Goal: Task Accomplishment & Management: Complete application form

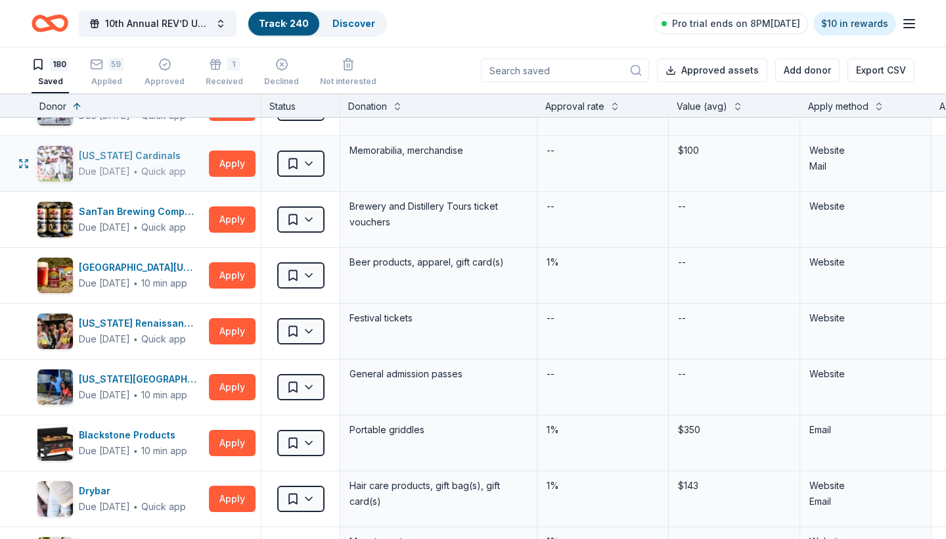
scroll to position [1340, 0]
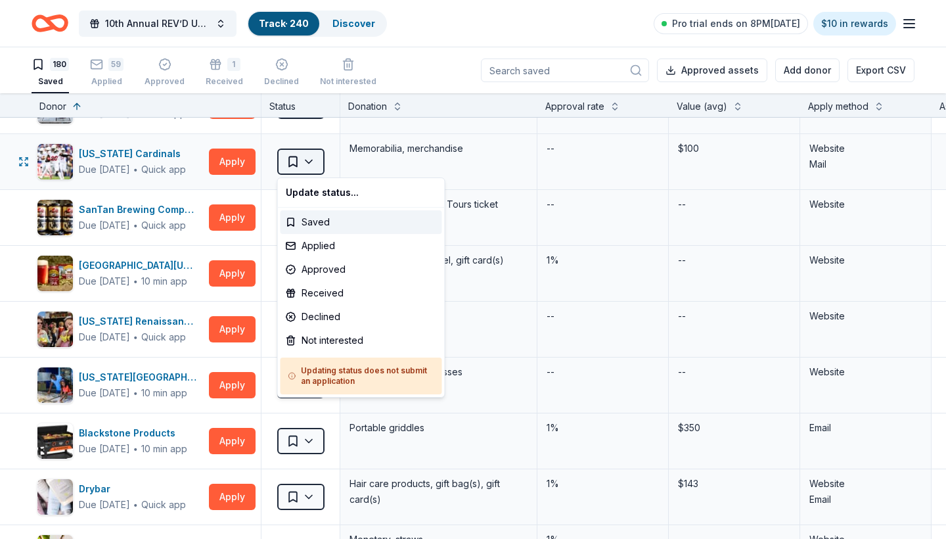
click at [296, 161] on html "10th Annual REV’D UP for [MEDICAL_DATA] Car Show & Special Needs Resource Fair …" at bounding box center [473, 269] width 946 height 539
click at [329, 249] on div "Applied" at bounding box center [362, 246] width 162 height 24
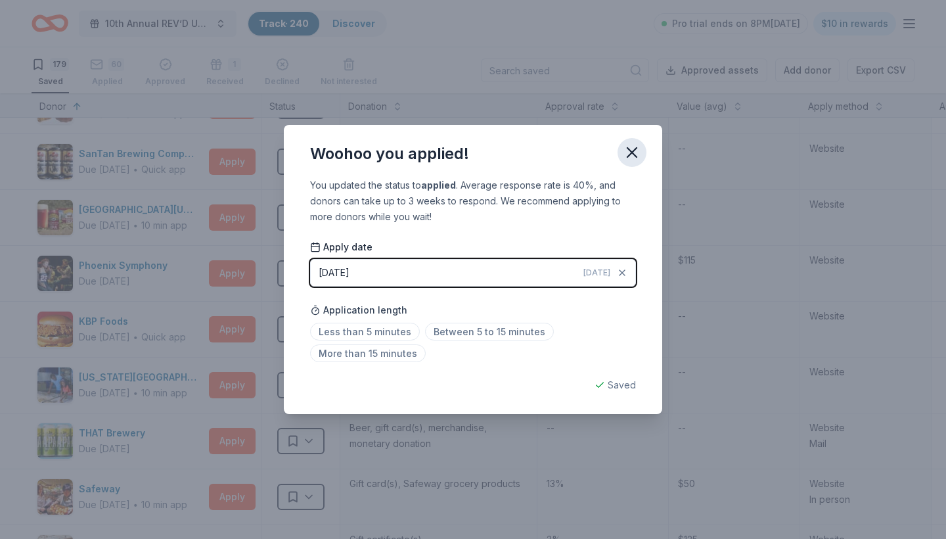
click at [636, 155] on icon "button" at bounding box center [632, 152] width 18 height 18
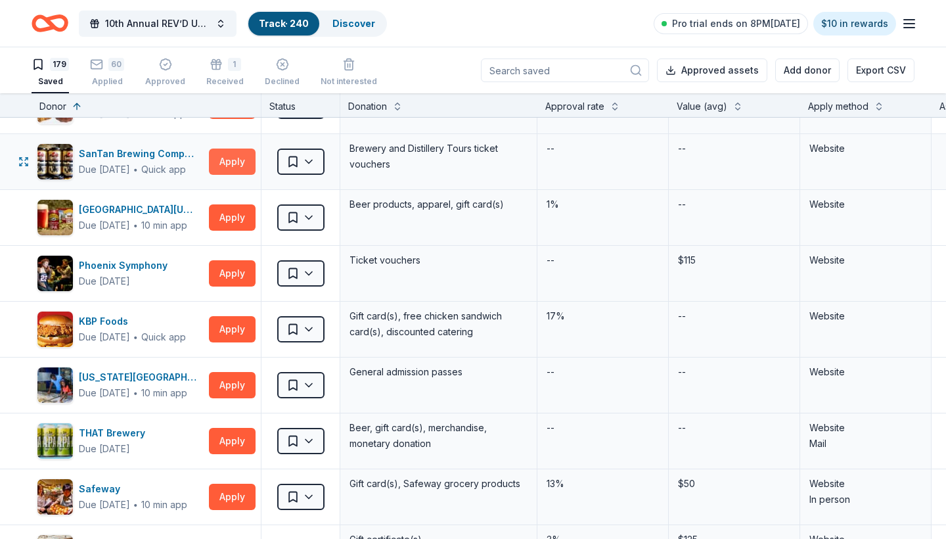
click at [230, 160] on button "Apply" at bounding box center [232, 162] width 47 height 26
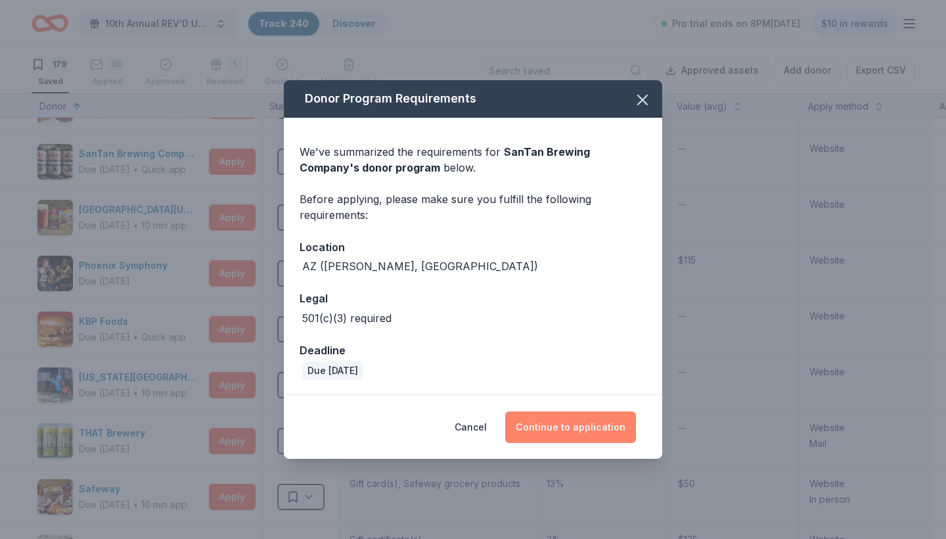
click at [571, 428] on button "Continue to application" at bounding box center [570, 427] width 131 height 32
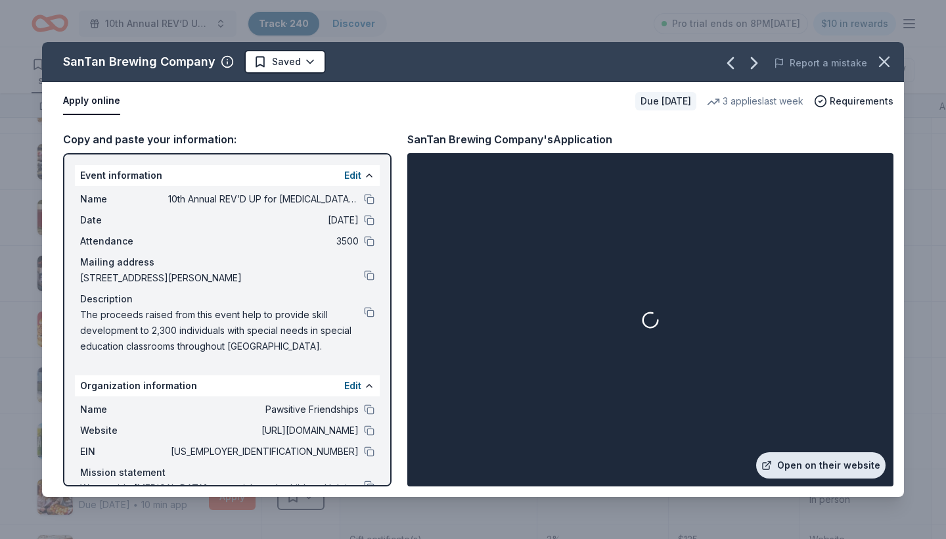
click at [835, 463] on link "Open on their website" at bounding box center [820, 465] width 129 height 26
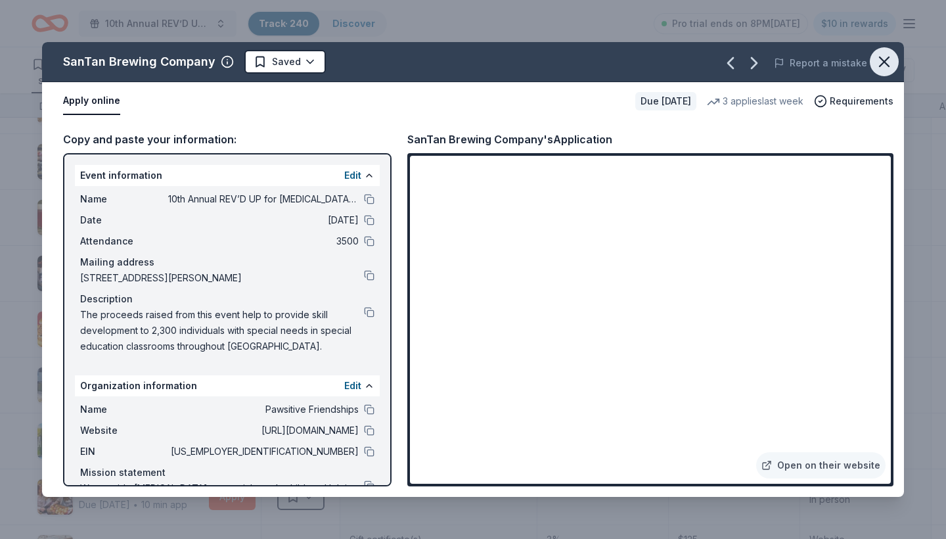
click at [882, 64] on icon "button" at bounding box center [884, 61] width 9 height 9
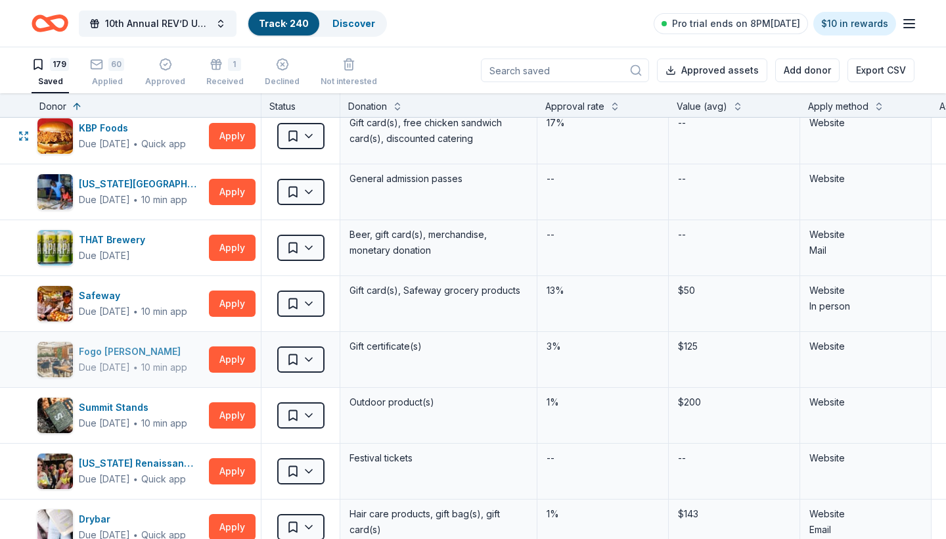
scroll to position [1544, 0]
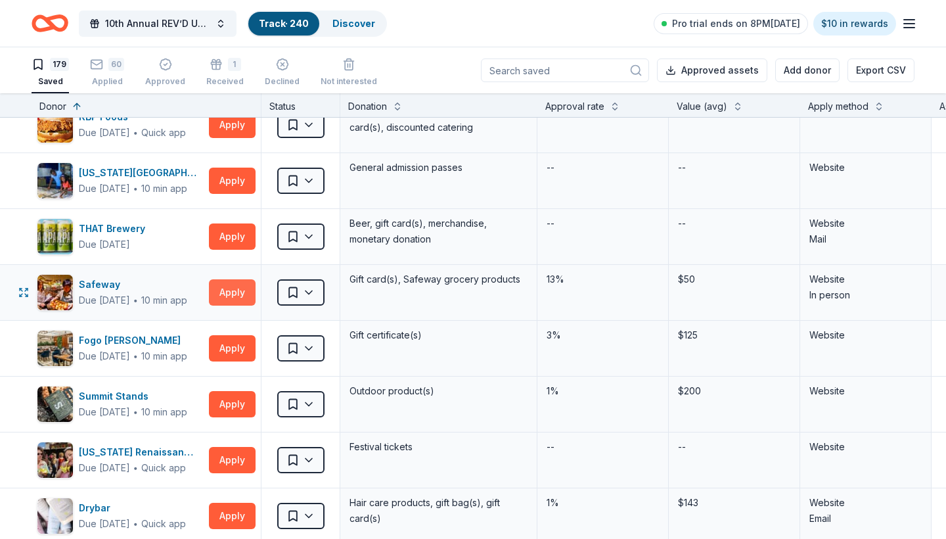
click at [230, 294] on button "Apply" at bounding box center [232, 292] width 47 height 26
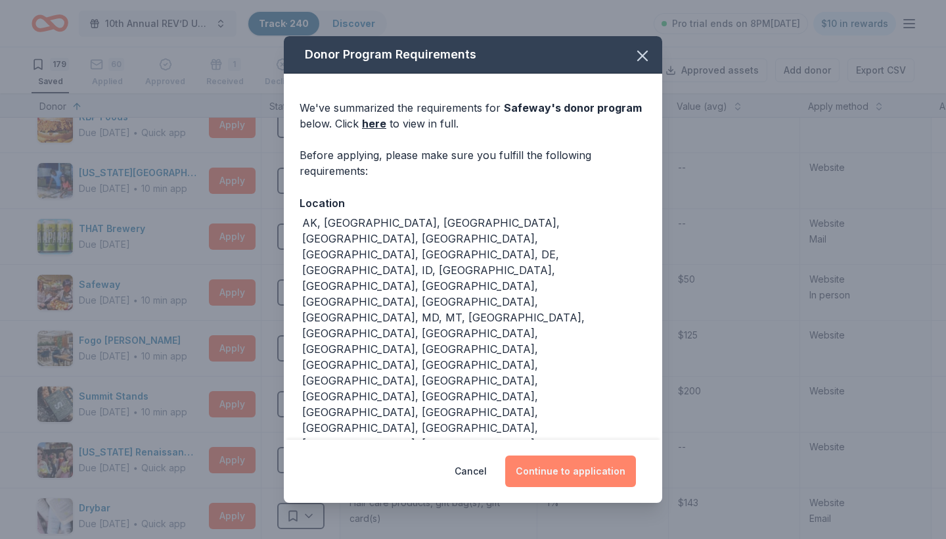
click at [562, 467] on button "Continue to application" at bounding box center [570, 471] width 131 height 32
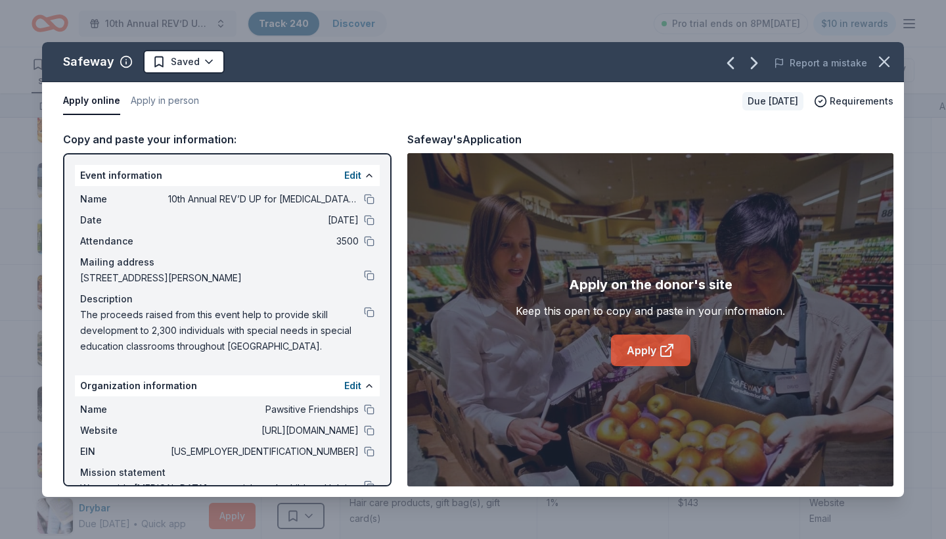
click at [636, 363] on link "Apply" at bounding box center [651, 350] width 80 height 32
click at [886, 58] on icon "button" at bounding box center [884, 62] width 18 height 18
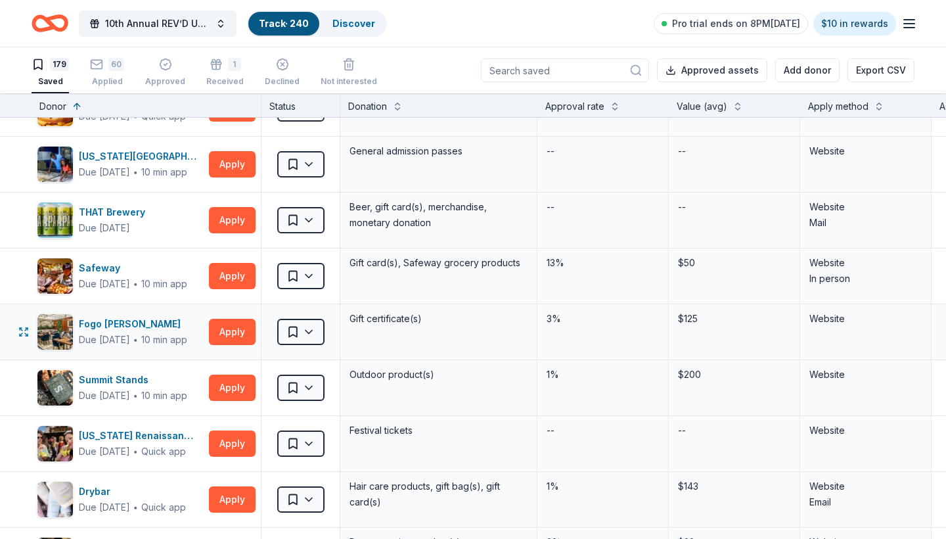
scroll to position [1575, 1]
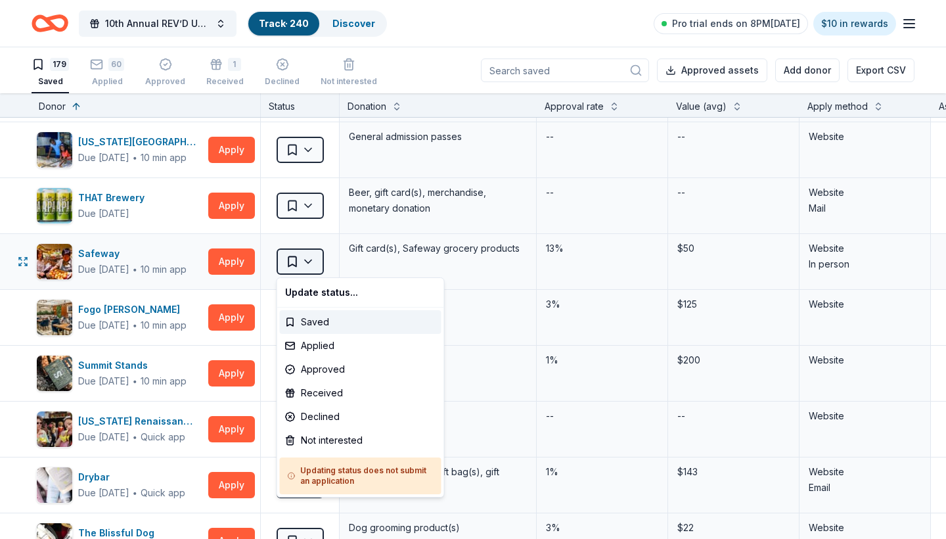
click at [315, 256] on html "10th Annual REV’D UP for [MEDICAL_DATA] Car Show & Special Needs Resource Fair …" at bounding box center [473, 269] width 946 height 539
click at [338, 346] on div "Applied" at bounding box center [361, 346] width 162 height 24
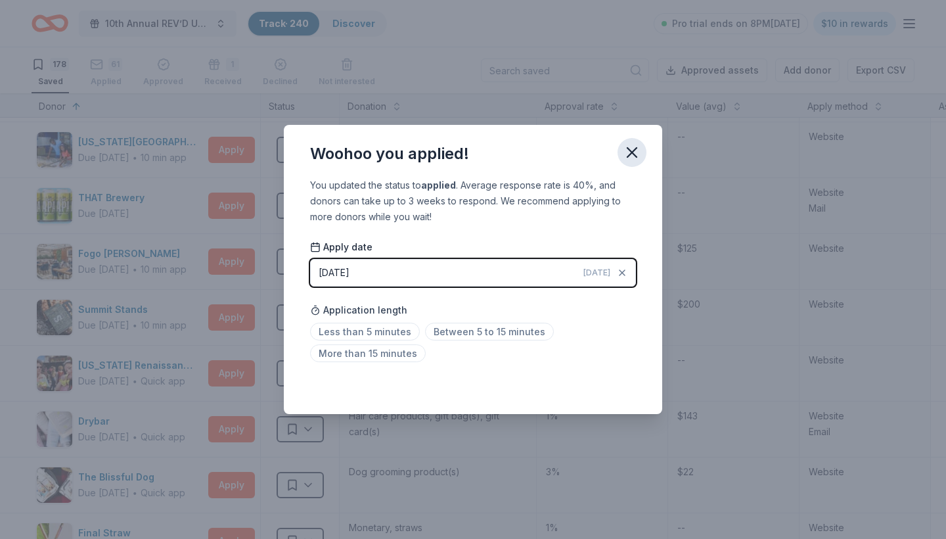
click at [633, 152] on icon "button" at bounding box center [632, 152] width 9 height 9
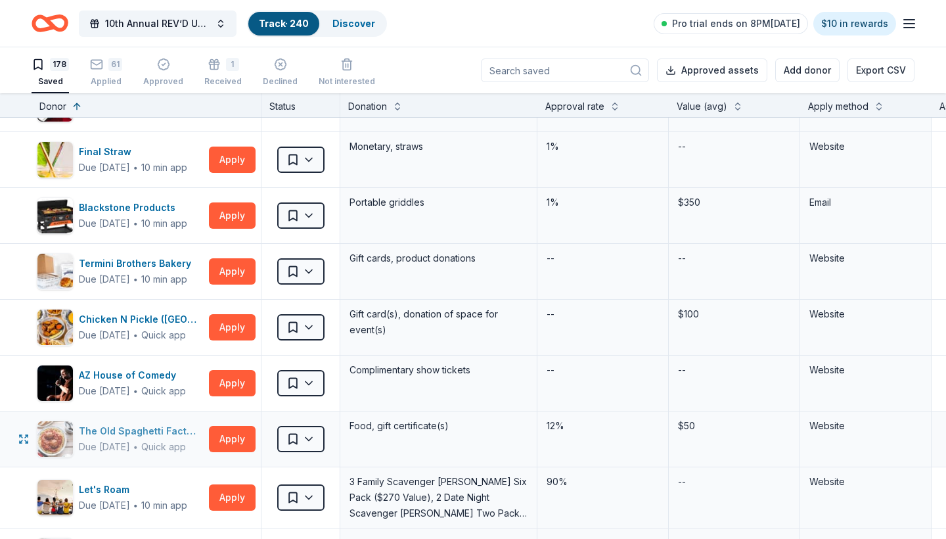
scroll to position [1956, 0]
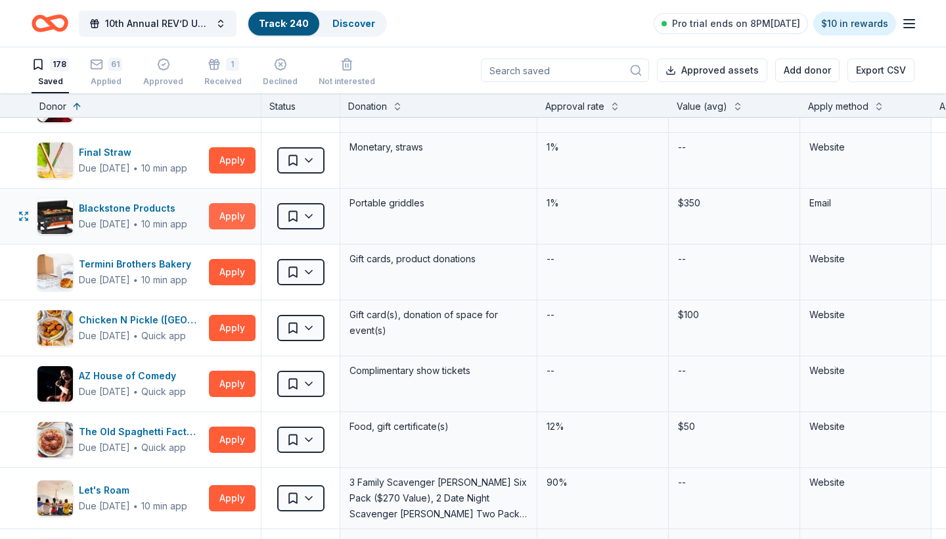
click at [232, 216] on button "Apply" at bounding box center [232, 216] width 47 height 26
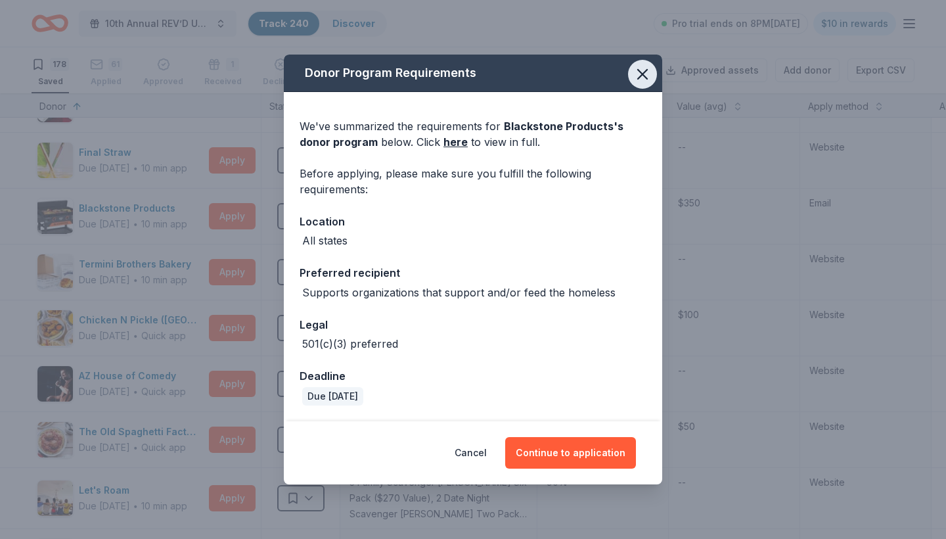
click at [639, 73] on icon "button" at bounding box center [642, 74] width 18 height 18
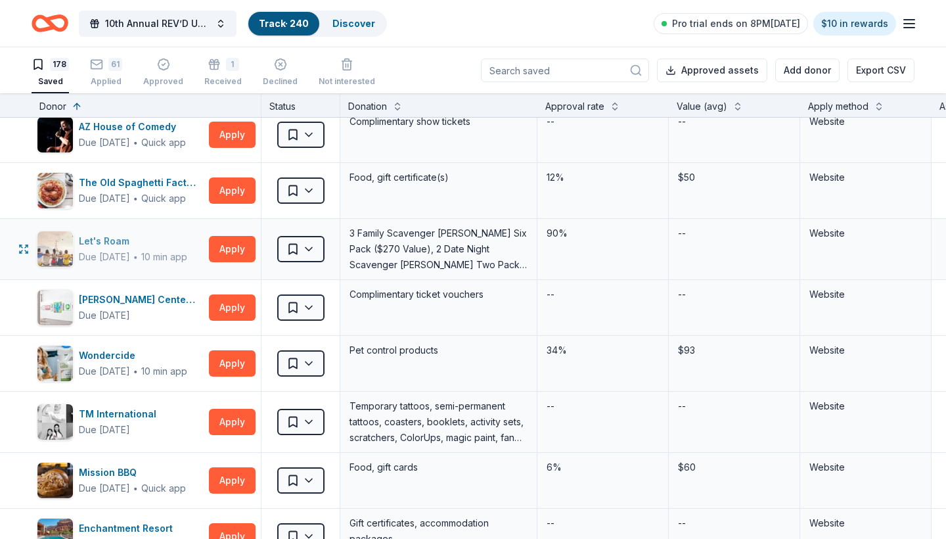
scroll to position [2212, 0]
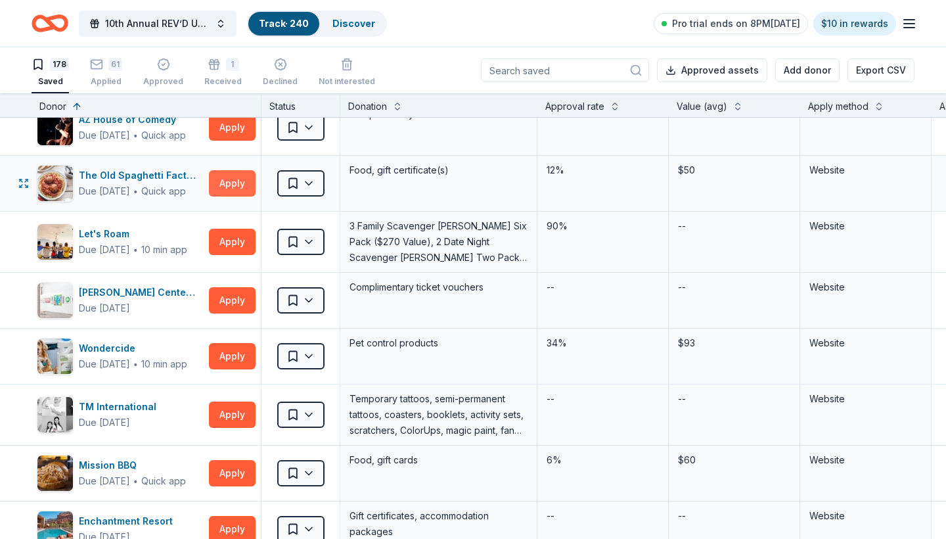
click at [237, 183] on button "Apply" at bounding box center [232, 183] width 47 height 26
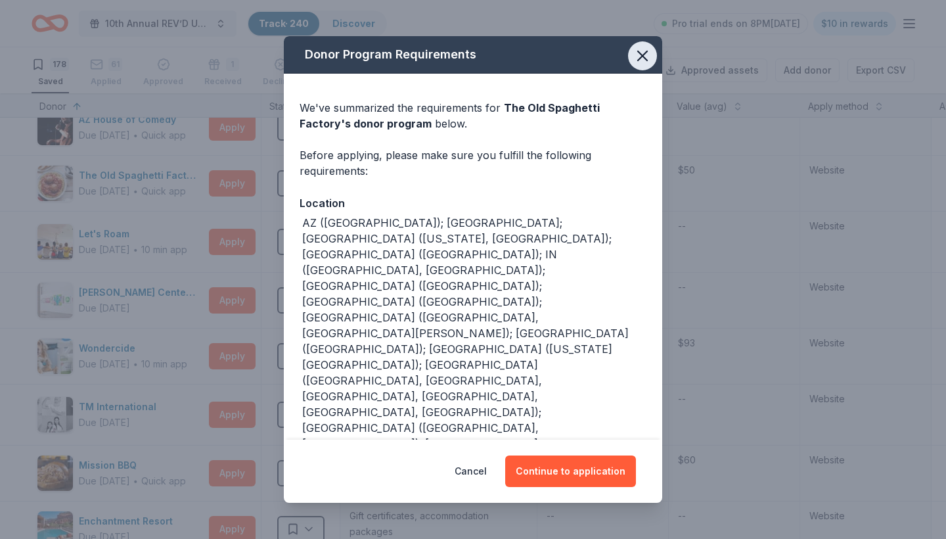
click at [636, 65] on icon "button" at bounding box center [642, 56] width 18 height 18
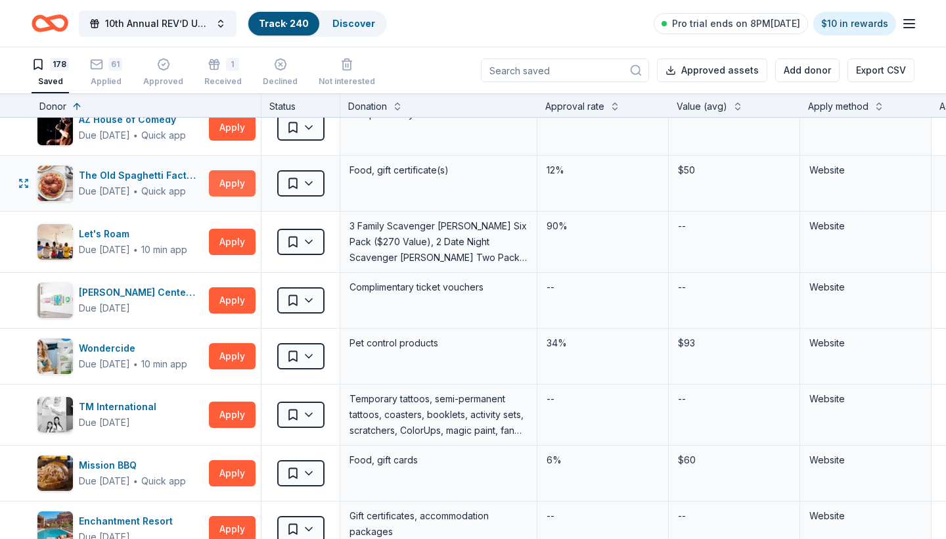
click at [235, 181] on button "Apply" at bounding box center [232, 183] width 47 height 26
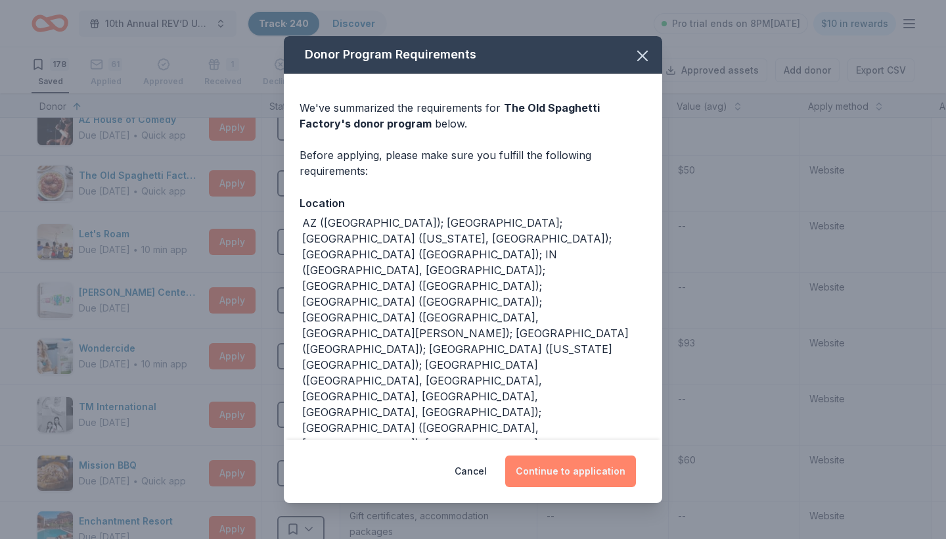
click at [553, 455] on button "Continue to application" at bounding box center [570, 471] width 131 height 32
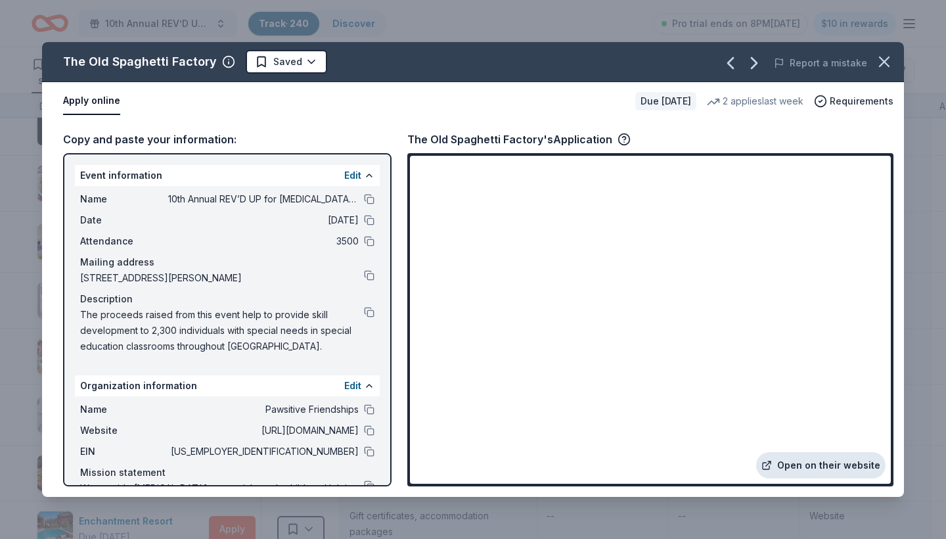
click at [826, 469] on link "Open on their website" at bounding box center [820, 465] width 129 height 26
click at [304, 64] on html "10th Annual REV’D UP for [MEDICAL_DATA] Car Show & Special Needs Resource Fair …" at bounding box center [473, 269] width 946 height 539
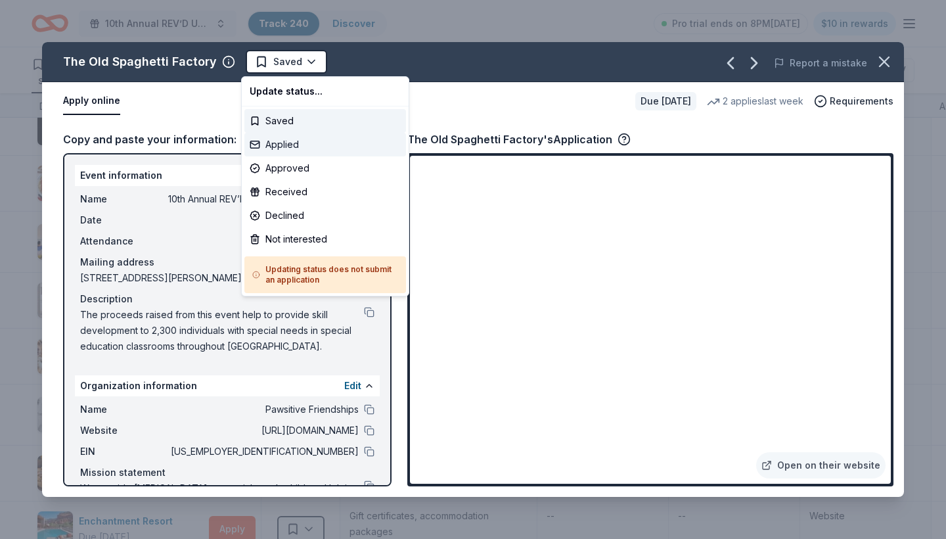
click at [288, 145] on div "Applied" at bounding box center [325, 145] width 162 height 24
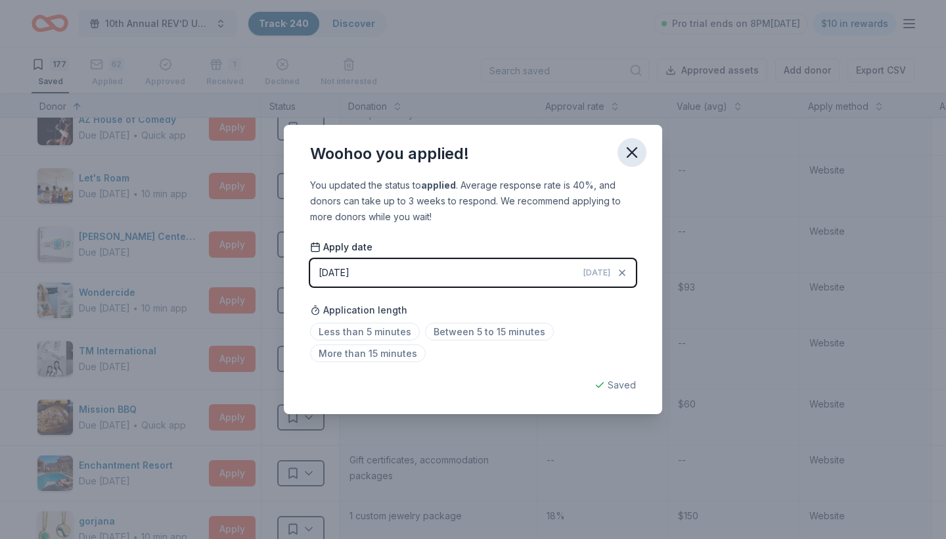
click at [633, 150] on icon "button" at bounding box center [632, 152] width 18 height 18
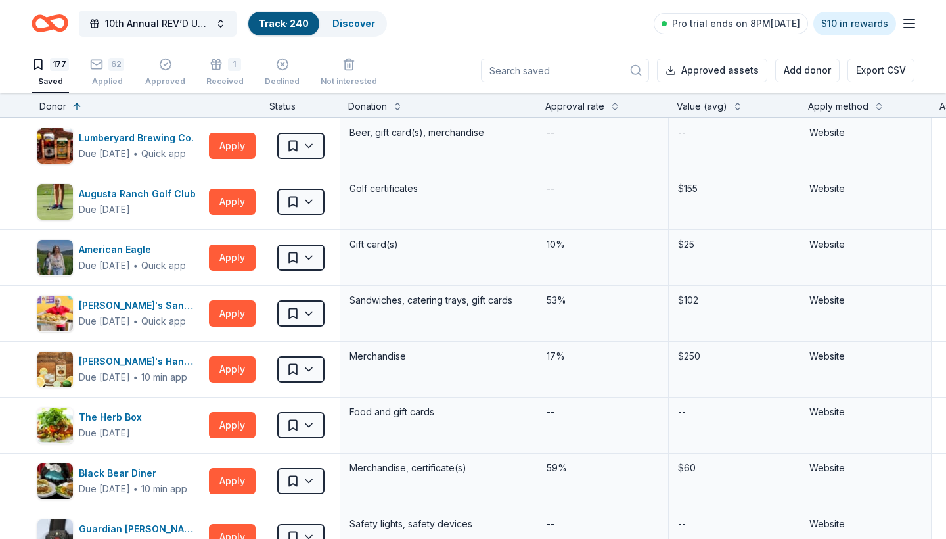
scroll to position [2657, 0]
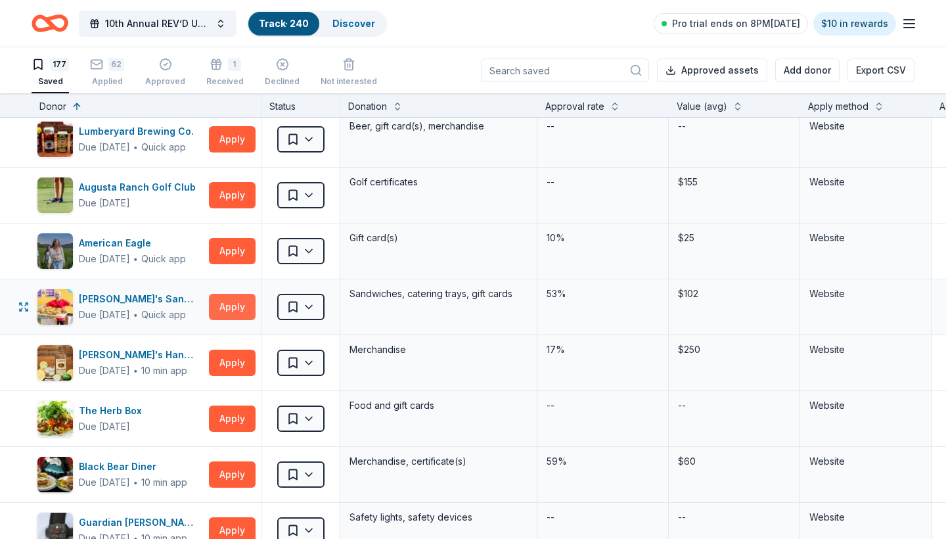
click at [233, 307] on button "Apply" at bounding box center [232, 307] width 47 height 26
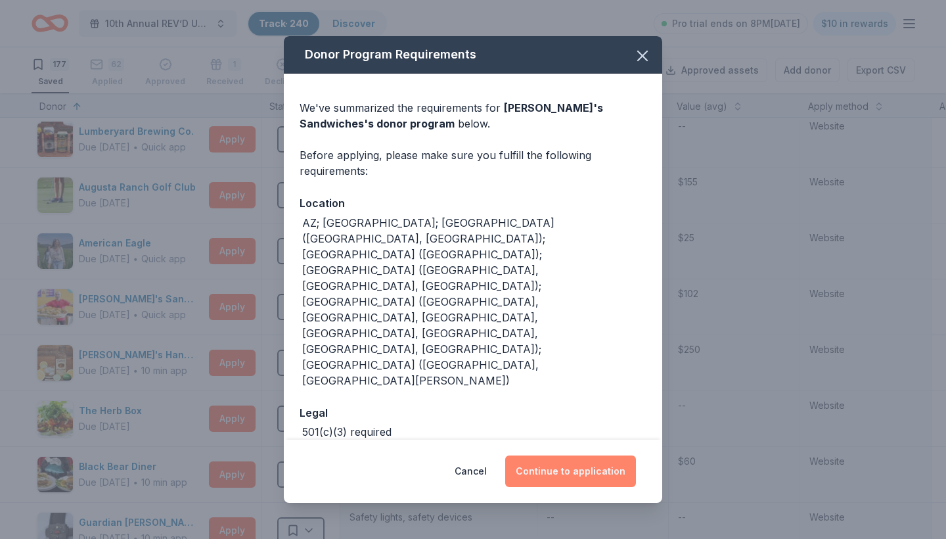
click at [554, 455] on button "Continue to application" at bounding box center [570, 471] width 131 height 32
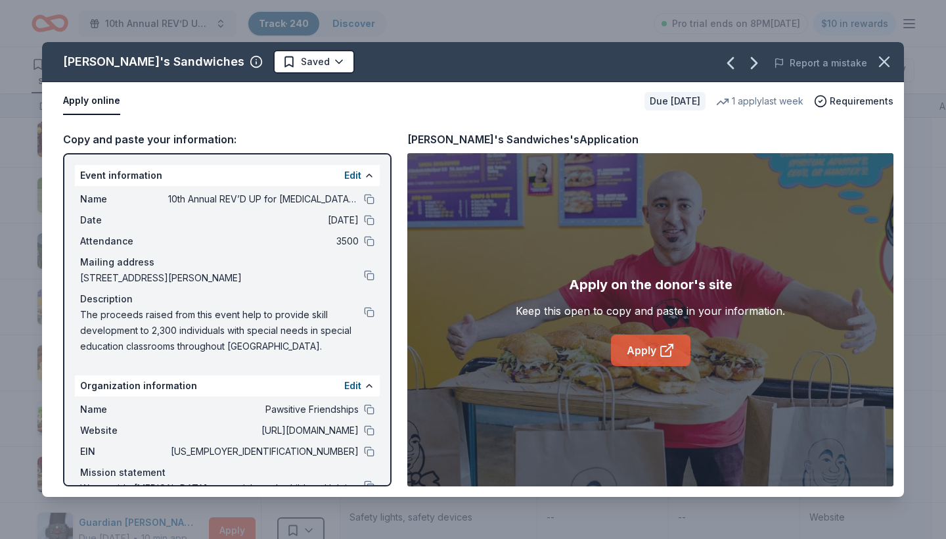
click at [633, 350] on link "Apply" at bounding box center [651, 350] width 80 height 32
click at [256, 62] on html "10th Annual REV’D UP for [MEDICAL_DATA] Car Show & Special Needs Resource Fair …" at bounding box center [473, 269] width 946 height 539
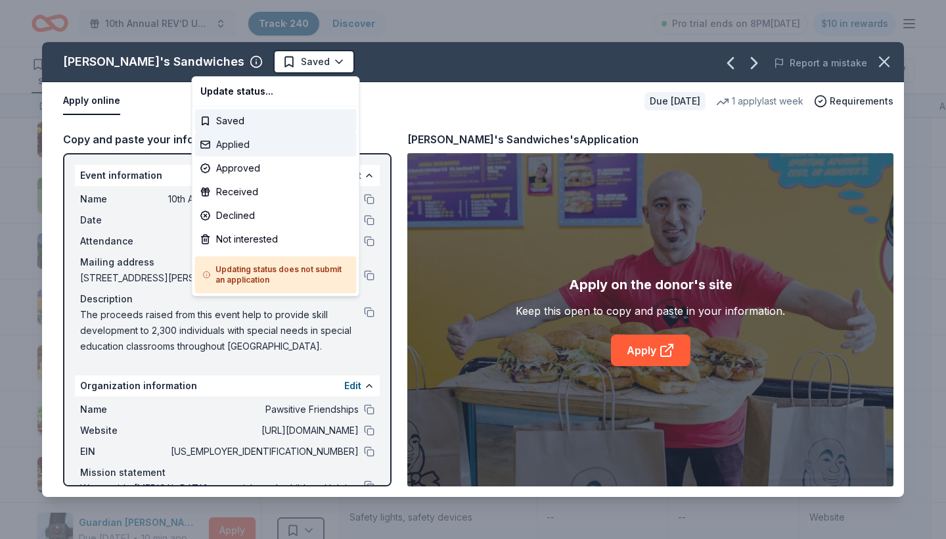
click at [239, 146] on div "Applied" at bounding box center [276, 145] width 162 height 24
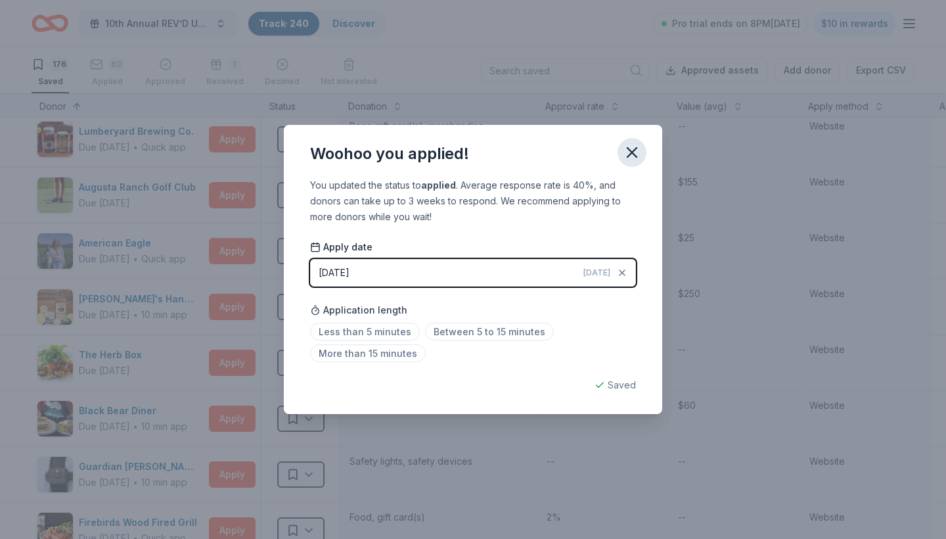
click at [632, 149] on icon "button" at bounding box center [632, 152] width 18 height 18
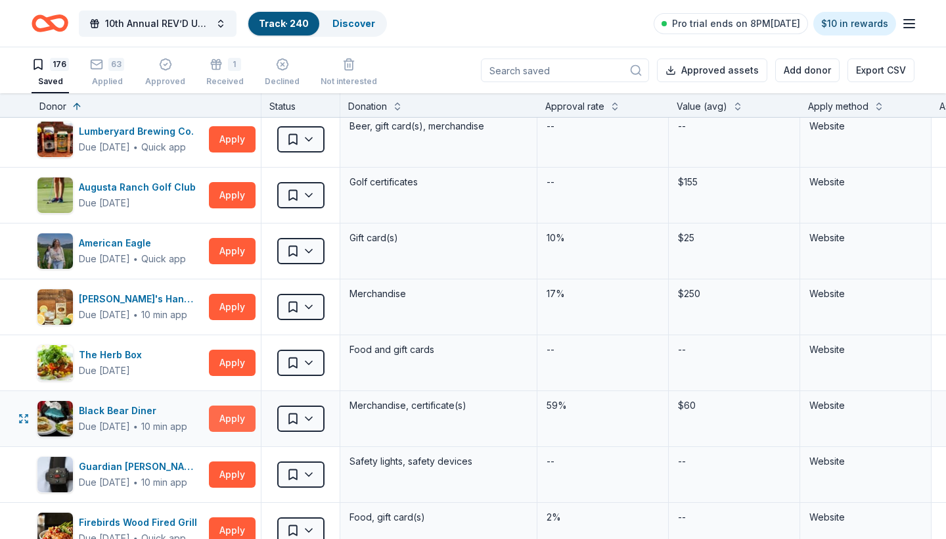
click at [231, 420] on button "Apply" at bounding box center [232, 418] width 47 height 26
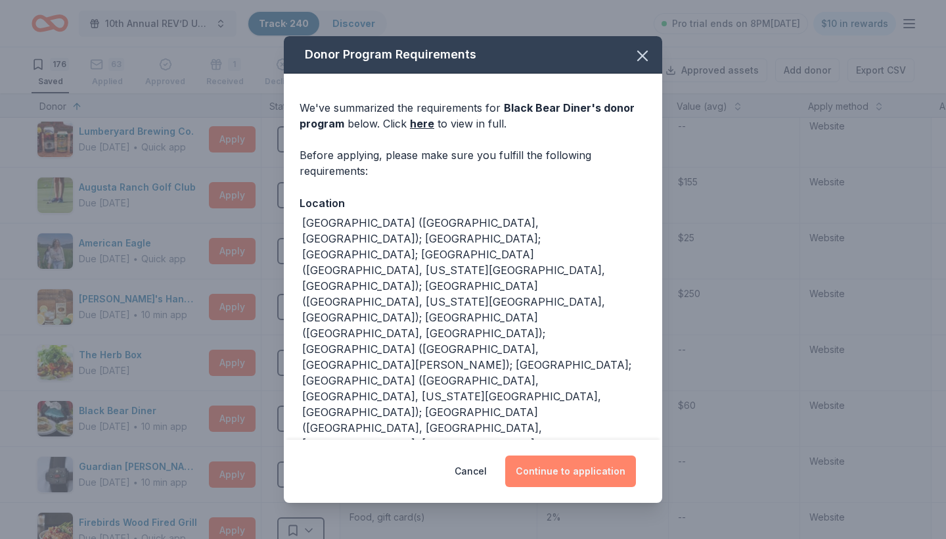
click at [553, 480] on button "Continue to application" at bounding box center [570, 471] width 131 height 32
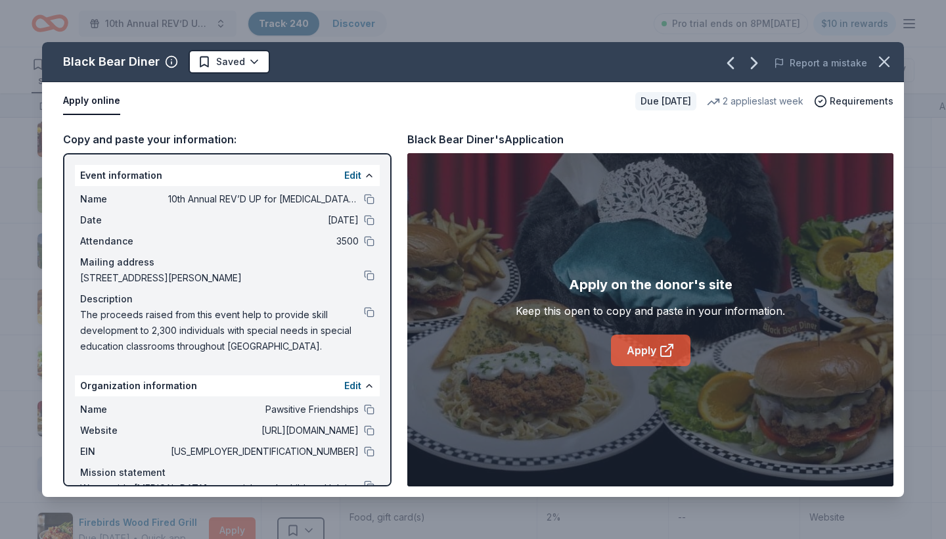
click at [634, 357] on link "Apply" at bounding box center [651, 350] width 80 height 32
click at [254, 62] on html "10th Annual REV’D UP for [MEDICAL_DATA] Car Show & Special Needs Resource Fair …" at bounding box center [473, 269] width 946 height 539
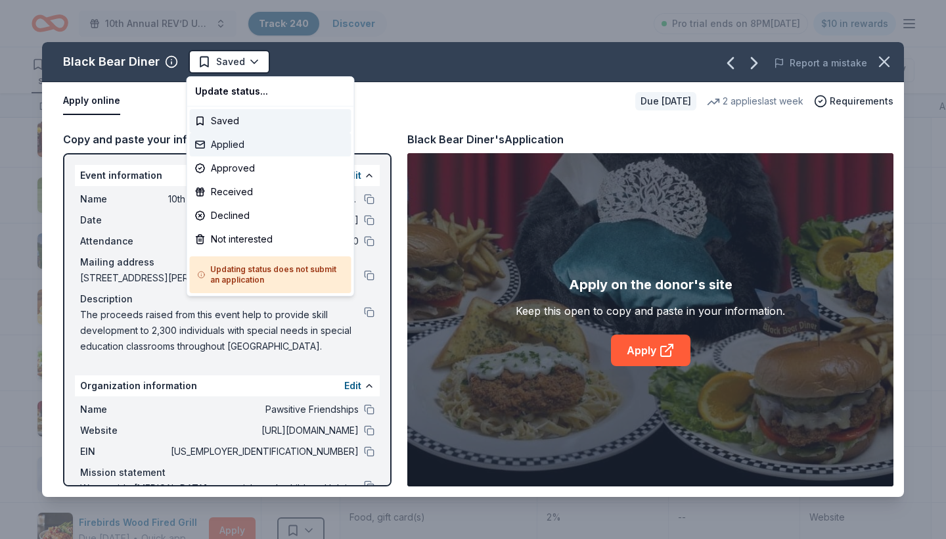
click at [237, 149] on div "Applied" at bounding box center [271, 145] width 162 height 24
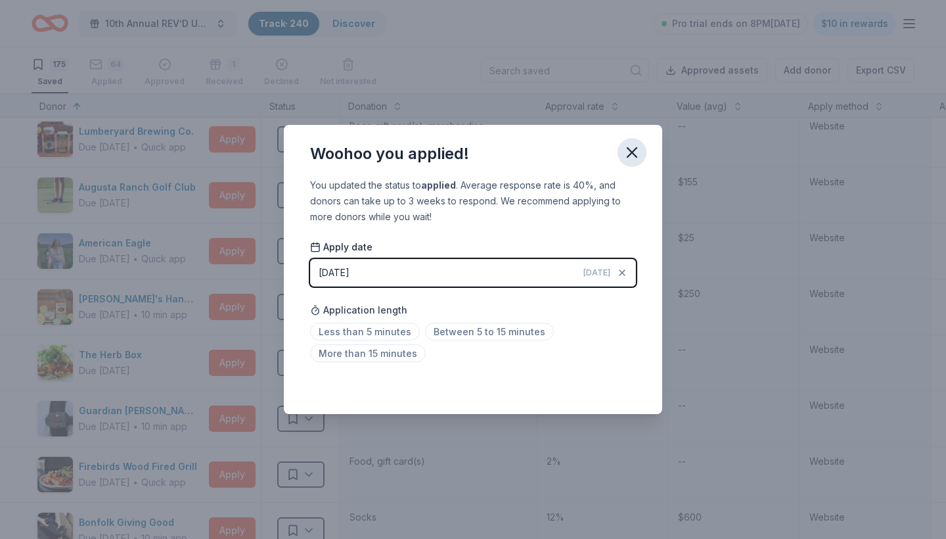
click at [633, 150] on icon "button" at bounding box center [632, 152] width 18 height 18
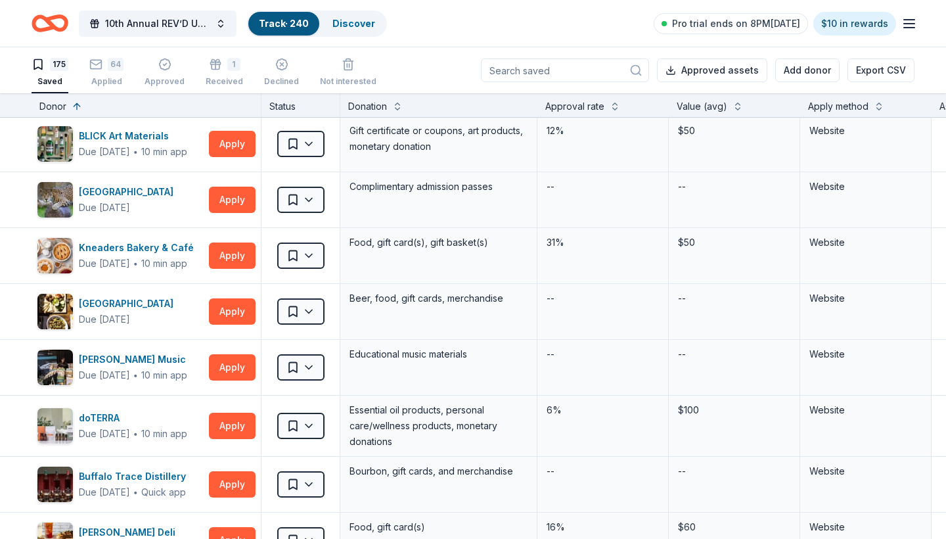
scroll to position [3162, 0]
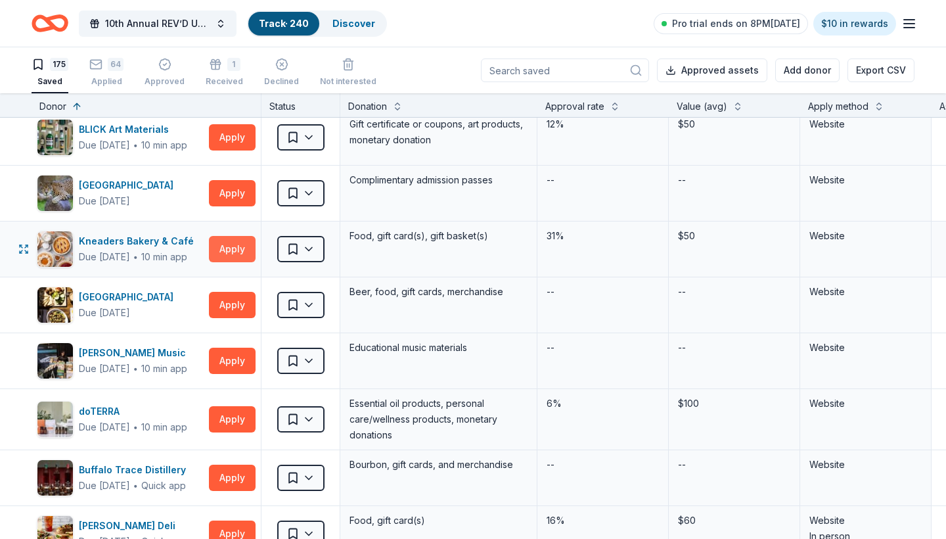
click at [235, 252] on button "Apply" at bounding box center [232, 249] width 47 height 26
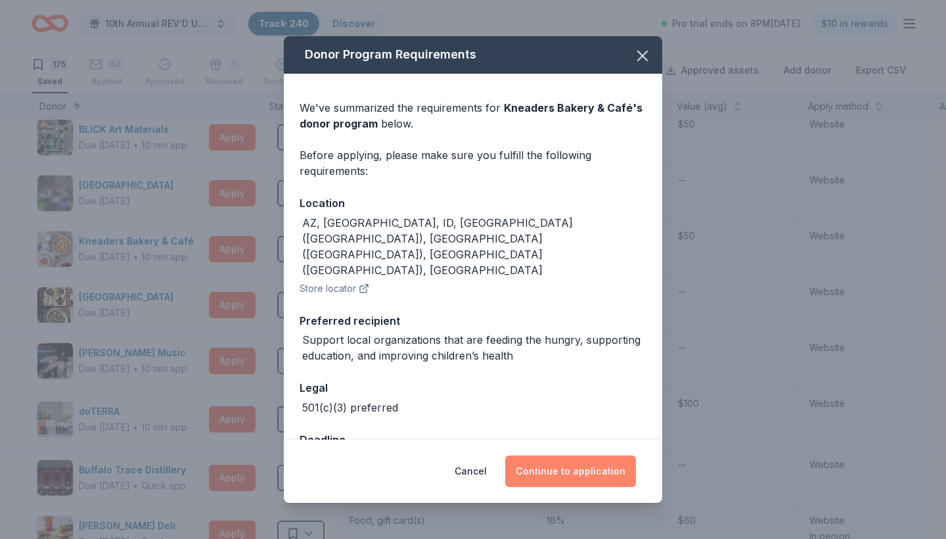
click at [559, 476] on button "Continue to application" at bounding box center [570, 471] width 131 height 32
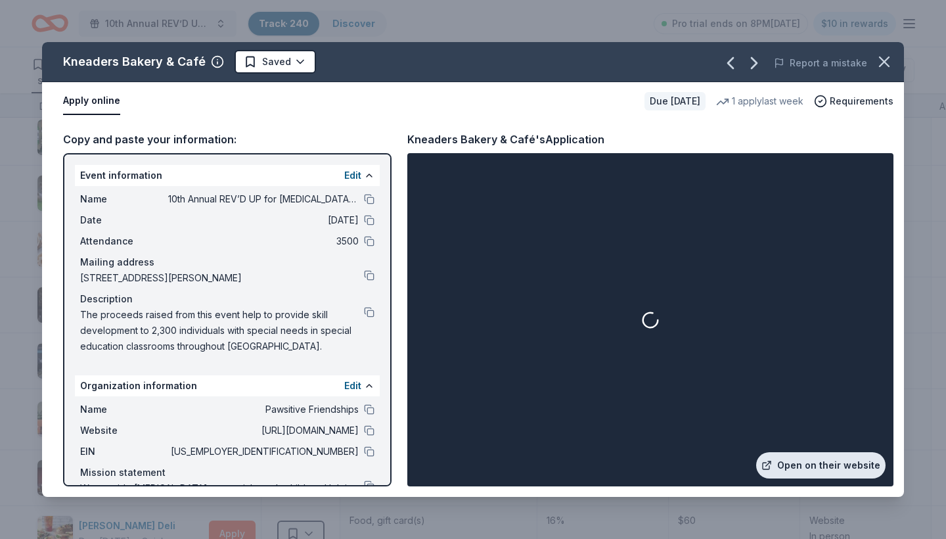
click at [811, 462] on link "Open on their website" at bounding box center [820, 465] width 129 height 26
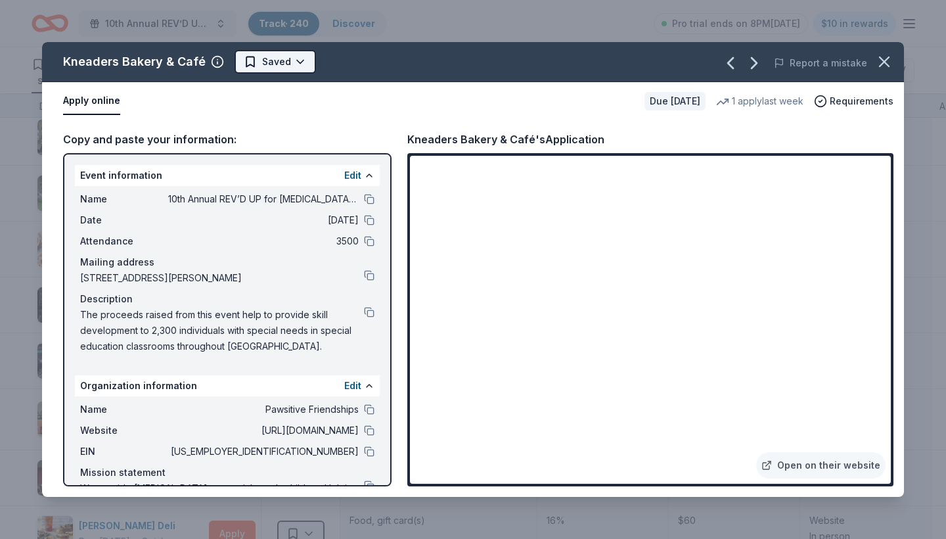
click at [296, 59] on html "10th Annual REV’D UP for [MEDICAL_DATA] Car Show & Special Needs Resource Fair …" at bounding box center [473, 269] width 946 height 539
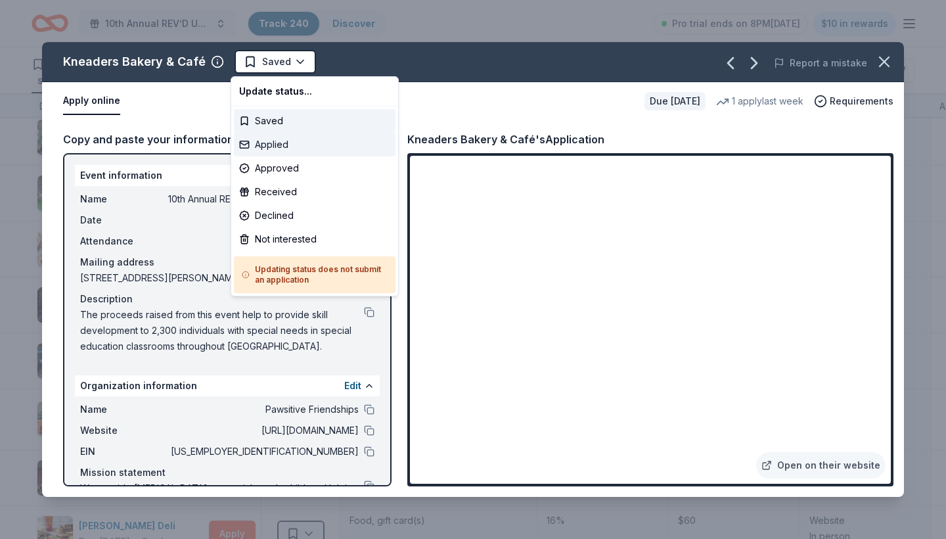
click at [293, 148] on div "Applied" at bounding box center [315, 145] width 162 height 24
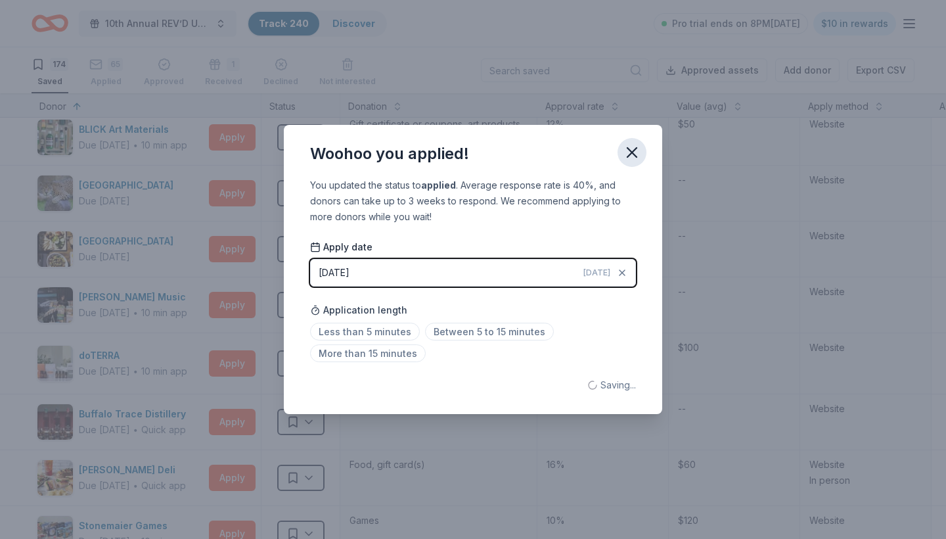
click at [633, 155] on icon "button" at bounding box center [632, 152] width 18 height 18
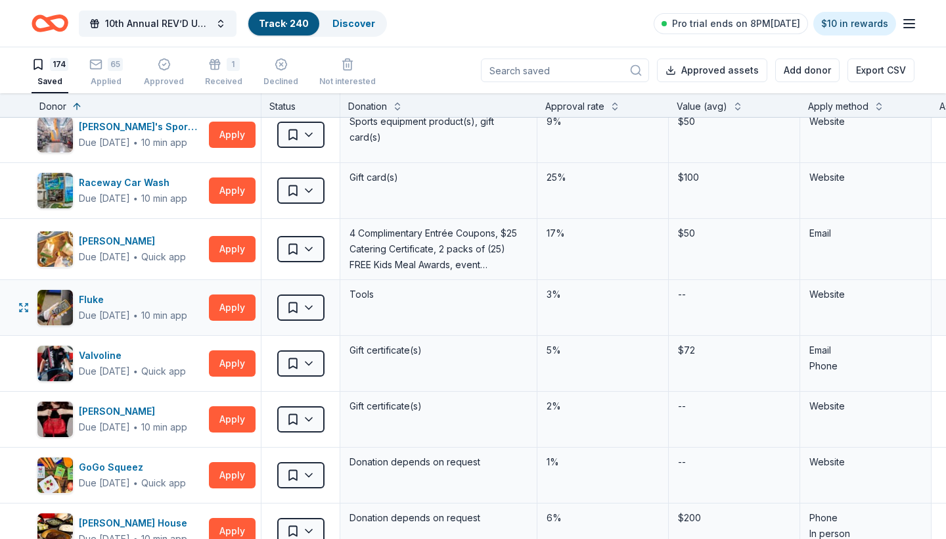
scroll to position [4232, 0]
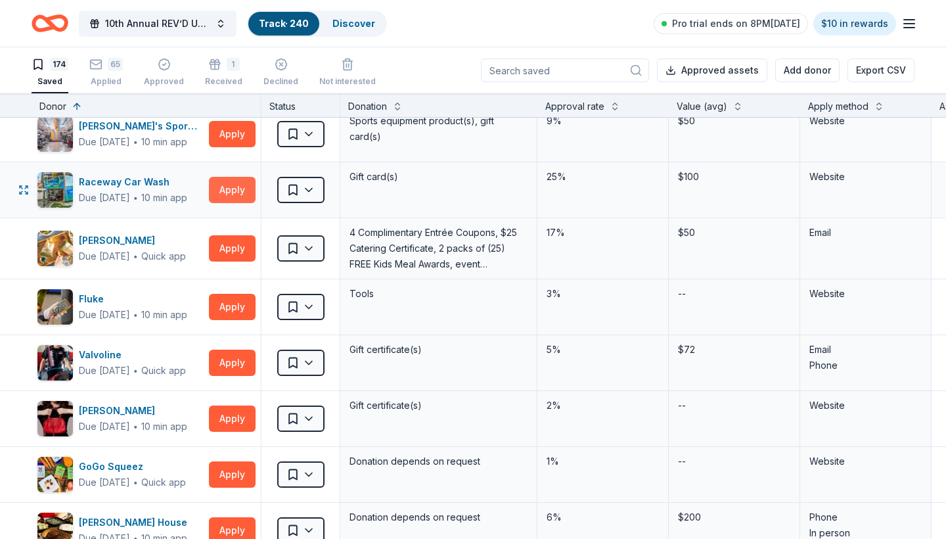
click at [237, 191] on button "Apply" at bounding box center [232, 190] width 47 height 26
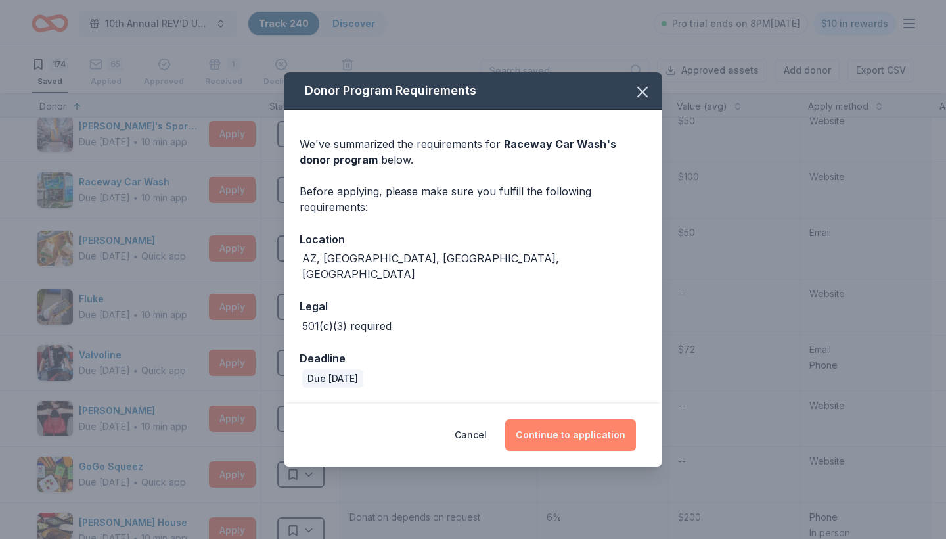
click at [553, 423] on button "Continue to application" at bounding box center [570, 435] width 131 height 32
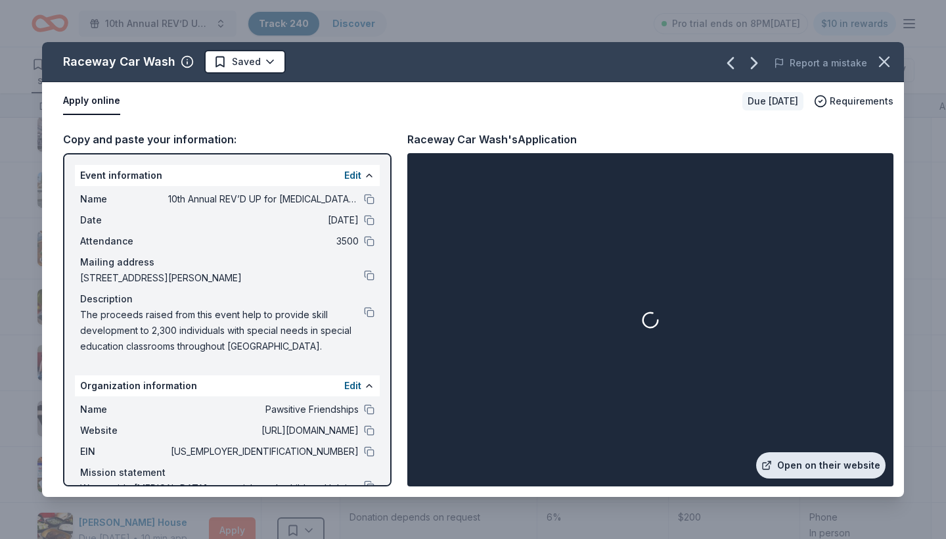
click at [838, 468] on link "Open on their website" at bounding box center [820, 465] width 129 height 26
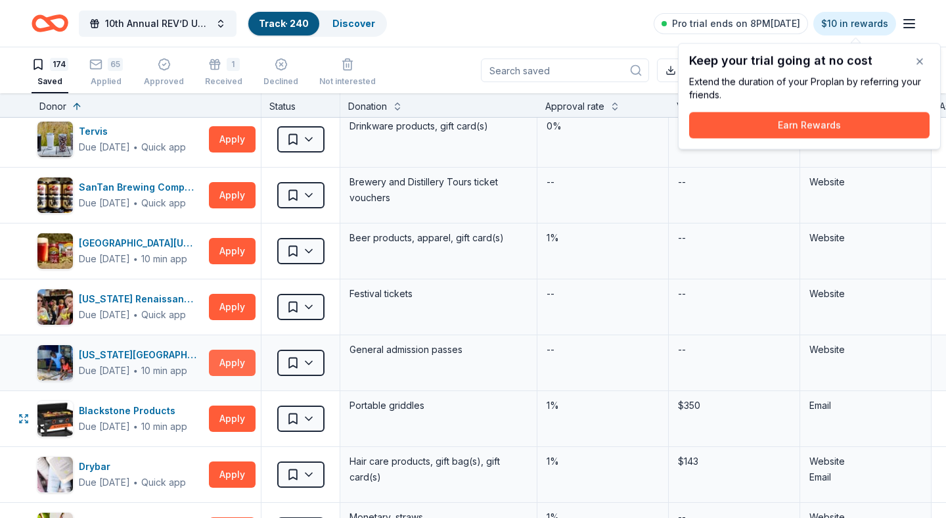
scroll to position [1293, 0]
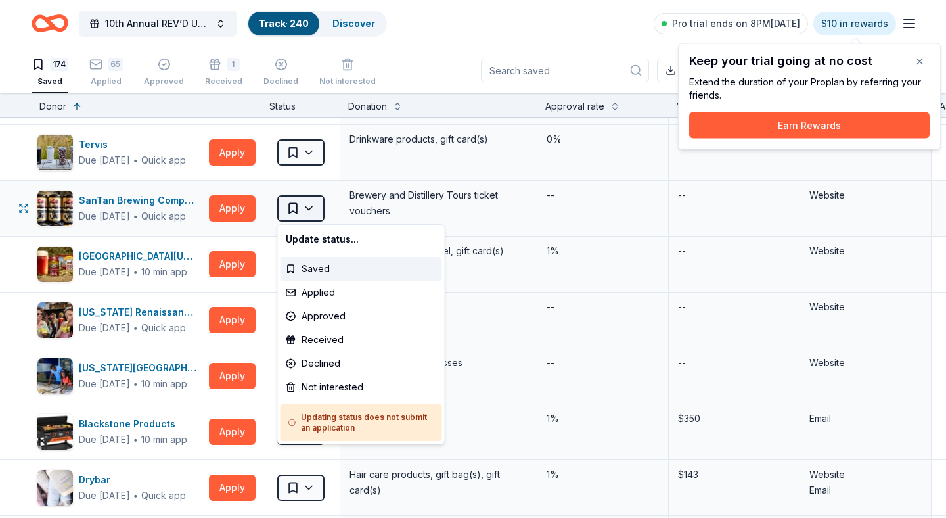
click at [315, 207] on html "10th Annual REV’D UP for [MEDICAL_DATA] Car Show & Special Needs Resource Fair …" at bounding box center [473, 259] width 946 height 518
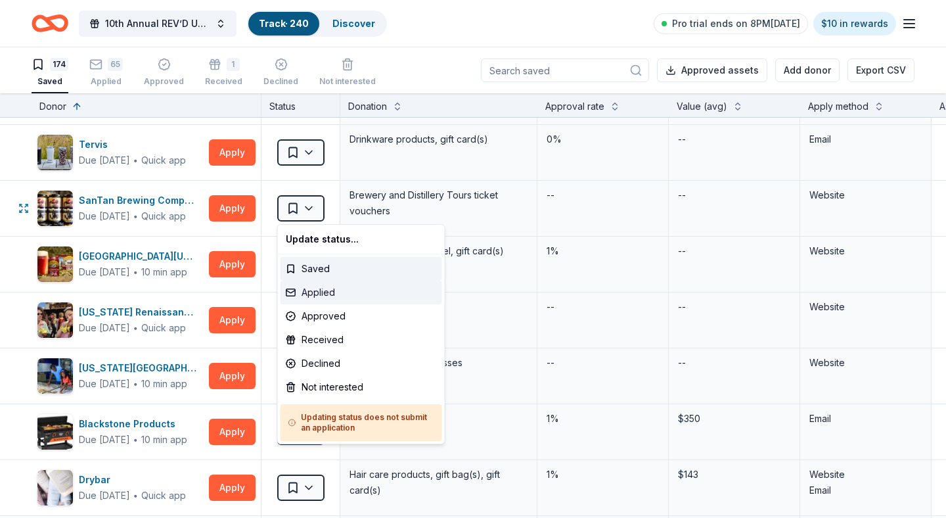
click at [330, 292] on div "Applied" at bounding box center [362, 293] width 162 height 24
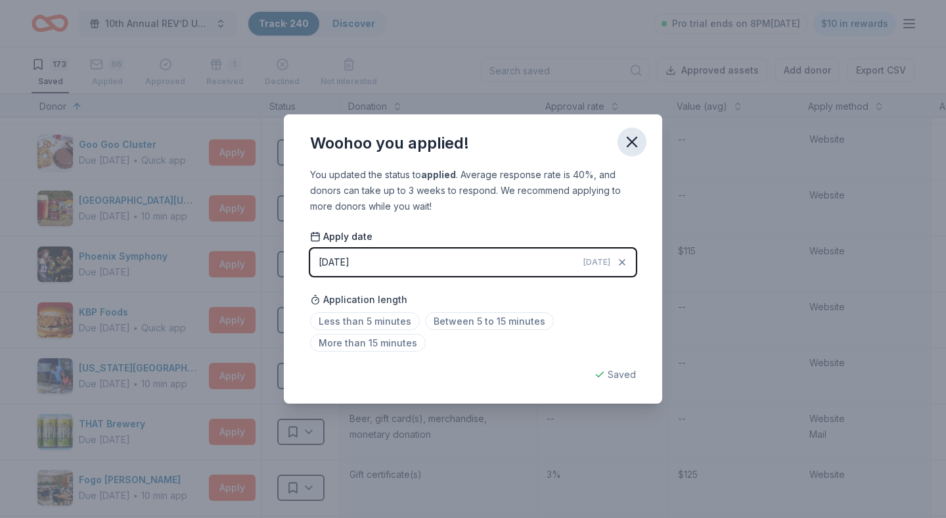
click at [633, 149] on icon "button" at bounding box center [632, 142] width 18 height 18
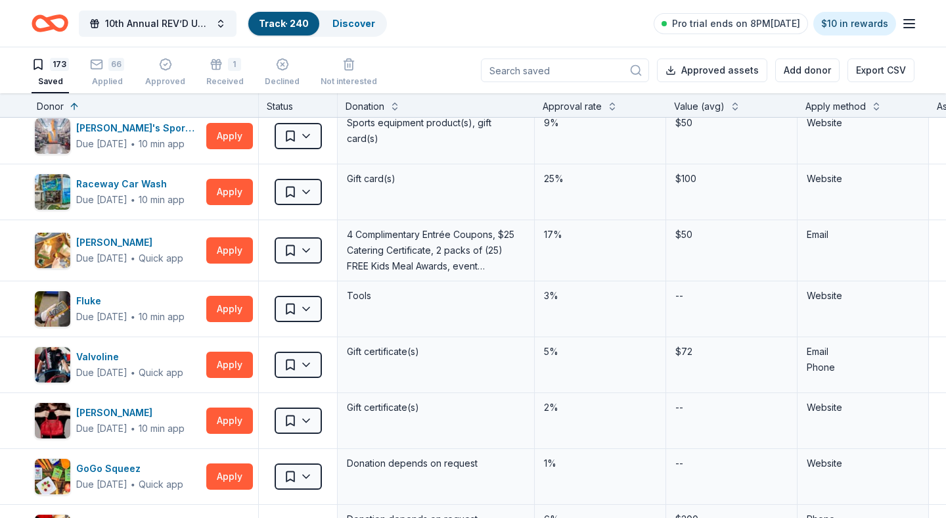
scroll to position [4186, 3]
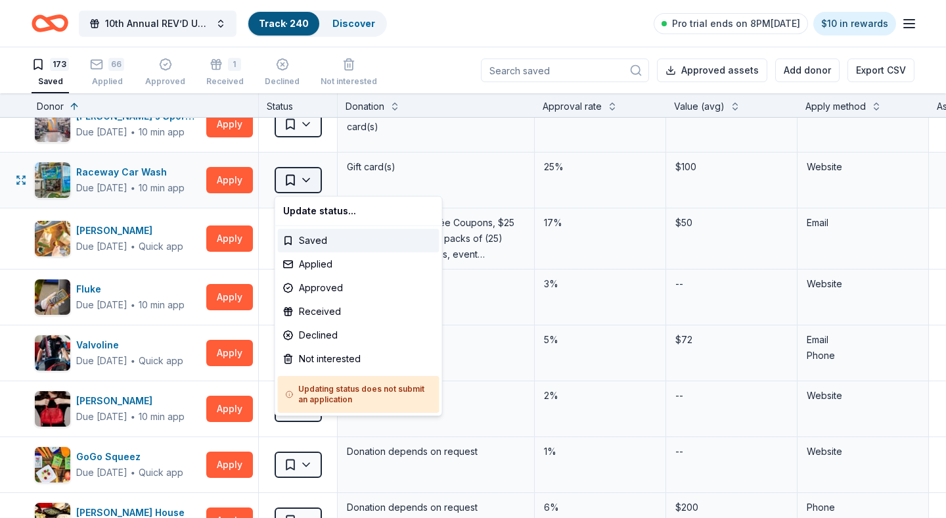
click at [308, 172] on html "10th Annual REV’D UP for Autism Car Show & Special Needs Resource Fair Track · …" at bounding box center [473, 259] width 946 height 518
click at [315, 263] on div "Applied" at bounding box center [359, 264] width 162 height 24
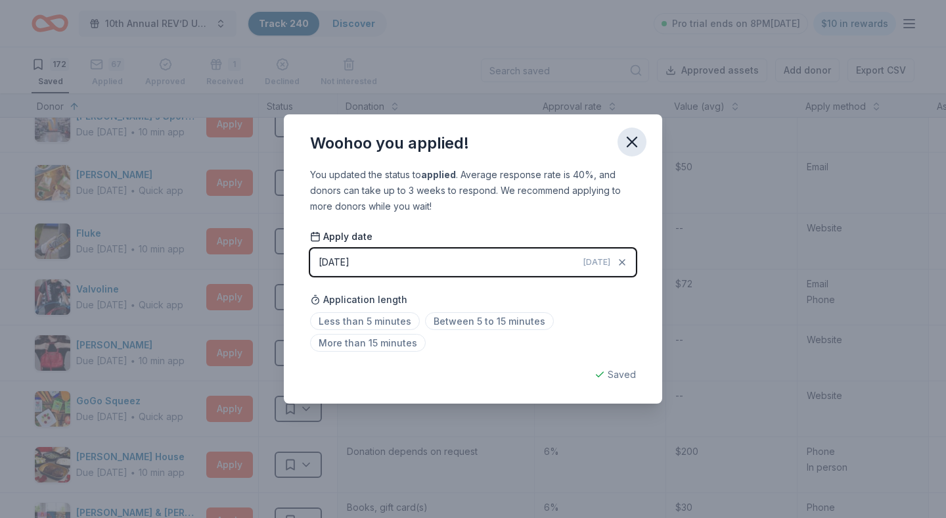
click at [633, 147] on icon "button" at bounding box center [632, 142] width 18 height 18
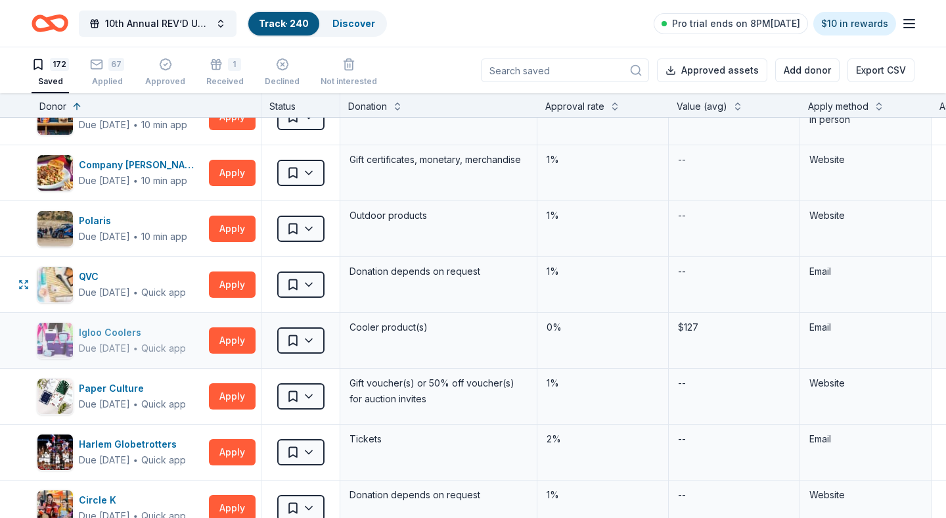
scroll to position [4536, 0]
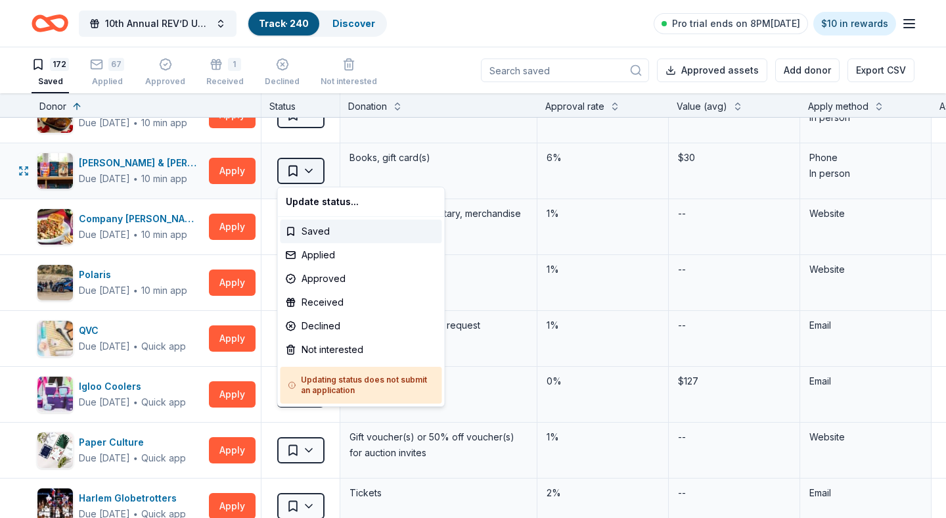
click at [309, 170] on html "10th Annual REV’D UP for Autism Car Show & Special Needs Resource Fair Track · …" at bounding box center [473, 259] width 946 height 518
click at [328, 257] on div "Applied" at bounding box center [362, 255] width 162 height 24
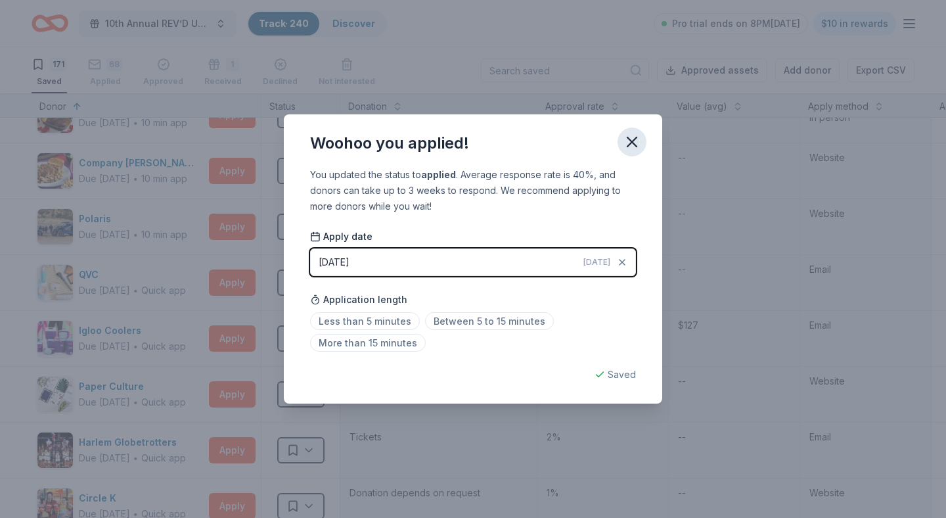
click at [632, 146] on icon "button" at bounding box center [632, 142] width 18 height 18
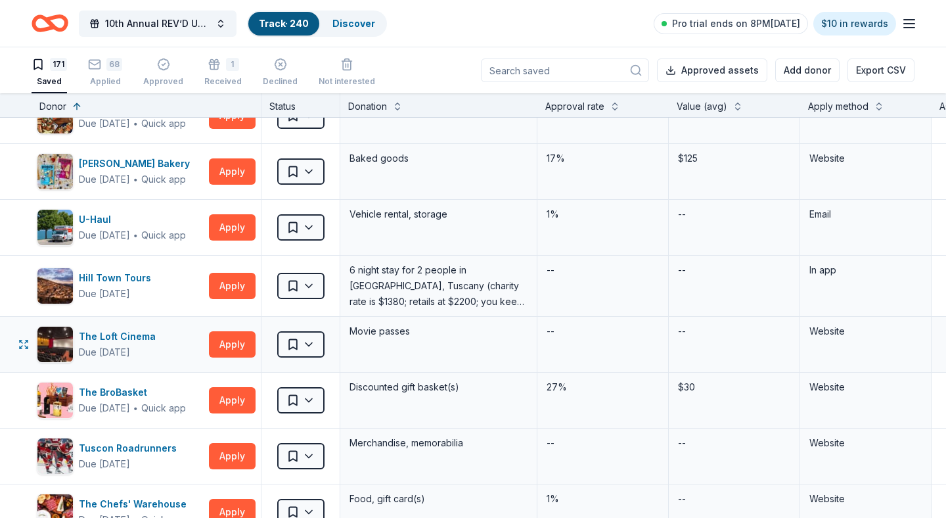
scroll to position [8973, 0]
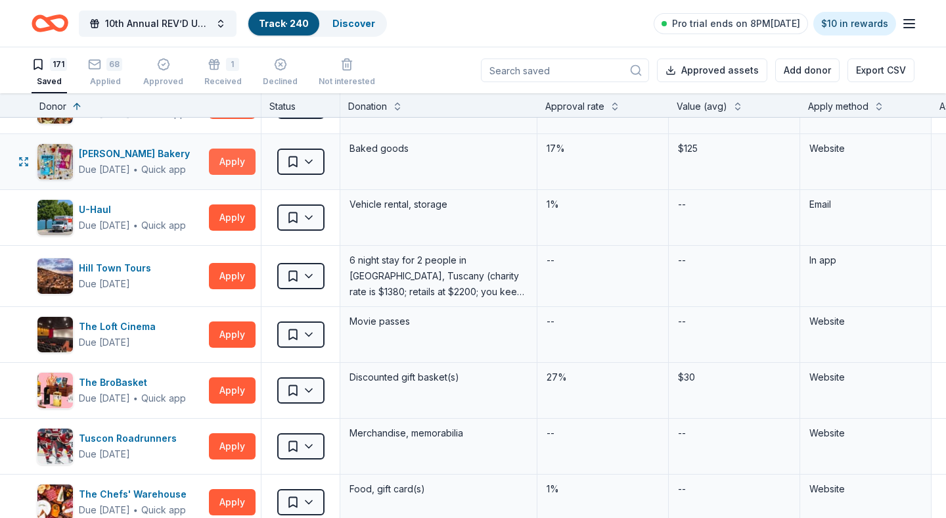
click at [232, 164] on button "Apply" at bounding box center [232, 162] width 47 height 26
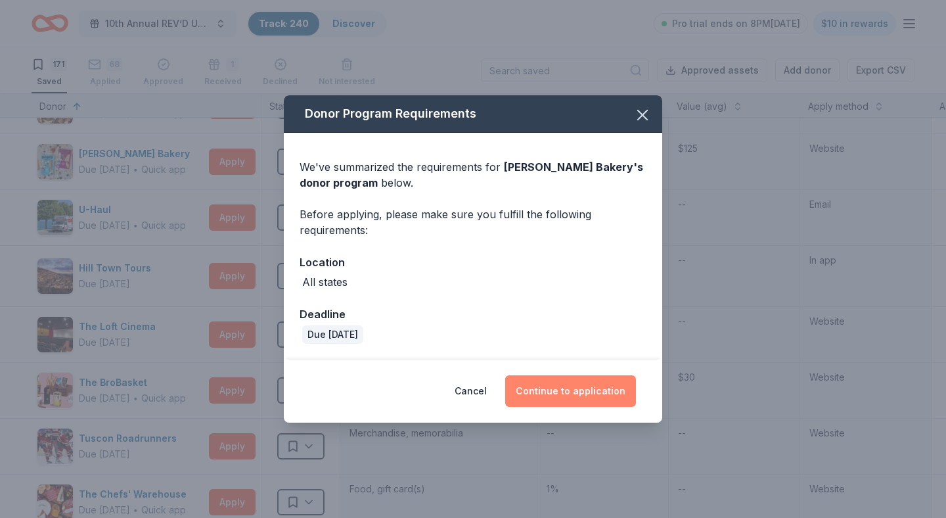
click at [577, 384] on button "Continue to application" at bounding box center [570, 391] width 131 height 32
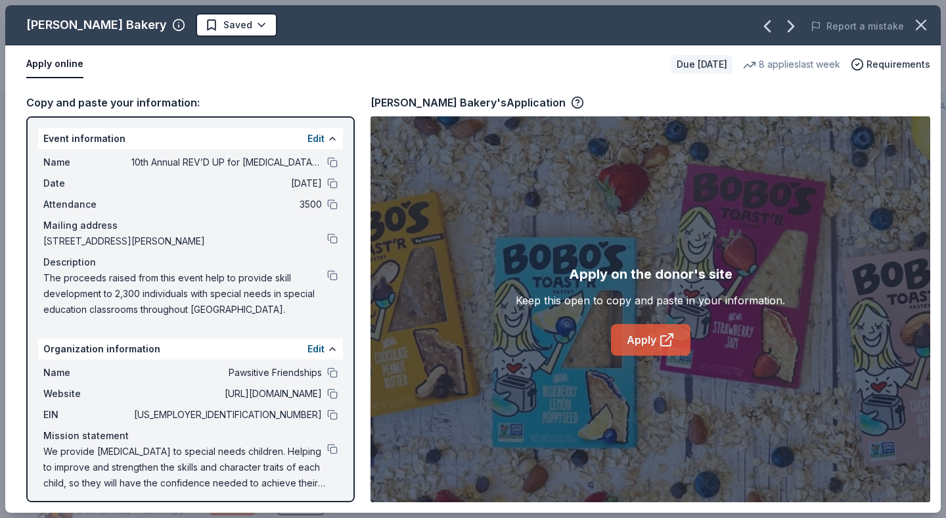
click at [639, 336] on link "Apply" at bounding box center [651, 340] width 80 height 32
click at [205, 22] on html "10th Annual REV’D UP for Autism Car Show & Special Needs Resource Fair Track · …" at bounding box center [473, 259] width 946 height 518
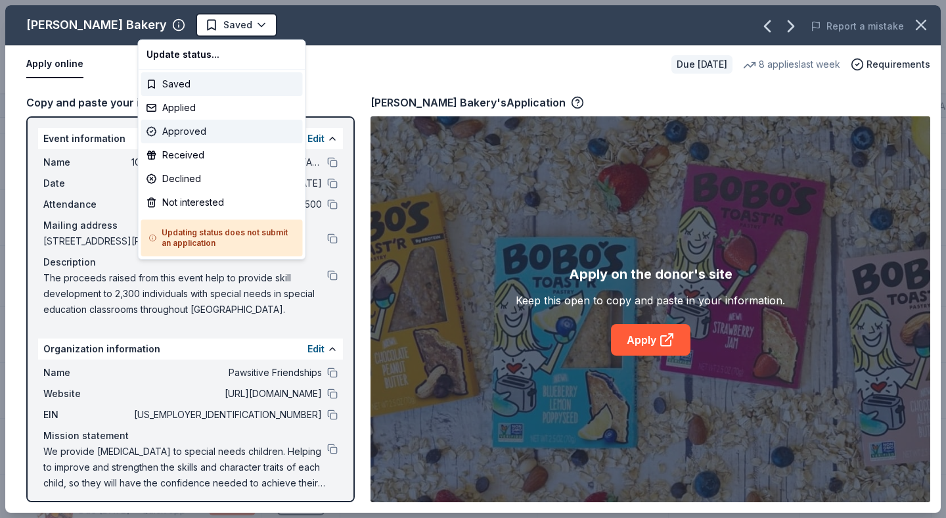
click at [194, 126] on div "Approved" at bounding box center [222, 132] width 162 height 24
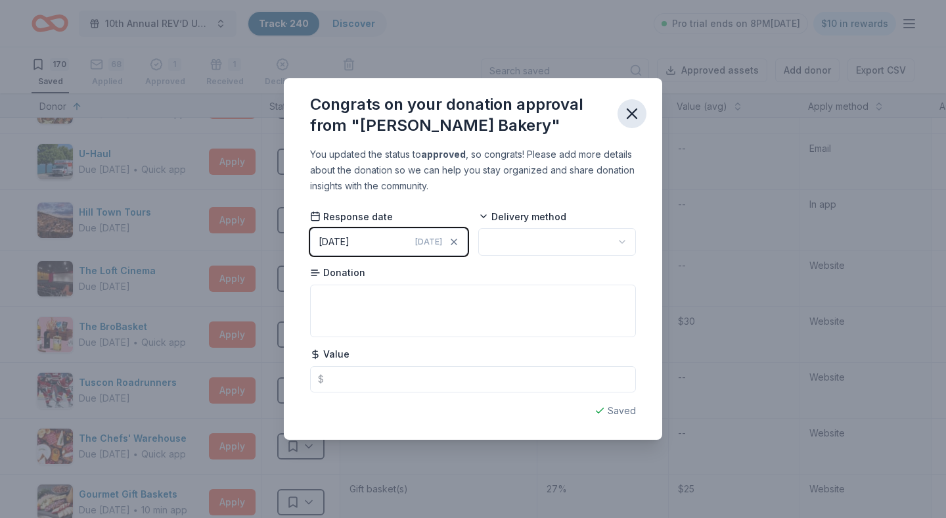
click at [637, 116] on icon "button" at bounding box center [632, 113] width 18 height 18
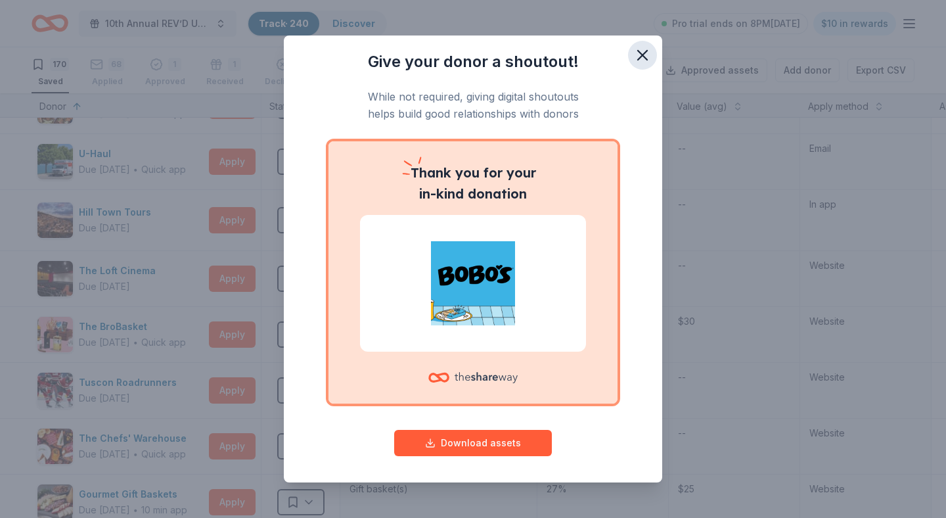
click at [643, 53] on icon "button" at bounding box center [642, 55] width 18 height 18
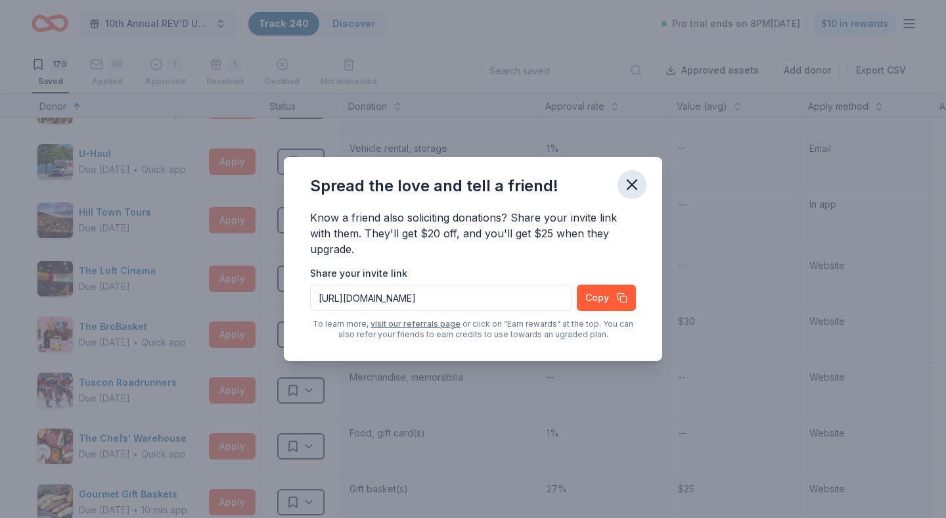
click at [637, 180] on icon "button" at bounding box center [632, 184] width 9 height 9
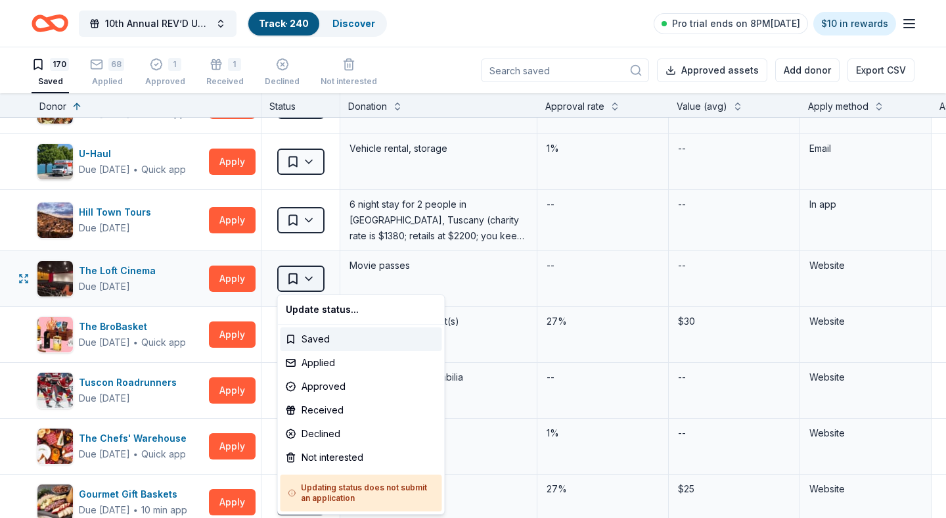
click at [309, 281] on html "10th Annual REV’D UP for Autism Car Show & Special Needs Resource Fair Track · …" at bounding box center [473, 259] width 946 height 518
click at [330, 457] on div "Not interested" at bounding box center [362, 458] width 162 height 24
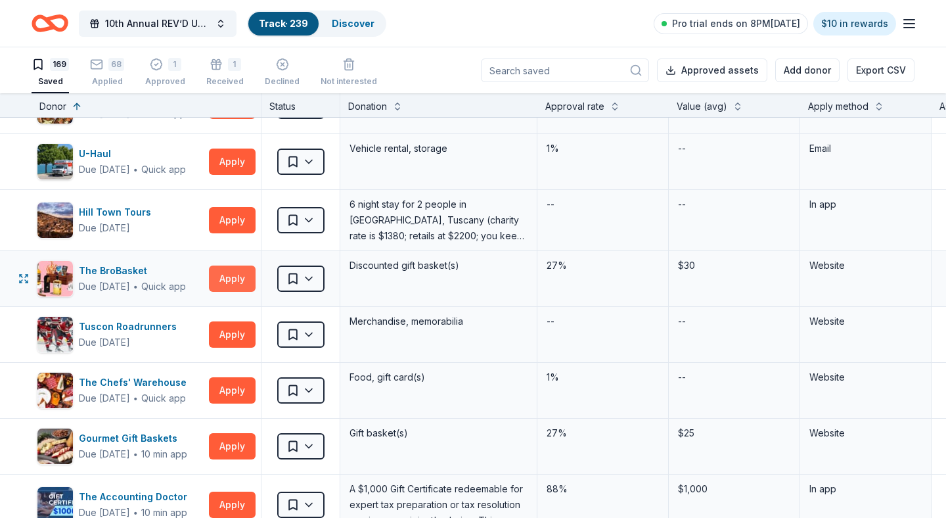
click at [231, 275] on button "Apply" at bounding box center [232, 278] width 47 height 26
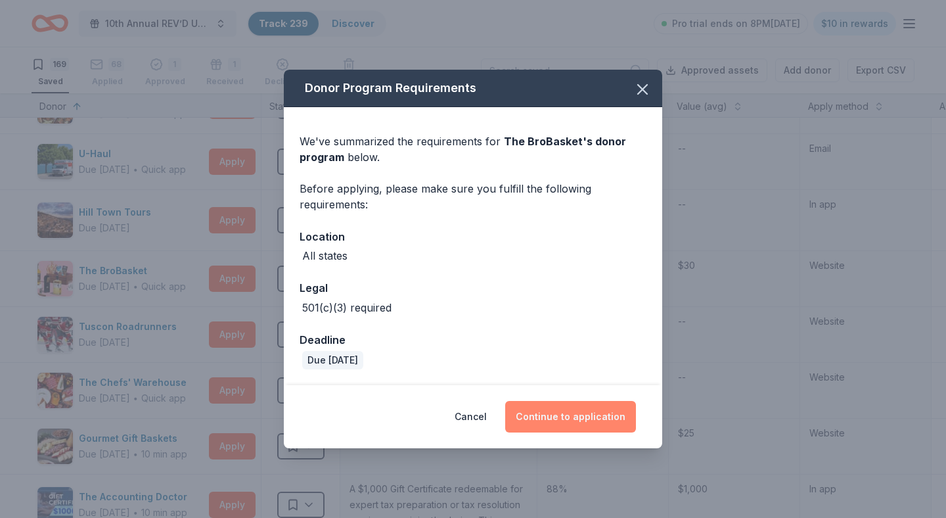
click at [566, 417] on button "Continue to application" at bounding box center [570, 417] width 131 height 32
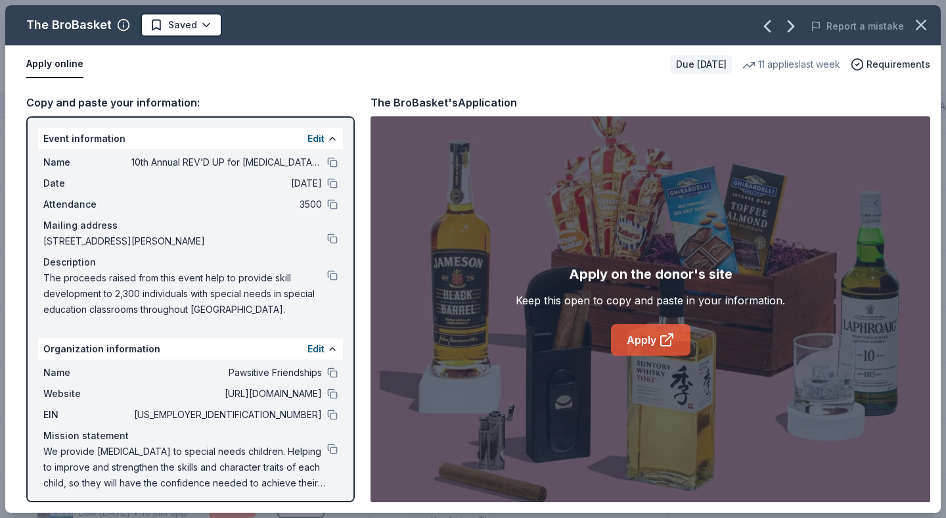
click at [635, 337] on link "Apply" at bounding box center [651, 340] width 80 height 32
click at [205, 22] on html "10th Annual REV’D UP for Autism Car Show & Special Needs Resource Fair Track · …" at bounding box center [473, 259] width 946 height 518
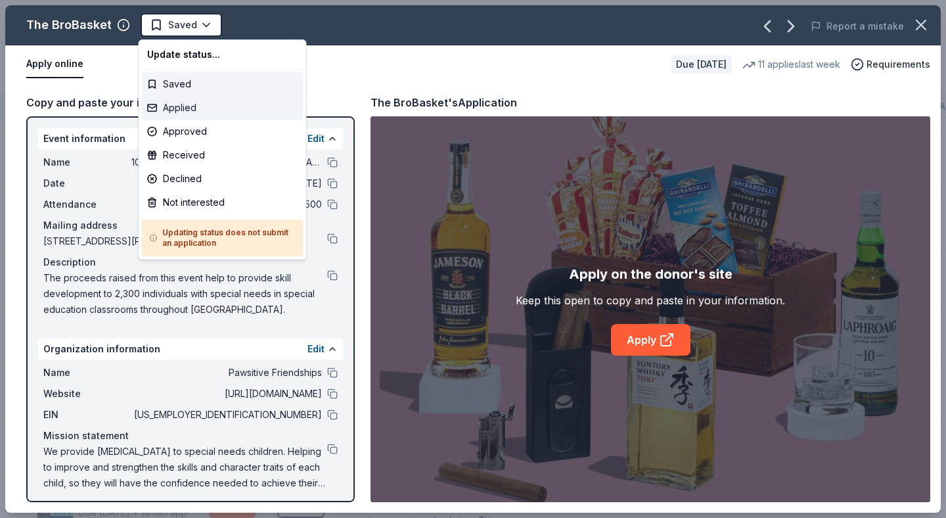
click at [193, 108] on div "Applied" at bounding box center [223, 108] width 162 height 24
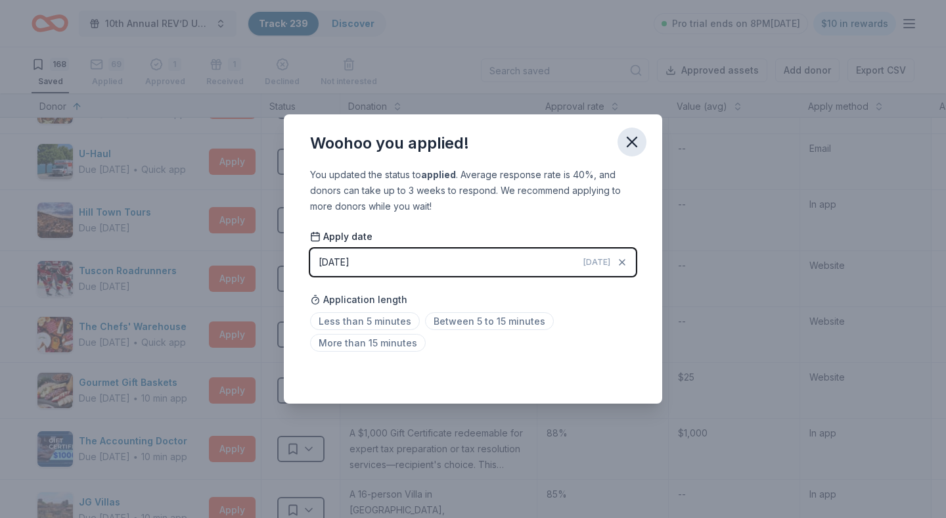
click at [632, 143] on icon "button" at bounding box center [632, 141] width 9 height 9
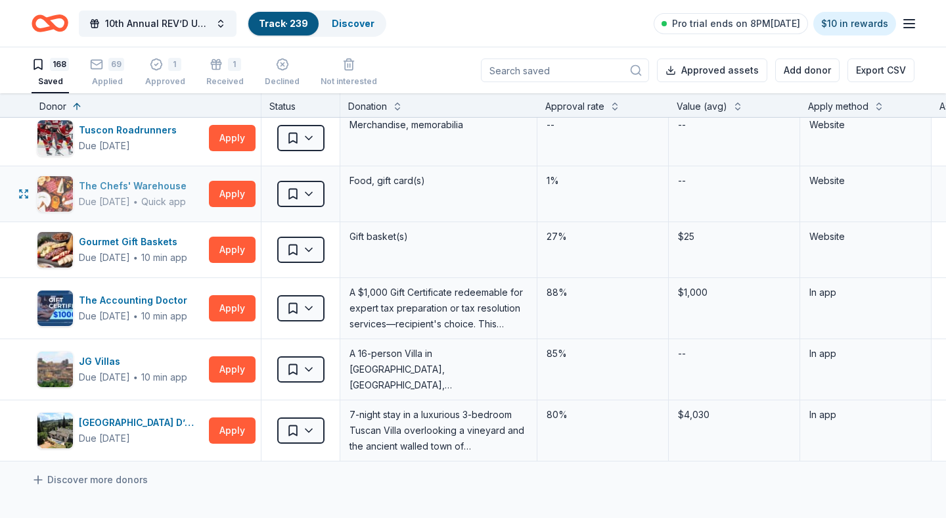
scroll to position [9046, 0]
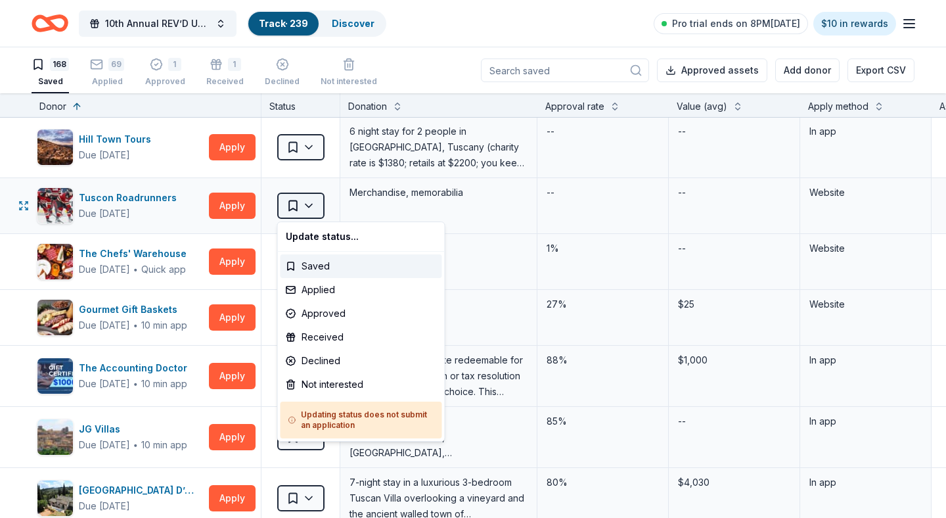
click at [317, 212] on html "10th Annual REV’D UP for Autism Car Show & Special Needs Resource Fair Track · …" at bounding box center [473, 259] width 946 height 518
click at [326, 386] on div "Not interested" at bounding box center [362, 385] width 162 height 24
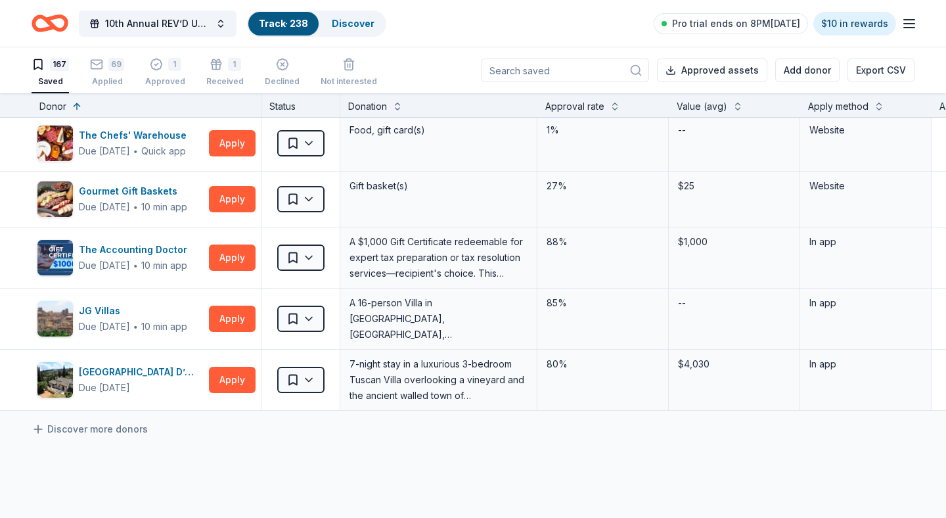
scroll to position [9101, 0]
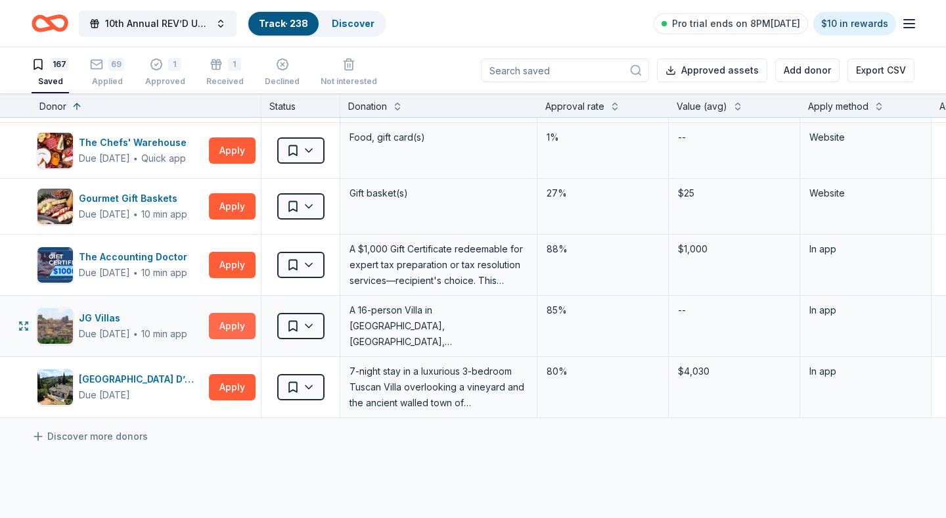
click at [244, 327] on button "Apply" at bounding box center [232, 326] width 47 height 26
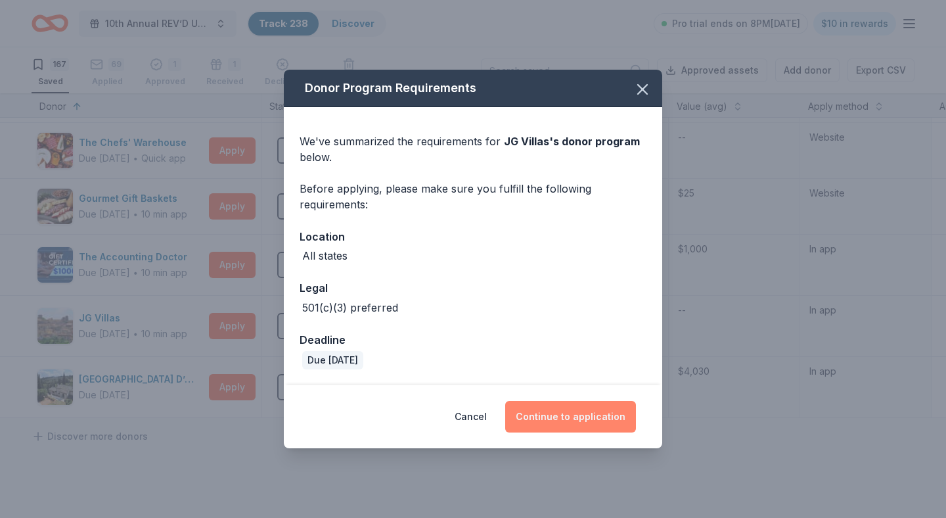
click at [568, 412] on button "Continue to application" at bounding box center [570, 417] width 131 height 32
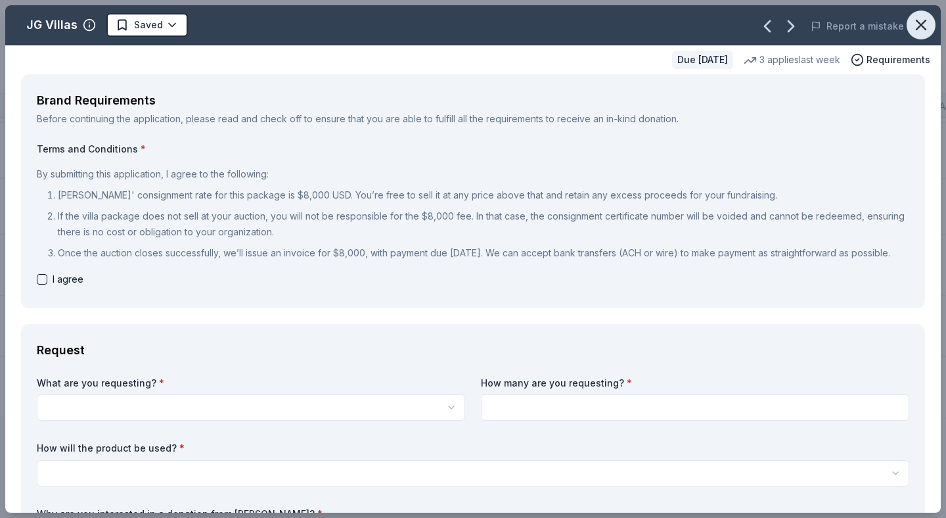
click at [918, 28] on icon "button" at bounding box center [921, 24] width 9 height 9
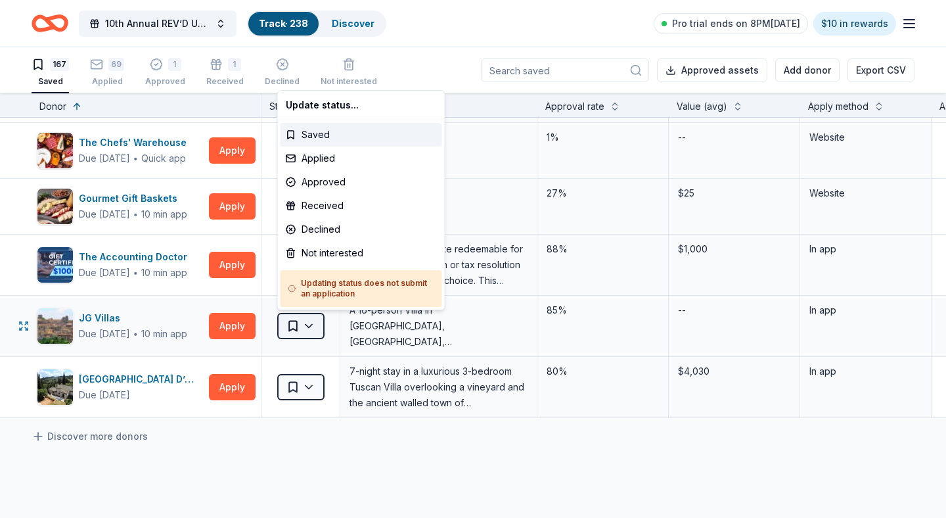
click at [310, 323] on html "10th Annual REV’D UP for Autism Car Show & Special Needs Resource Fair Track · …" at bounding box center [473, 259] width 946 height 518
click at [332, 250] on div "Not interested" at bounding box center [362, 253] width 162 height 24
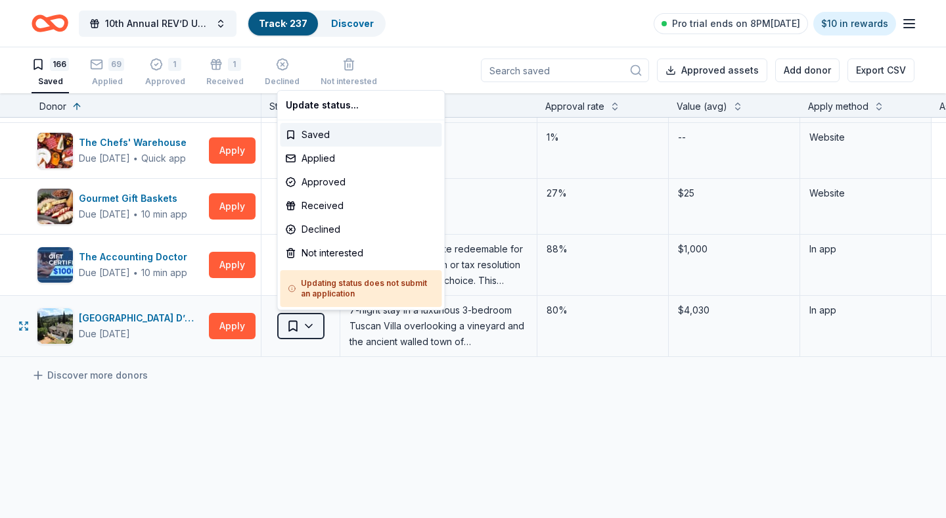
click at [310, 328] on html "10th Annual REV’D UP for Autism Car Show & Special Needs Resource Fair Track · …" at bounding box center [473, 259] width 946 height 518
click at [333, 255] on div "Not interested" at bounding box center [362, 253] width 162 height 24
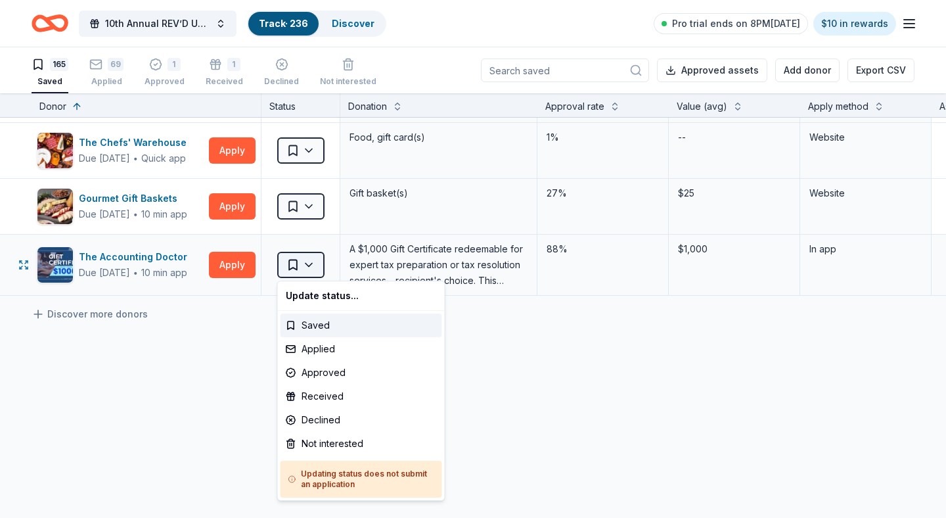
click at [317, 263] on html "10th Annual REV’D UP for Autism Car Show & Special Needs Resource Fair Track · …" at bounding box center [473, 259] width 946 height 518
click at [341, 447] on div "Not interested" at bounding box center [362, 444] width 162 height 24
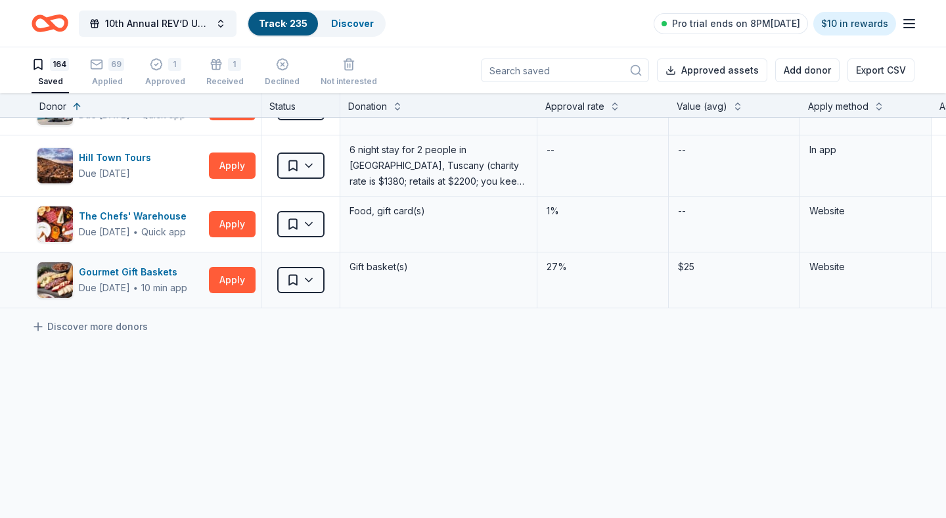
scroll to position [9024, 0]
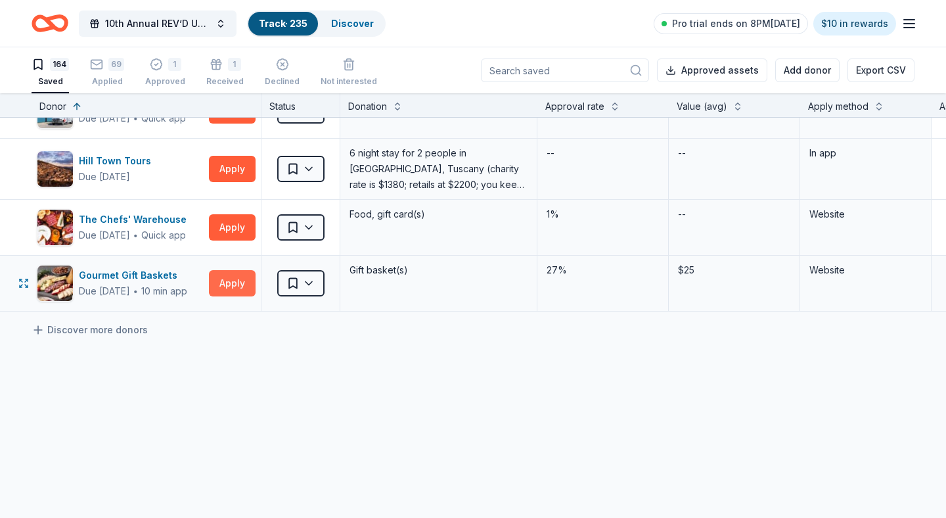
click at [235, 280] on button "Apply" at bounding box center [232, 283] width 47 height 26
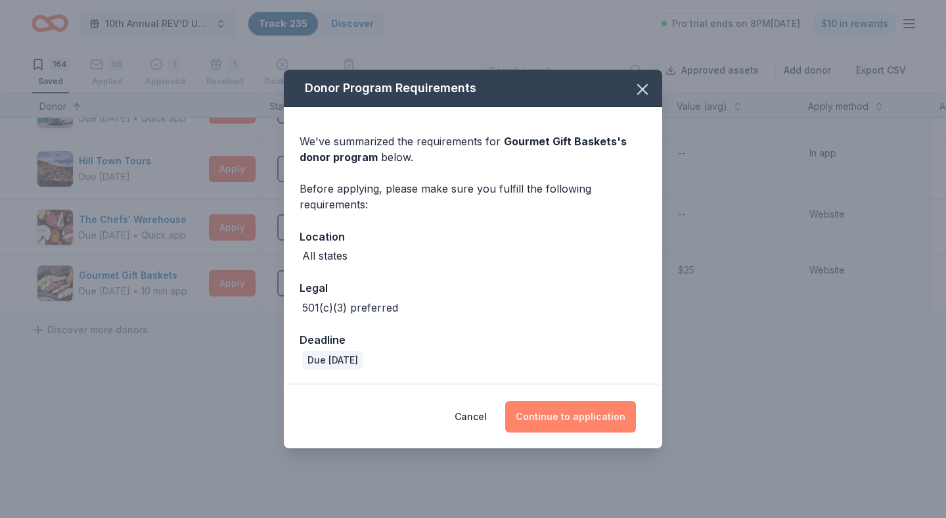
click at [566, 420] on button "Continue to application" at bounding box center [570, 417] width 131 height 32
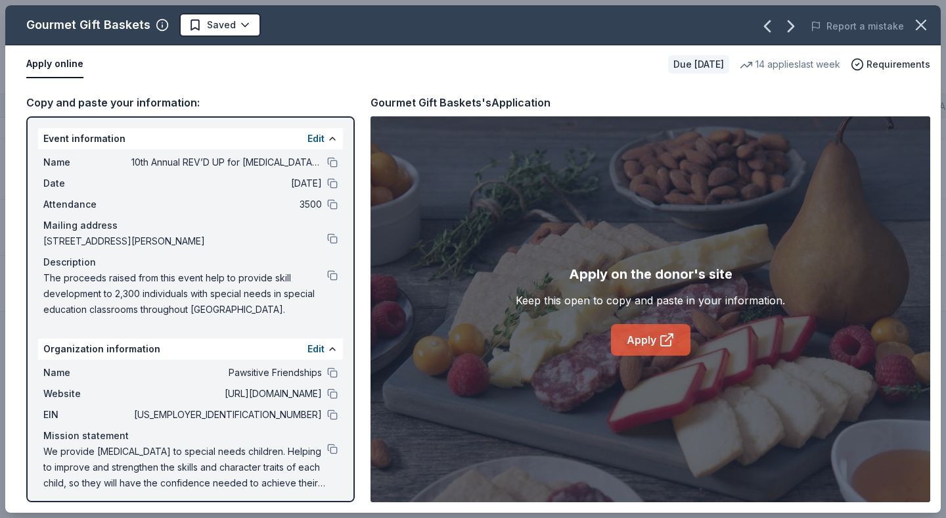
click at [643, 337] on link "Apply" at bounding box center [651, 340] width 80 height 32
click at [237, 24] on html "10th Annual REV’D UP for Autism Car Show & Special Needs Resource Fair Track · …" at bounding box center [473, 259] width 946 height 518
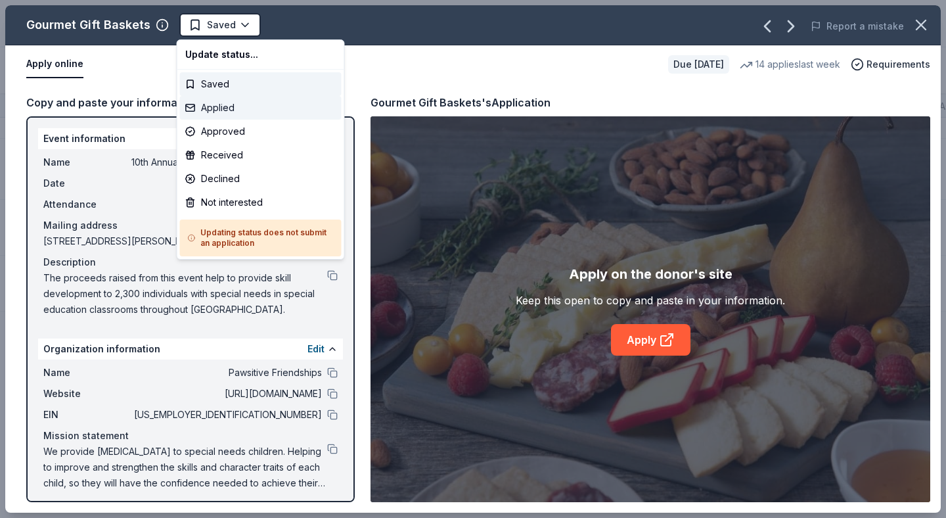
click at [219, 108] on div "Applied" at bounding box center [261, 108] width 162 height 24
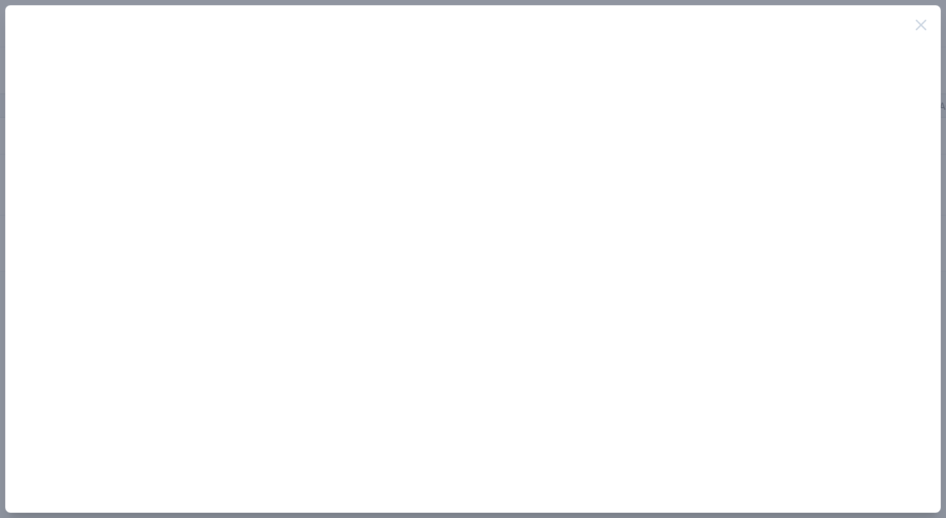
scroll to position [9009, 0]
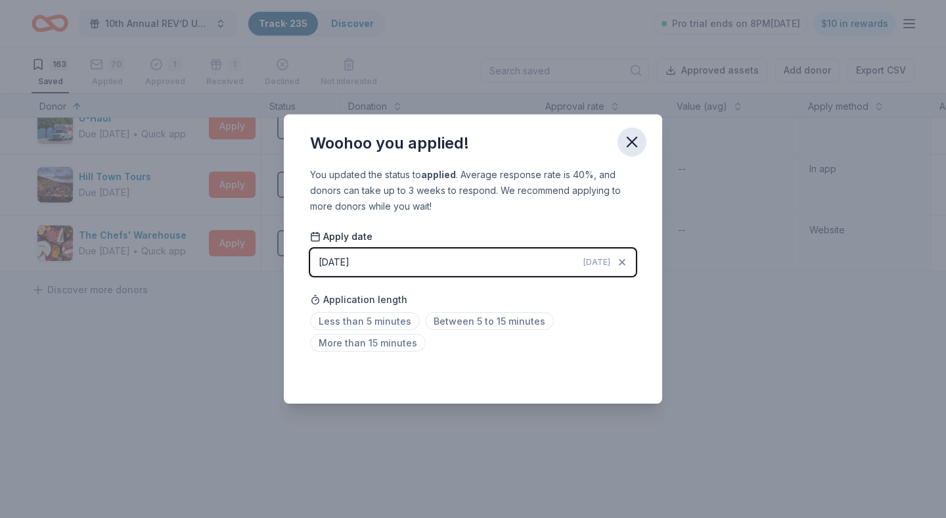
click at [631, 147] on icon "button" at bounding box center [632, 142] width 18 height 18
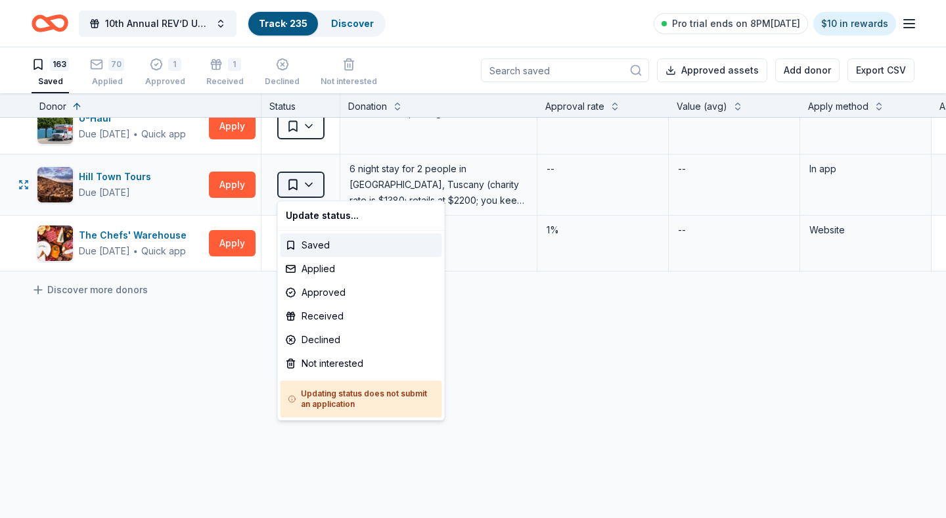
click at [300, 176] on html "10th Annual REV’D UP for Autism Car Show & Special Needs Resource Fair Track · …" at bounding box center [473, 259] width 946 height 518
click at [336, 361] on div "Not interested" at bounding box center [362, 364] width 162 height 24
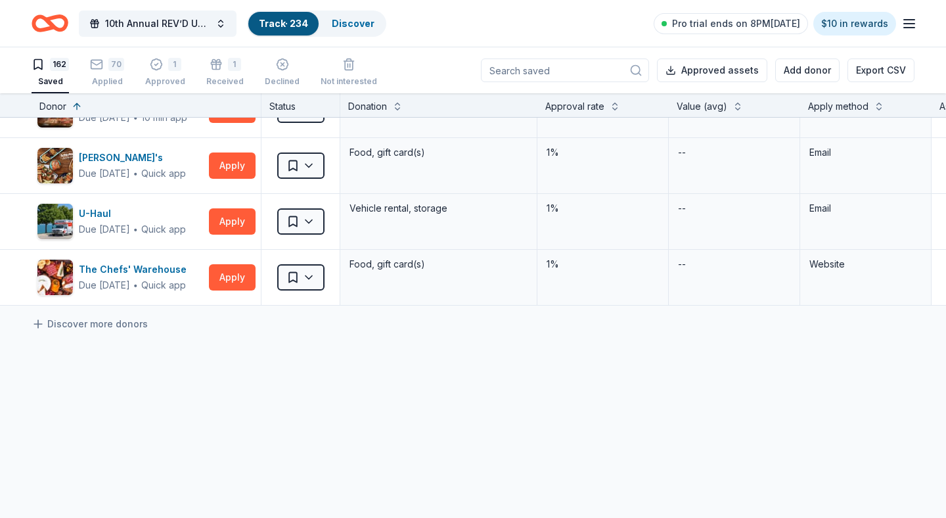
scroll to position [8909, 0]
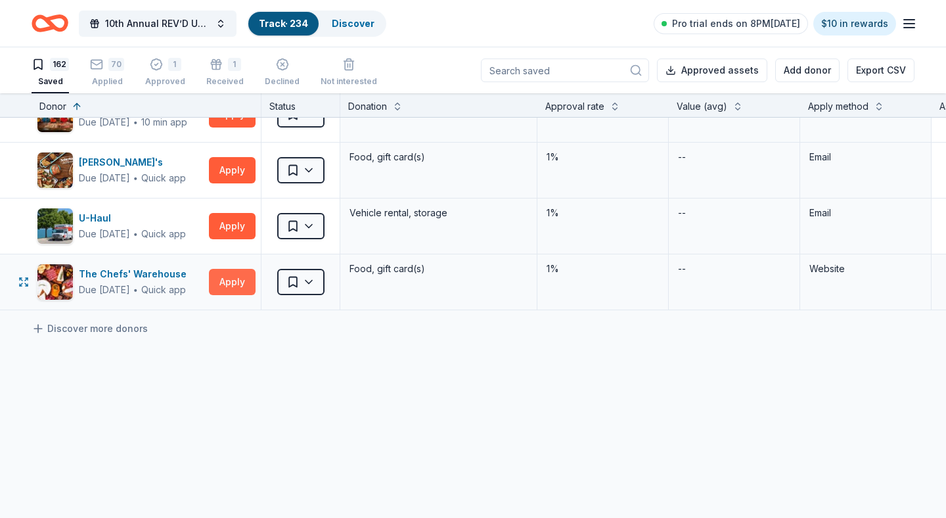
click at [230, 279] on button "Apply" at bounding box center [232, 282] width 47 height 26
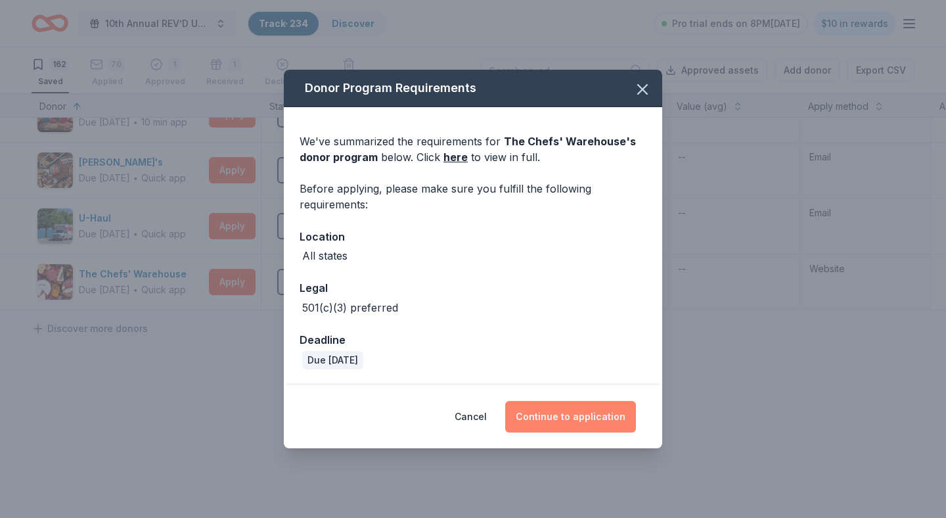
click at [567, 413] on button "Continue to application" at bounding box center [570, 417] width 131 height 32
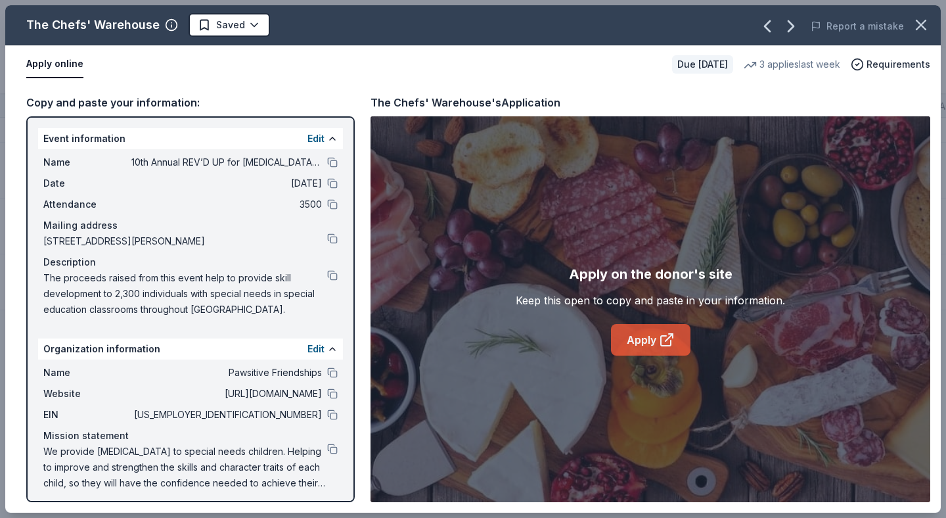
click at [635, 336] on link "Apply" at bounding box center [651, 340] width 80 height 32
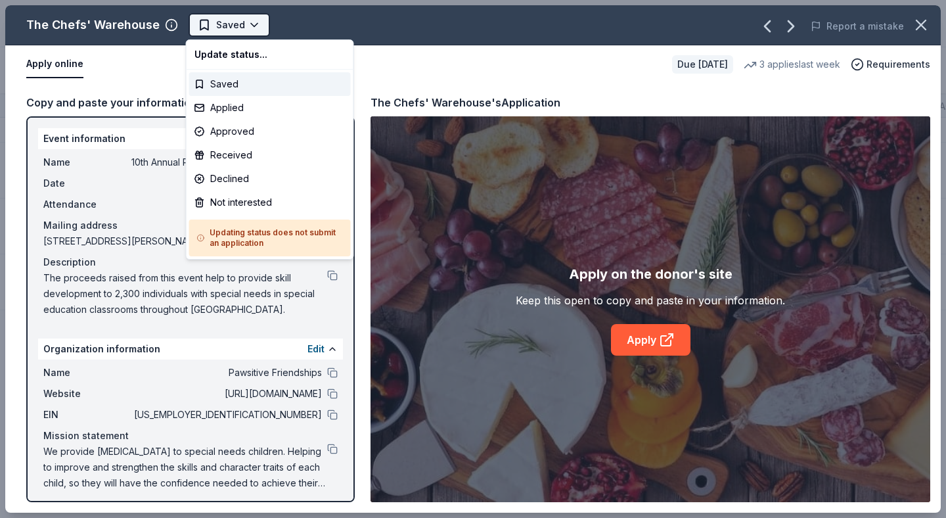
click at [239, 24] on html "10th Annual REV’D UP for Autism Car Show & Special Needs Resource Fair Track · …" at bounding box center [473, 259] width 946 height 518
click at [230, 107] on div "Applied" at bounding box center [270, 108] width 162 height 24
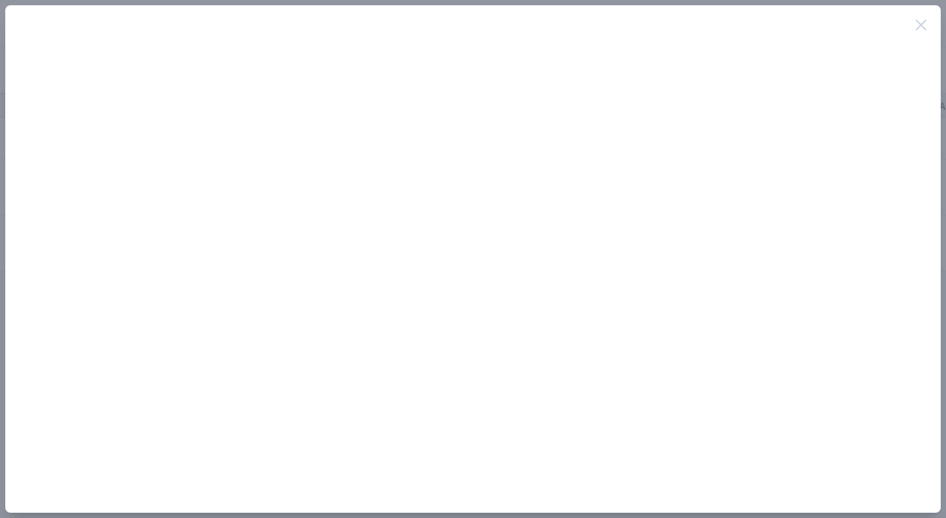
scroll to position [8892, 0]
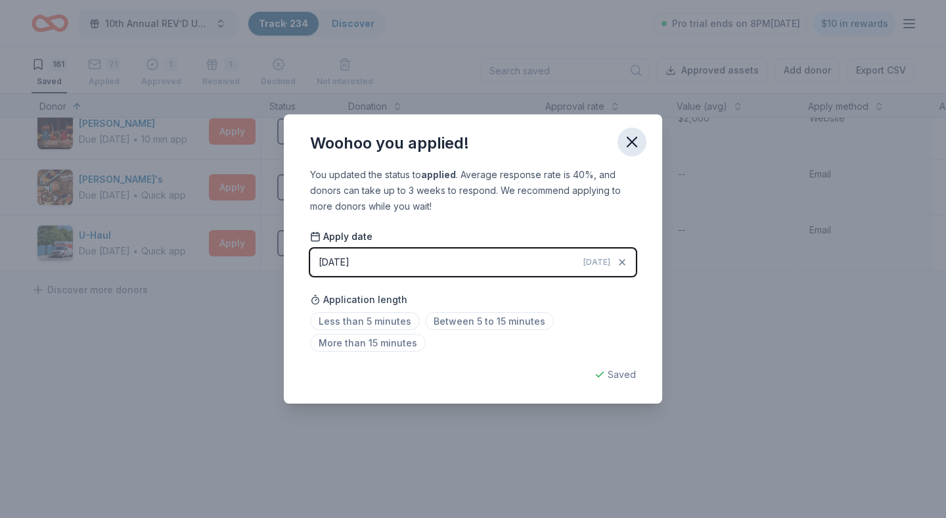
click at [630, 143] on icon "button" at bounding box center [632, 142] width 18 height 18
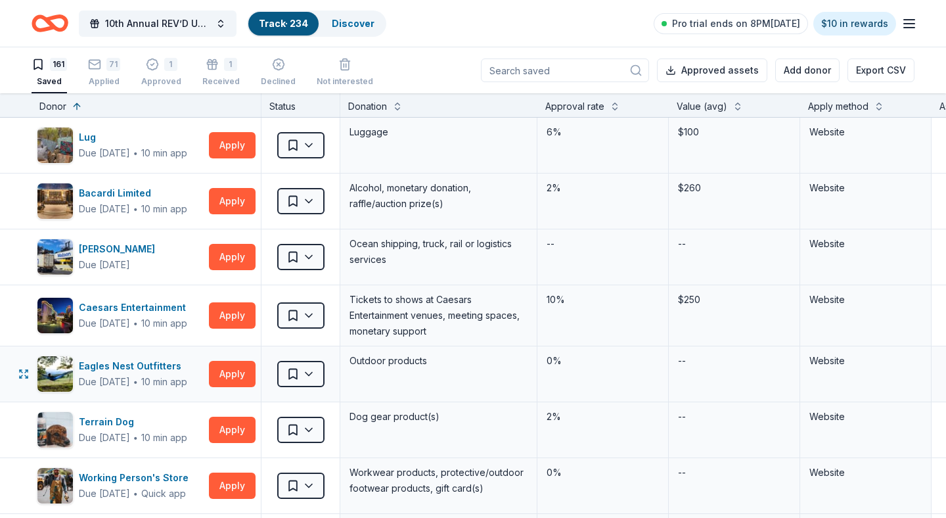
scroll to position [0, 0]
click at [876, 106] on button at bounding box center [879, 105] width 11 height 13
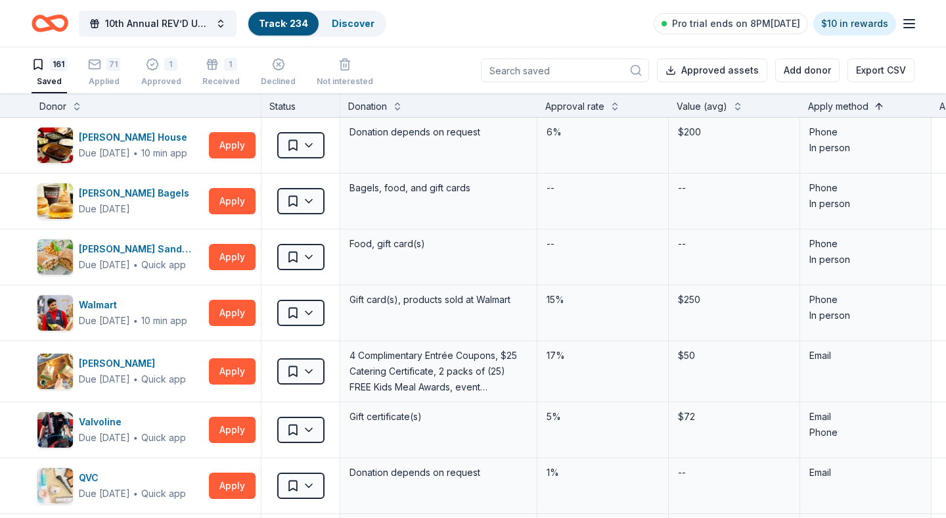
click at [876, 106] on button at bounding box center [879, 105] width 11 height 13
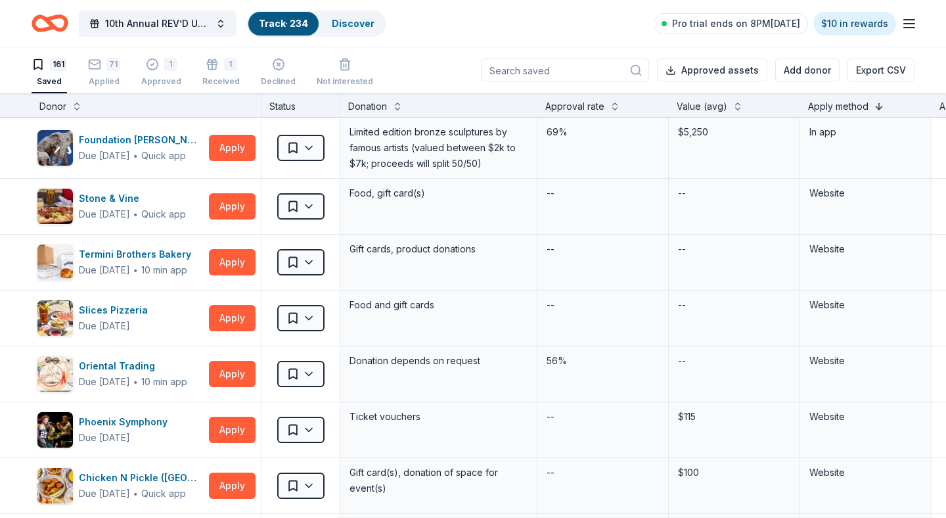
click at [876, 106] on button at bounding box center [879, 105] width 11 height 13
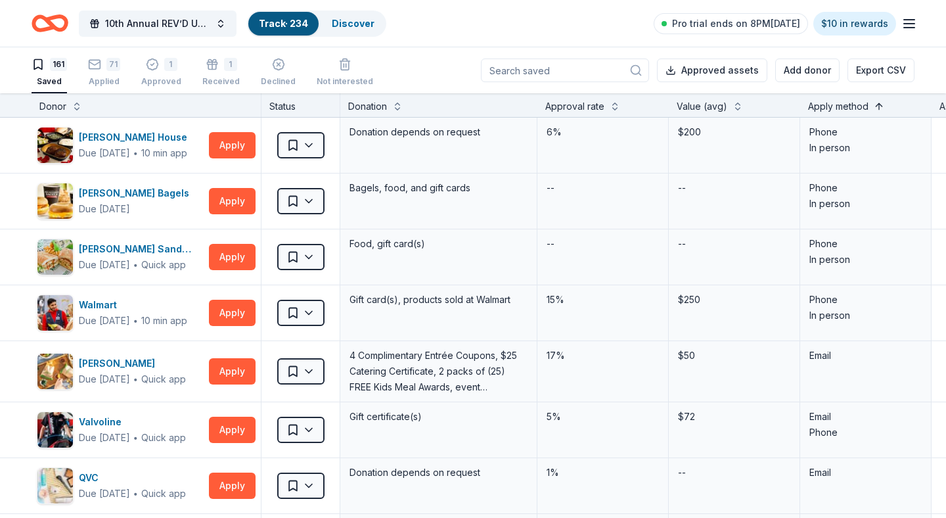
click at [876, 106] on button at bounding box center [879, 105] width 11 height 13
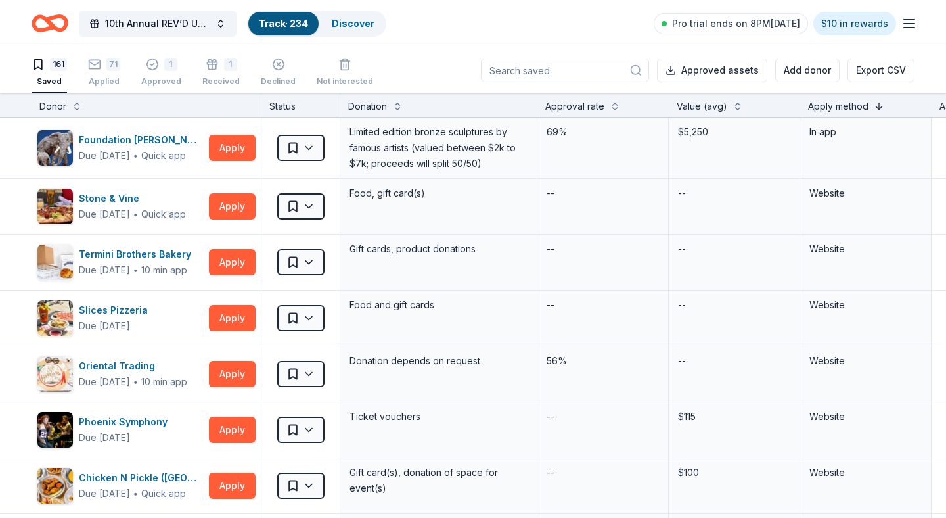
click at [876, 106] on button at bounding box center [879, 105] width 11 height 13
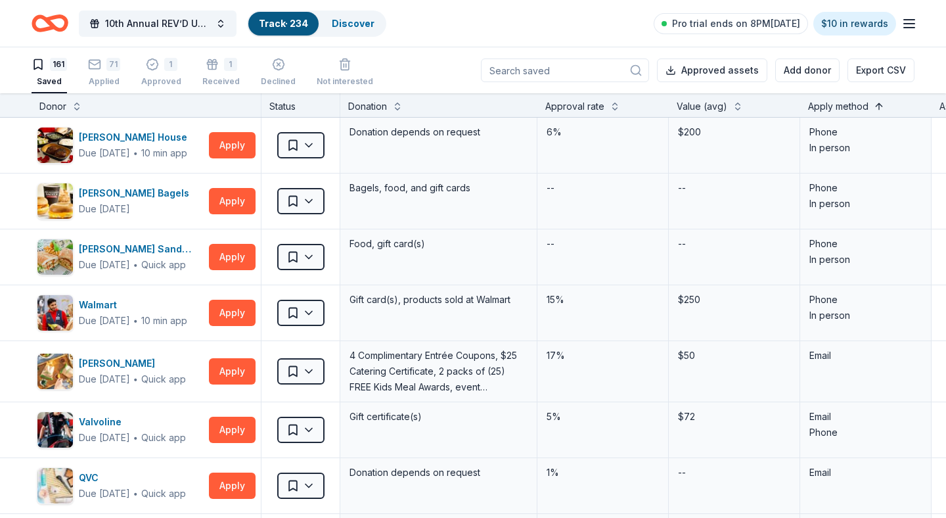
click at [876, 106] on button at bounding box center [879, 105] width 11 height 13
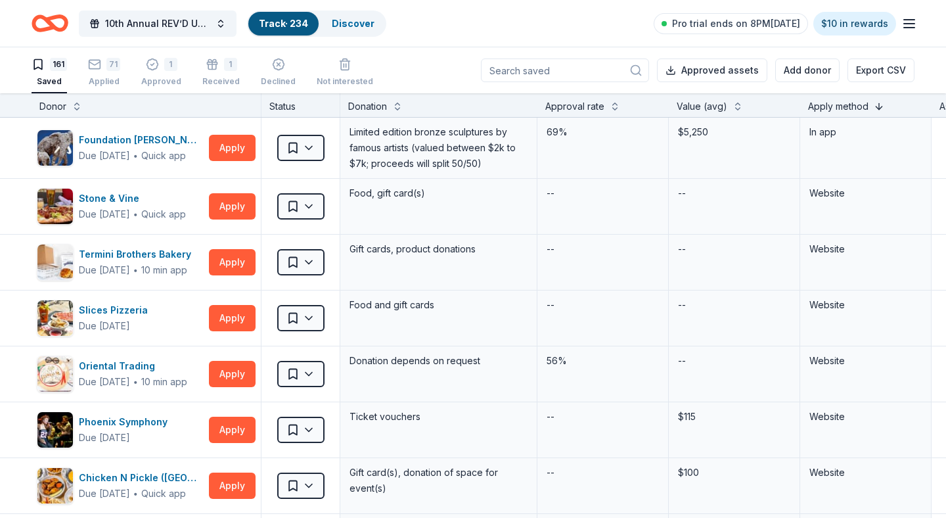
click at [876, 106] on button at bounding box center [879, 105] width 11 height 13
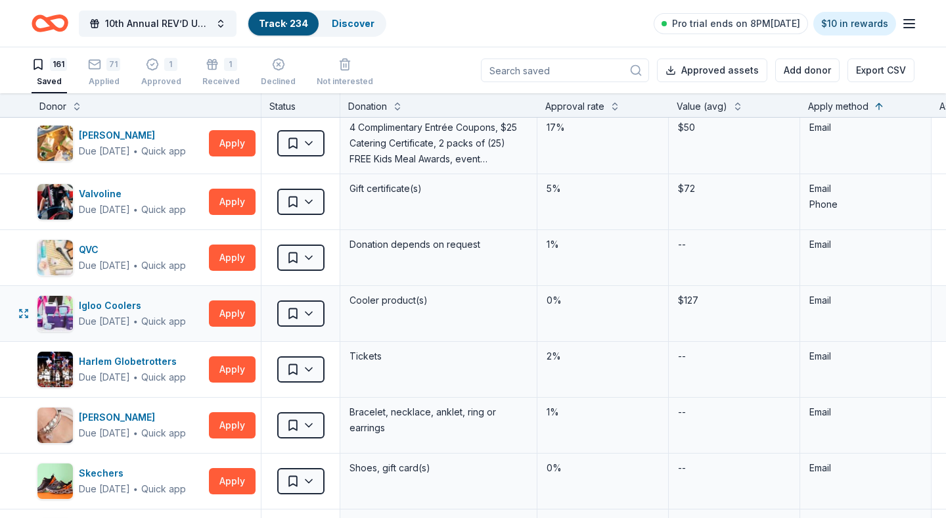
scroll to position [229, 0]
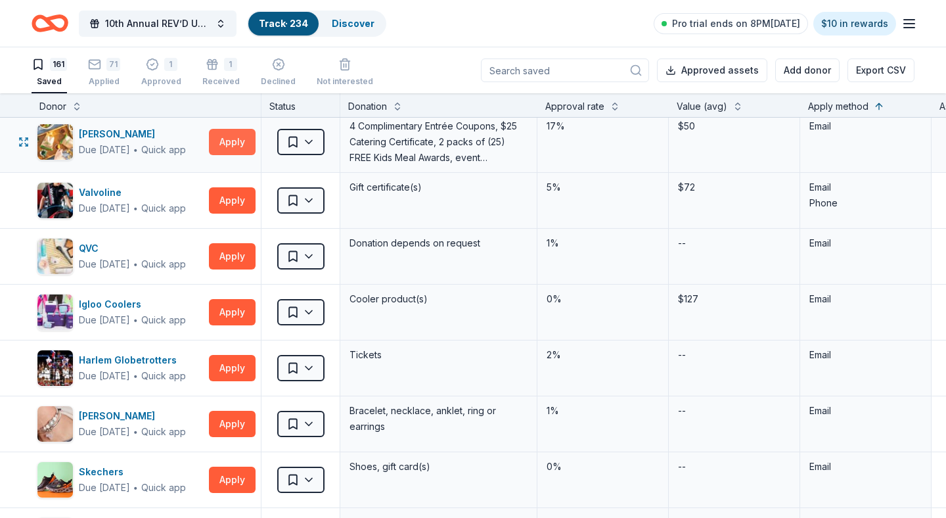
click at [236, 142] on button "Apply" at bounding box center [232, 142] width 47 height 26
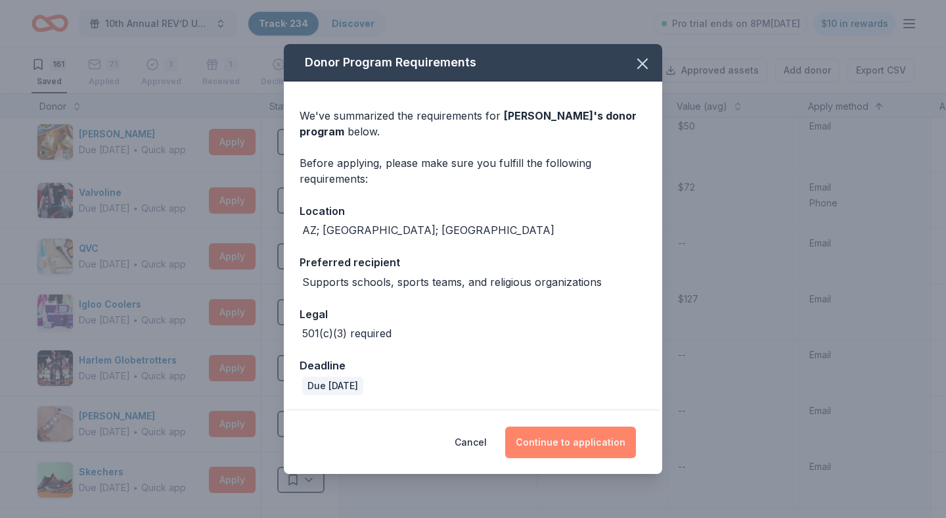
click at [572, 442] on button "Continue to application" at bounding box center [570, 442] width 131 height 32
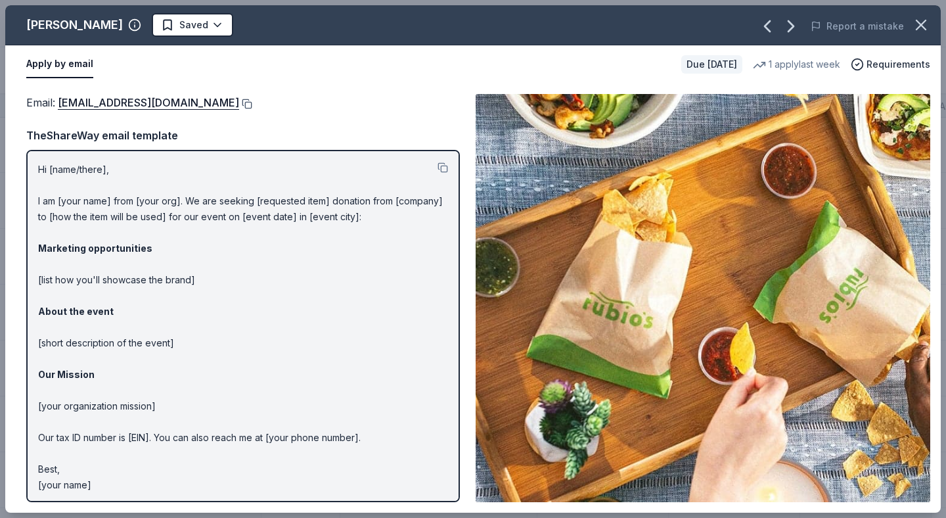
click at [239, 100] on button at bounding box center [245, 104] width 13 height 11
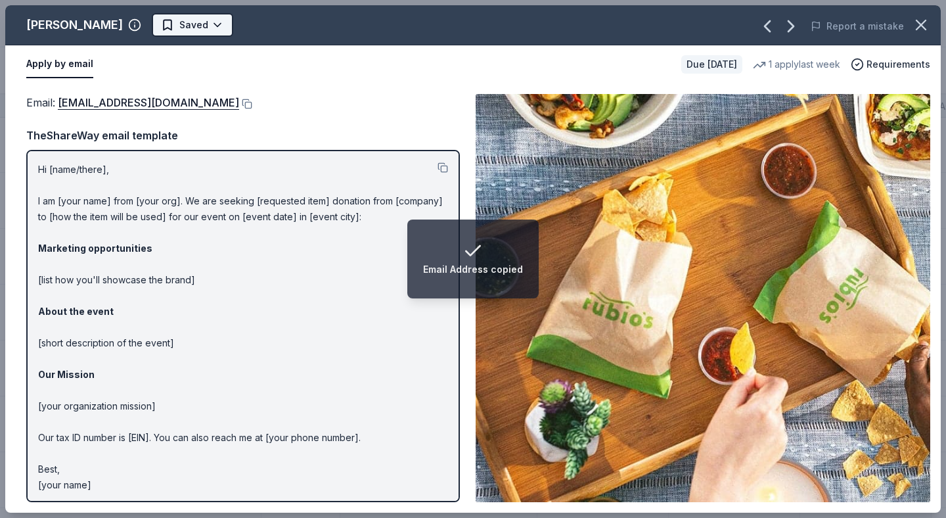
click at [162, 24] on html "Email Address copied 10th Annual REV’D UP for Autism Car Show & Special Needs R…" at bounding box center [473, 259] width 946 height 518
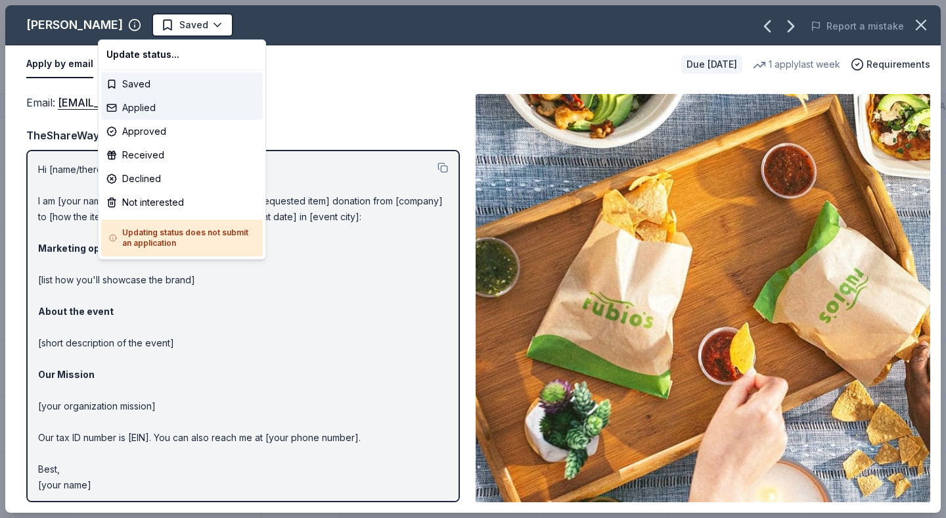
click at [143, 109] on div "Applied" at bounding box center [182, 108] width 162 height 24
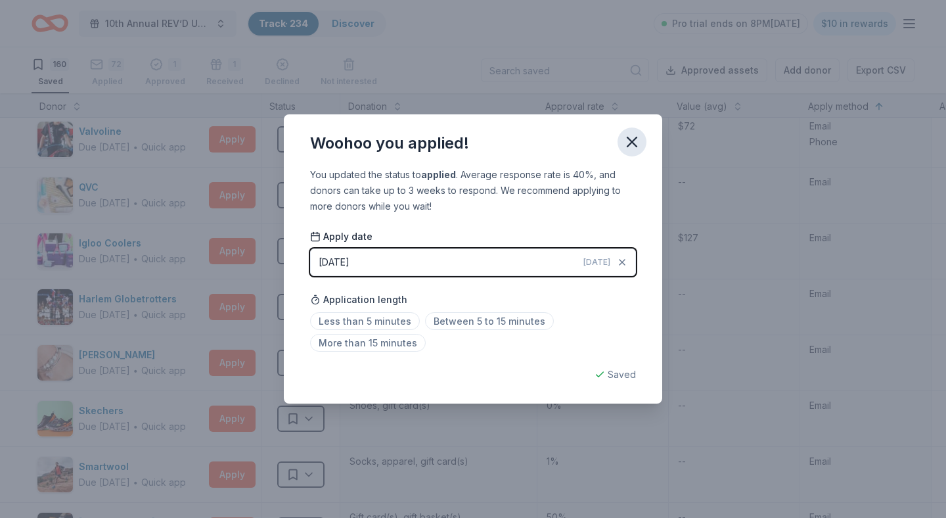
click at [633, 141] on icon "button" at bounding box center [632, 141] width 9 height 9
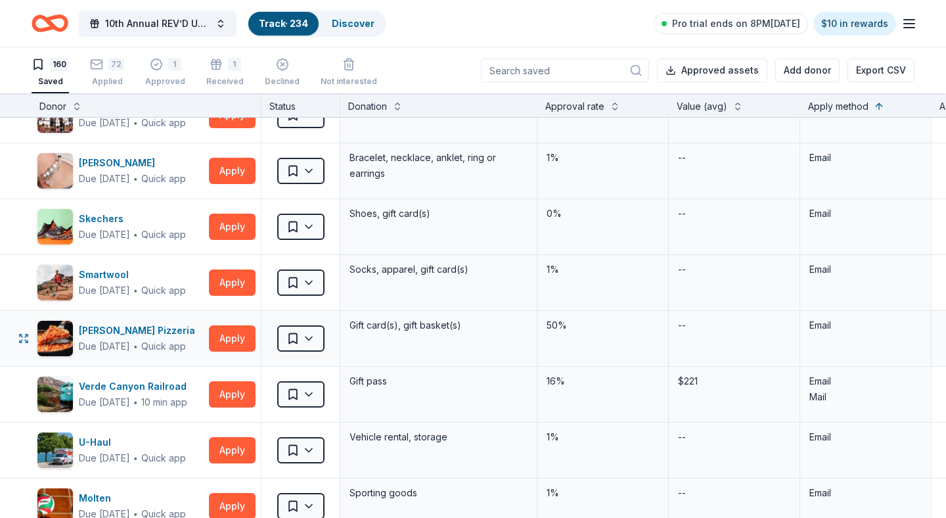
scroll to position [404, 0]
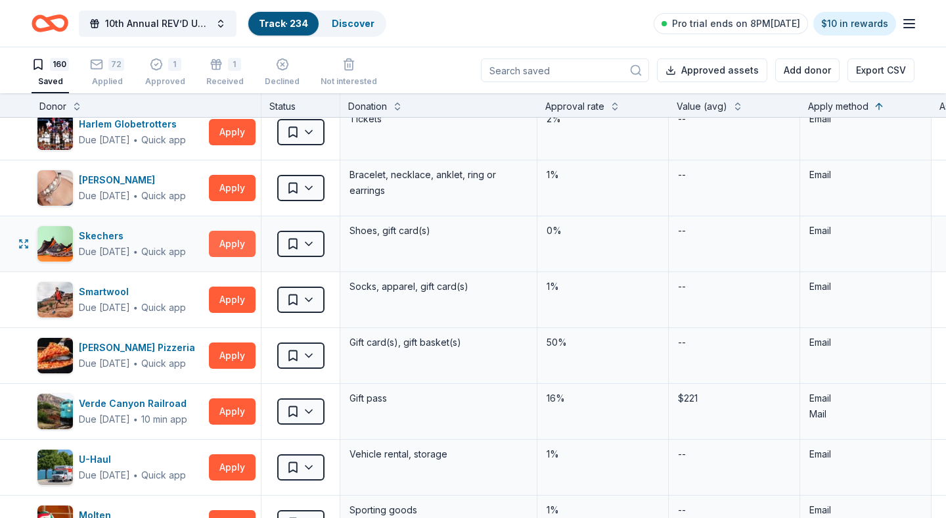
click at [238, 243] on button "Apply" at bounding box center [232, 244] width 47 height 26
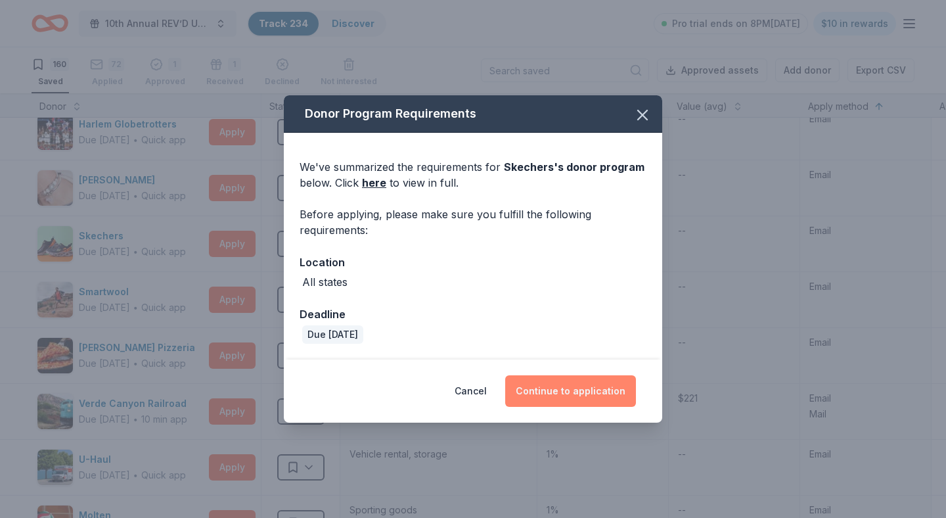
click at [559, 396] on button "Continue to application" at bounding box center [570, 391] width 131 height 32
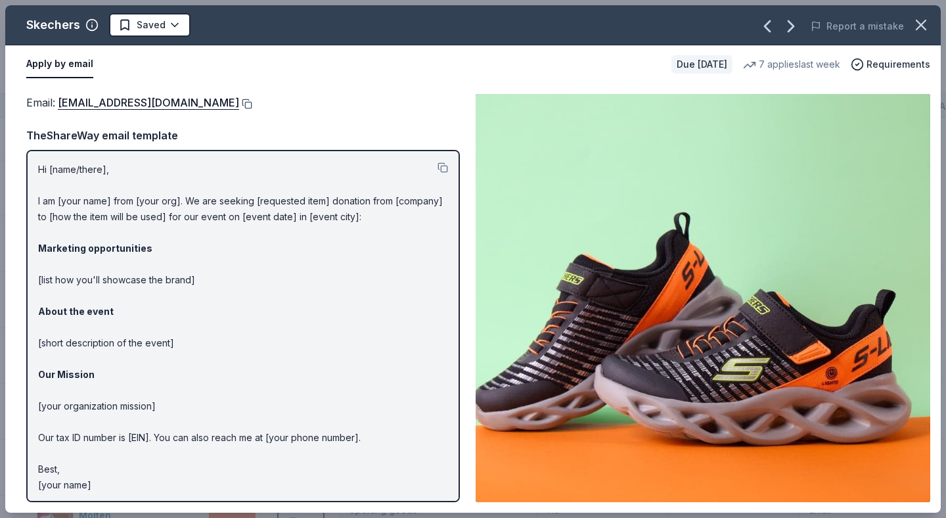
click at [239, 103] on button at bounding box center [245, 104] width 13 height 11
click at [179, 25] on html "10th Annual REV’D UP for Autism Car Show & Special Needs Resource Fair Track · …" at bounding box center [473, 259] width 946 height 518
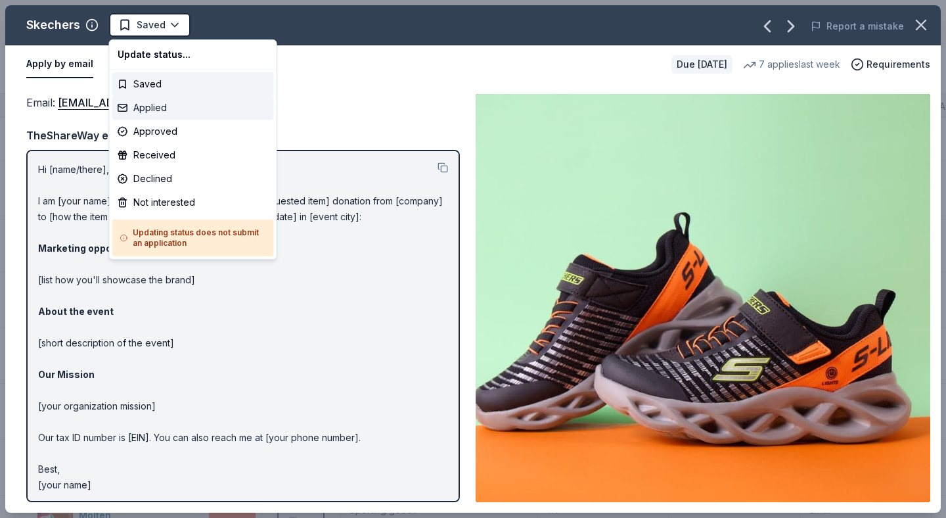
click at [165, 107] on div "Applied" at bounding box center [193, 108] width 162 height 24
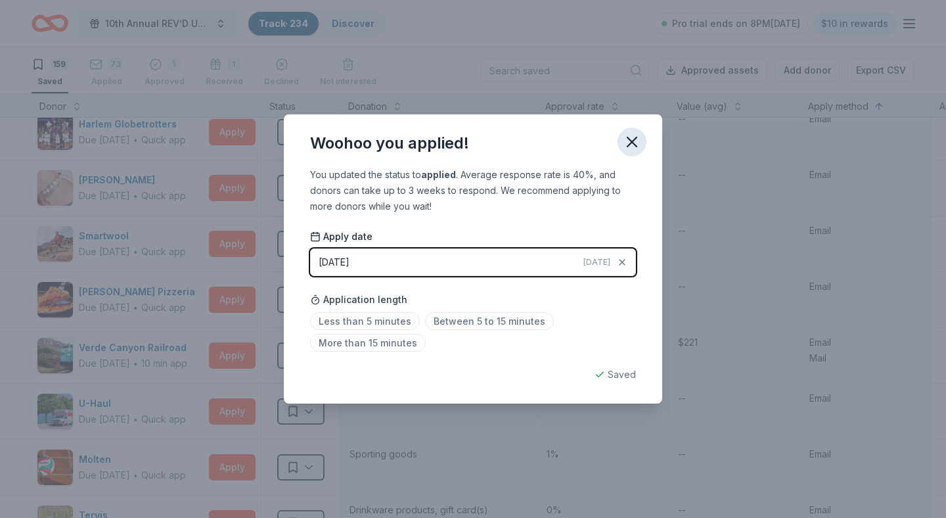
click at [635, 141] on icon "button" at bounding box center [632, 142] width 18 height 18
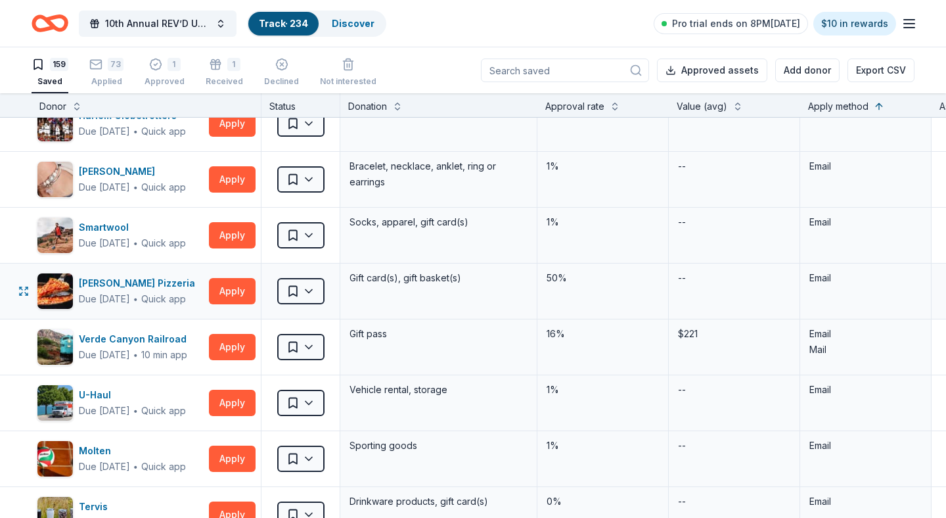
scroll to position [421, 0]
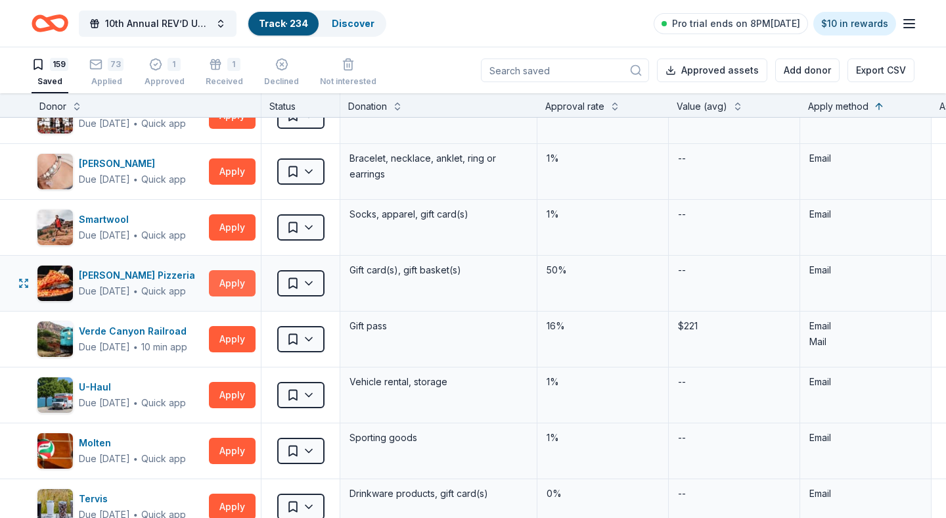
click at [225, 284] on button "Apply" at bounding box center [232, 283] width 47 height 26
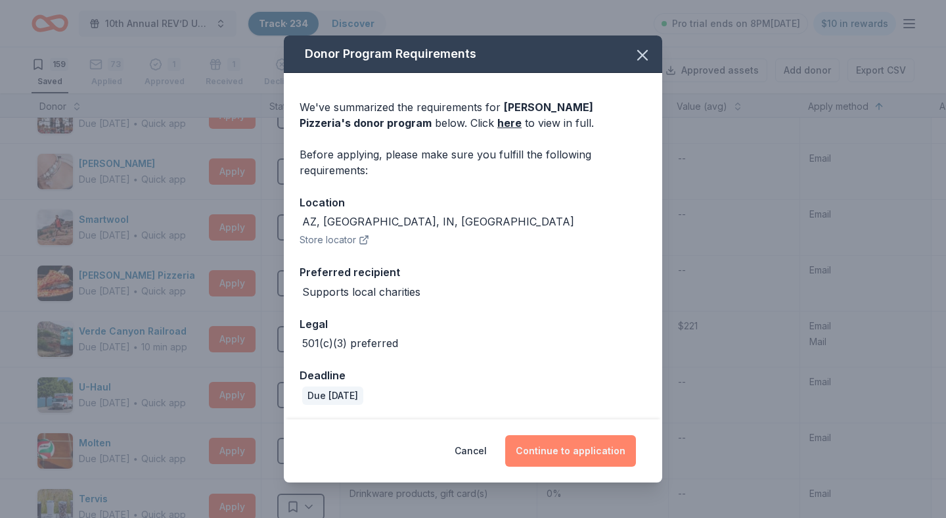
click at [578, 452] on button "Continue to application" at bounding box center [570, 451] width 131 height 32
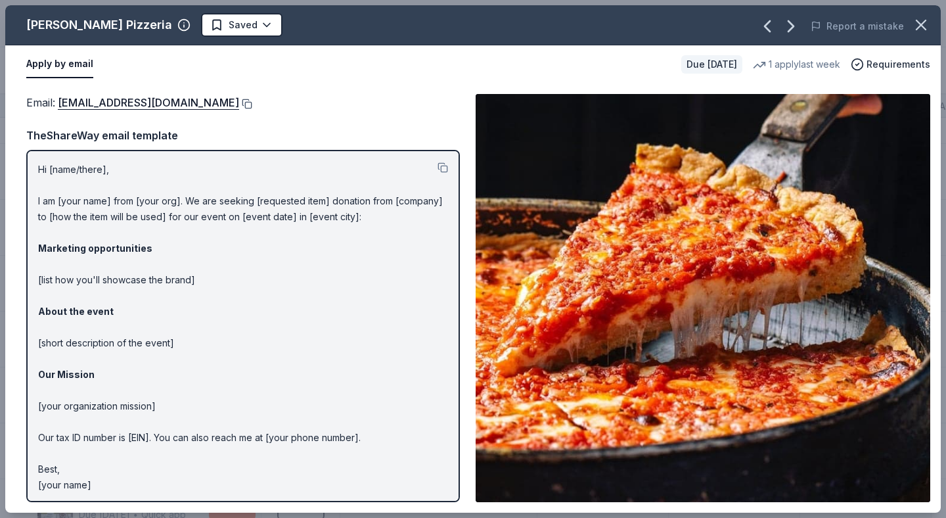
click at [239, 103] on button at bounding box center [245, 104] width 13 height 11
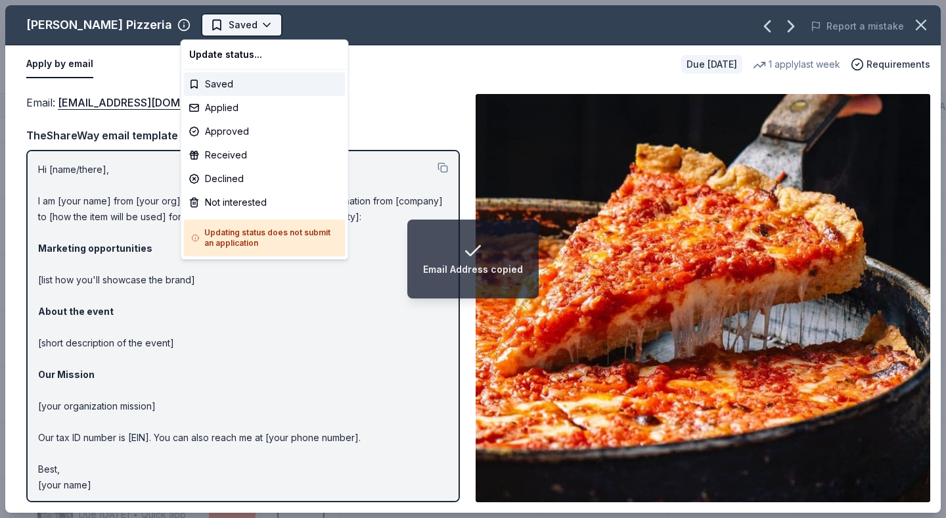
click at [247, 26] on html "Email Address copied 10th Annual REV’D UP for Autism Car Show & Special Needs R…" at bounding box center [473, 259] width 946 height 518
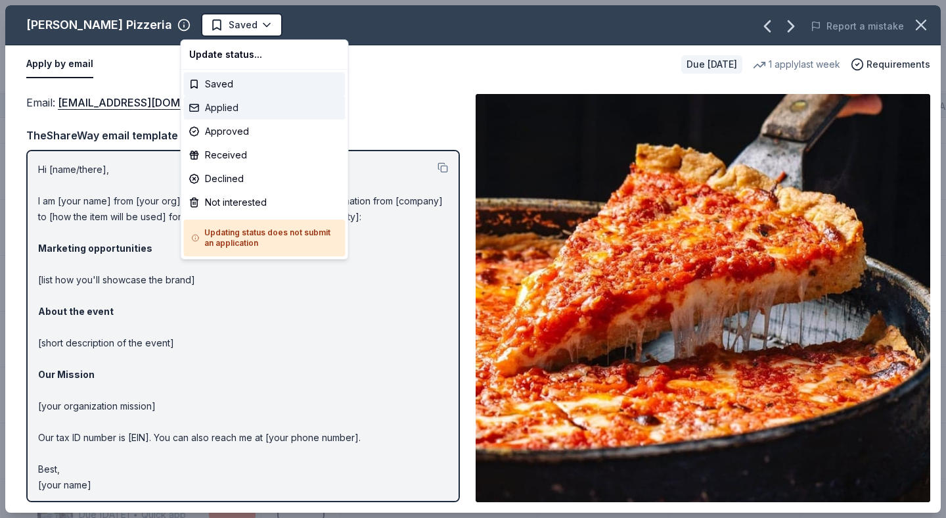
click at [231, 108] on div "Applied" at bounding box center [265, 108] width 162 height 24
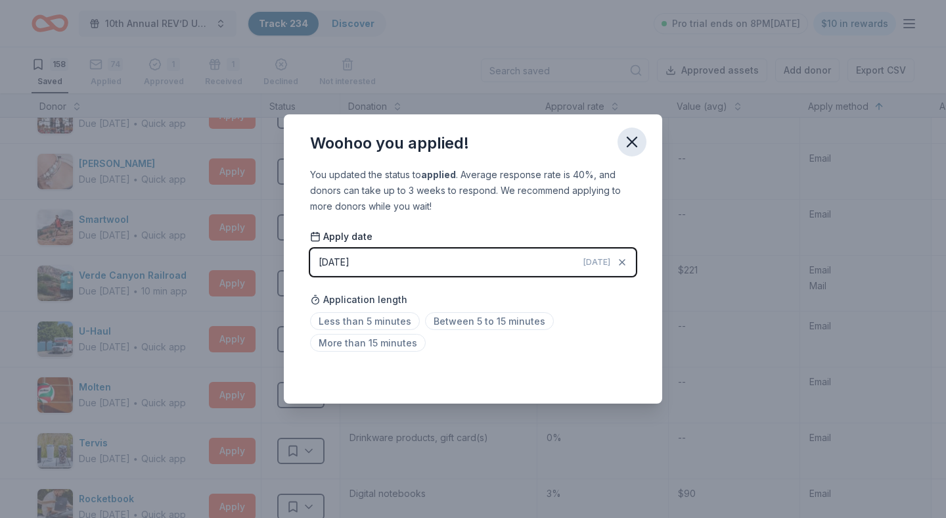
click at [630, 146] on icon "button" at bounding box center [632, 142] width 18 height 18
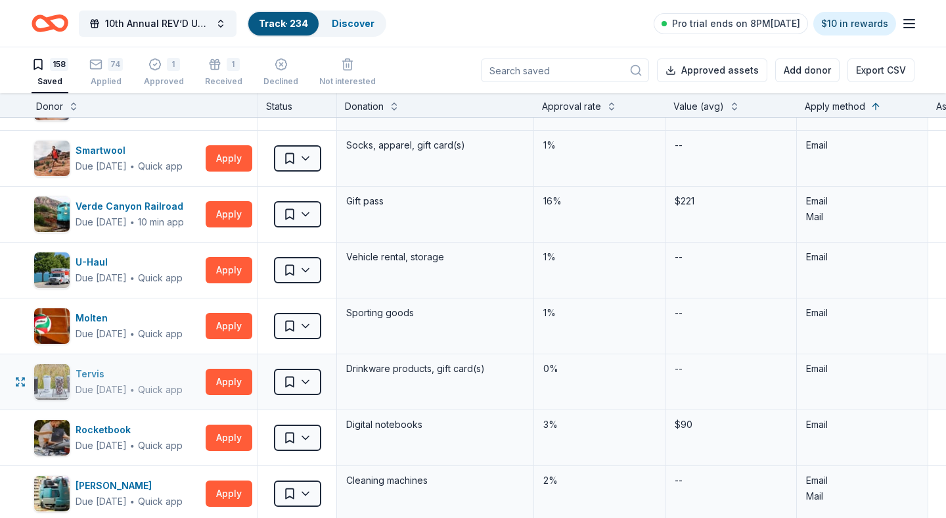
scroll to position [486, 3]
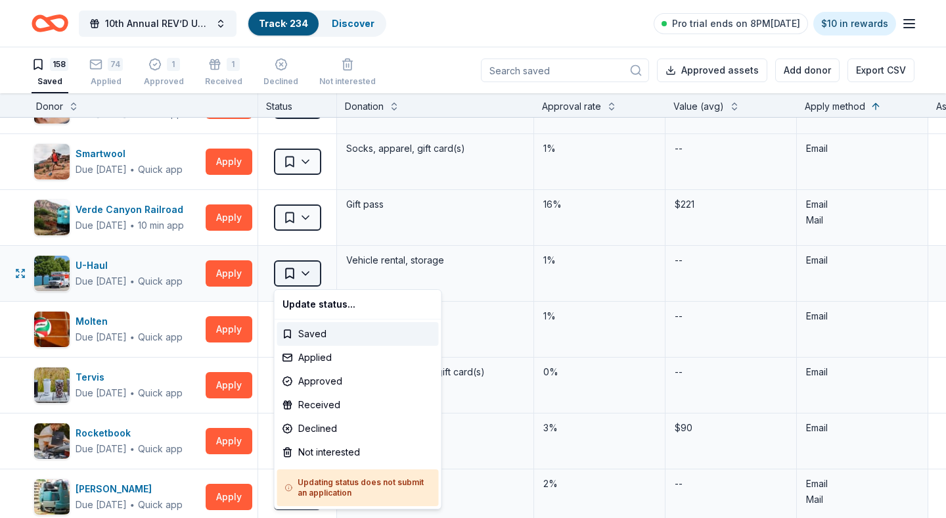
click at [311, 277] on html "10th Annual REV’D UP for Autism Car Show & Special Needs Resource Fair Track · …" at bounding box center [473, 259] width 946 height 518
click at [325, 453] on div "Not interested" at bounding box center [358, 452] width 162 height 24
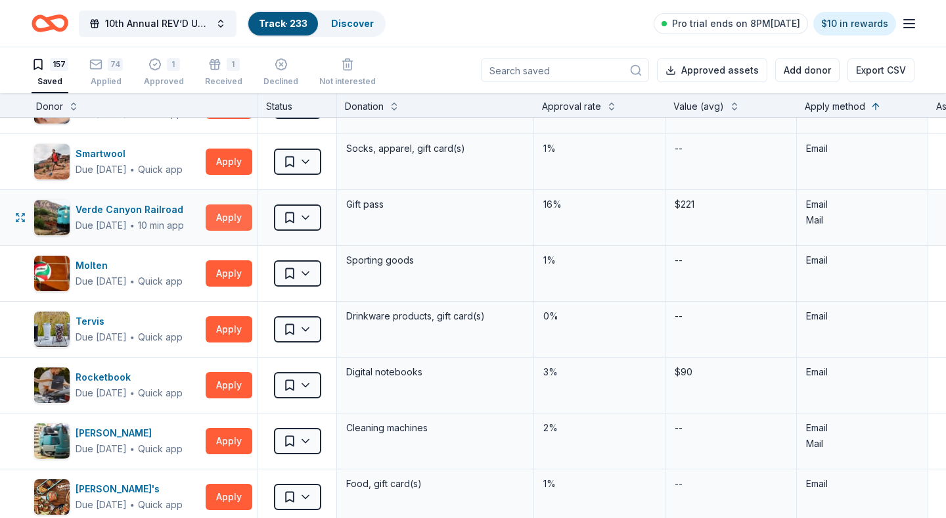
click at [231, 217] on button "Apply" at bounding box center [229, 217] width 47 height 26
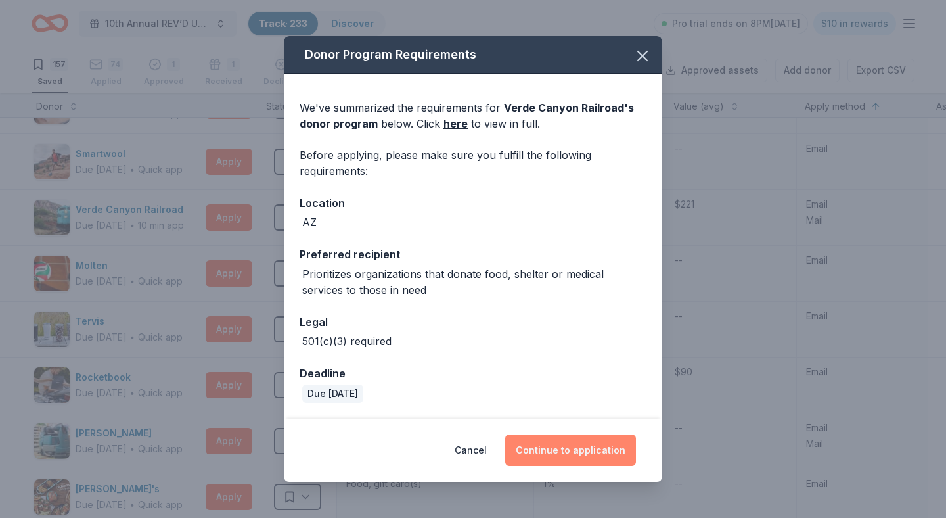
click at [570, 449] on button "Continue to application" at bounding box center [570, 450] width 131 height 32
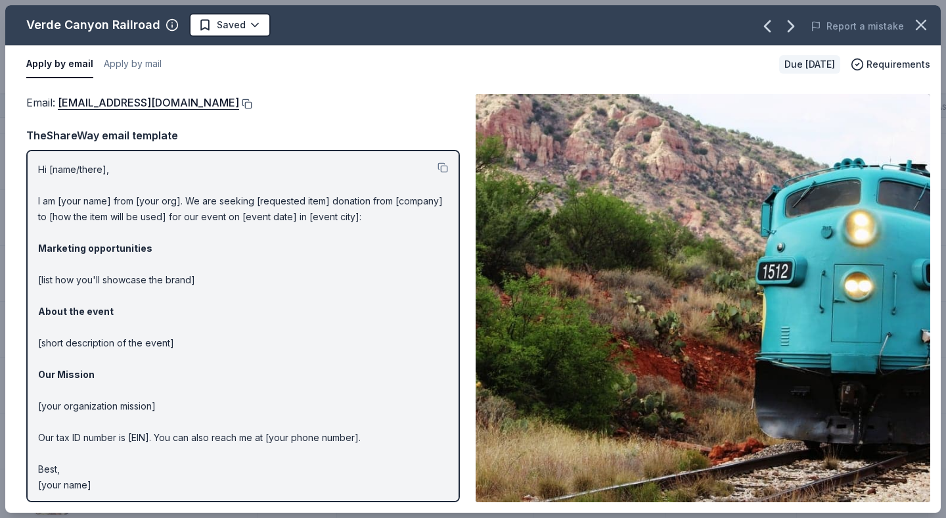
click at [239, 99] on button at bounding box center [245, 104] width 13 height 11
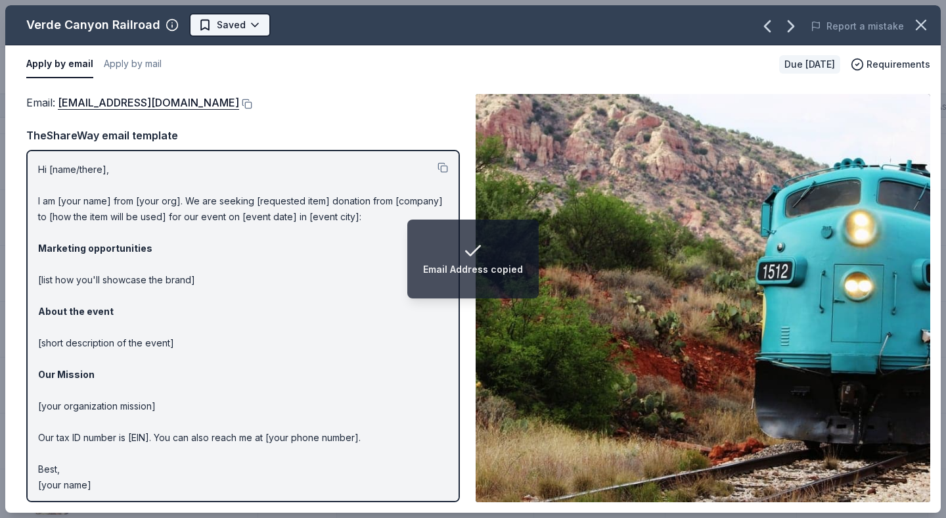
click at [252, 27] on html "Email Address copied 10th Annual REV’D UP for Autism Car Show & Special Needs R…" at bounding box center [473, 259] width 946 height 518
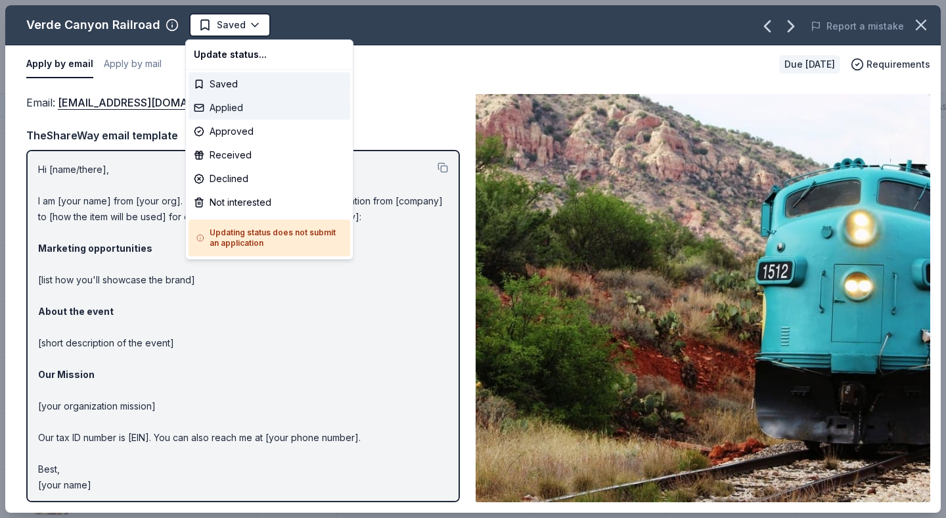
click at [238, 108] on div "Applied" at bounding box center [270, 108] width 162 height 24
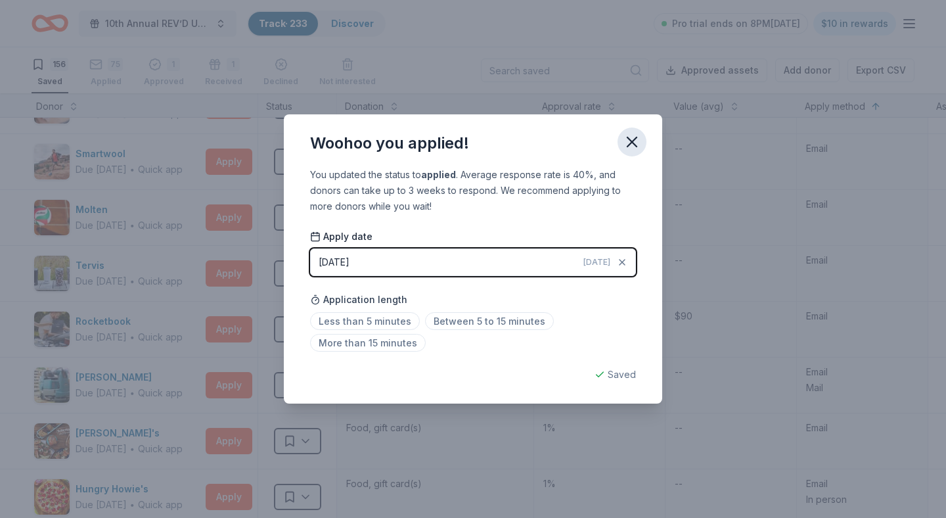
click at [629, 143] on icon "button" at bounding box center [632, 142] width 18 height 18
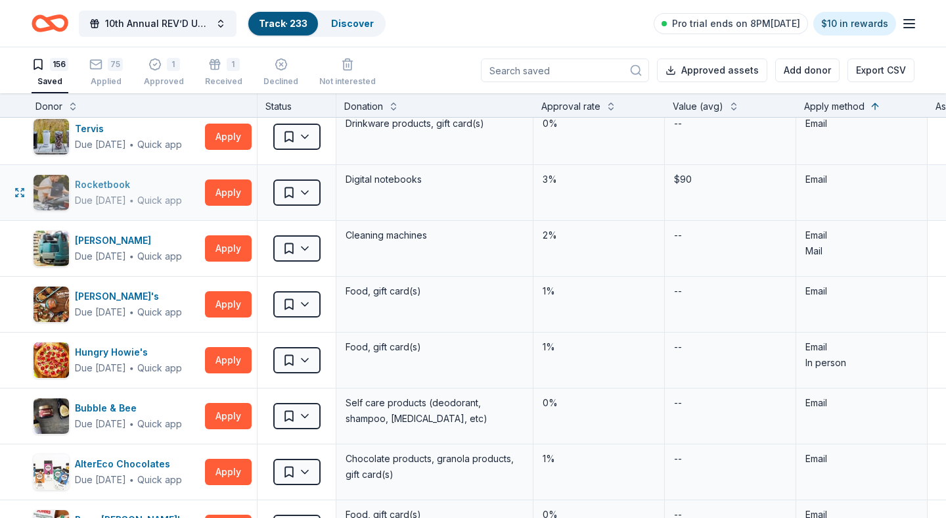
scroll to position [628, 3]
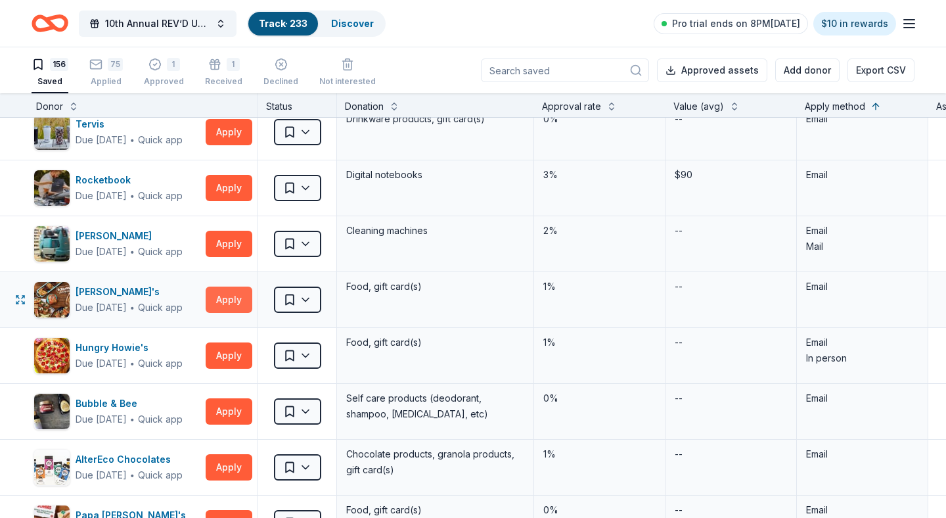
click at [225, 300] on button "Apply" at bounding box center [229, 300] width 47 height 26
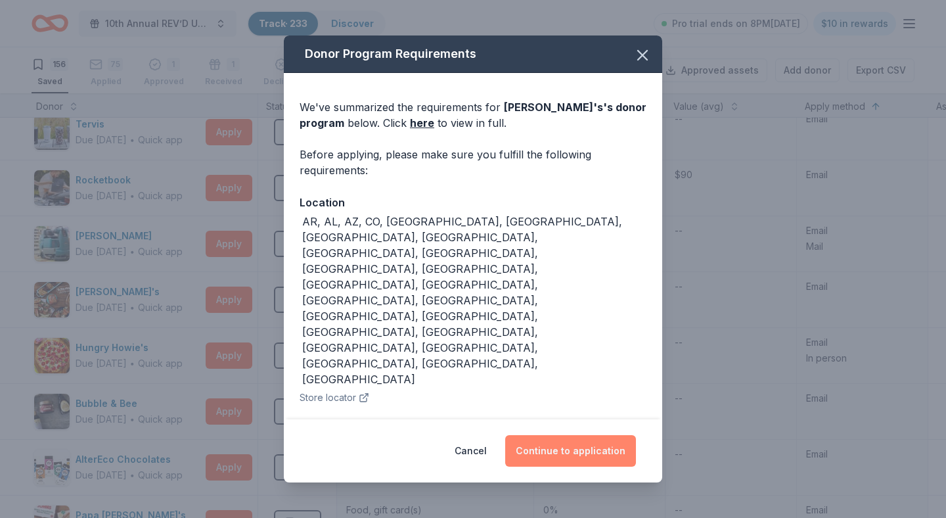
click at [568, 442] on button "Continue to application" at bounding box center [570, 451] width 131 height 32
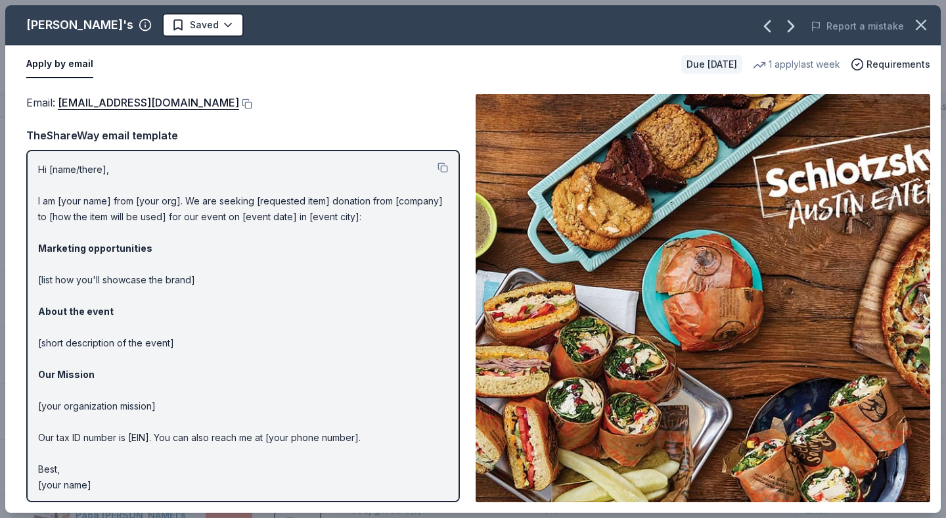
drag, startPoint x: 29, startPoint y: 24, endPoint x: 99, endPoint y: 25, distance: 70.3
click at [99, 25] on div "[PERSON_NAME]'s" at bounding box center [79, 24] width 107 height 21
click at [248, 104] on button at bounding box center [245, 104] width 13 height 11
click at [198, 24] on html "10th Annual REV’D UP for Autism Car Show & Special Needs Resource Fair Track · …" at bounding box center [473, 259] width 946 height 518
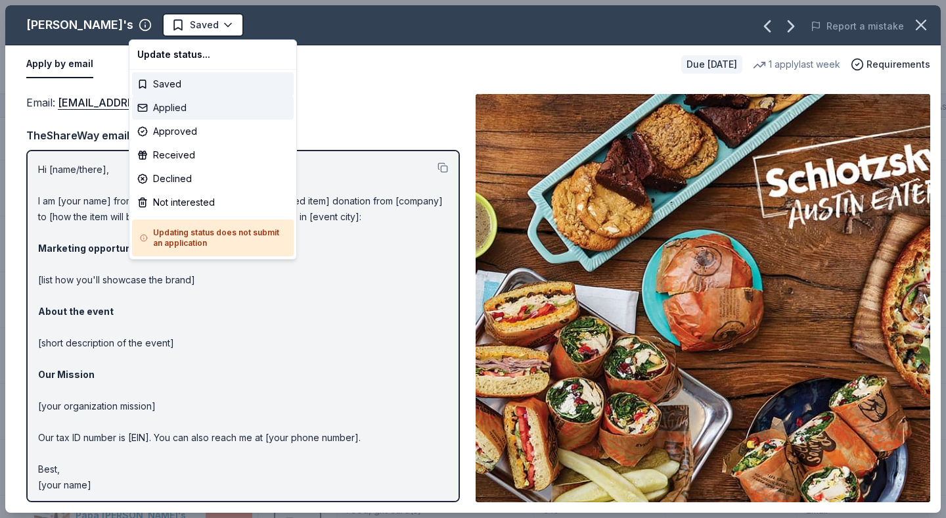
click at [181, 105] on div "Applied" at bounding box center [213, 108] width 162 height 24
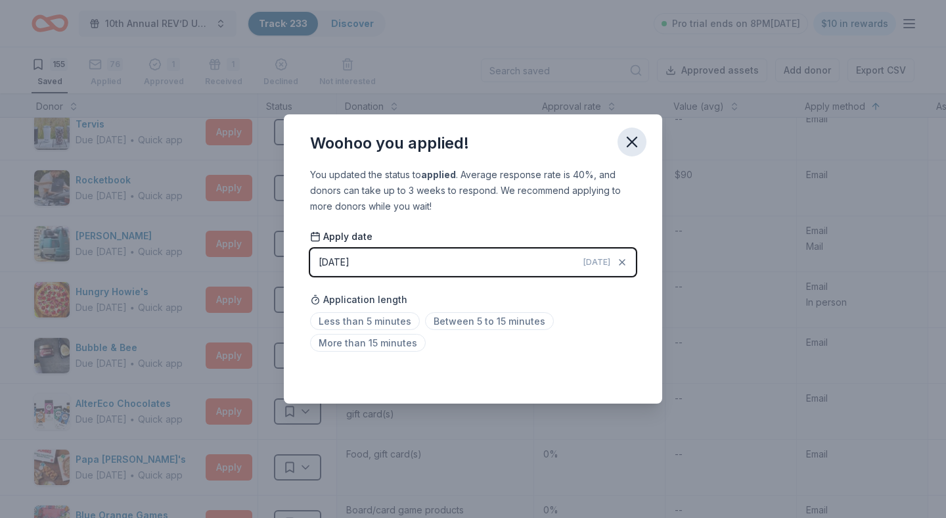
click at [630, 141] on icon "button" at bounding box center [632, 142] width 18 height 18
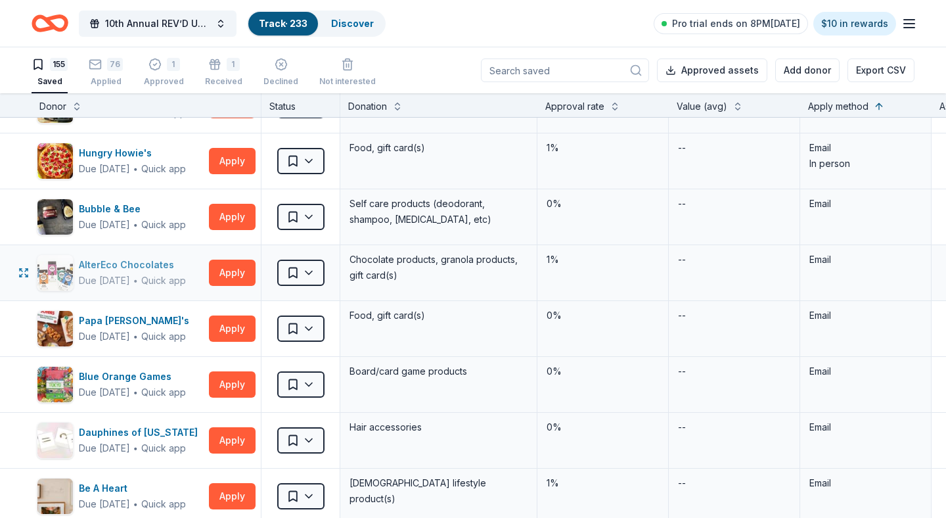
scroll to position [768, 0]
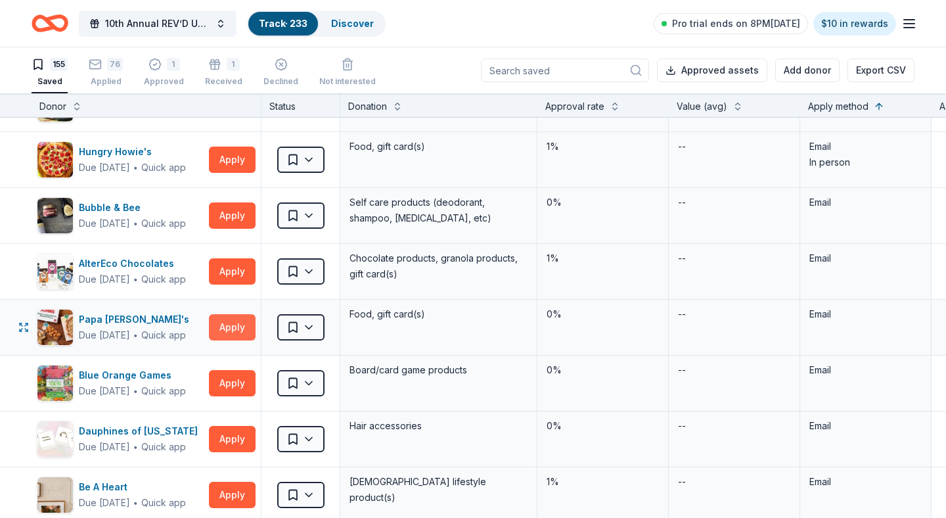
click at [229, 330] on button "Apply" at bounding box center [232, 327] width 47 height 26
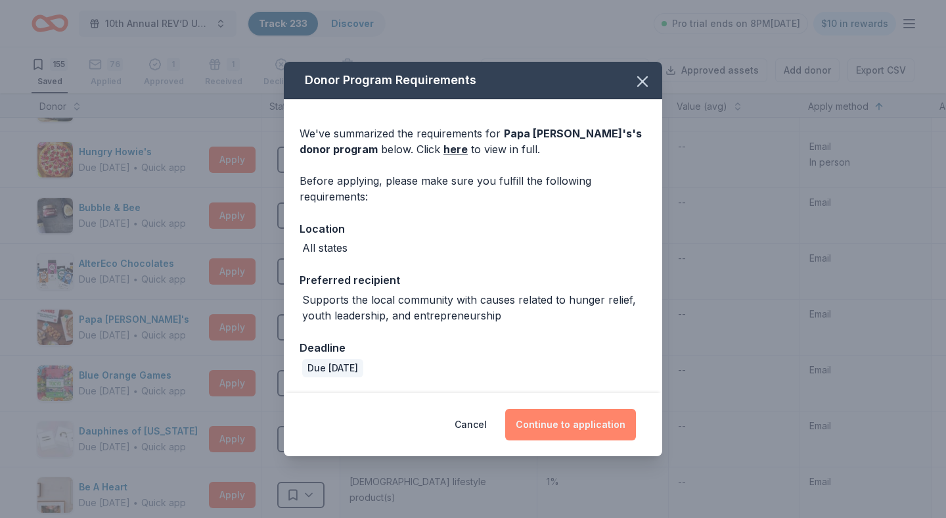
click at [563, 423] on button "Continue to application" at bounding box center [570, 425] width 131 height 32
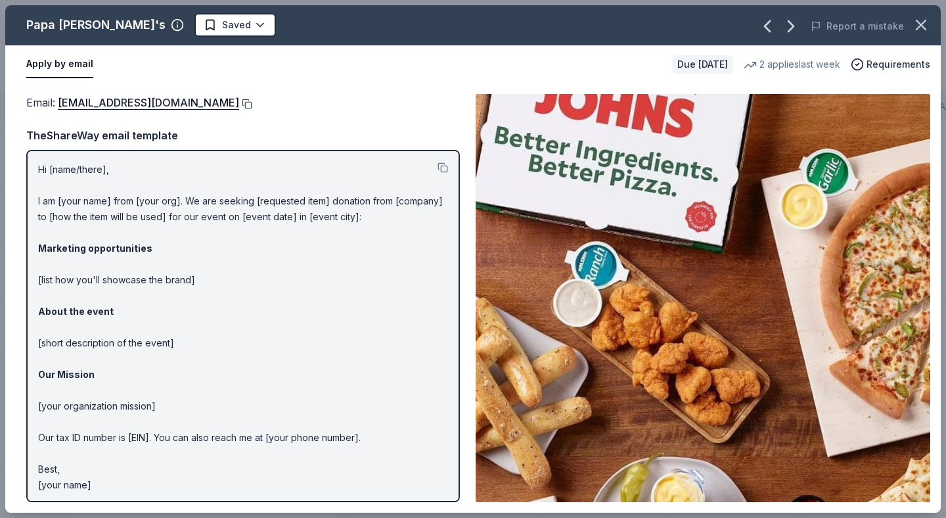
click at [239, 99] on button at bounding box center [245, 104] width 13 height 11
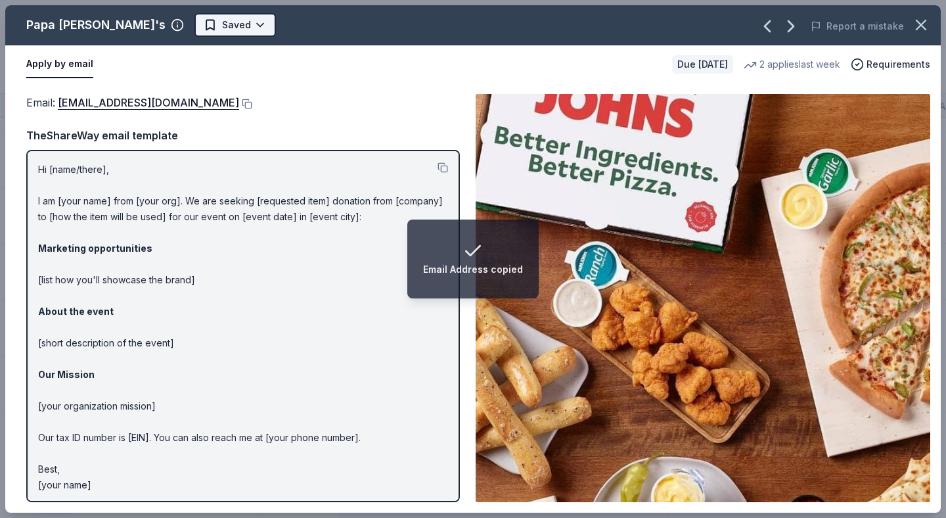
click at [193, 23] on html "Email Address copied 10th Annual REV’D UP for Autism Car Show & Special Needs R…" at bounding box center [473, 259] width 946 height 518
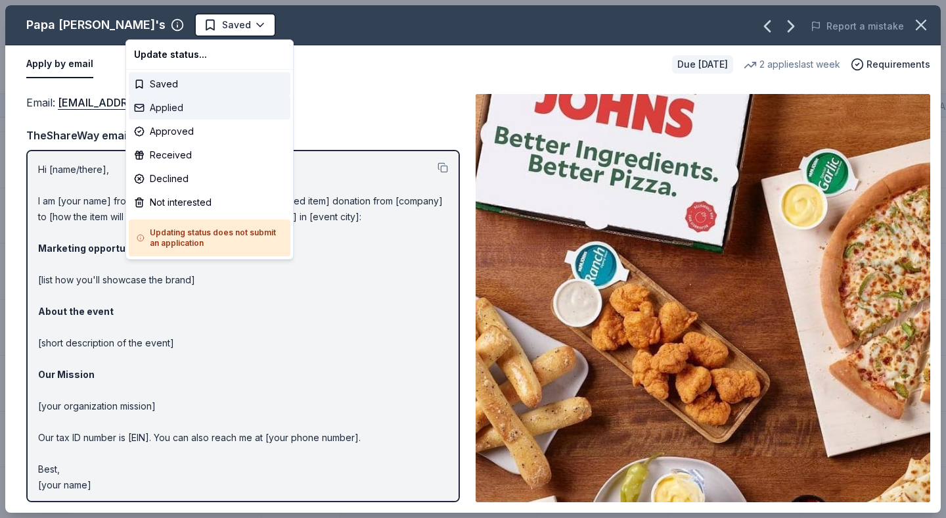
click at [183, 110] on div "Applied" at bounding box center [210, 108] width 162 height 24
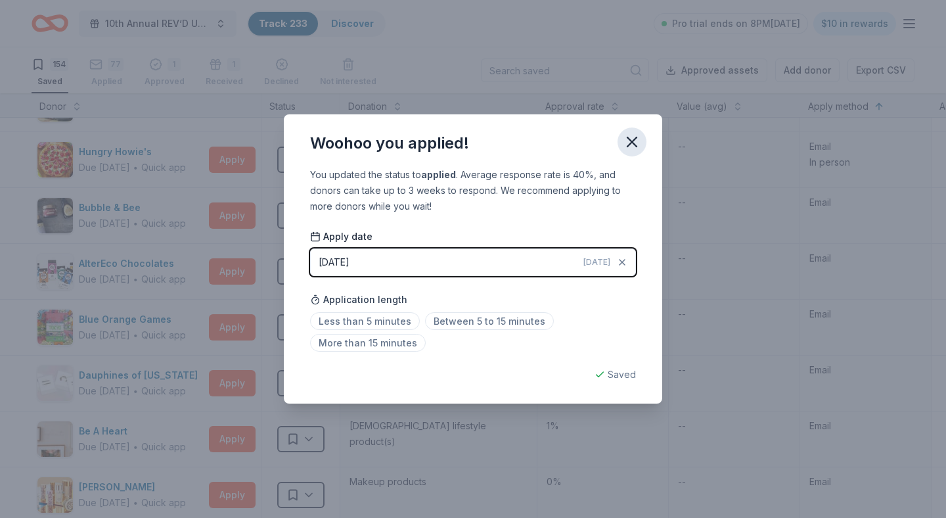
click at [627, 143] on icon "button" at bounding box center [632, 142] width 18 height 18
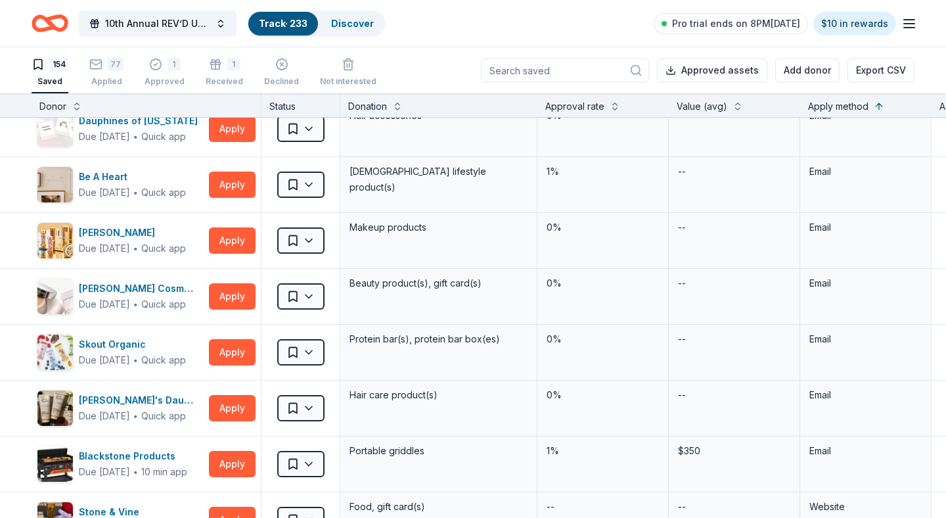
scroll to position [1017, 0]
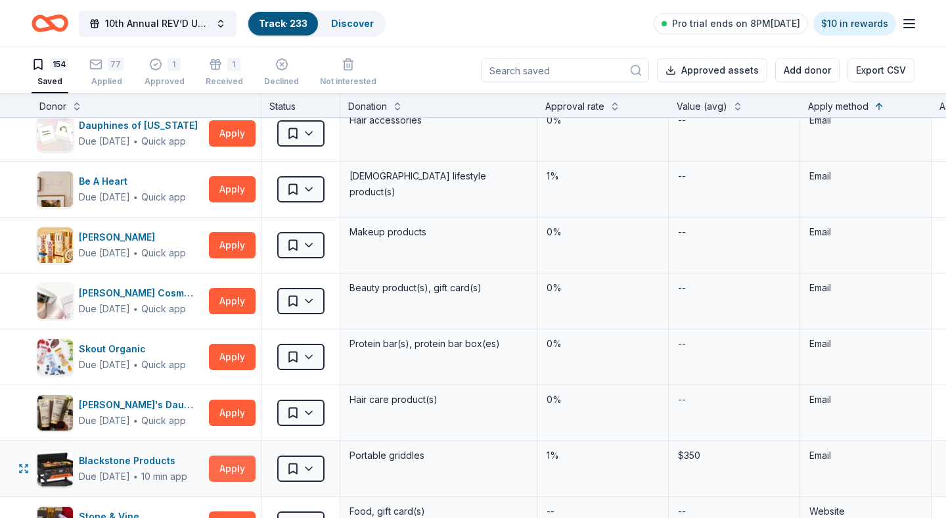
click at [227, 469] on button "Apply" at bounding box center [232, 468] width 47 height 26
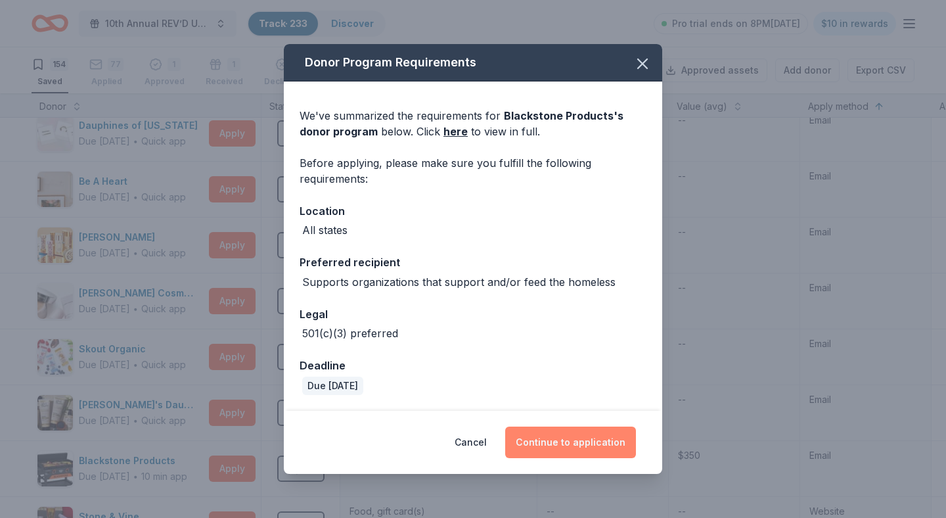
click at [560, 446] on button "Continue to application" at bounding box center [570, 442] width 131 height 32
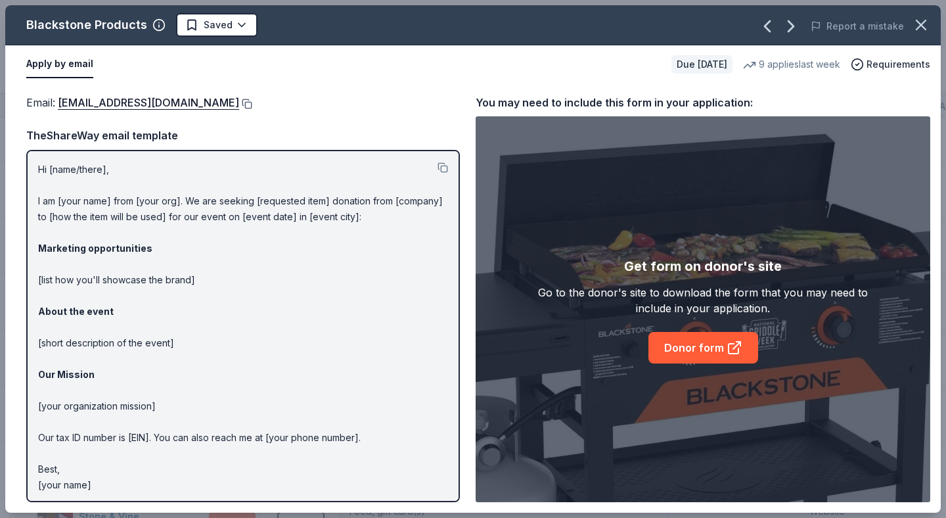
click at [250, 101] on button at bounding box center [245, 104] width 13 height 11
click at [239, 22] on html "10th Annual REV’D UP for Autism Car Show & Special Needs Resource Fair Track · …" at bounding box center [473, 259] width 946 height 518
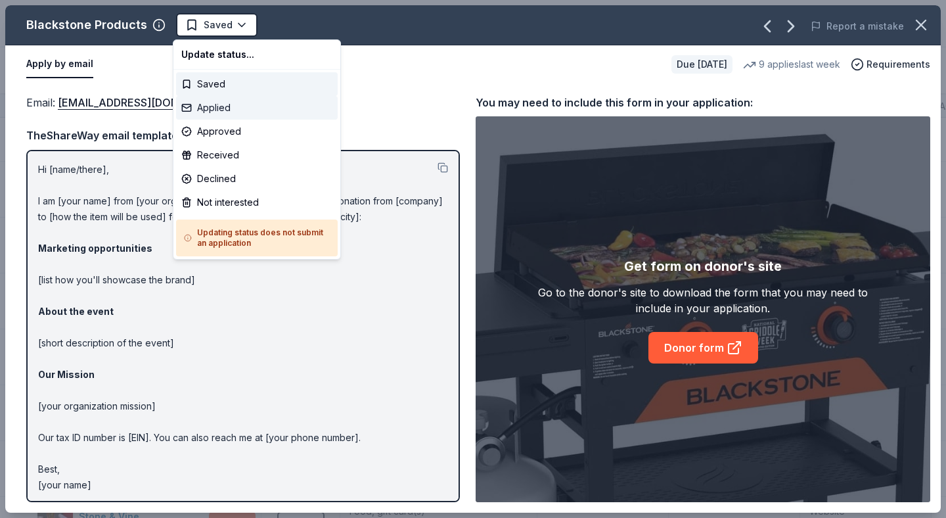
click at [231, 109] on div "Applied" at bounding box center [257, 108] width 162 height 24
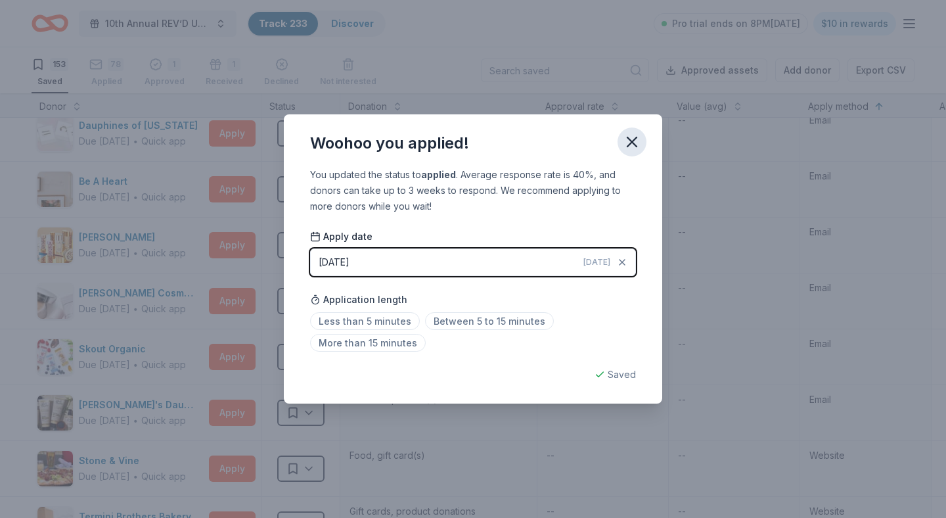
click at [630, 150] on icon "button" at bounding box center [632, 142] width 18 height 18
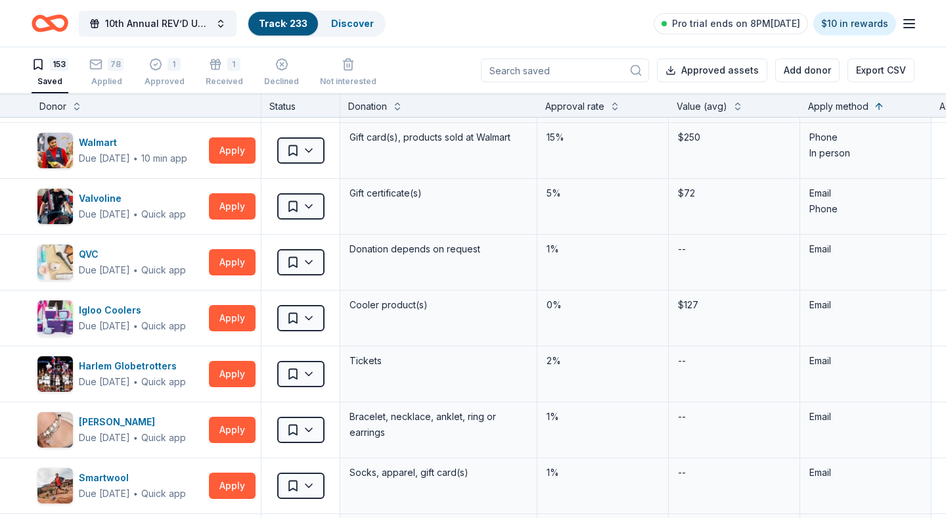
scroll to position [162, 0]
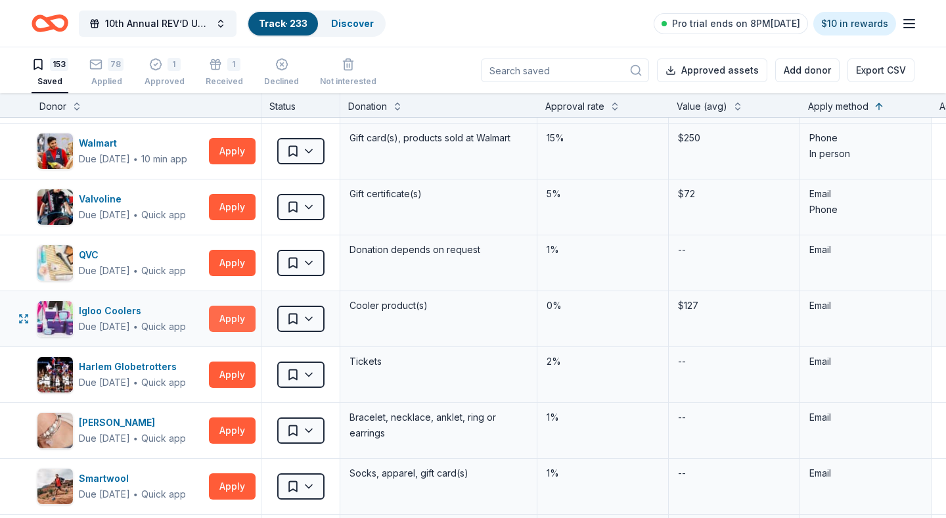
click at [233, 319] on button "Apply" at bounding box center [232, 319] width 47 height 26
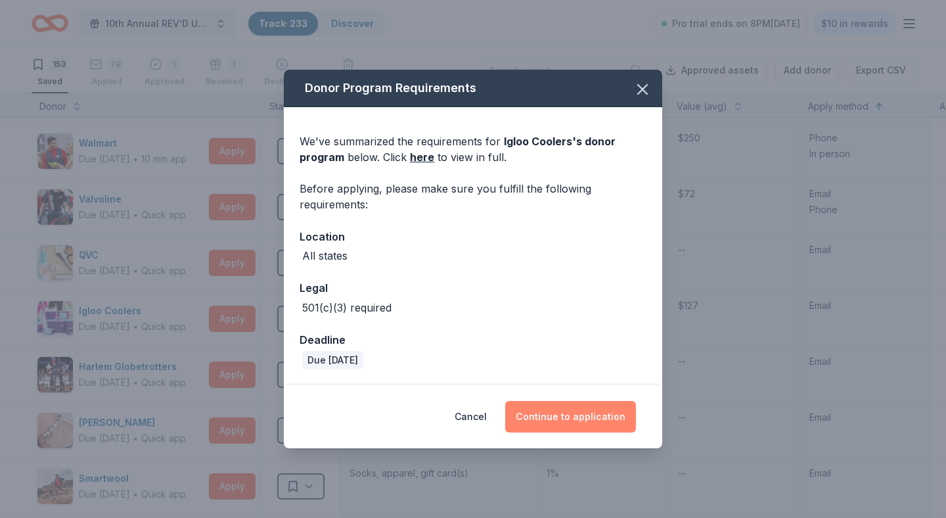
click at [561, 419] on button "Continue to application" at bounding box center [570, 417] width 131 height 32
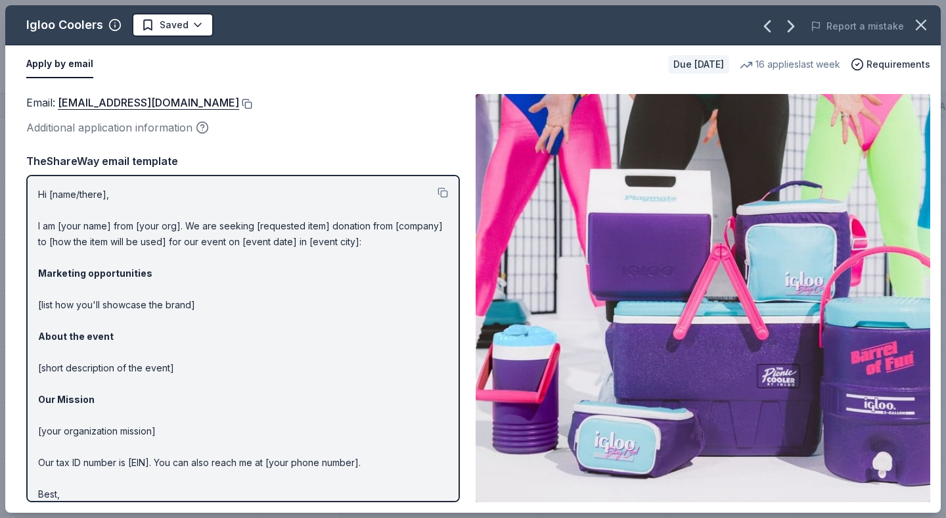
click at [239, 106] on button at bounding box center [245, 104] width 13 height 11
click at [193, 21] on html "10th Annual REV’D UP for Autism Car Show & Special Needs Resource Fair Track · …" at bounding box center [473, 259] width 946 height 518
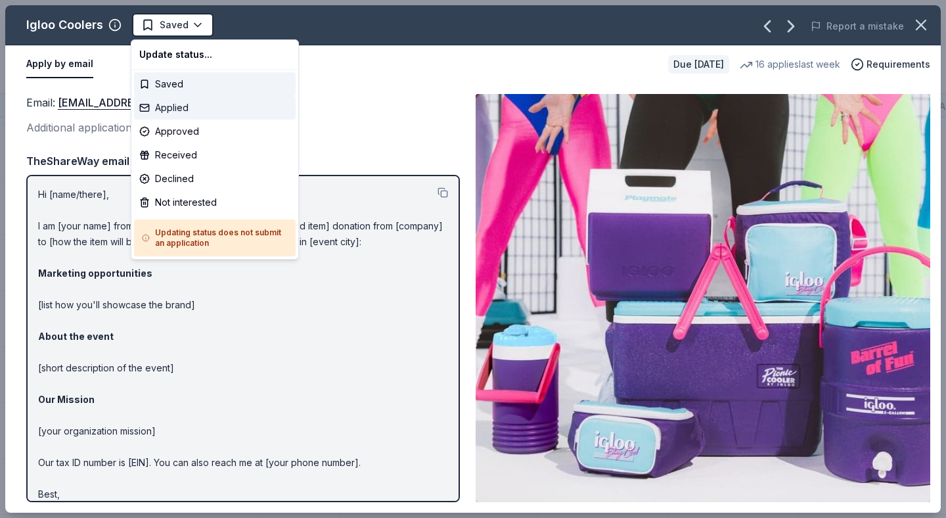
click at [190, 108] on div "Applied" at bounding box center [215, 108] width 162 height 24
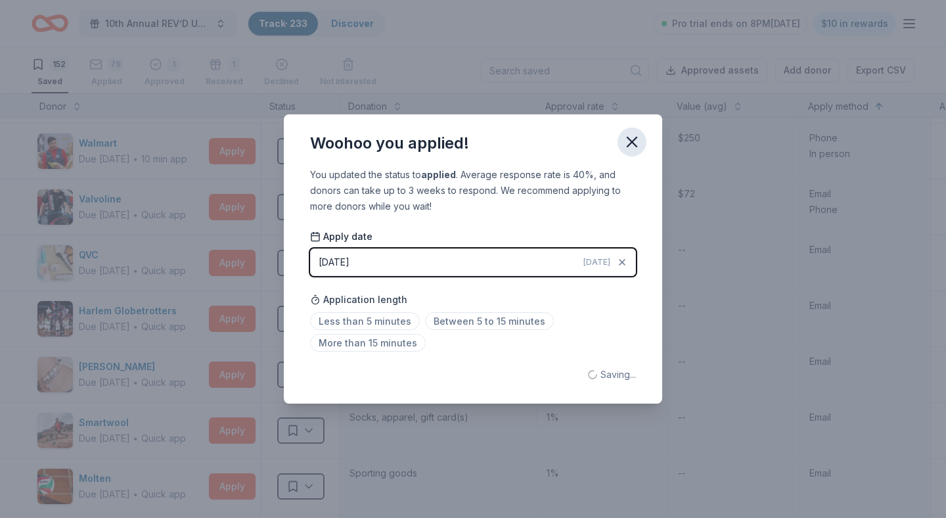
click at [633, 144] on icon "button" at bounding box center [632, 141] width 9 height 9
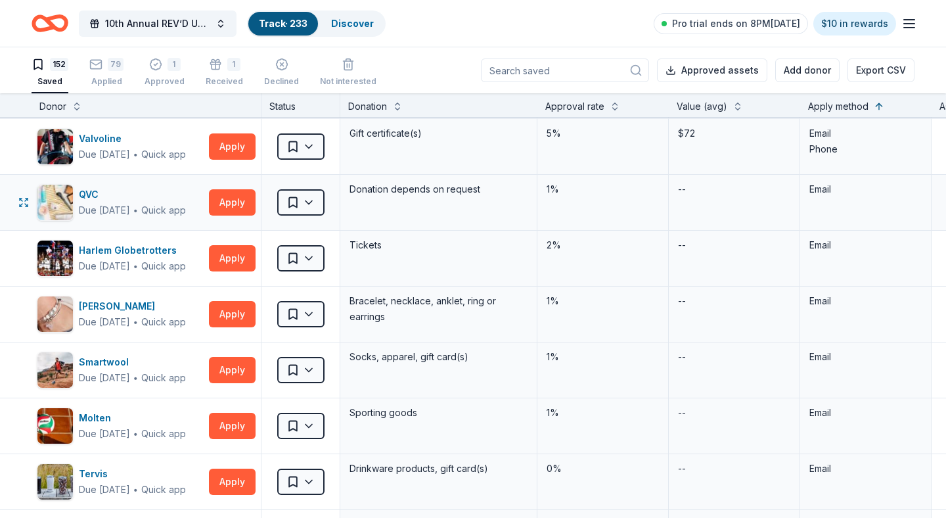
scroll to position [216, 0]
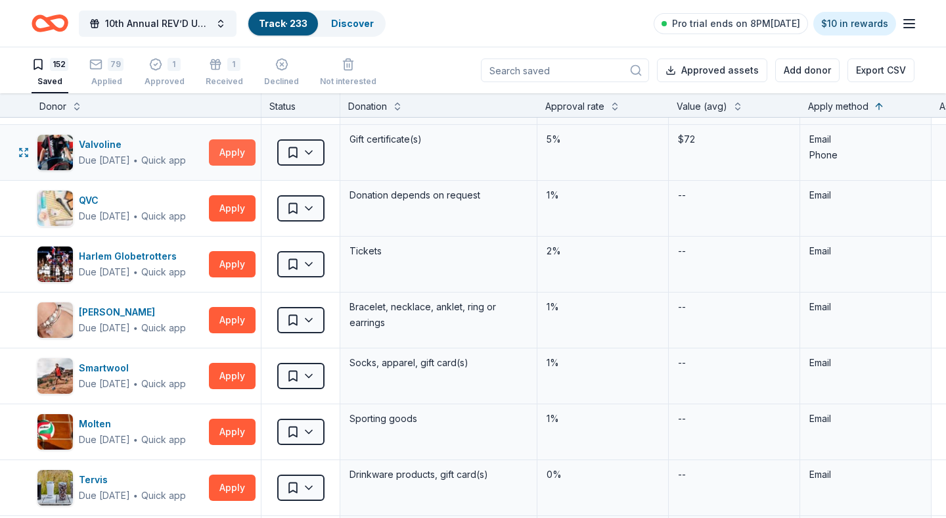
click at [242, 153] on button "Apply" at bounding box center [232, 152] width 47 height 26
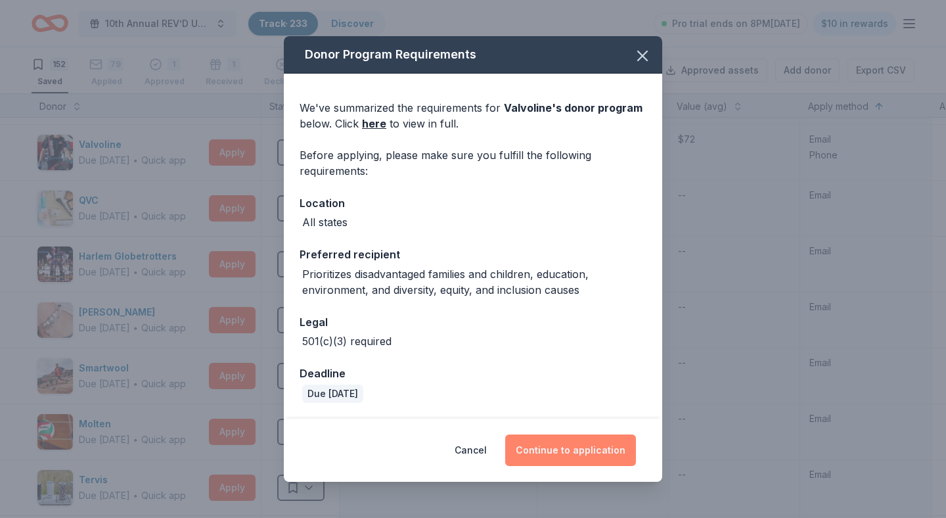
click at [559, 450] on button "Continue to application" at bounding box center [570, 450] width 131 height 32
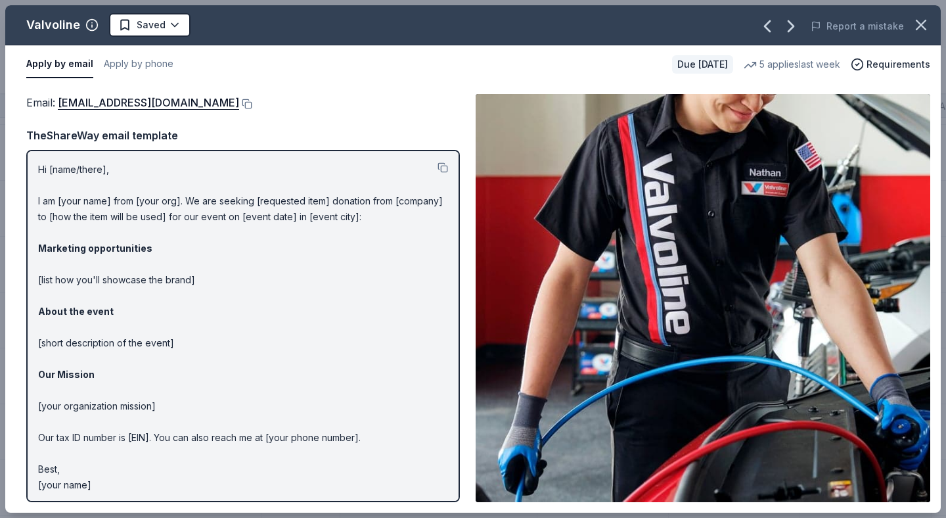
click at [210, 98] on div "Email : contributions@valvoline.com" at bounding box center [243, 102] width 434 height 17
click at [239, 105] on button at bounding box center [245, 104] width 13 height 11
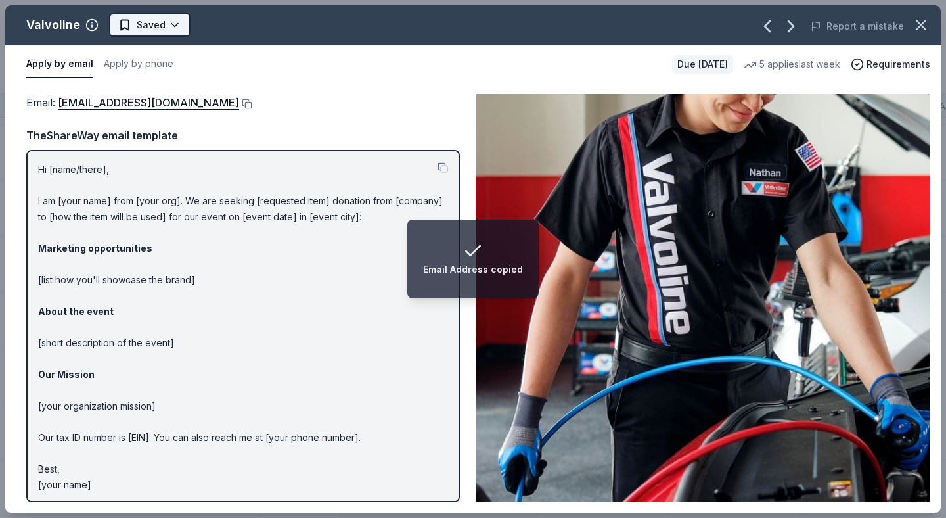
click at [179, 24] on html "Email Address copied 10th Annual REV’D UP for Autism Car Show & Special Needs R…" at bounding box center [473, 259] width 946 height 518
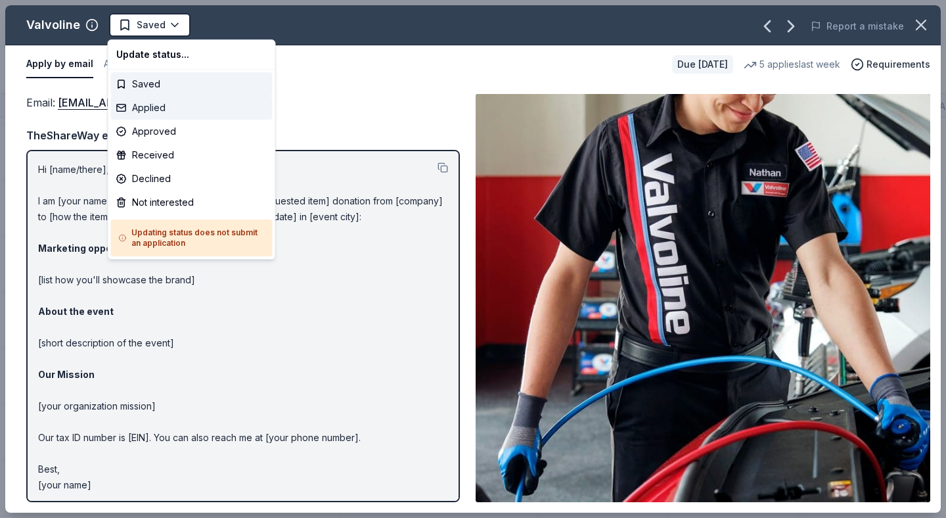
click at [161, 110] on div "Applied" at bounding box center [192, 108] width 162 height 24
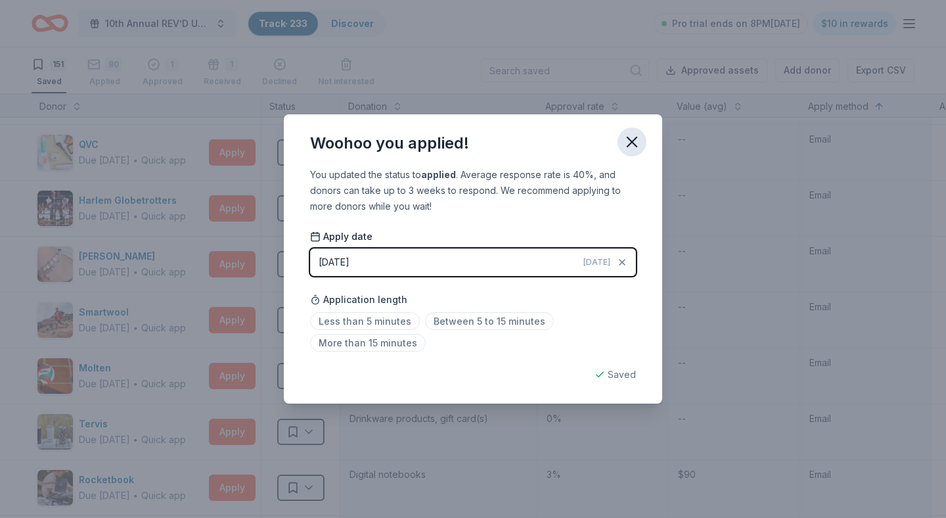
click at [635, 145] on icon "button" at bounding box center [632, 141] width 9 height 9
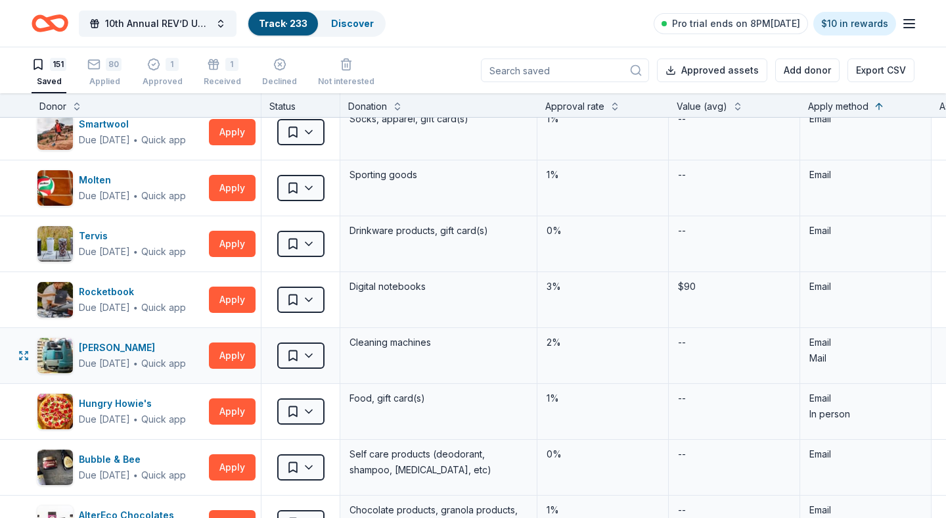
scroll to position [407, 0]
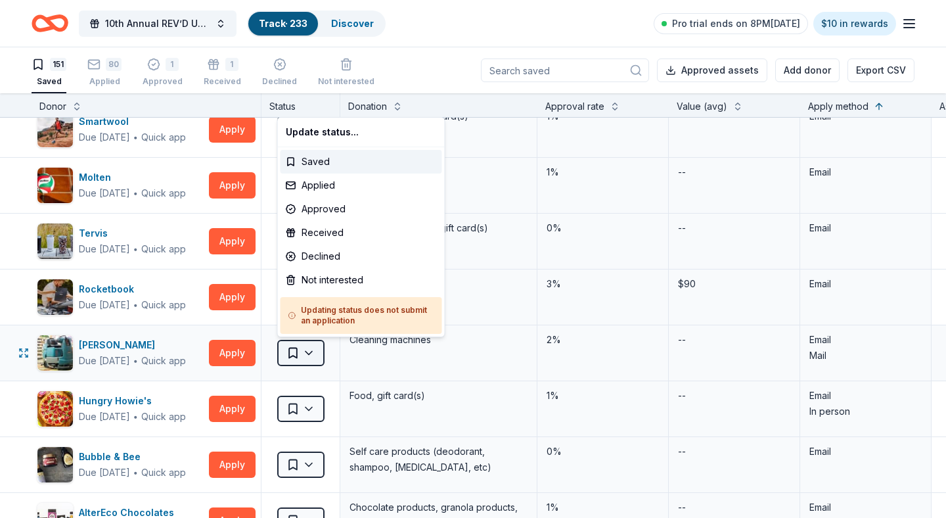
click at [313, 352] on html "10th Annual REV’D UP for Autism Car Show & Special Needs Resource Fair Track · …" at bounding box center [473, 259] width 946 height 518
click at [329, 279] on div "Not interested" at bounding box center [362, 280] width 162 height 24
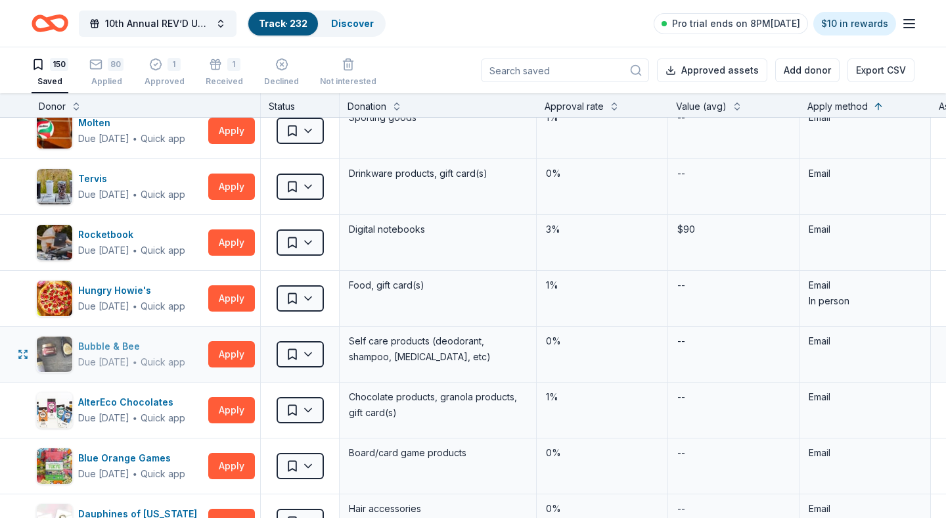
scroll to position [465, 1]
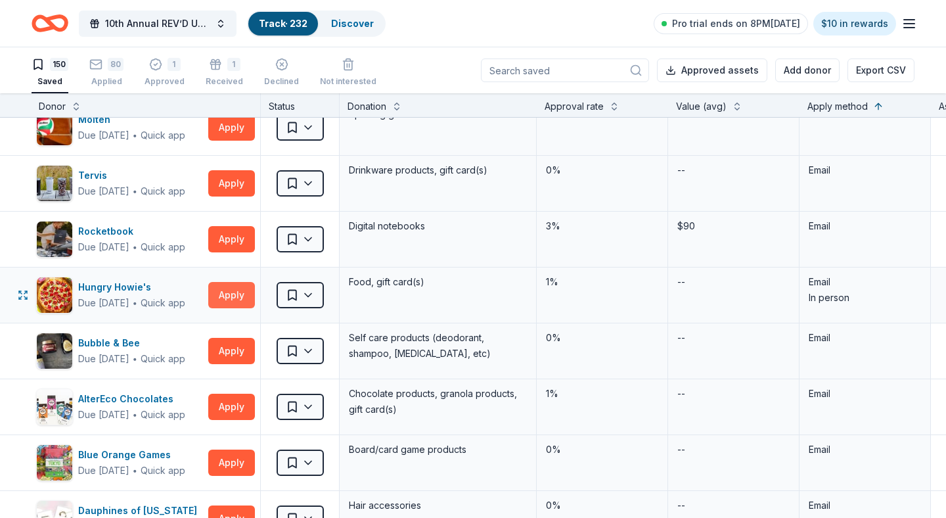
click at [240, 291] on button "Apply" at bounding box center [231, 295] width 47 height 26
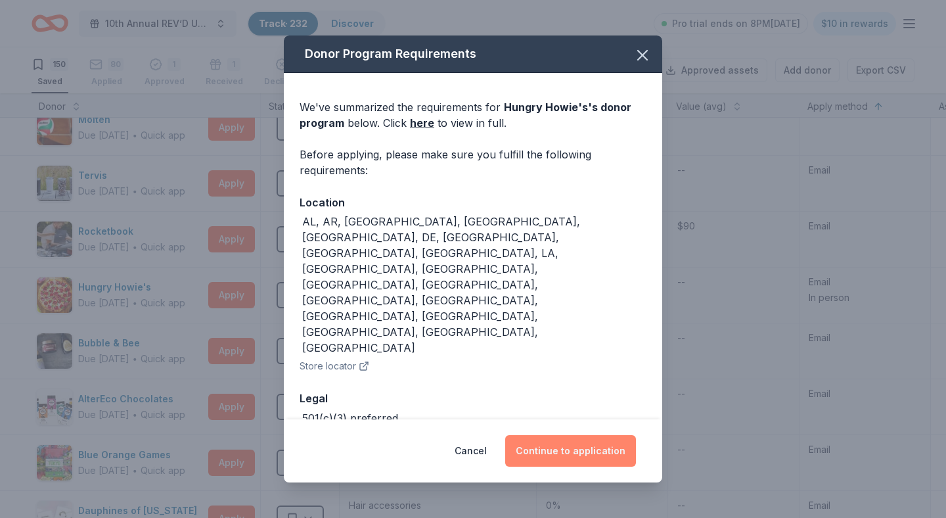
click at [568, 435] on button "Continue to application" at bounding box center [570, 451] width 131 height 32
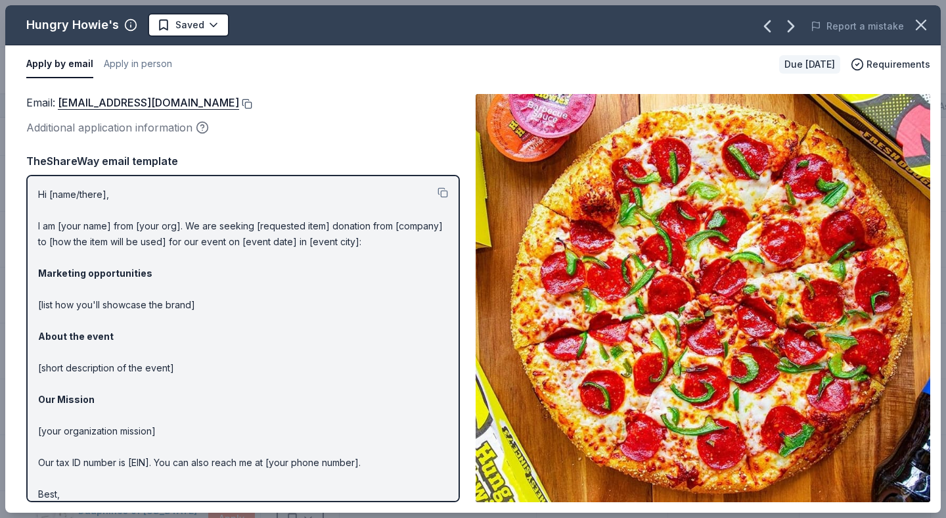
click at [239, 104] on button at bounding box center [245, 104] width 13 height 11
click at [215, 24] on html "10th Annual REV’D UP for Autism Car Show & Special Needs Resource Fair Track · …" at bounding box center [473, 259] width 946 height 518
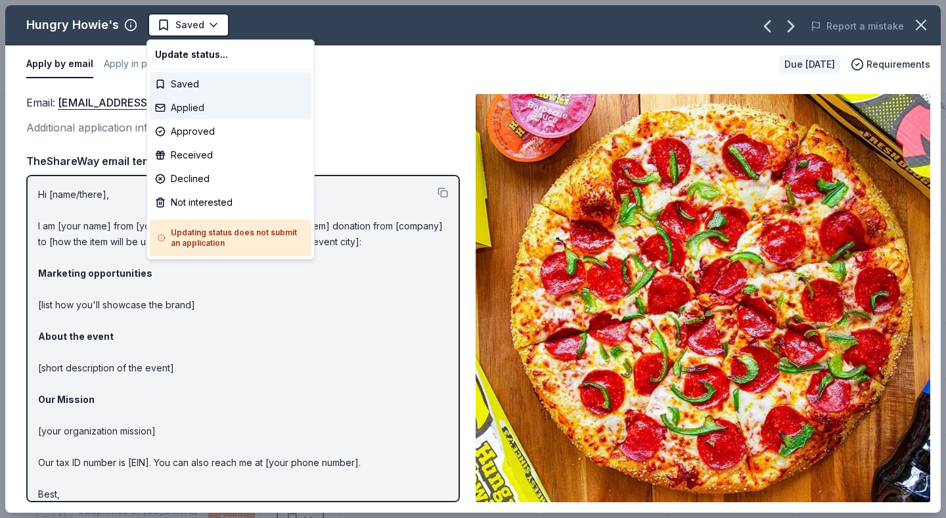
click at [220, 108] on div "Applied" at bounding box center [231, 108] width 162 height 24
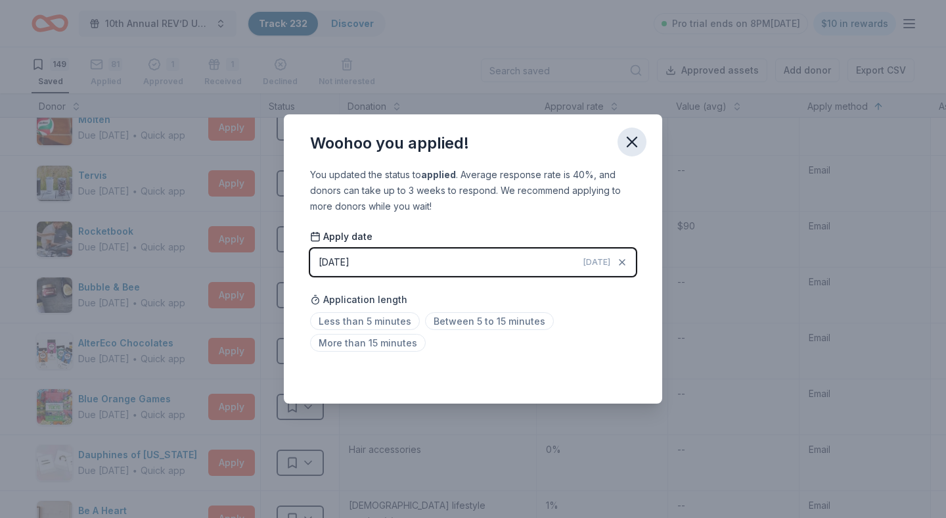
click at [630, 144] on icon "button" at bounding box center [632, 141] width 9 height 9
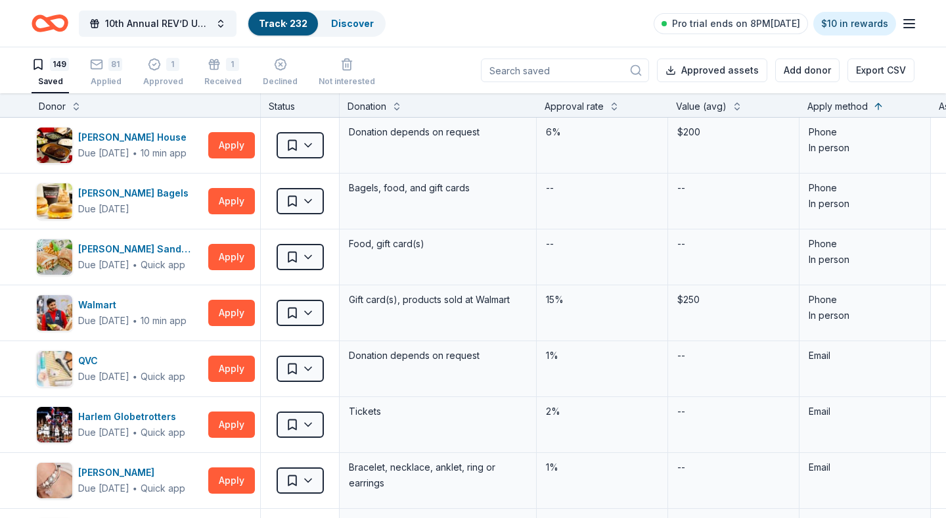
scroll to position [0, 1]
click at [310, 314] on html "10th Annual REV’D UP for Autism Car Show & Special Needs Resource Fair Track · …" at bounding box center [473, 259] width 946 height 518
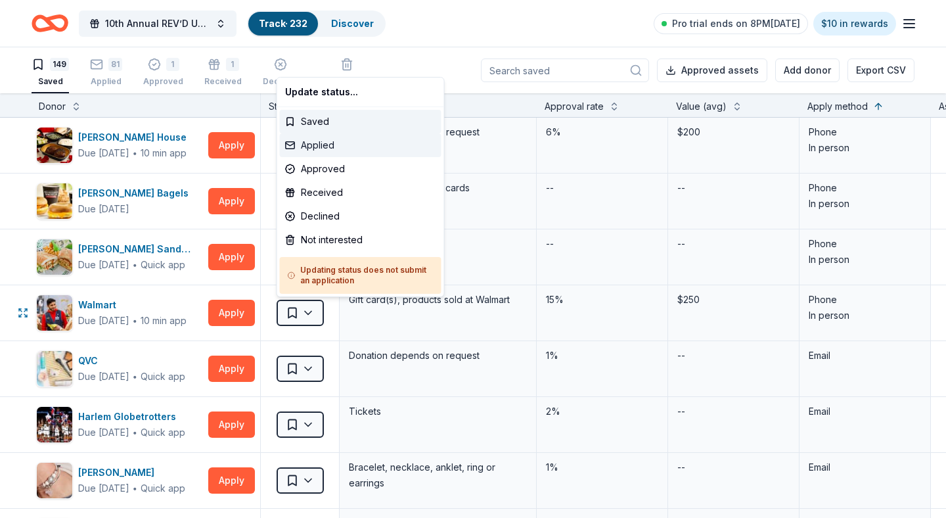
click at [317, 147] on div "Applied" at bounding box center [361, 145] width 162 height 24
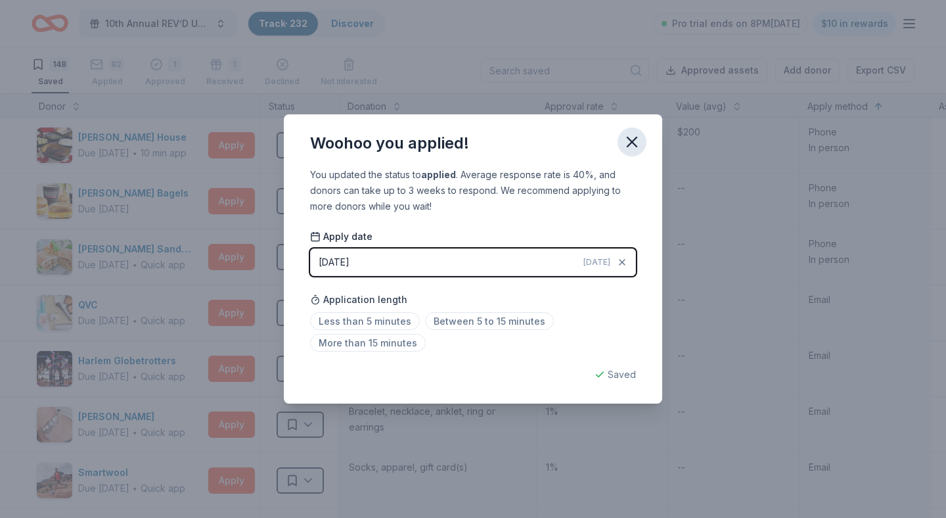
click at [628, 141] on icon "button" at bounding box center [632, 142] width 18 height 18
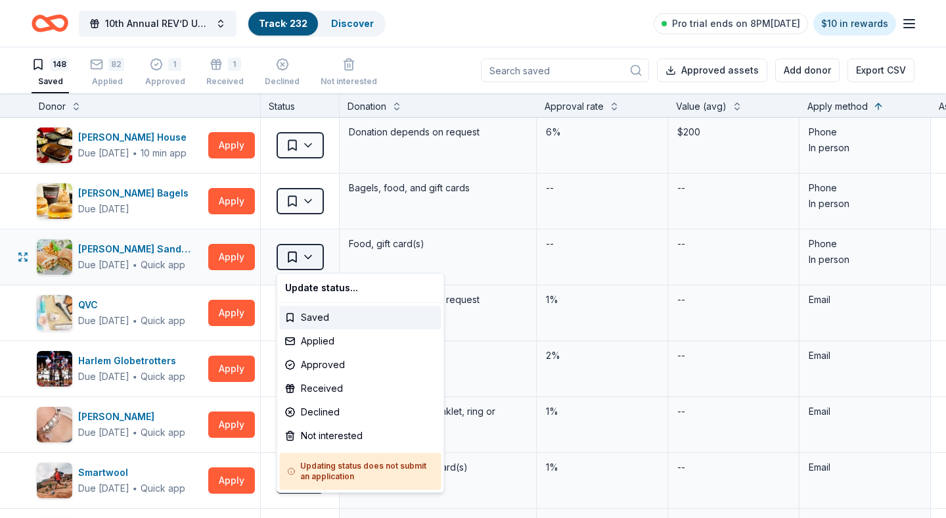
click at [308, 255] on html "10th Annual REV’D UP for Autism Car Show & Special Needs Resource Fair Track · …" at bounding box center [473, 259] width 946 height 518
click at [312, 342] on div "Applied" at bounding box center [361, 341] width 162 height 24
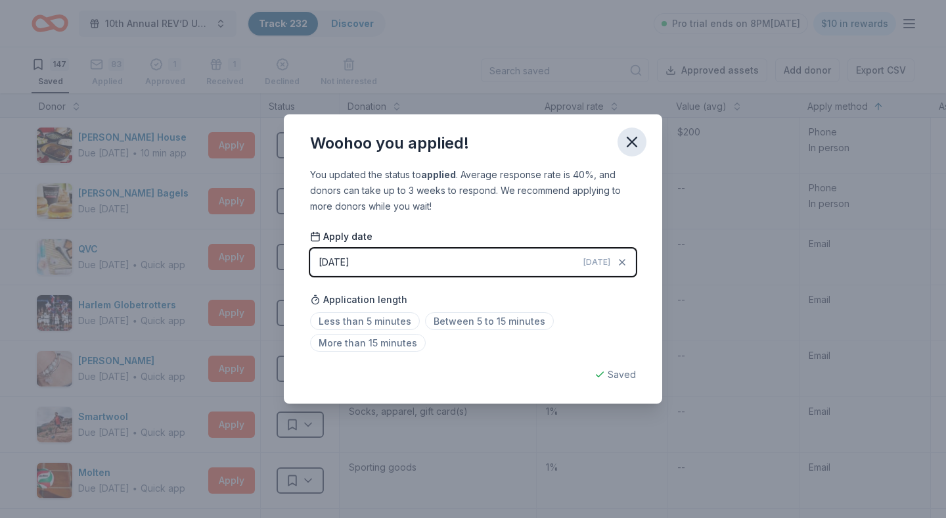
click at [636, 143] on icon "button" at bounding box center [632, 142] width 18 height 18
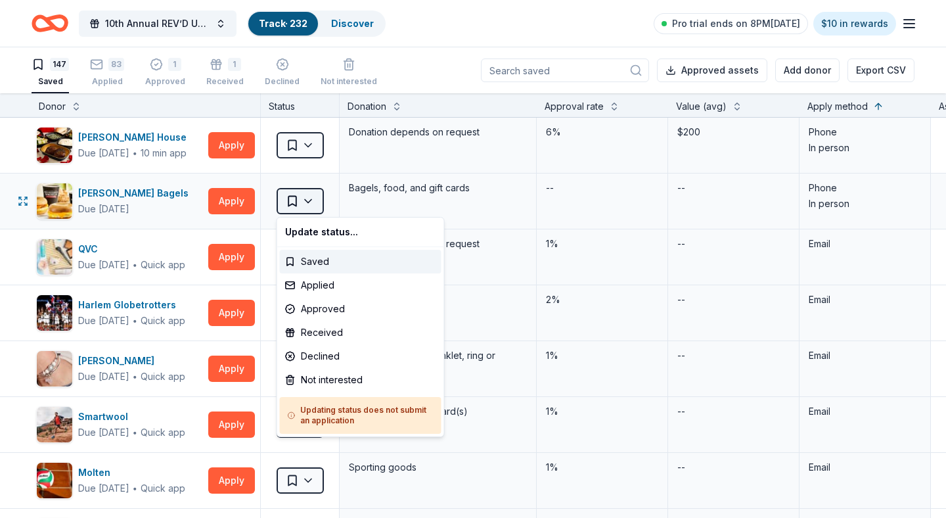
click at [315, 212] on body "10th Annual REV’D UP for Autism Car Show & Special Needs Resource Fair Track · …" at bounding box center [473, 259] width 946 height 518
click at [324, 380] on div "Not interested" at bounding box center [361, 380] width 162 height 24
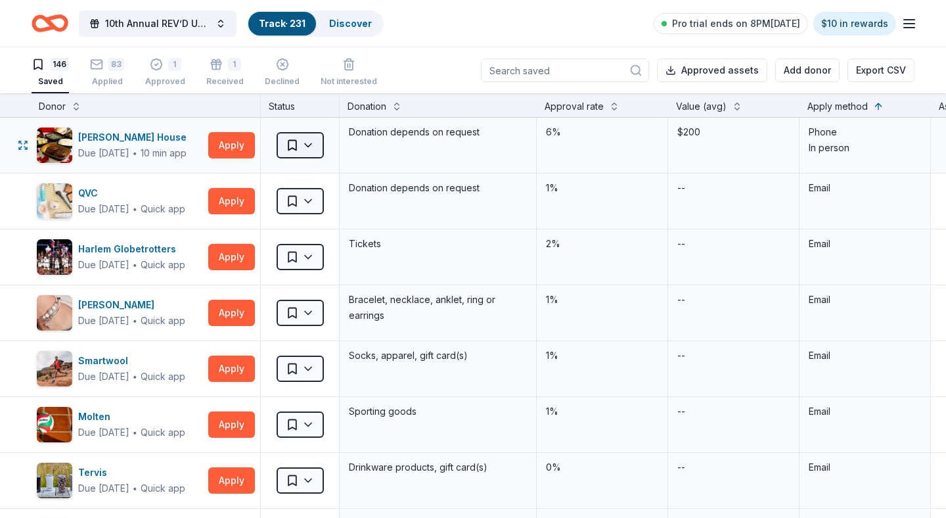
click at [305, 148] on html "10th Annual REV’D UP for Autism Car Show & Special Needs Resource Fair Track · …" at bounding box center [473, 259] width 946 height 518
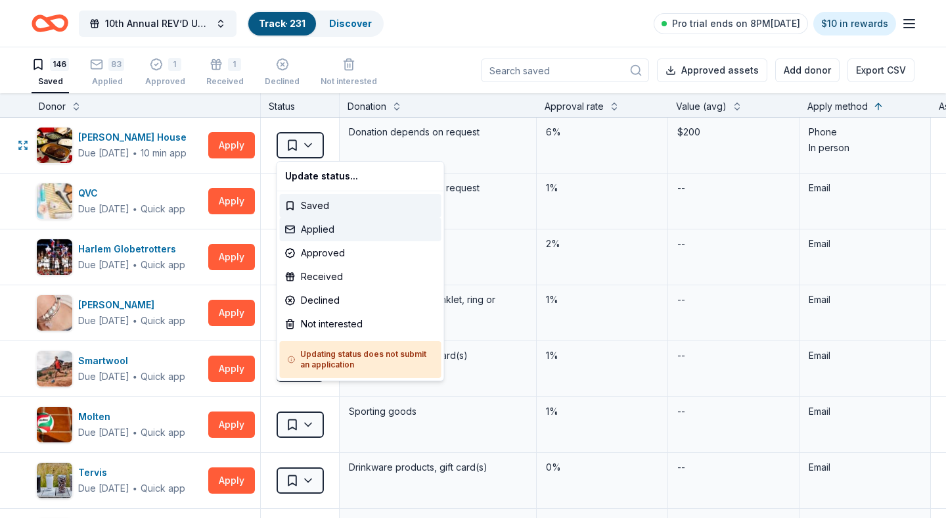
click at [328, 229] on div "Applied" at bounding box center [361, 230] width 162 height 24
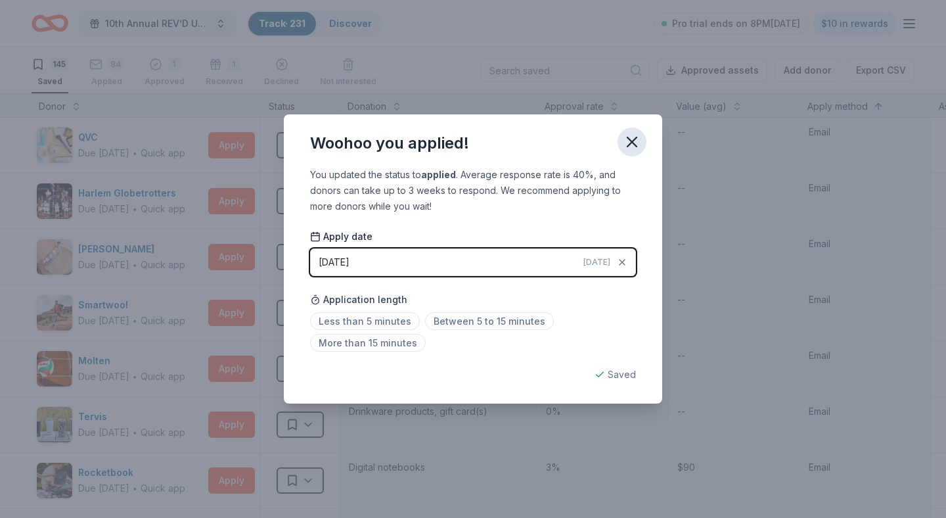
click at [631, 145] on icon "button" at bounding box center [632, 142] width 18 height 18
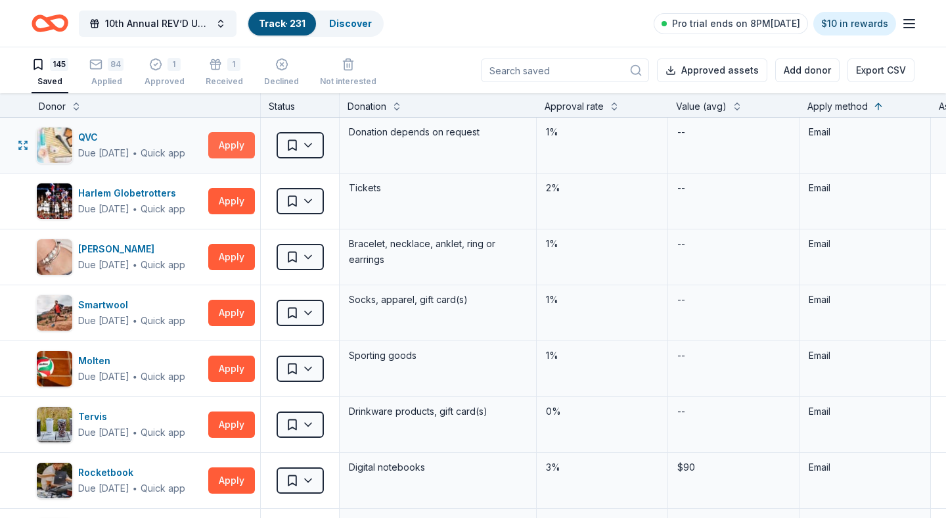
click at [235, 145] on button "Apply" at bounding box center [231, 145] width 47 height 26
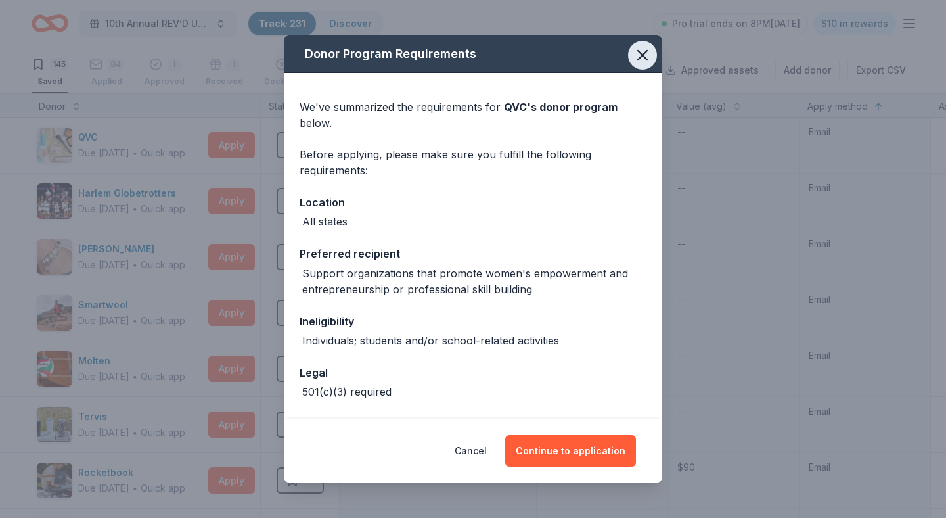
click at [642, 57] on icon "button" at bounding box center [642, 55] width 9 height 9
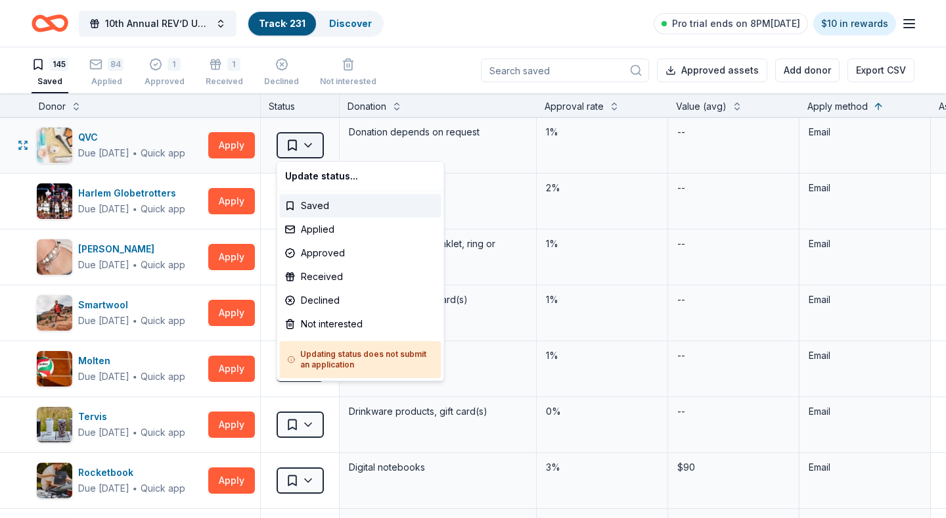
click at [310, 145] on html "10th Annual REV’D UP for Autism Car Show & Special Needs Resource Fair Track · …" at bounding box center [473, 259] width 946 height 518
click at [324, 326] on div "Not interested" at bounding box center [361, 324] width 162 height 24
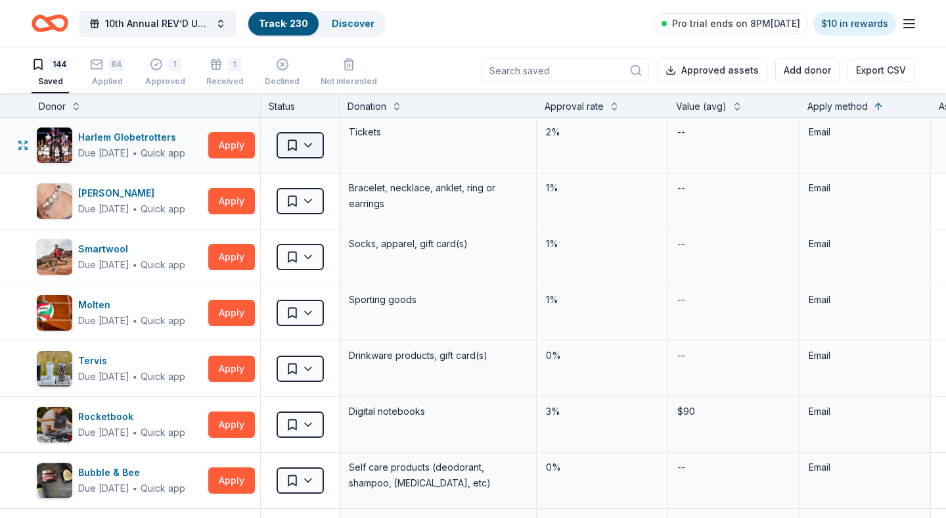
click at [315, 143] on html "10th Annual REV’D UP for Autism Car Show & Special Needs Resource Fair Track · …" at bounding box center [473, 259] width 946 height 518
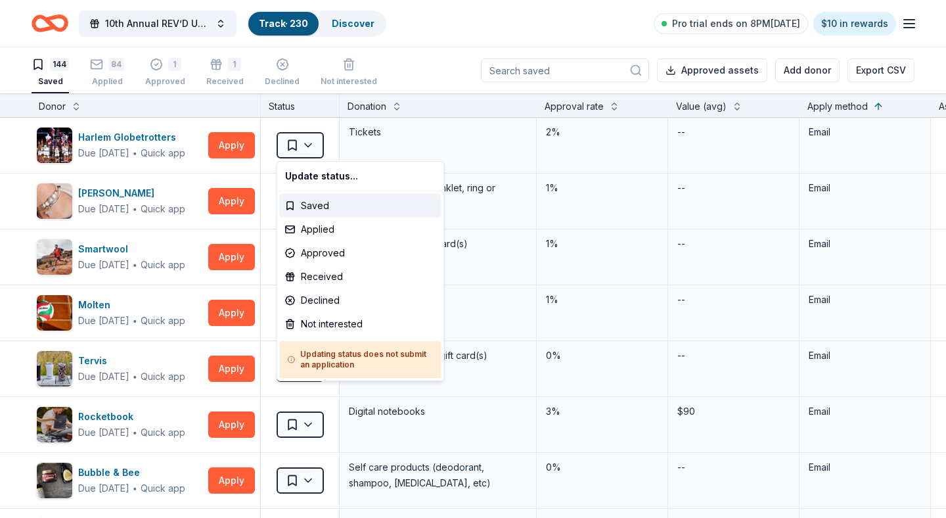
click at [239, 137] on html "10th Annual REV’D UP for Autism Car Show & Special Needs Resource Fair Track · …" at bounding box center [473, 259] width 946 height 518
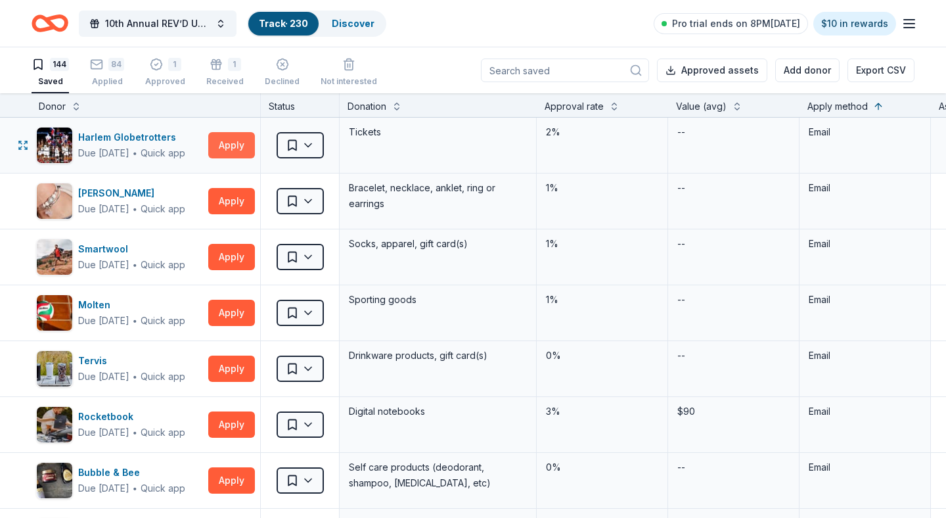
click at [233, 149] on button "Apply" at bounding box center [231, 145] width 47 height 26
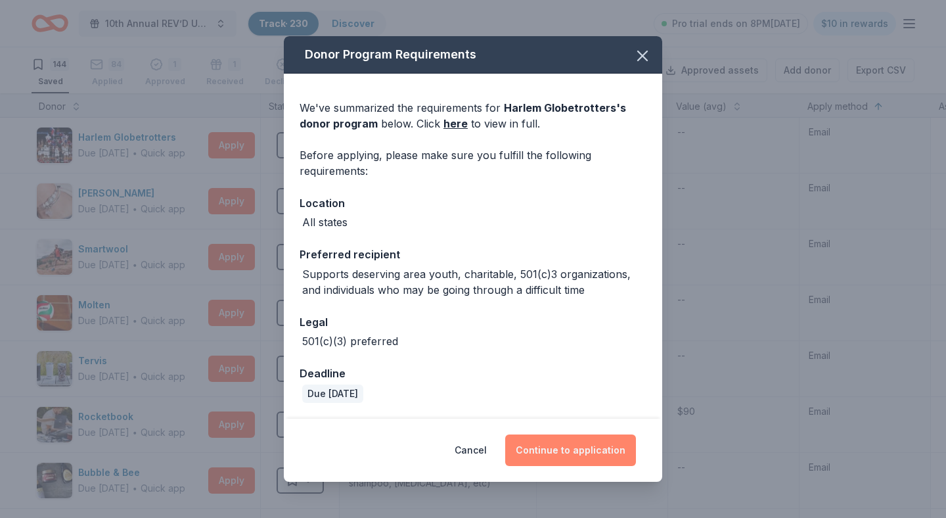
click at [557, 450] on button "Continue to application" at bounding box center [570, 450] width 131 height 32
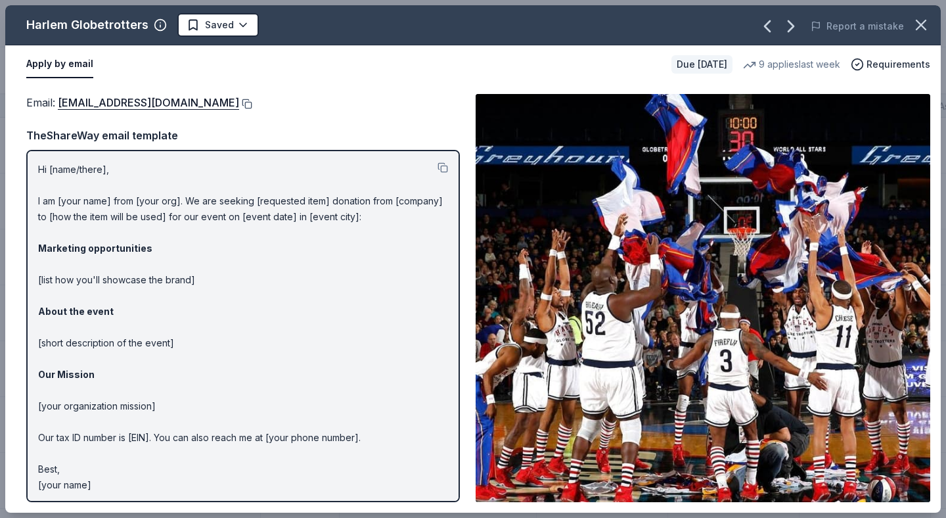
click at [239, 99] on button at bounding box center [245, 104] width 13 height 11
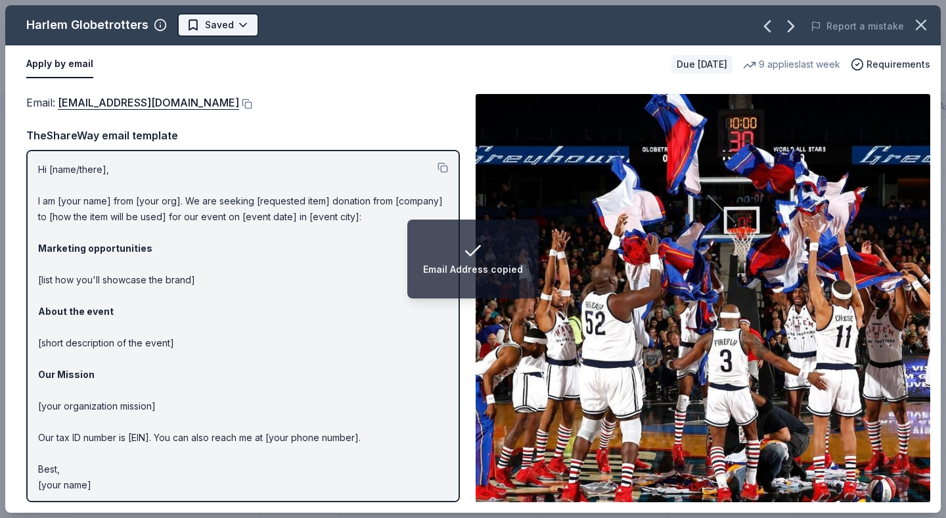
click at [238, 24] on html "Email Address copied 10th Annual REV’D UP for Autism Car Show & Special Needs R…" at bounding box center [473, 259] width 946 height 518
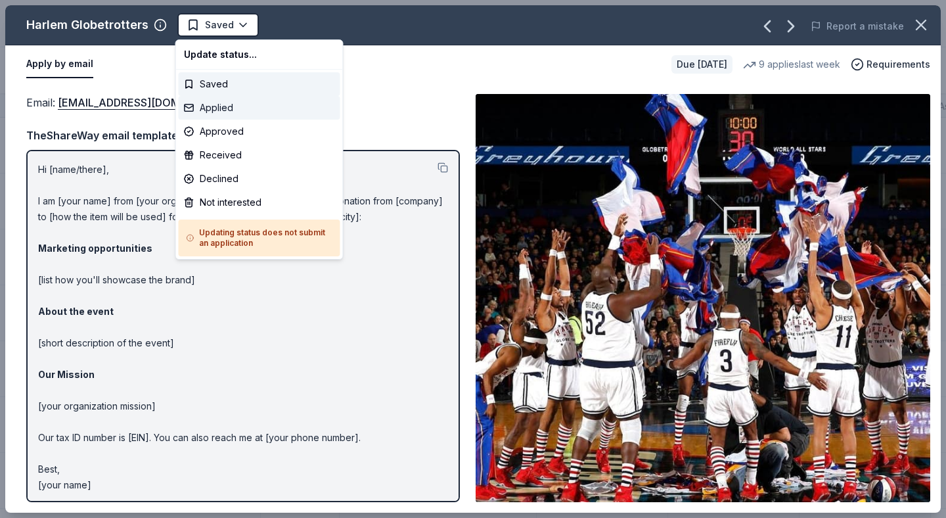
click at [222, 108] on div "Applied" at bounding box center [260, 108] width 162 height 24
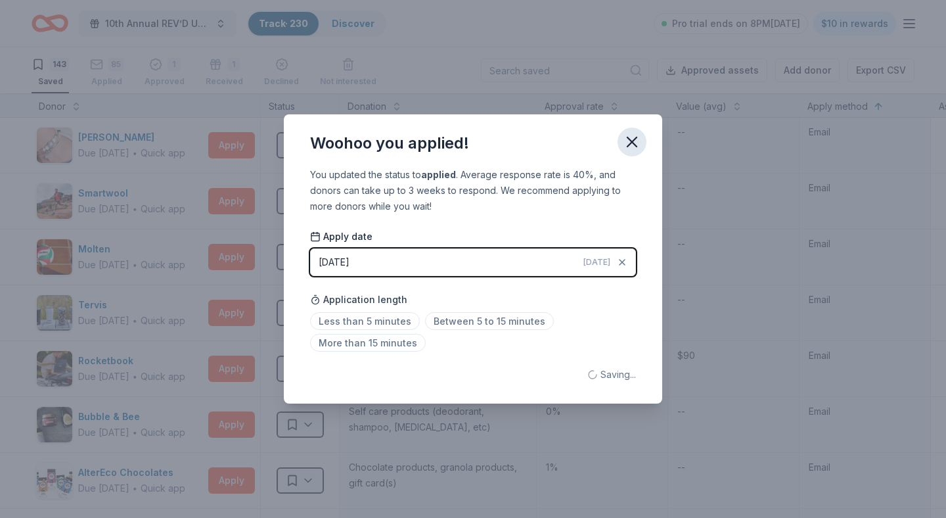
click at [632, 141] on icon "button" at bounding box center [632, 141] width 9 height 9
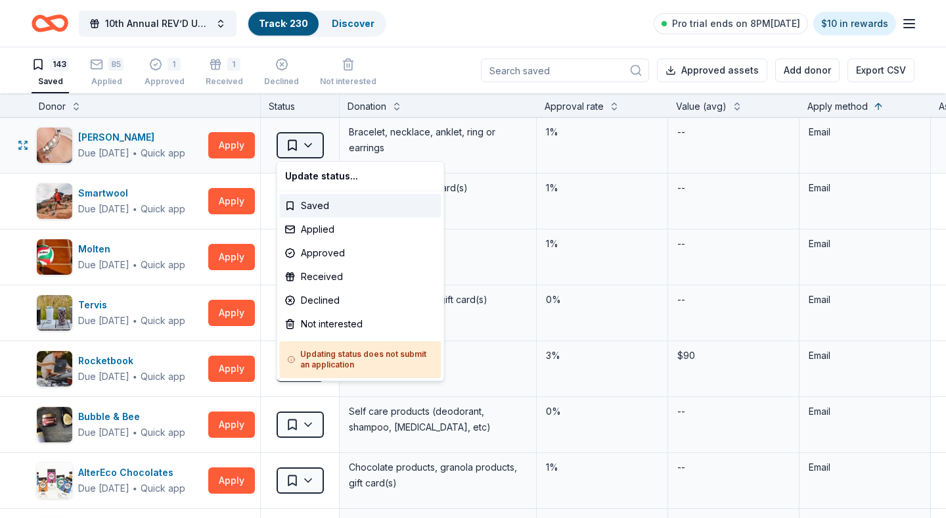
click at [308, 145] on html "10th Annual REV’D UP for Autism Car Show & Special Needs Resource Fair Track · …" at bounding box center [473, 259] width 946 height 518
click at [190, 128] on html "10th Annual REV’D UP for Autism Car Show & Special Needs Resource Fair Track · …" at bounding box center [473, 259] width 946 height 518
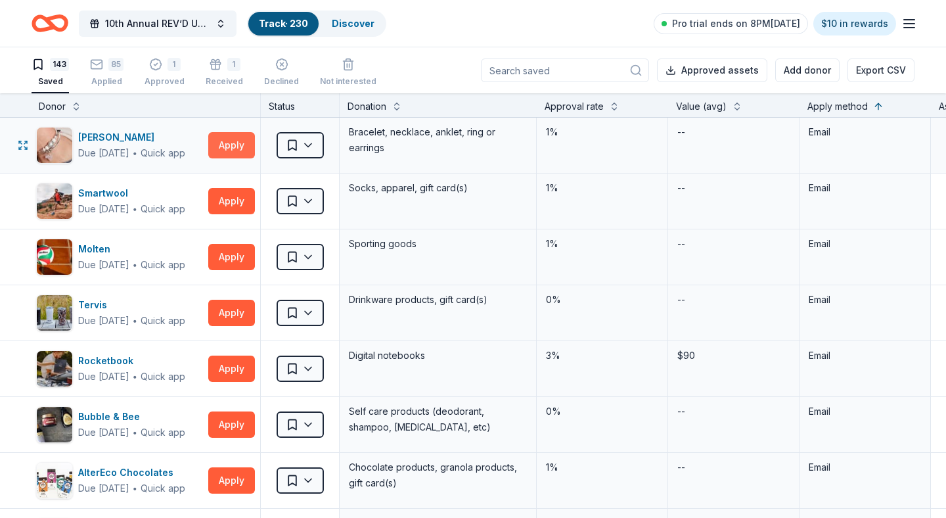
click at [225, 146] on button "Apply" at bounding box center [231, 145] width 47 height 26
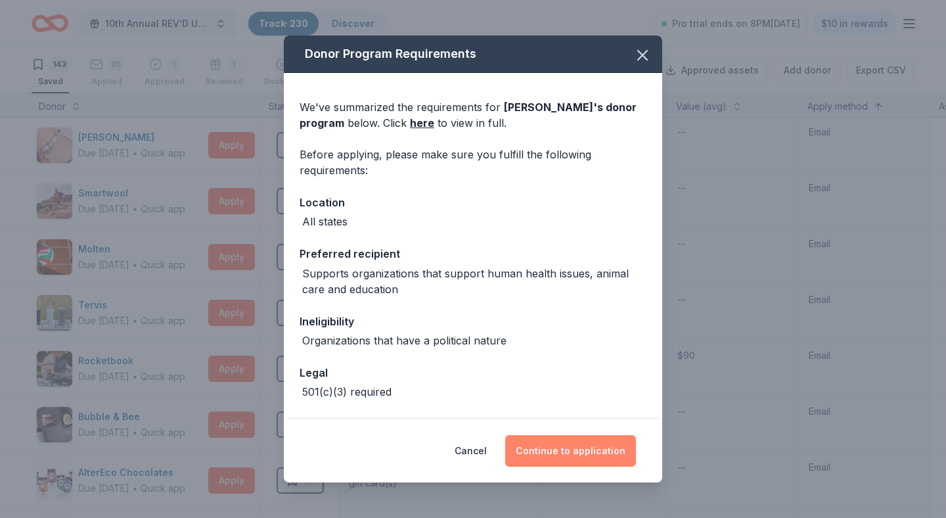
click at [564, 447] on button "Continue to application" at bounding box center [570, 451] width 131 height 32
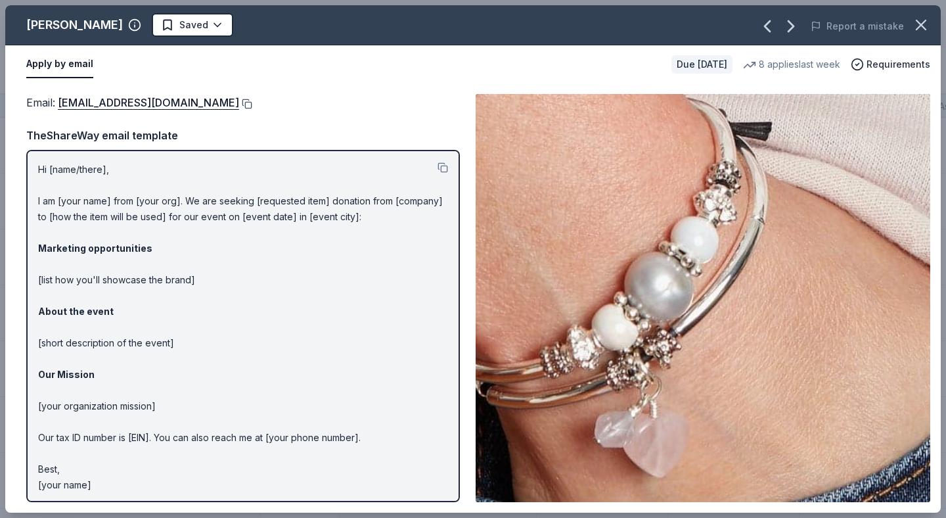
click at [239, 101] on button at bounding box center [245, 104] width 13 height 11
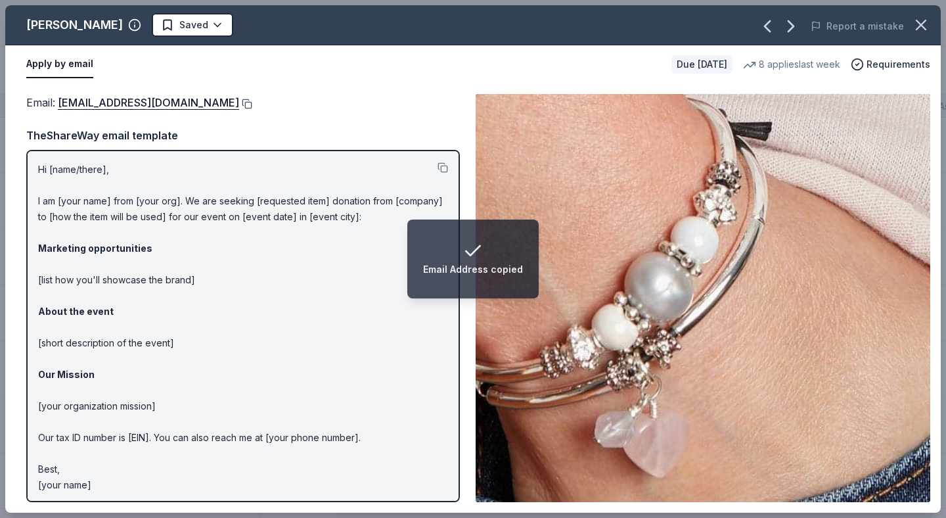
click at [239, 103] on button at bounding box center [245, 104] width 13 height 11
click at [195, 26] on html "Email Address copied 10th Annual REV’D UP for Autism Car Show & Special Needs R…" at bounding box center [473, 259] width 946 height 518
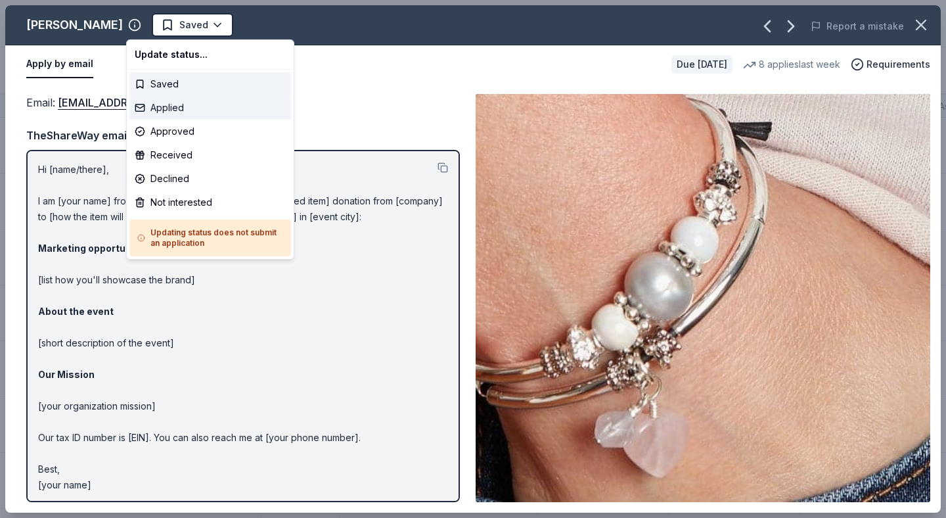
click at [181, 106] on div "Applied" at bounding box center [210, 108] width 162 height 24
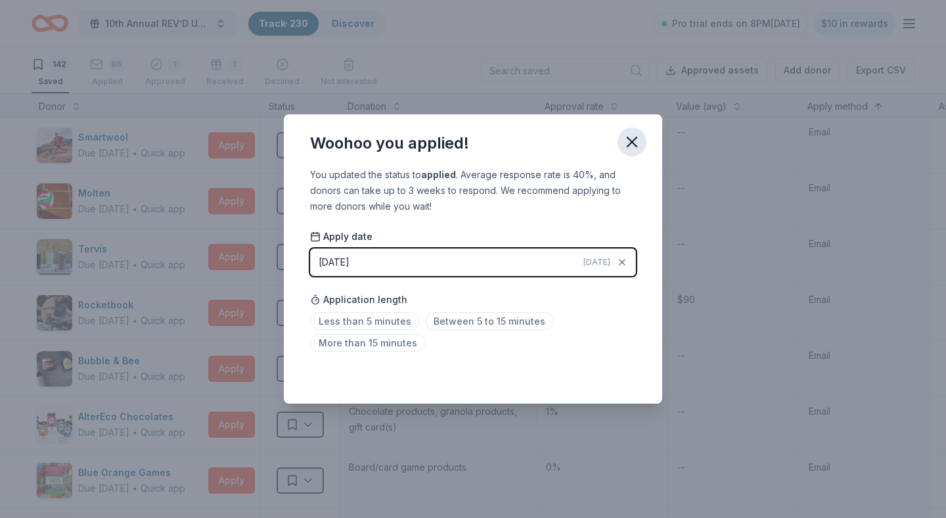
click at [632, 144] on icon "button" at bounding box center [632, 142] width 18 height 18
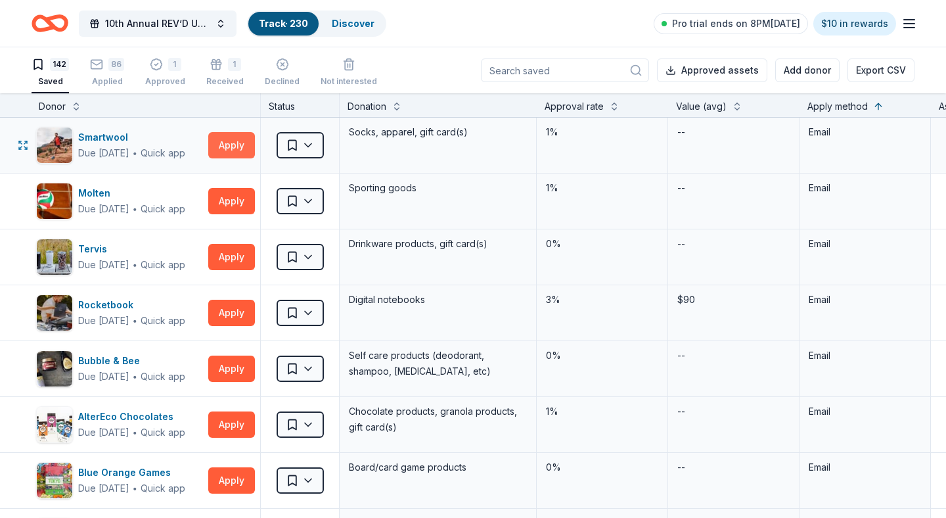
click at [238, 146] on button "Apply" at bounding box center [231, 145] width 47 height 26
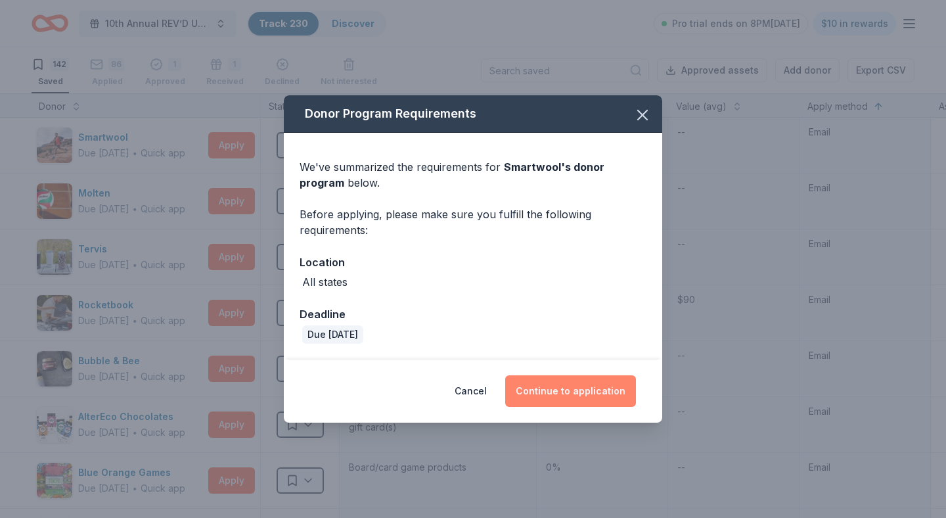
click at [591, 390] on button "Continue to application" at bounding box center [570, 391] width 131 height 32
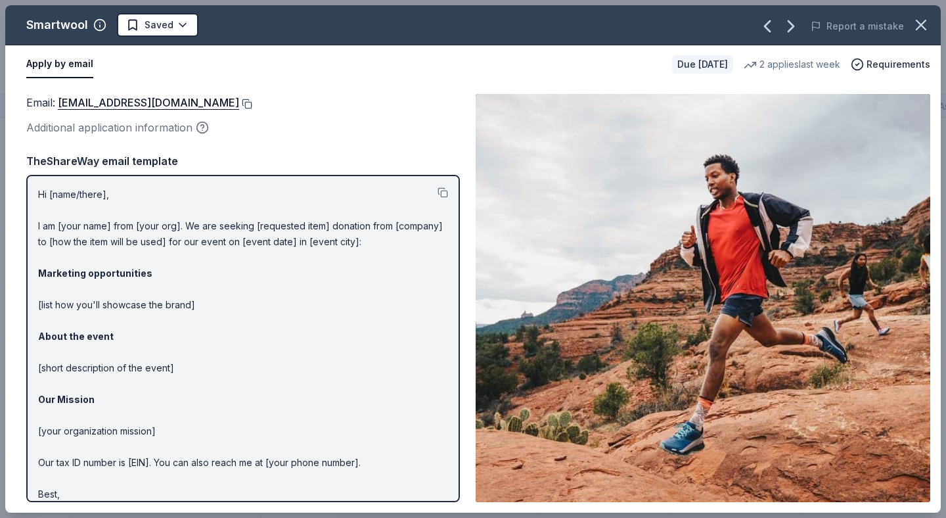
click at [239, 103] on button at bounding box center [245, 104] width 13 height 11
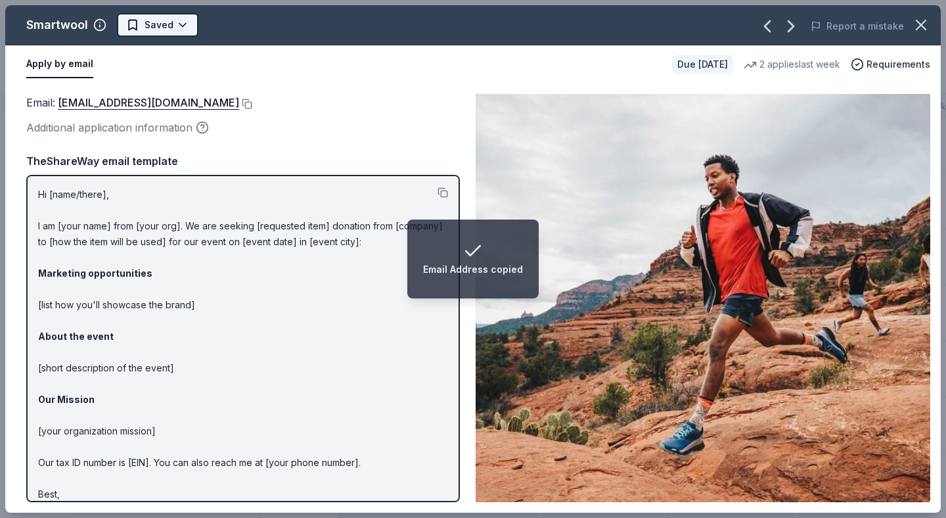
click at [182, 26] on html "Email Address copied 10th Annual REV’D UP for Autism Car Show & Special Needs R…" at bounding box center [473, 259] width 946 height 518
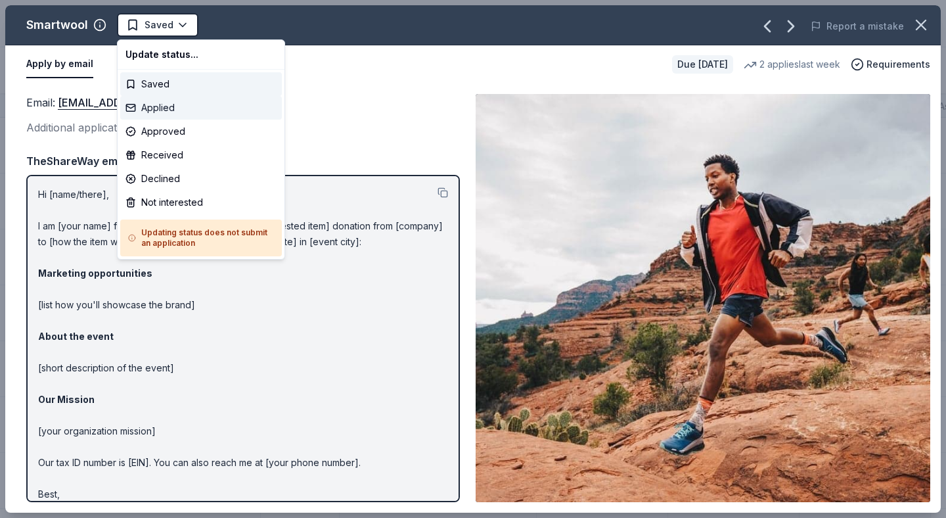
click at [175, 106] on div "Applied" at bounding box center [201, 108] width 162 height 24
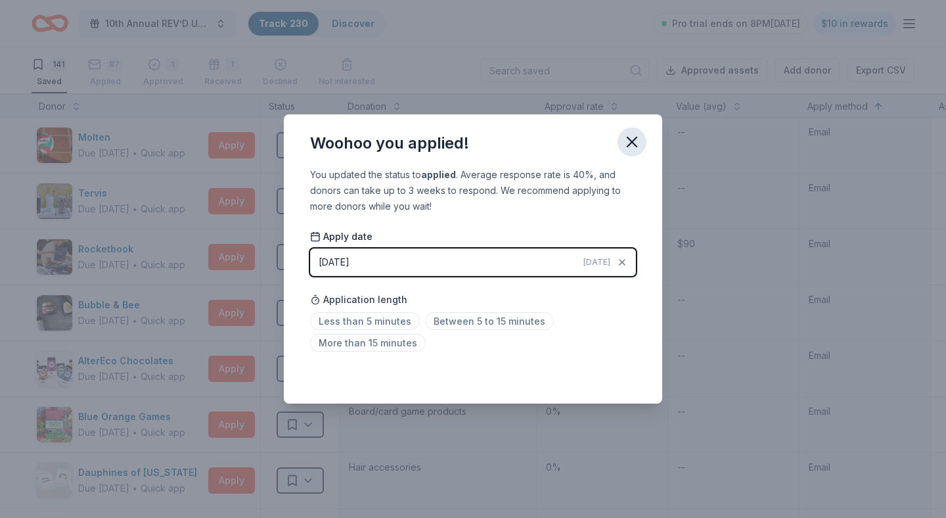
click at [632, 145] on icon "button" at bounding box center [632, 142] width 18 height 18
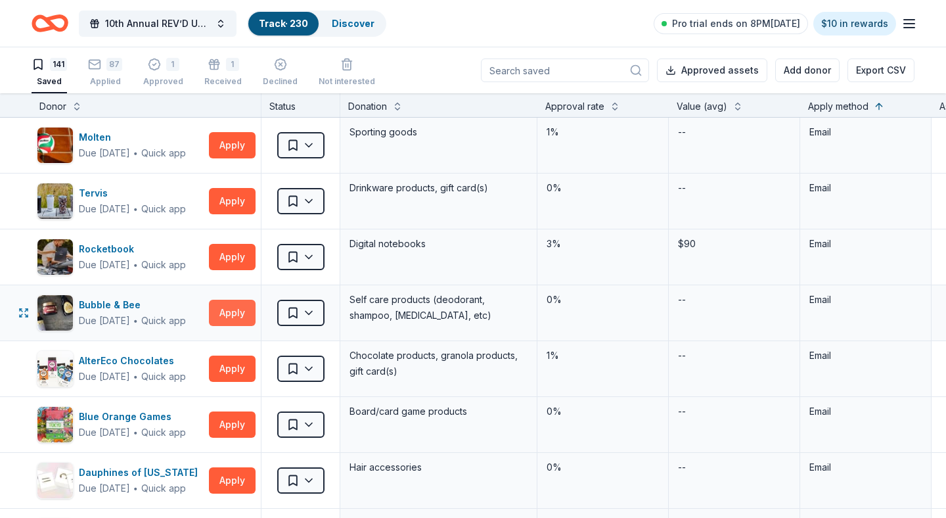
scroll to position [0, 0]
click at [231, 144] on button "Apply" at bounding box center [232, 145] width 47 height 26
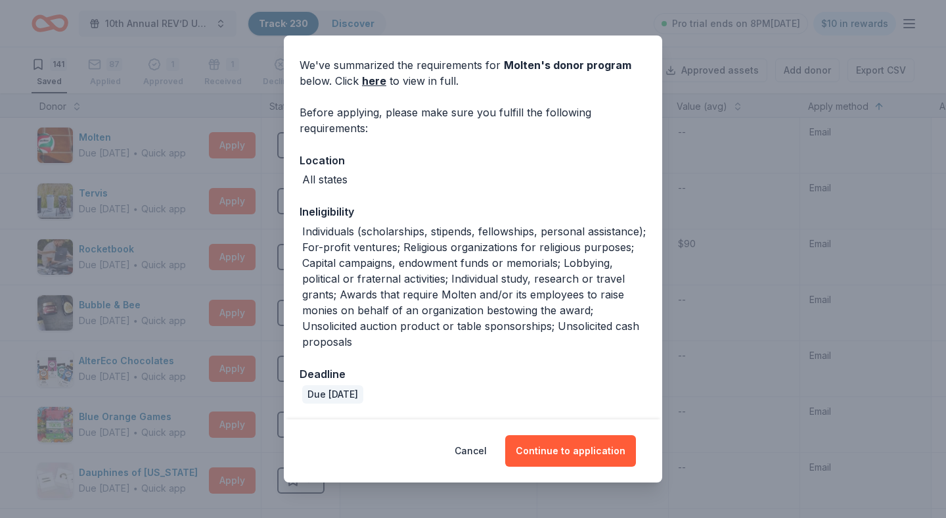
scroll to position [41, 0]
click at [482, 447] on button "Cancel" at bounding box center [471, 451] width 32 height 32
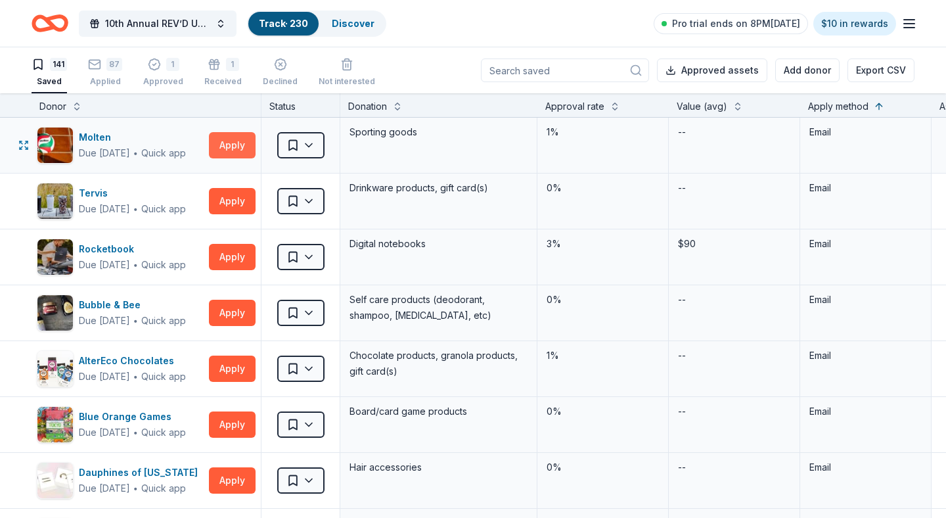
click at [231, 147] on button "Apply" at bounding box center [232, 145] width 47 height 26
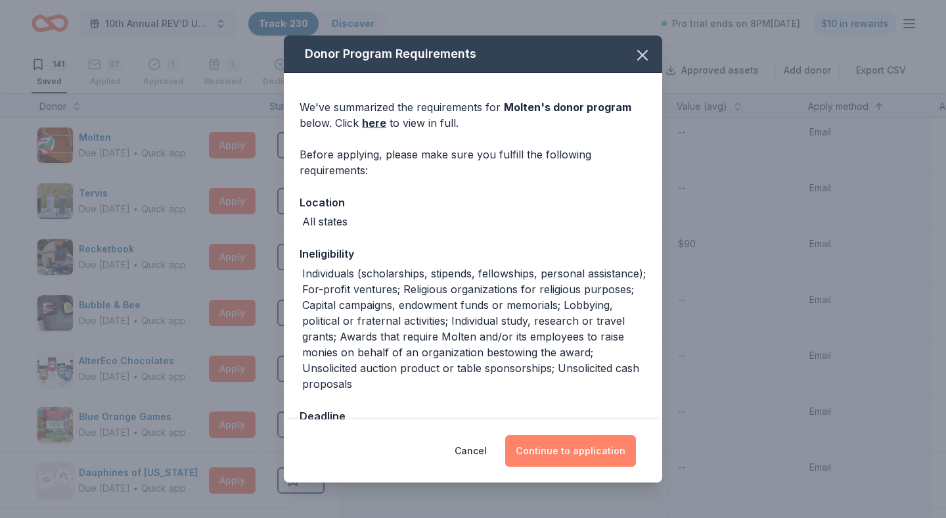
click at [559, 449] on button "Continue to application" at bounding box center [570, 451] width 131 height 32
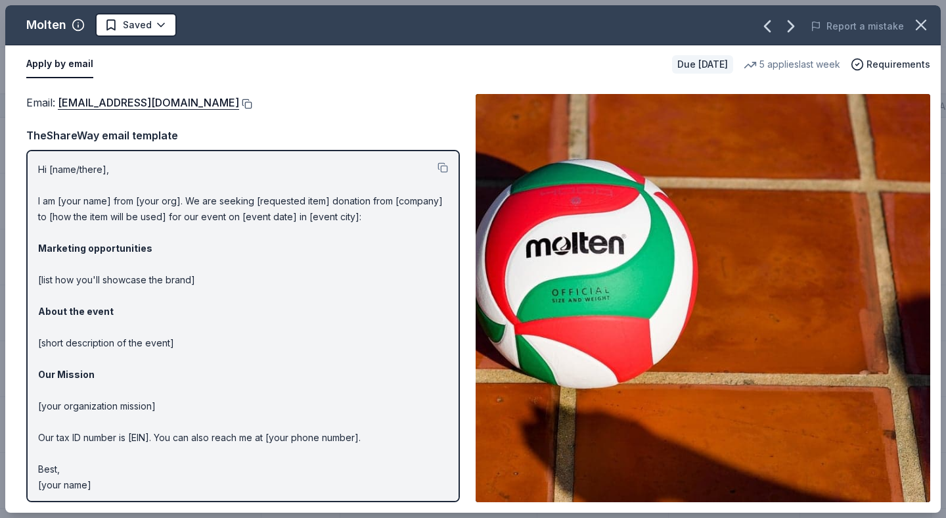
click at [239, 106] on button at bounding box center [245, 104] width 13 height 11
click at [160, 23] on html "10th Annual REV’D UP for Autism Car Show & Special Needs Resource Fair Track · …" at bounding box center [473, 259] width 946 height 518
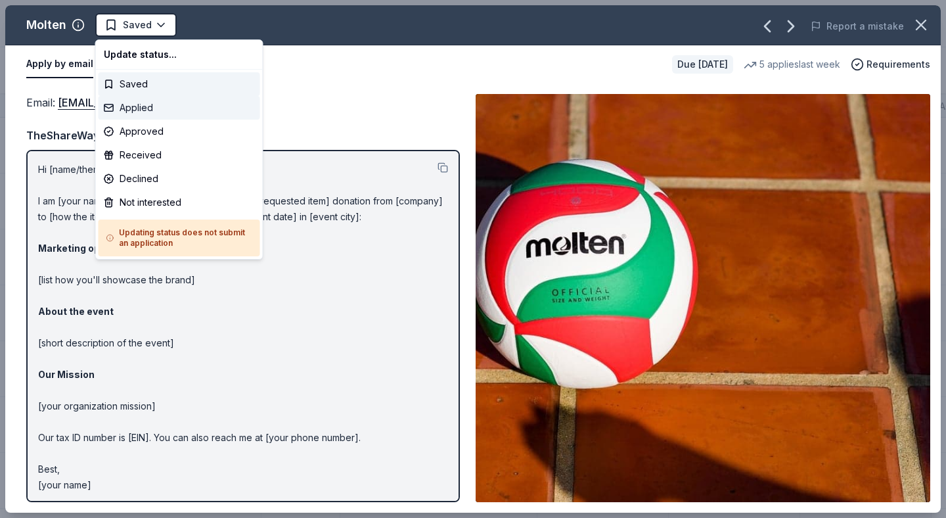
click at [165, 109] on div "Applied" at bounding box center [180, 108] width 162 height 24
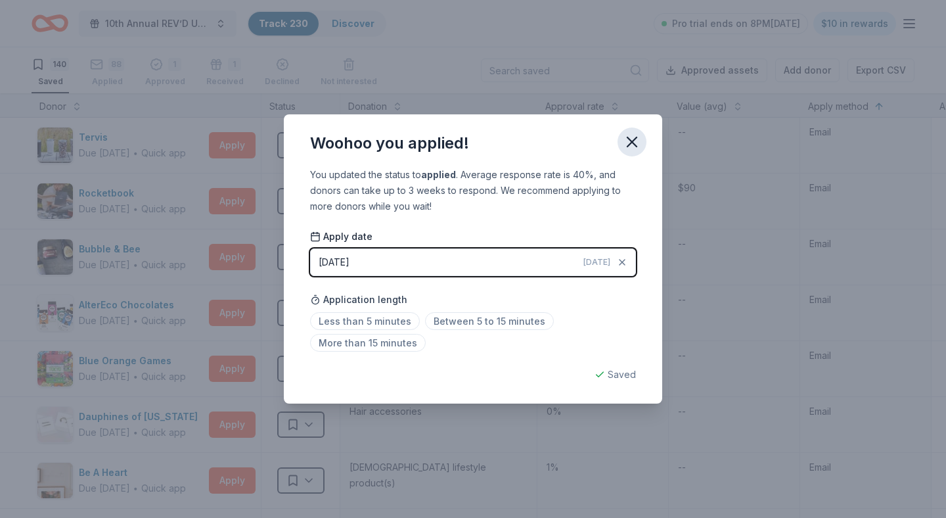
click at [633, 141] on icon "button" at bounding box center [632, 141] width 9 height 9
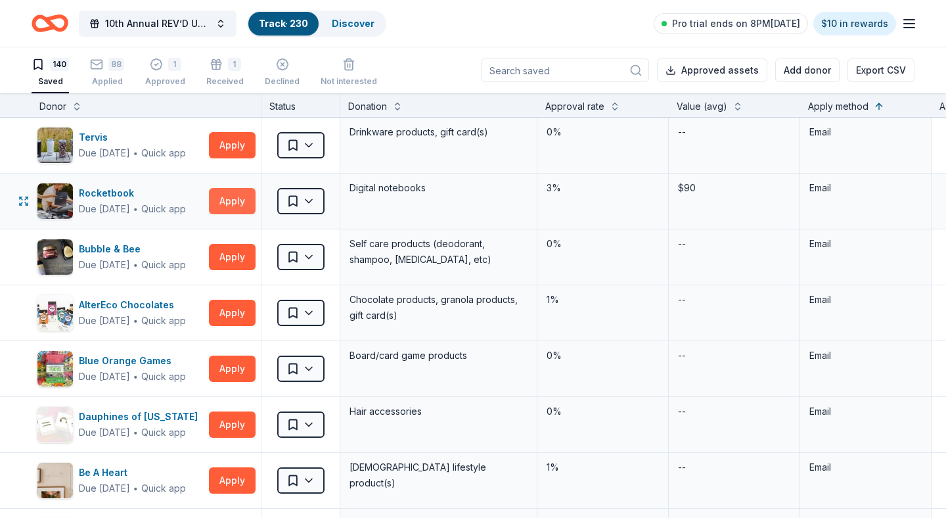
click at [232, 202] on button "Apply" at bounding box center [232, 201] width 47 height 26
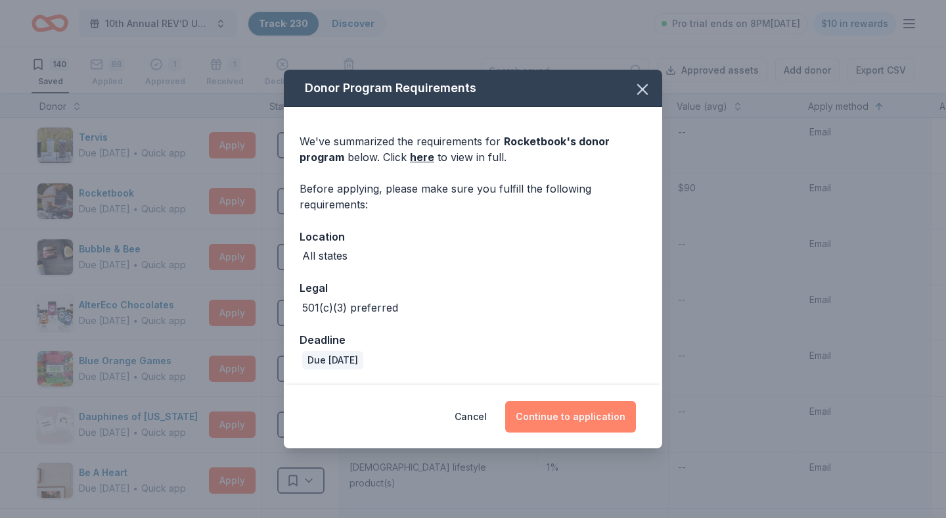
click at [561, 422] on button "Continue to application" at bounding box center [570, 417] width 131 height 32
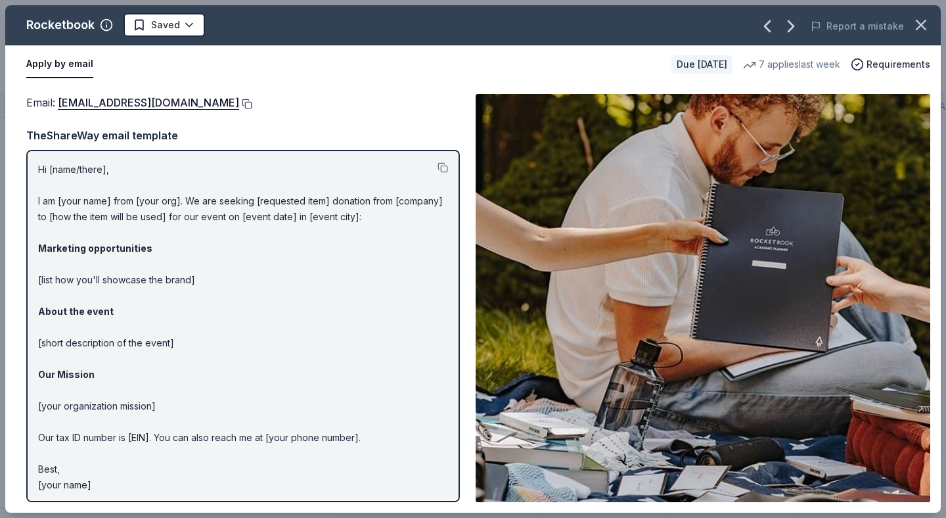
click at [252, 103] on button at bounding box center [245, 104] width 13 height 11
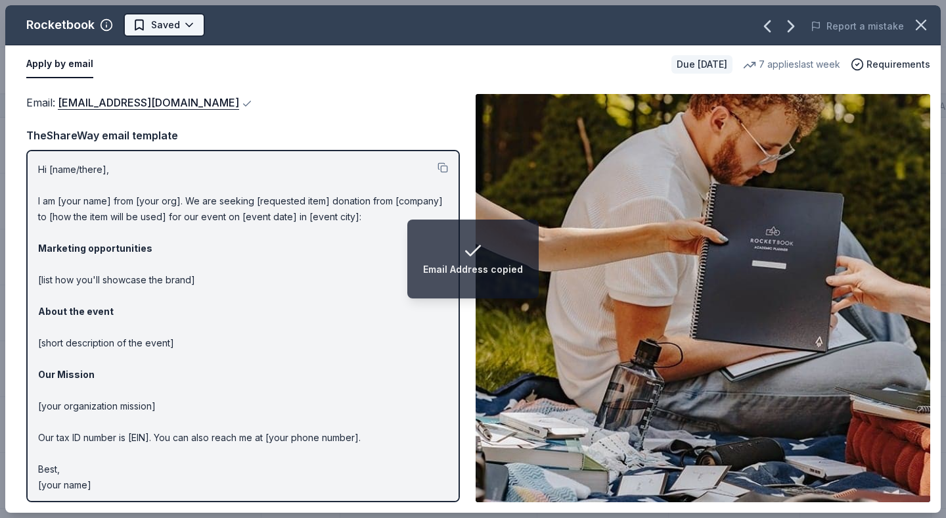
click at [187, 18] on html "Email Address copied 10th Annual REV’D UP for Autism Car Show & Special Needs R…" at bounding box center [473, 259] width 946 height 518
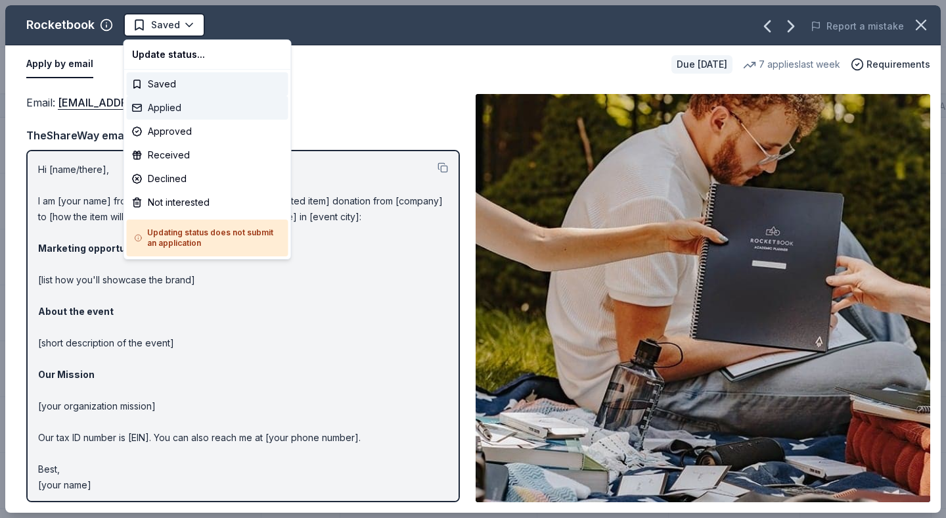
click at [182, 110] on div "Applied" at bounding box center [208, 108] width 162 height 24
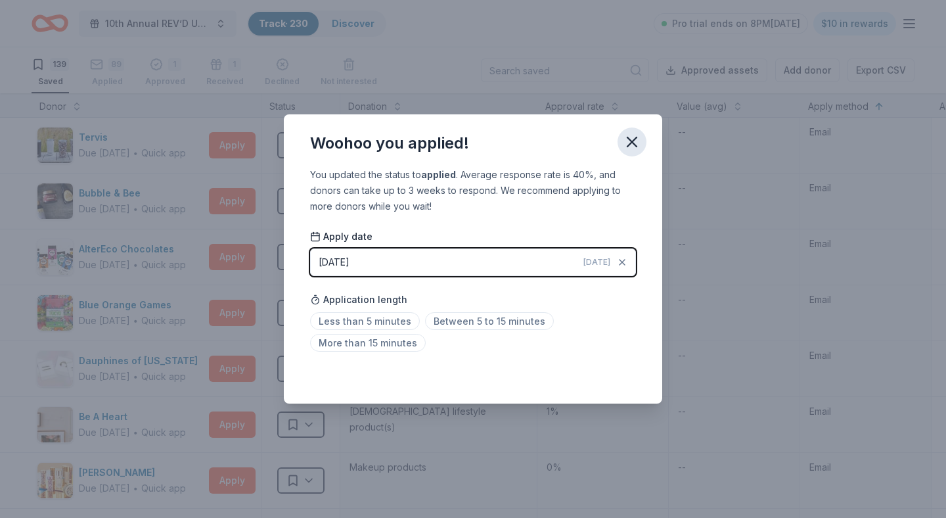
click at [631, 143] on icon "button" at bounding box center [632, 141] width 9 height 9
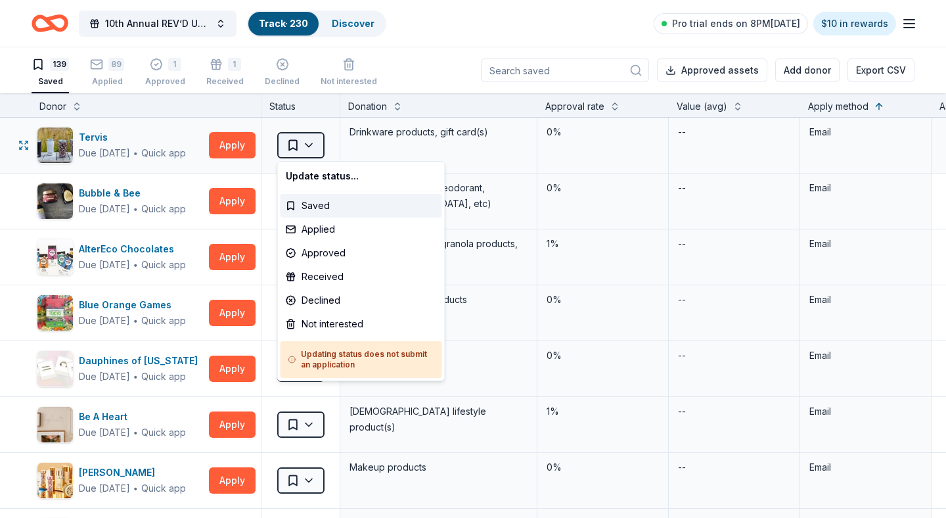
click at [307, 143] on html "10th Annual REV’D UP for Autism Car Show & Special Needs Resource Fair Track · …" at bounding box center [473, 259] width 946 height 518
click at [331, 324] on div "Not interested" at bounding box center [362, 324] width 162 height 24
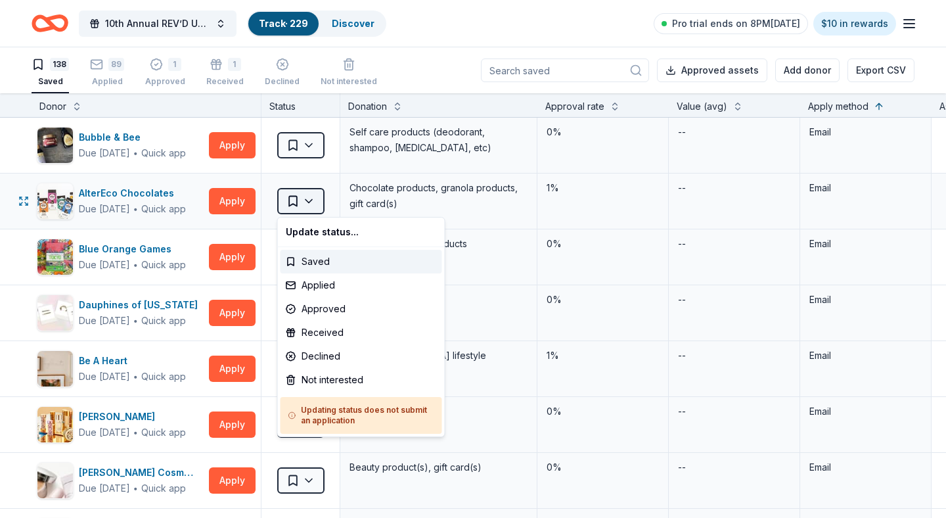
click at [311, 201] on html "10th Annual REV’D UP for Autism Car Show & Special Needs Resource Fair Track · …" at bounding box center [473, 259] width 946 height 518
click at [334, 376] on div "Not interested" at bounding box center [362, 380] width 162 height 24
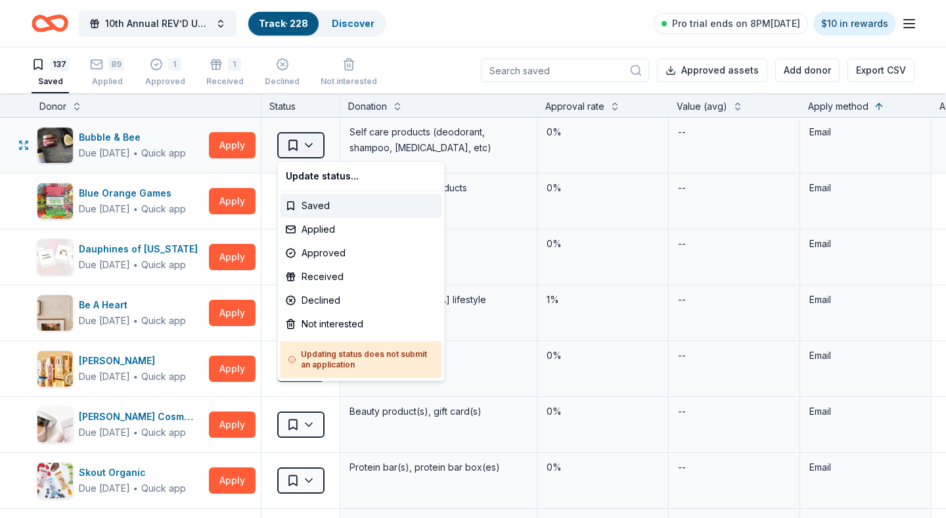
click at [308, 145] on html "10th Annual REV’D UP for Autism Car Show & Special Needs Resource Fair Track · …" at bounding box center [473, 259] width 946 height 518
click at [327, 325] on div "Not interested" at bounding box center [362, 324] width 162 height 24
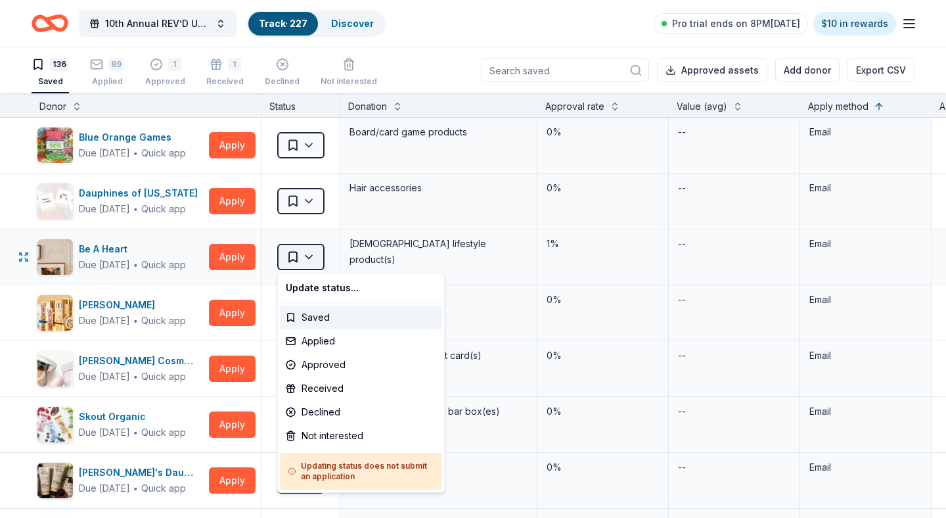
click at [313, 260] on html "10th Annual REV’D UP for Autism Car Show & Special Needs Resource Fair Track · …" at bounding box center [473, 259] width 946 height 518
click at [325, 438] on div "Not interested" at bounding box center [362, 436] width 162 height 24
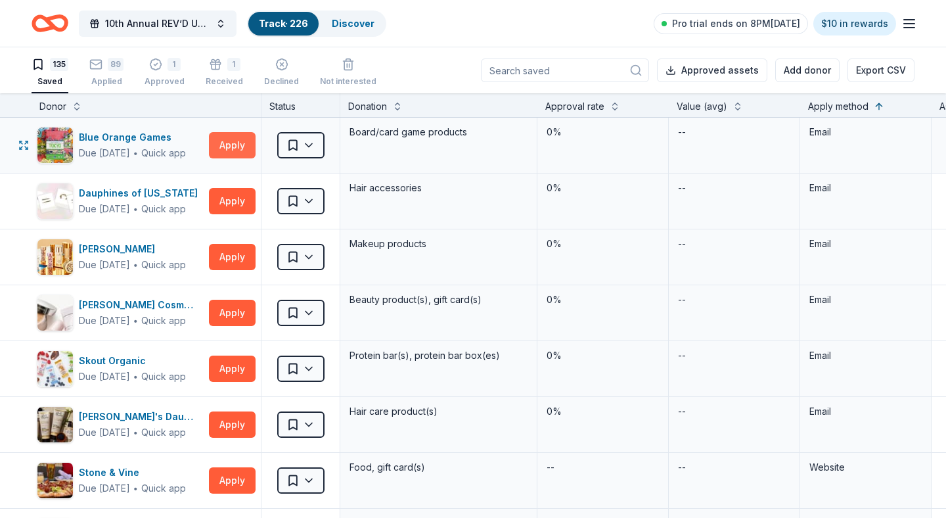
click at [231, 141] on button "Apply" at bounding box center [232, 145] width 47 height 26
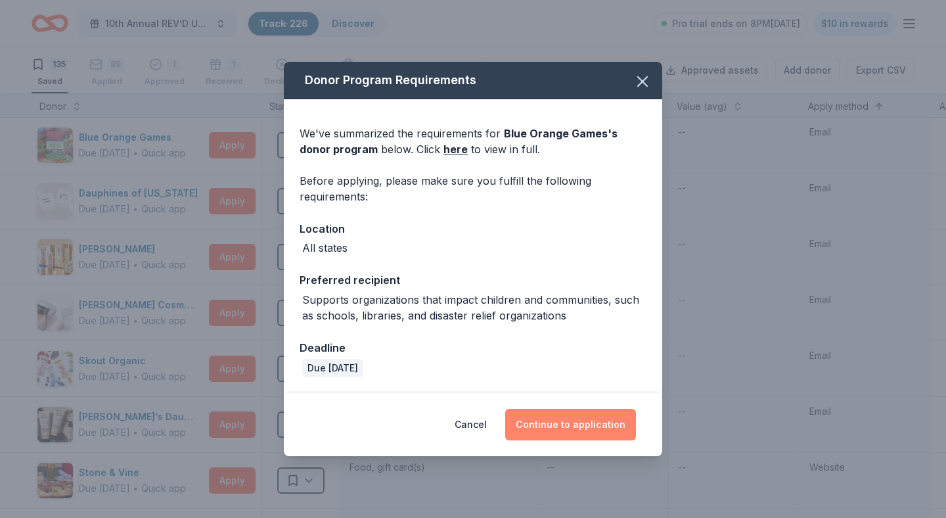
click at [579, 420] on button "Continue to application" at bounding box center [570, 425] width 131 height 32
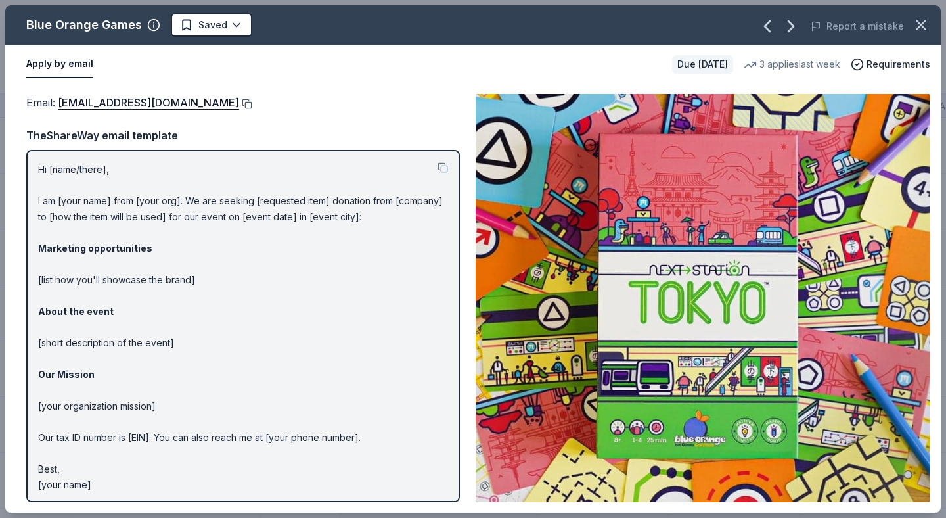
click at [239, 103] on button at bounding box center [245, 104] width 13 height 11
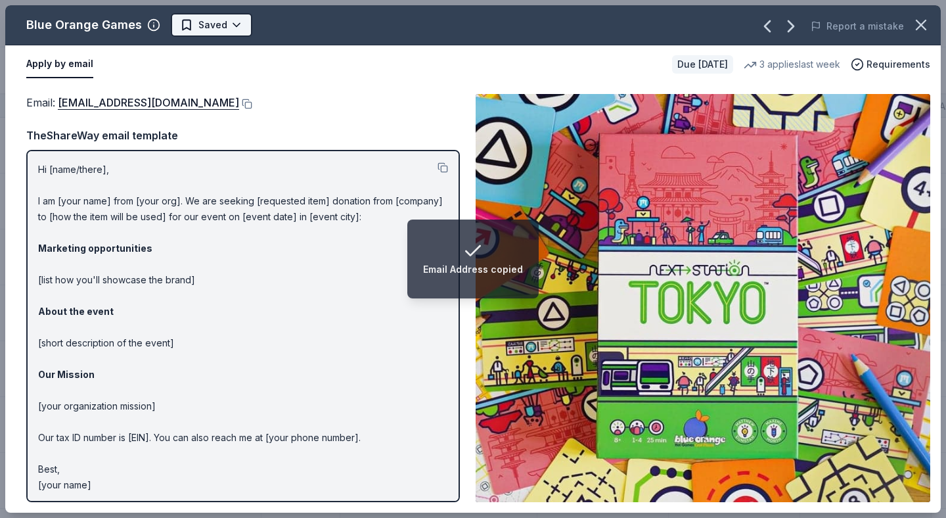
click at [235, 28] on html "Email Address copied 10th Annual REV’D UP for Autism Car Show & Special Needs R…" at bounding box center [473, 259] width 946 height 518
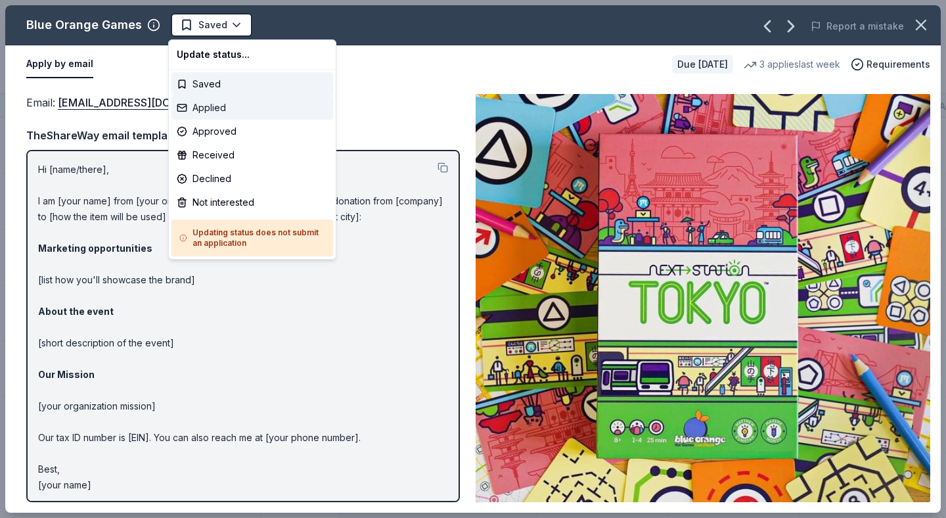
click at [225, 105] on div "Applied" at bounding box center [253, 108] width 162 height 24
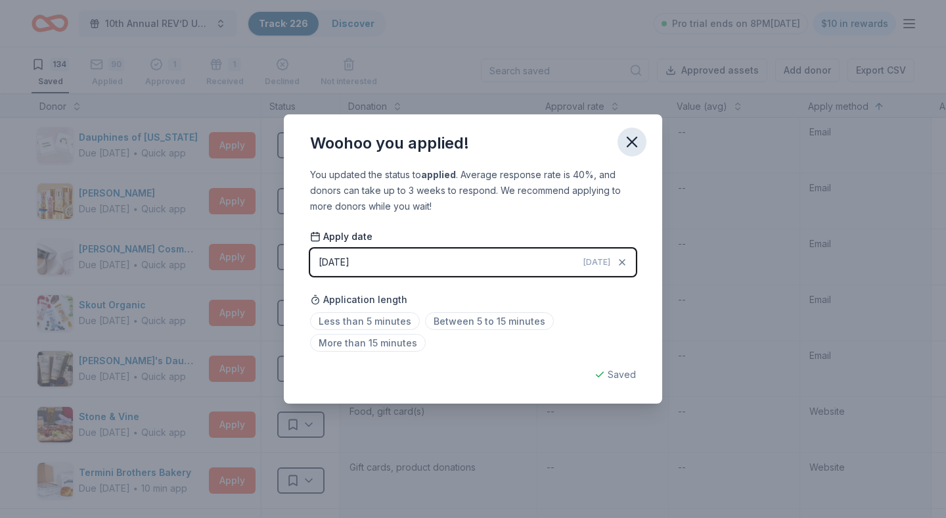
click at [634, 144] on icon "button" at bounding box center [632, 141] width 9 height 9
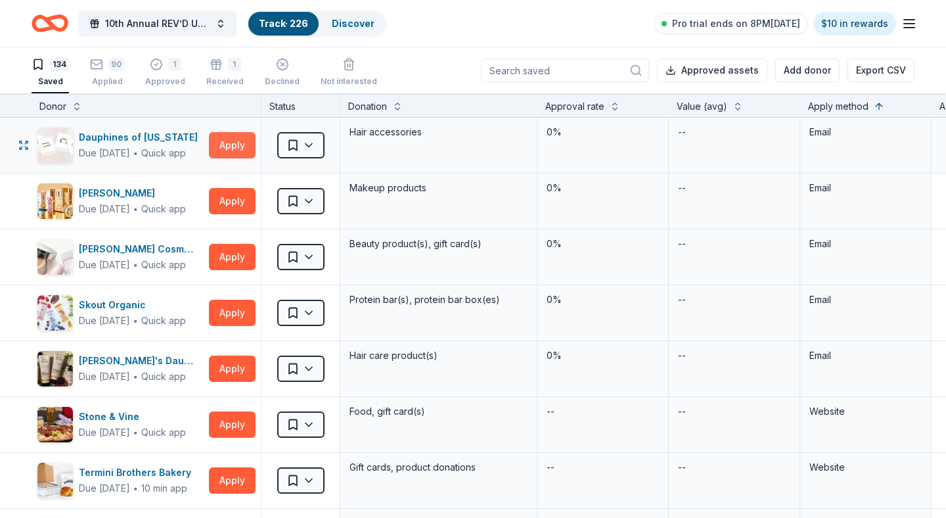
click at [236, 143] on button "Apply" at bounding box center [232, 145] width 47 height 26
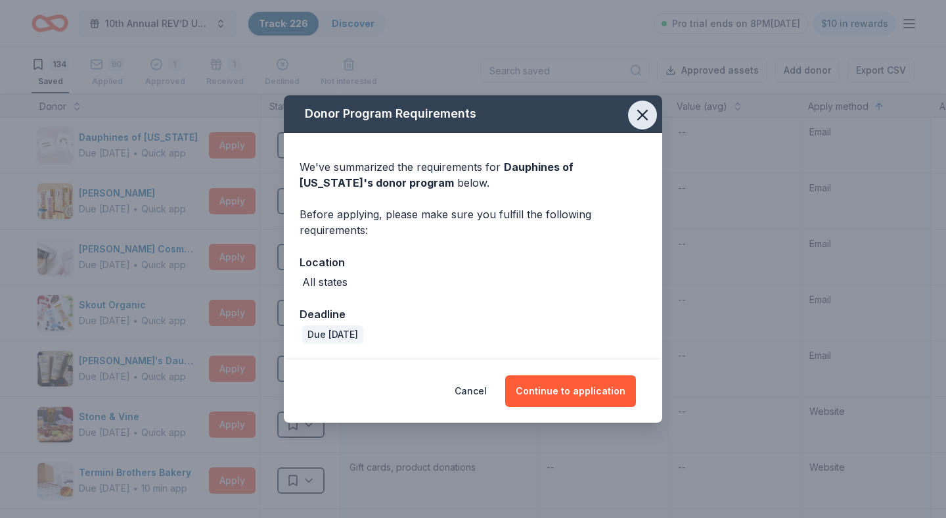
click at [637, 119] on icon "button" at bounding box center [642, 115] width 18 height 18
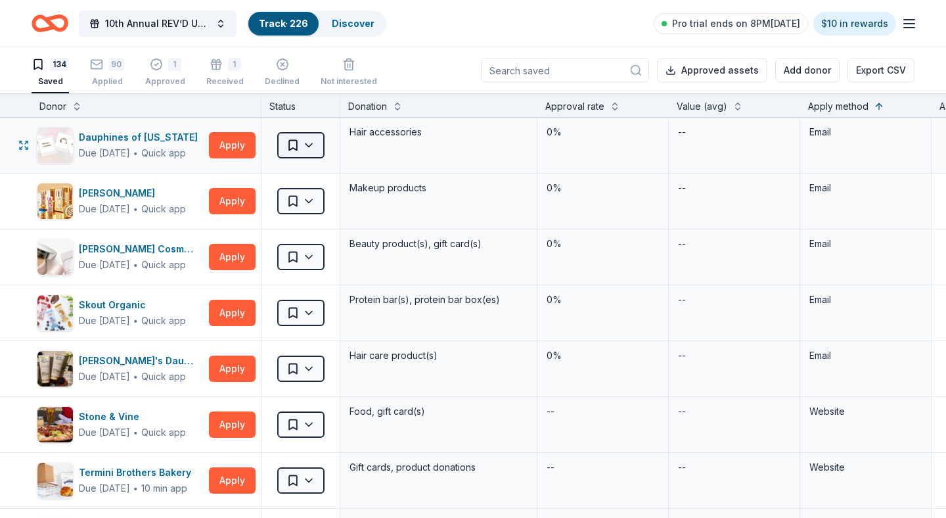
click at [315, 145] on html "10th Annual REV’D UP for Autism Car Show & Special Needs Resource Fair Track · …" at bounding box center [473, 259] width 946 height 518
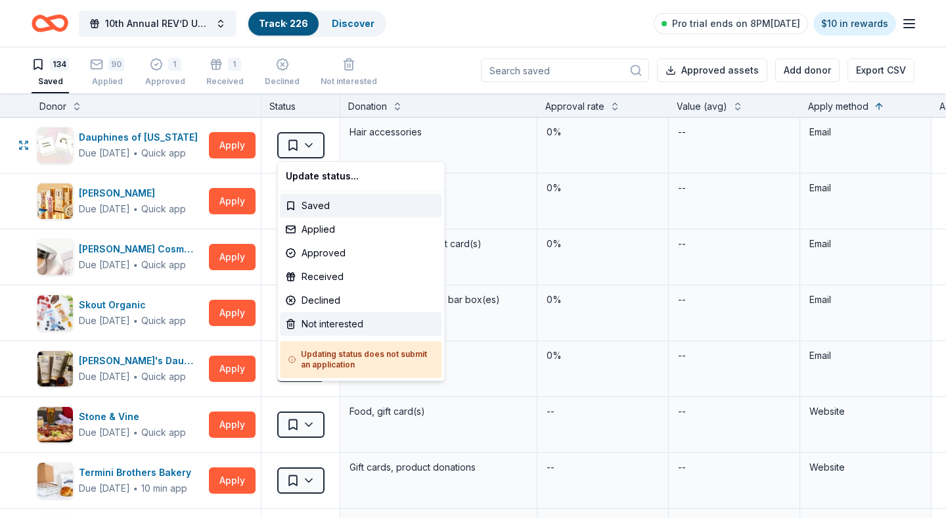
click at [330, 329] on div "Not interested" at bounding box center [362, 324] width 162 height 24
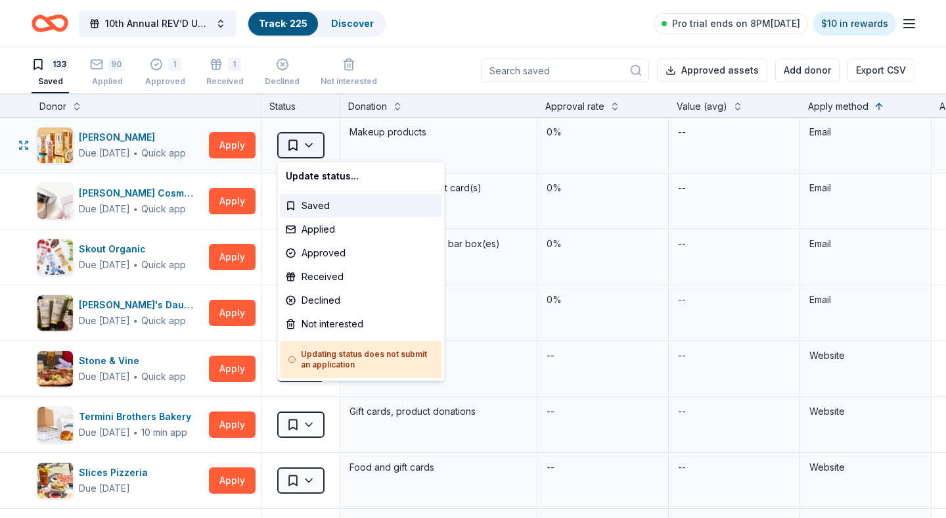
click at [313, 150] on html "10th Annual REV’D UP for Autism Car Show & Special Needs Resource Fair Track · …" at bounding box center [473, 259] width 946 height 518
click at [189, 122] on html "10th Annual REV’D UP for Autism Car Show & Special Needs Resource Fair Track · …" at bounding box center [473, 259] width 946 height 518
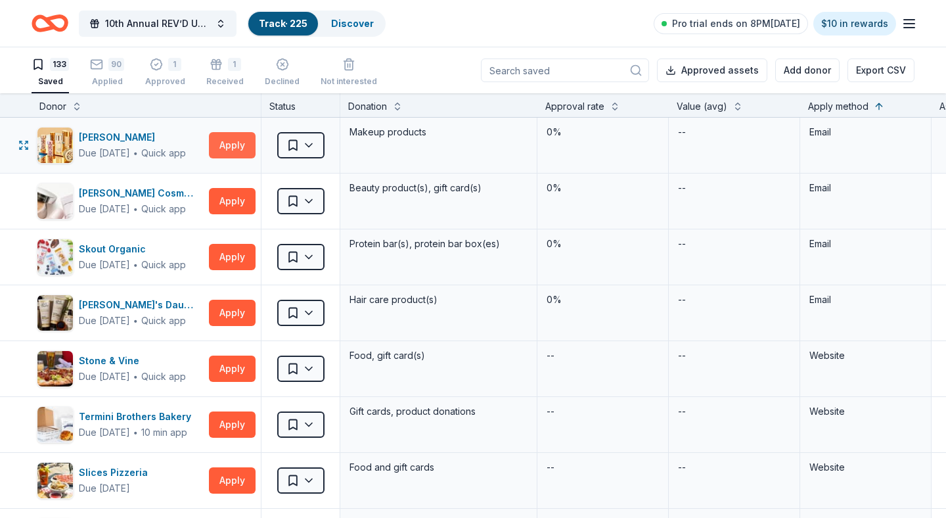
click at [229, 141] on button "Apply" at bounding box center [232, 145] width 47 height 26
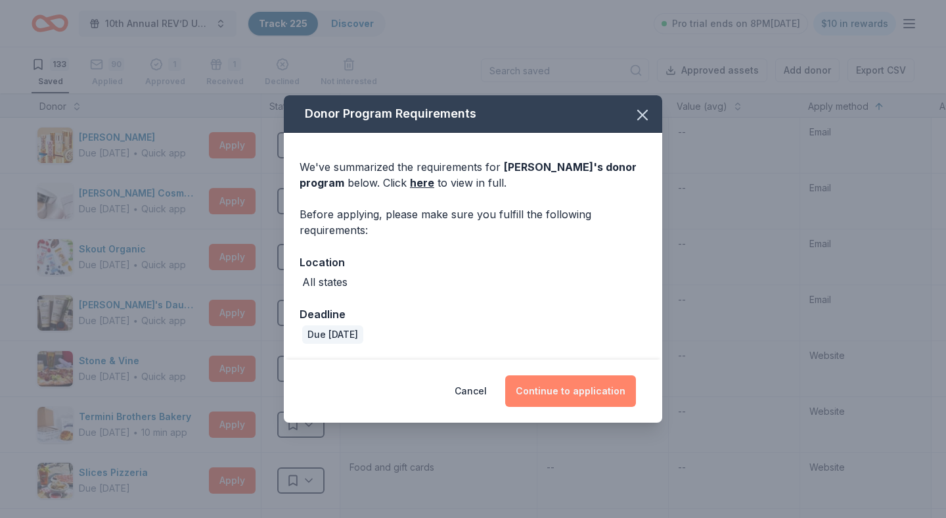
click at [561, 390] on button "Continue to application" at bounding box center [570, 391] width 131 height 32
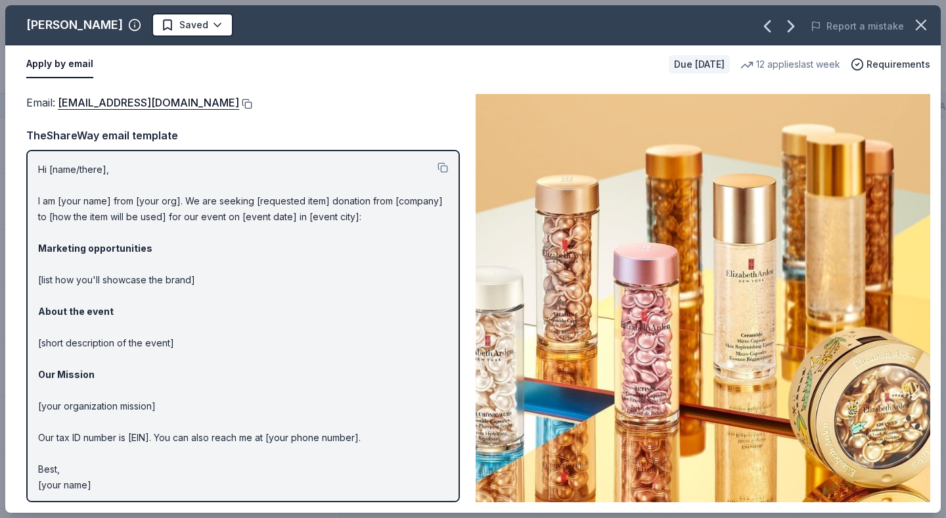
click at [248, 100] on button at bounding box center [245, 104] width 13 height 11
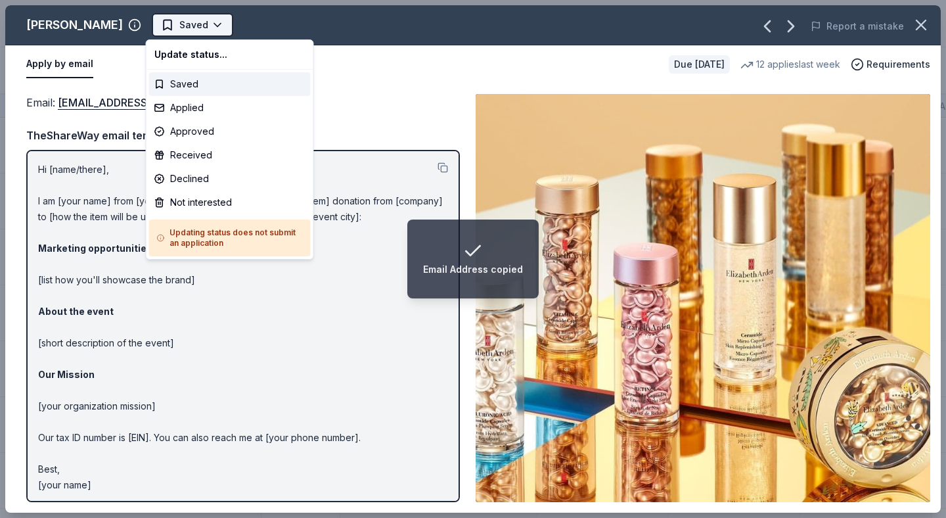
click at [216, 28] on html "Email Address copied 10th Annual REV’D UP for Autism Car Show & Special Needs R…" at bounding box center [473, 259] width 946 height 518
click at [210, 109] on div "Applied" at bounding box center [230, 108] width 162 height 24
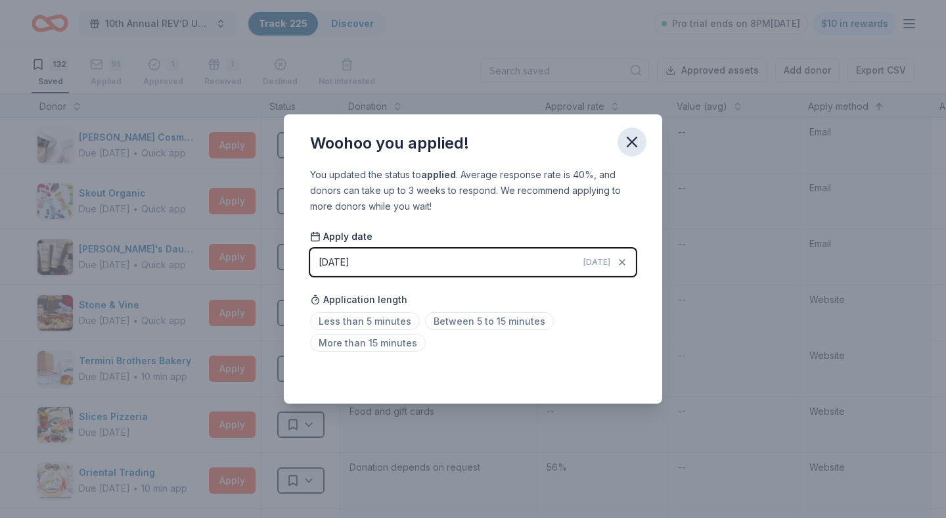
click at [635, 143] on icon "button" at bounding box center [632, 142] width 18 height 18
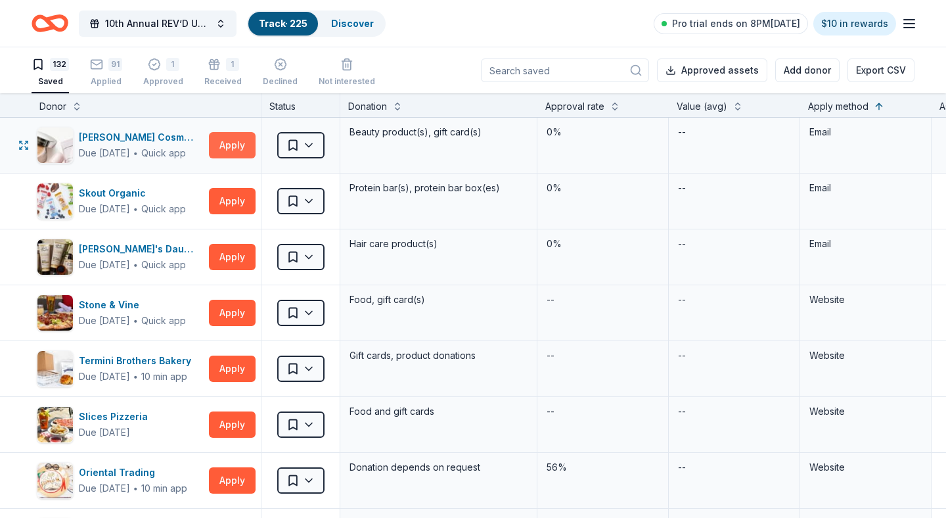
click at [231, 145] on button "Apply" at bounding box center [232, 145] width 47 height 26
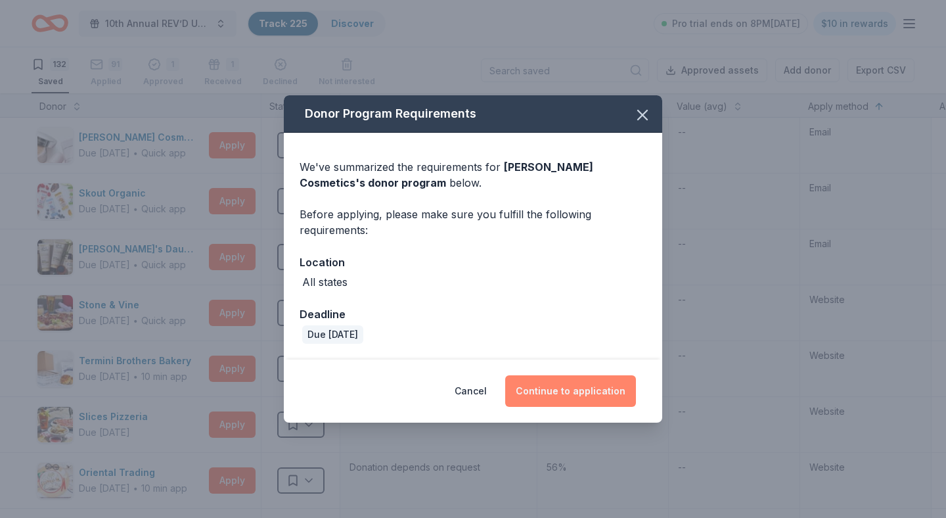
click at [552, 390] on button "Continue to application" at bounding box center [570, 391] width 131 height 32
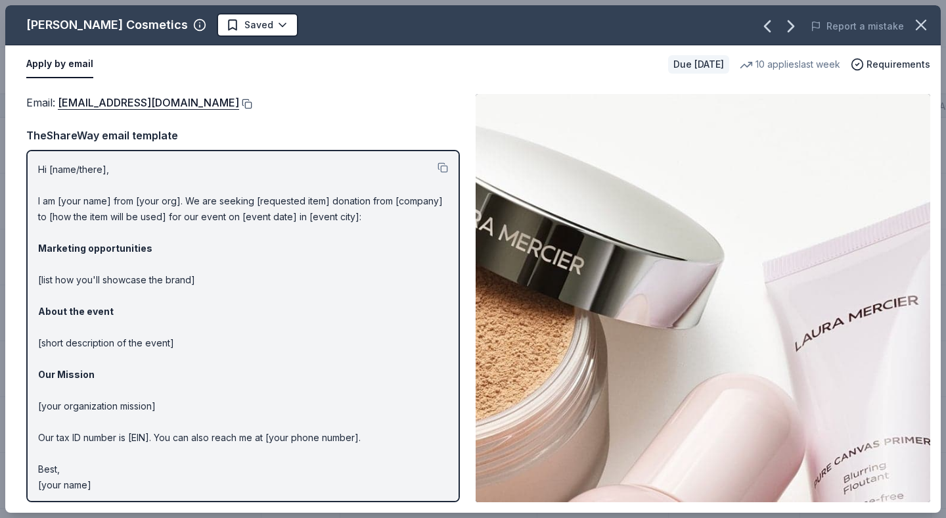
click at [239, 103] on button at bounding box center [245, 104] width 13 height 11
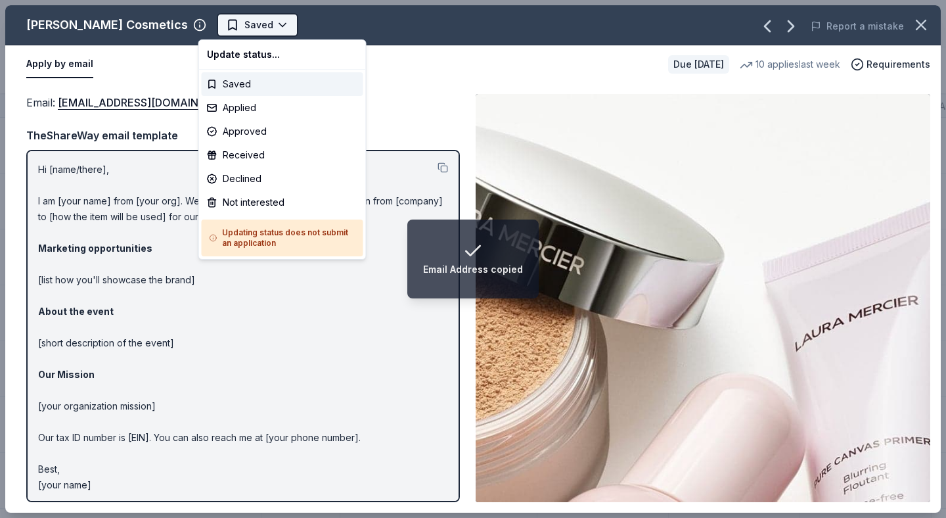
click at [266, 24] on html "Email Address copied 10th Annual REV’D UP for Autism Car Show & Special Needs R…" at bounding box center [473, 259] width 946 height 518
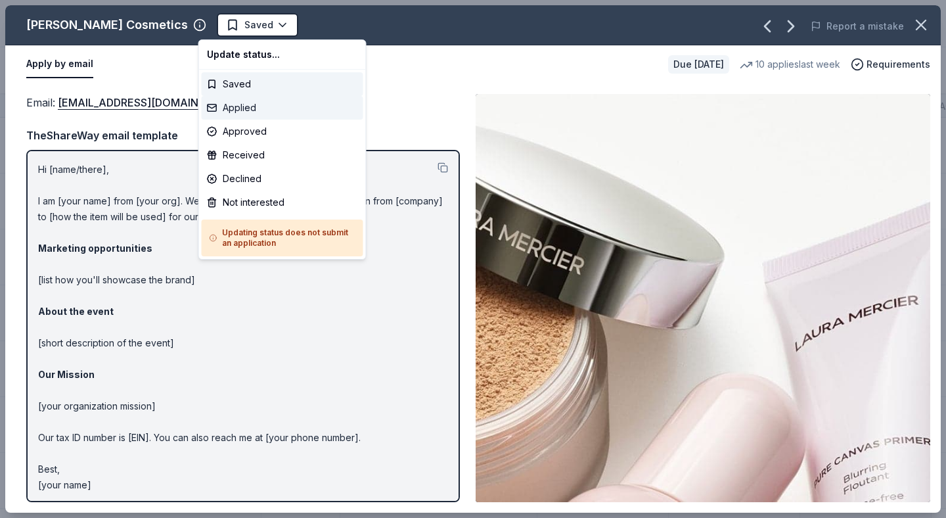
click at [262, 108] on div "Applied" at bounding box center [283, 108] width 162 height 24
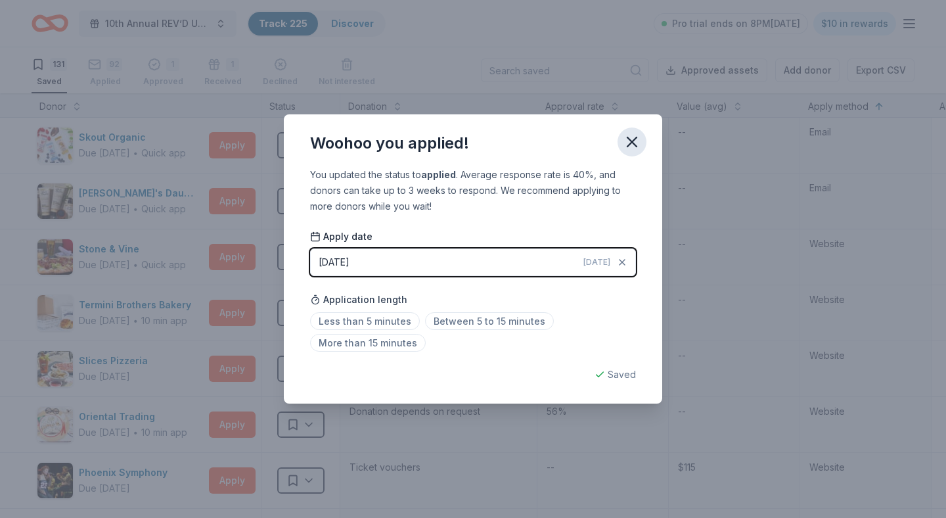
click at [630, 143] on icon "button" at bounding box center [632, 142] width 18 height 18
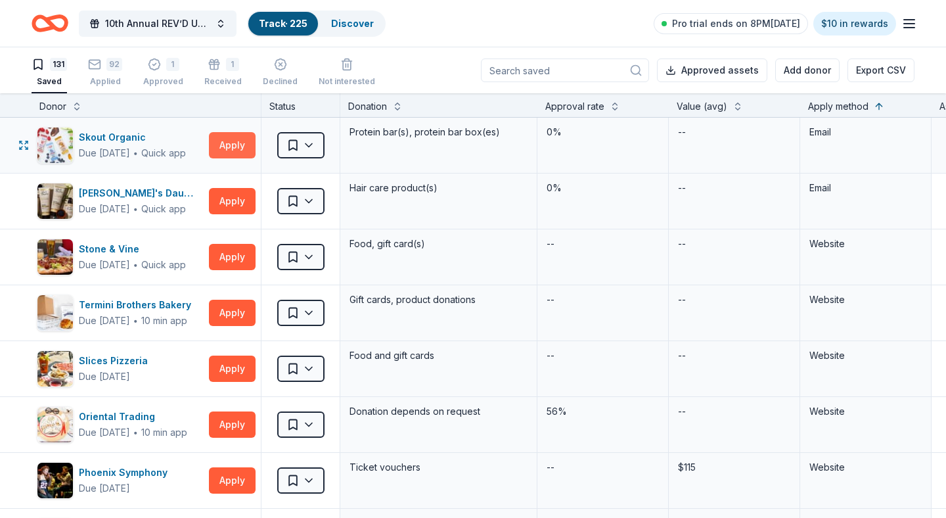
click at [238, 145] on button "Apply" at bounding box center [232, 145] width 47 height 26
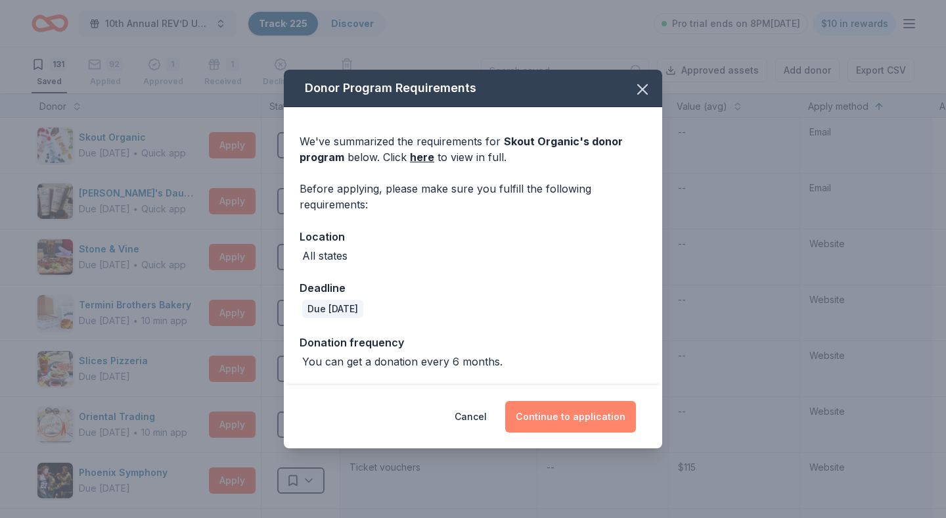
click at [566, 413] on button "Continue to application" at bounding box center [570, 417] width 131 height 32
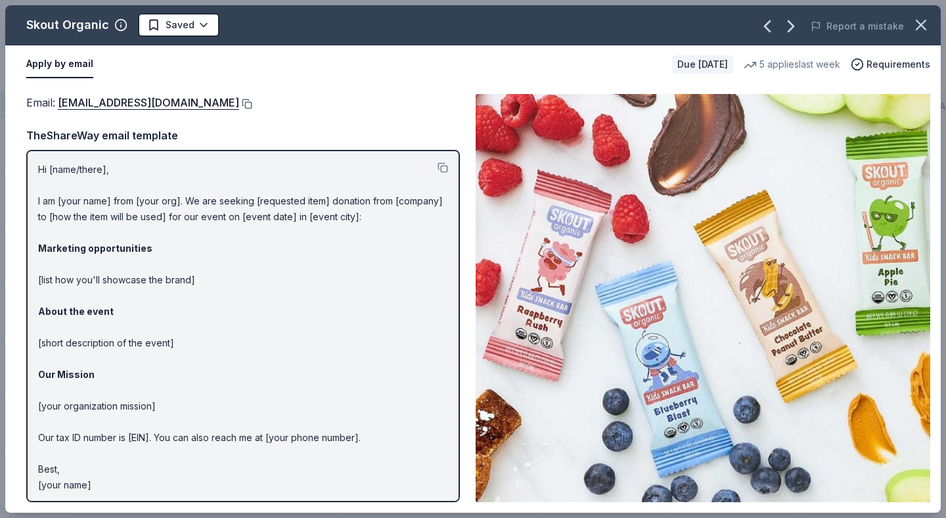
click at [239, 103] on button at bounding box center [245, 104] width 13 height 11
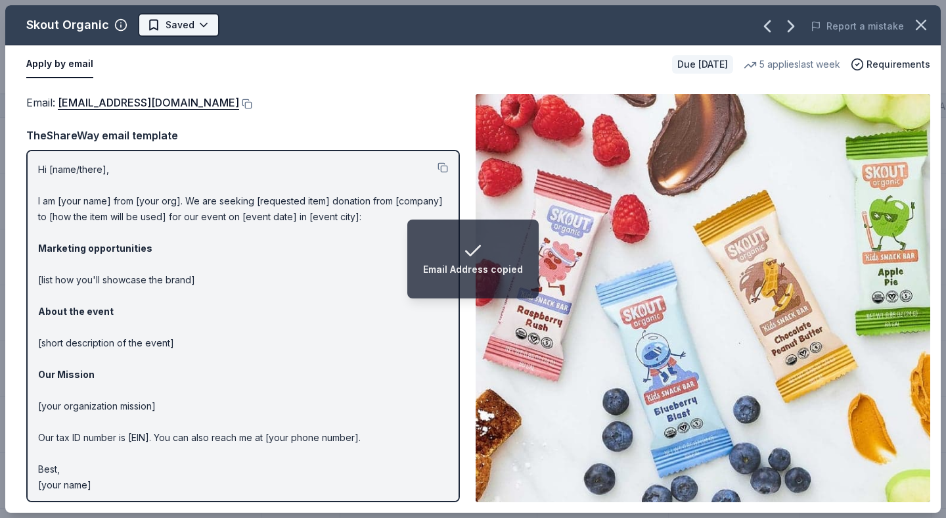
click at [198, 23] on html "Email Address copied 10th Annual REV’D UP for Autism Car Show & Special Needs R…" at bounding box center [473, 259] width 946 height 518
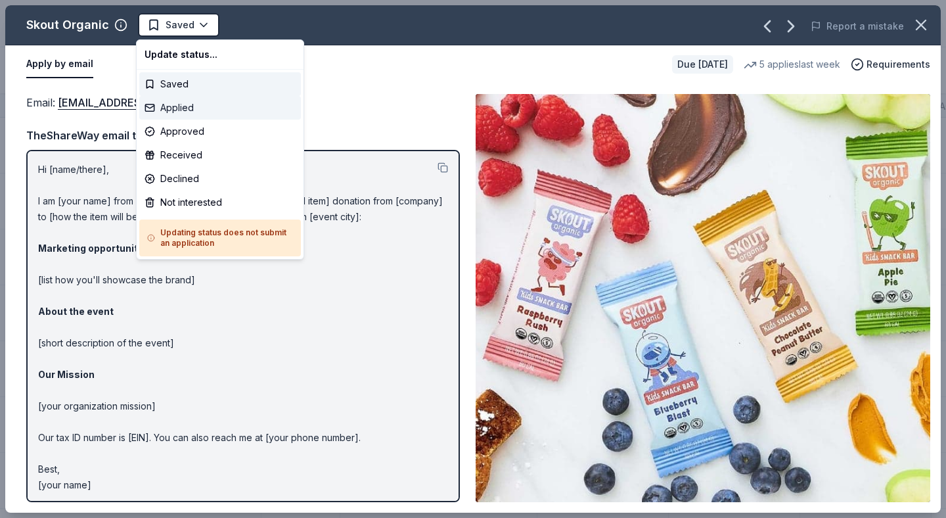
click at [187, 108] on div "Applied" at bounding box center [220, 108] width 162 height 24
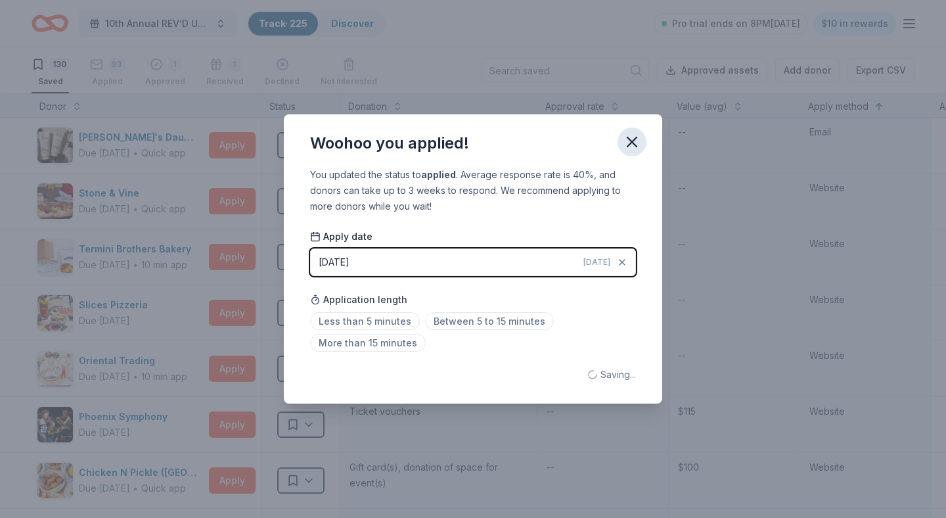
click at [634, 143] on icon "button" at bounding box center [632, 141] width 9 height 9
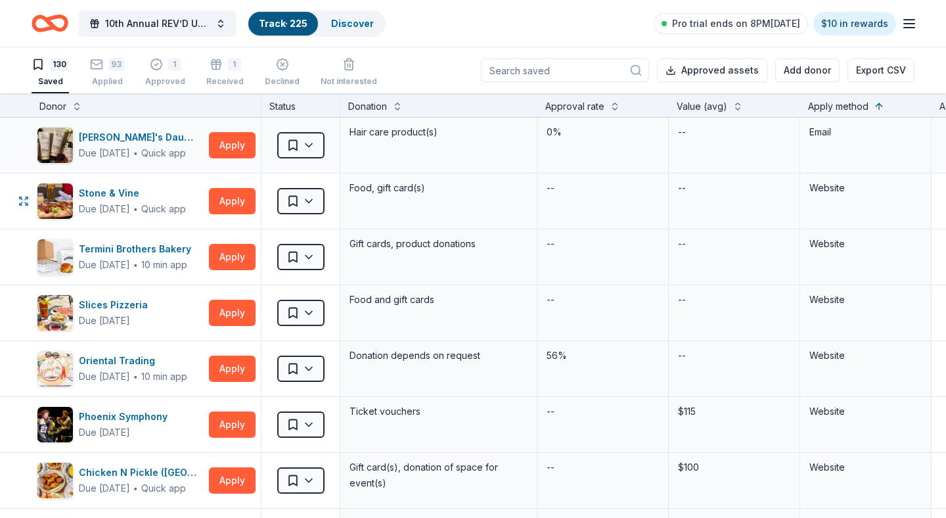
scroll to position [0, 0]
click at [246, 149] on button "Apply" at bounding box center [232, 145] width 47 height 26
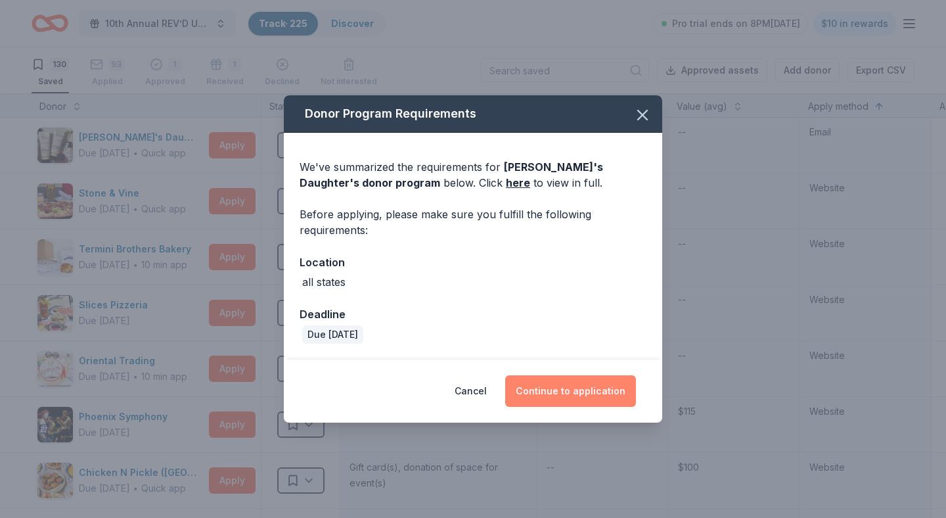
click at [549, 392] on button "Continue to application" at bounding box center [570, 391] width 131 height 32
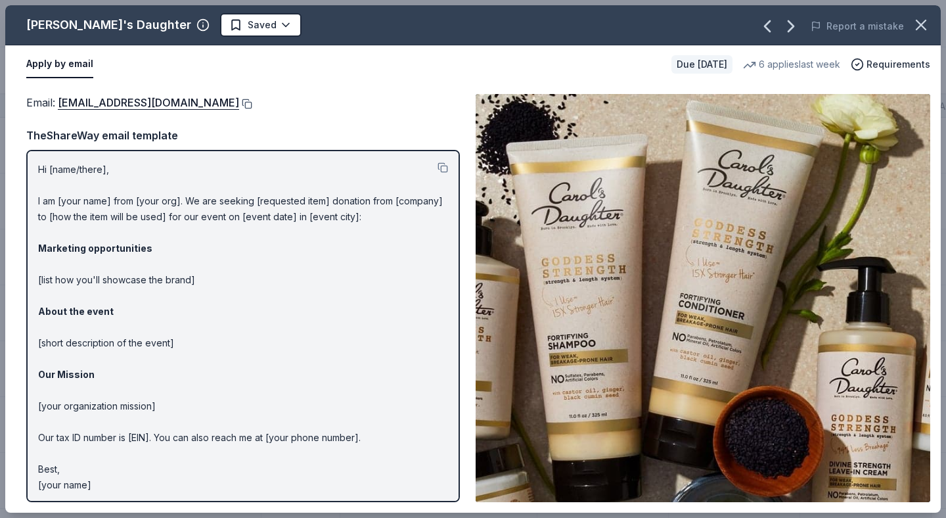
click at [250, 104] on button at bounding box center [245, 104] width 13 height 11
click at [221, 24] on html "10th Annual REV’D UP for Autism Car Show & Special Needs Resource Fair Track · …" at bounding box center [473, 259] width 946 height 518
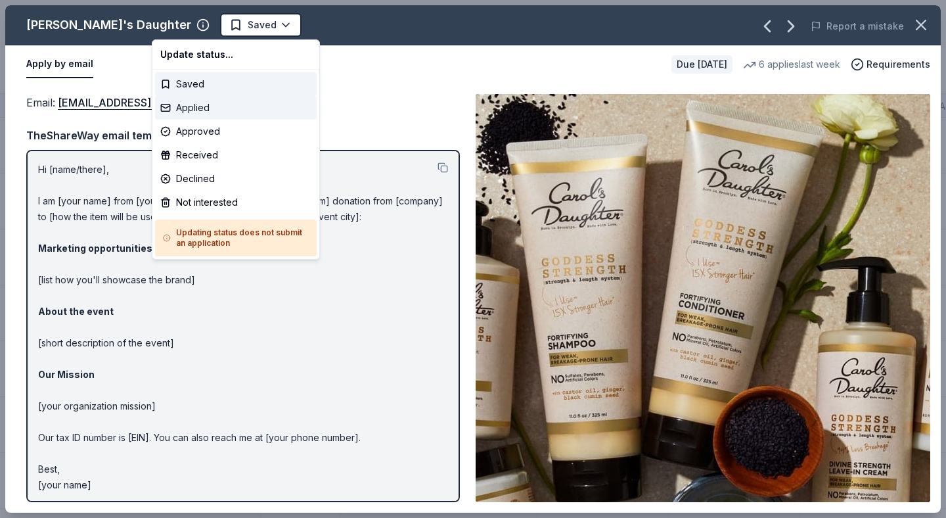
click at [202, 110] on div "Applied" at bounding box center [236, 108] width 162 height 24
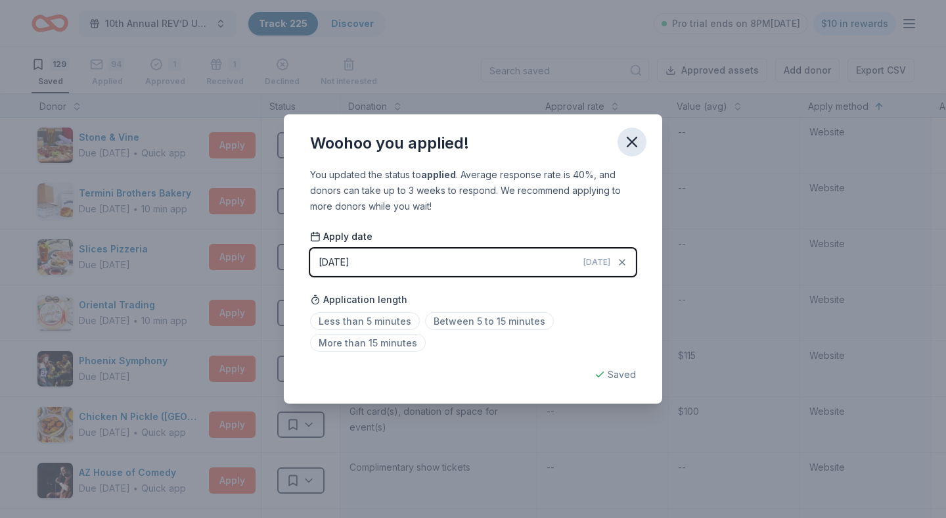
click at [633, 144] on icon "button" at bounding box center [632, 142] width 18 height 18
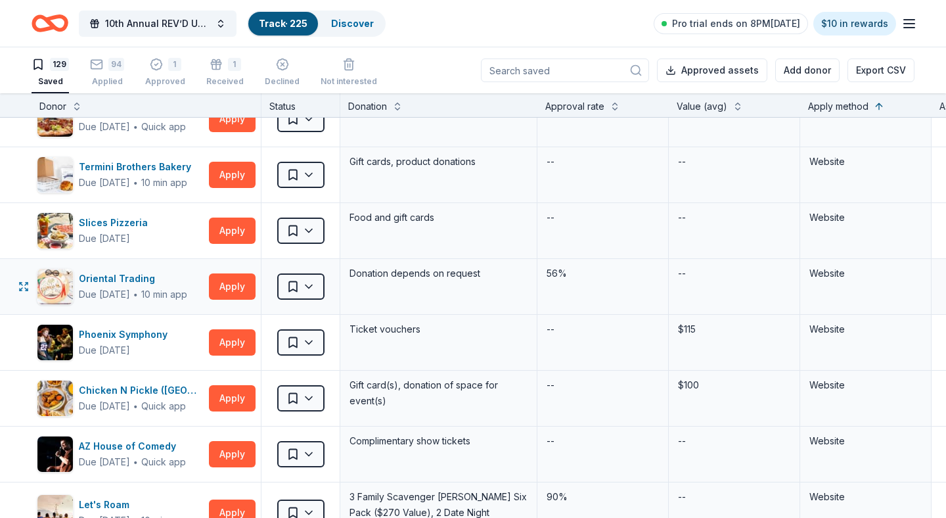
scroll to position [37, 0]
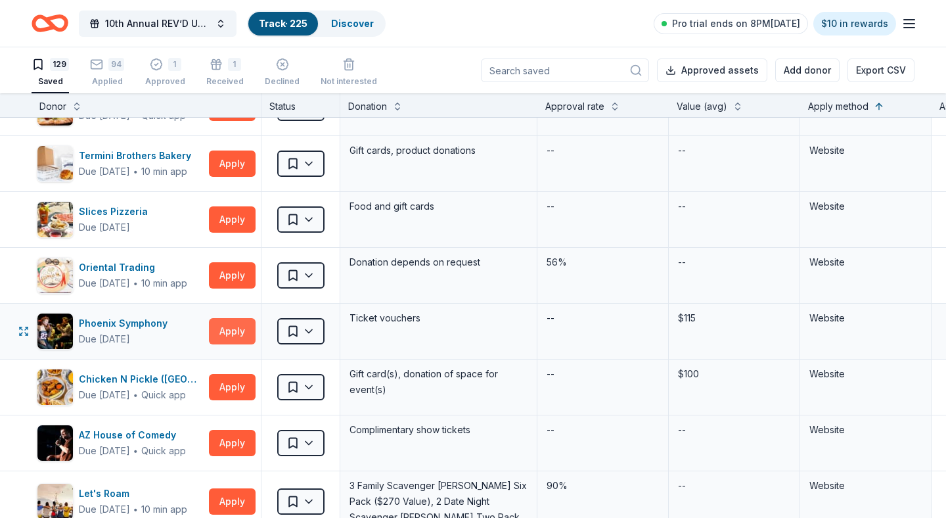
click at [230, 338] on button "Apply" at bounding box center [232, 331] width 47 height 26
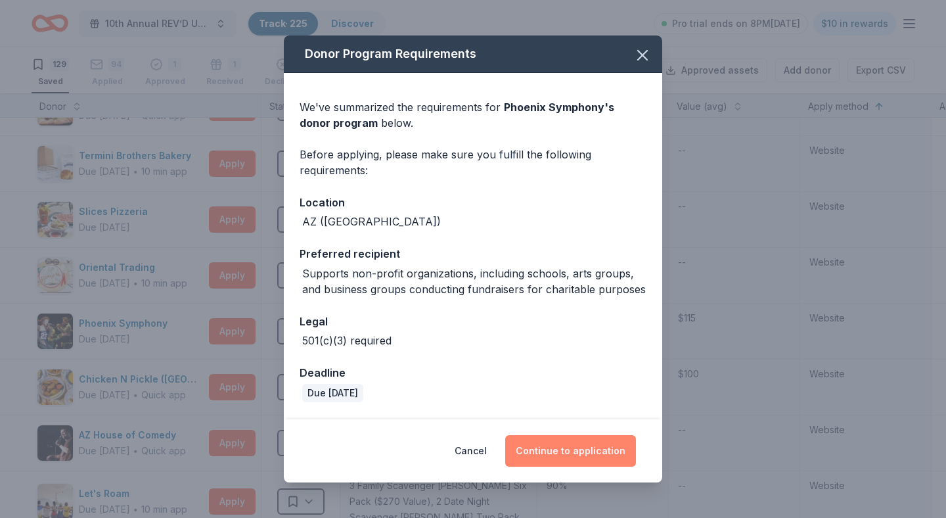
click at [582, 453] on button "Continue to application" at bounding box center [570, 451] width 131 height 32
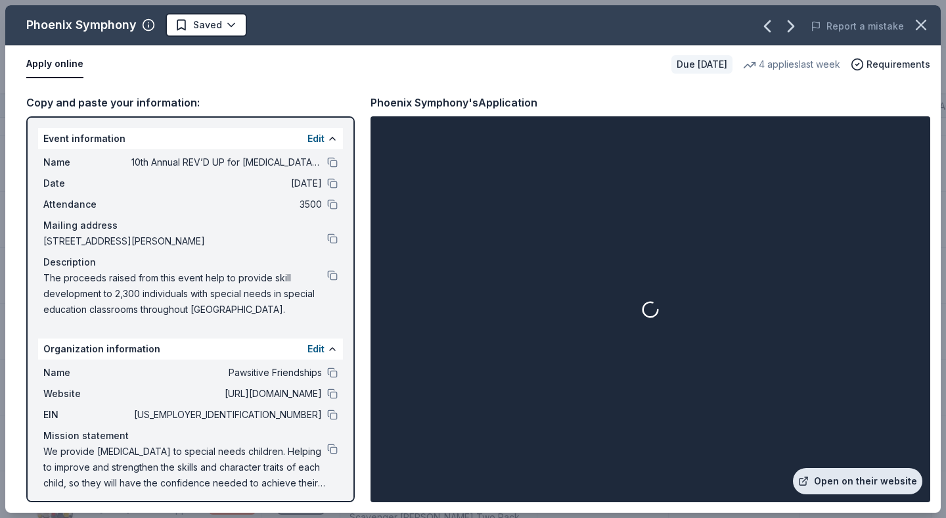
click at [837, 479] on link "Open on their website" at bounding box center [857, 481] width 129 height 26
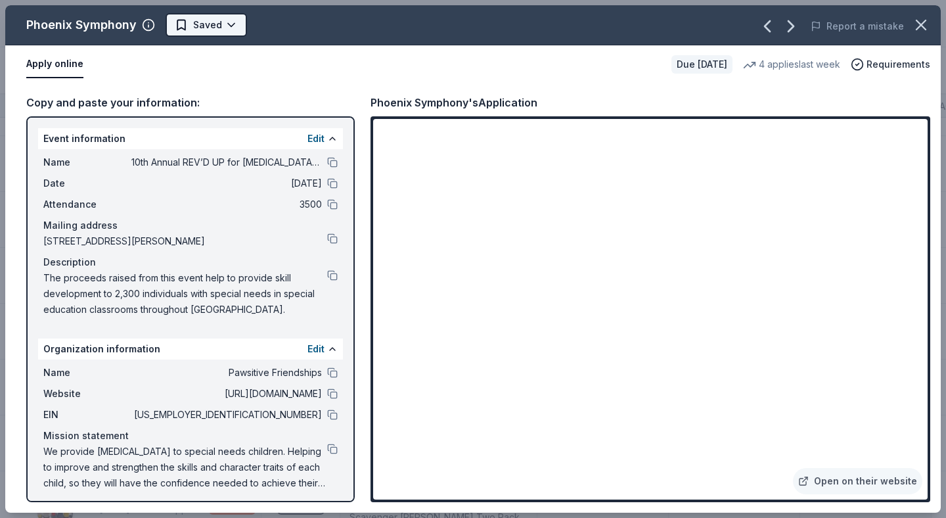
click at [233, 28] on html "10th Annual REV’D UP for Autism Car Show & Special Needs Resource Fair Track · …" at bounding box center [473, 259] width 946 height 518
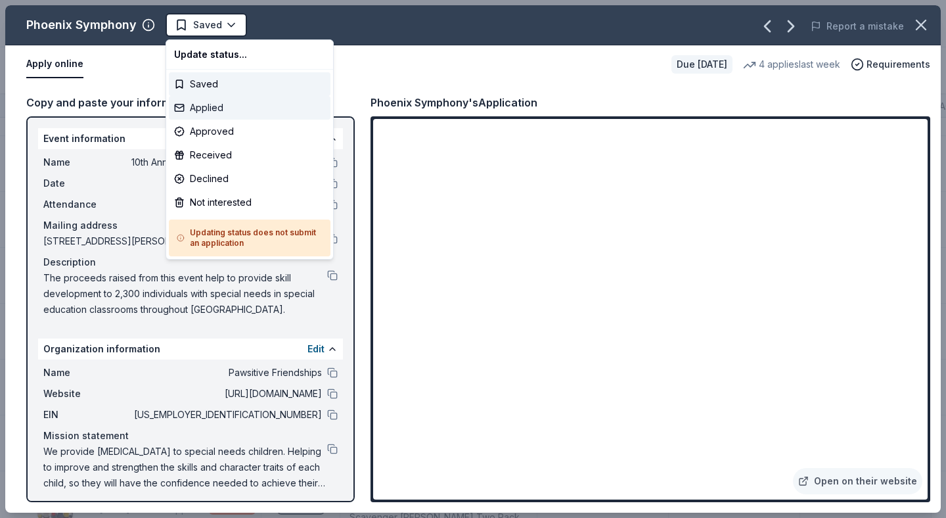
click at [239, 108] on div "Applied" at bounding box center [250, 108] width 162 height 24
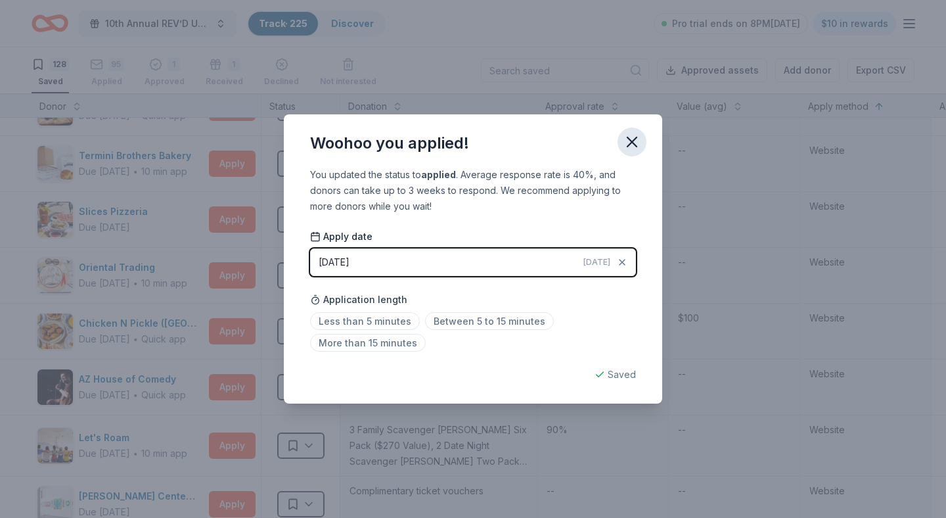
click at [635, 141] on icon "button" at bounding box center [632, 142] width 18 height 18
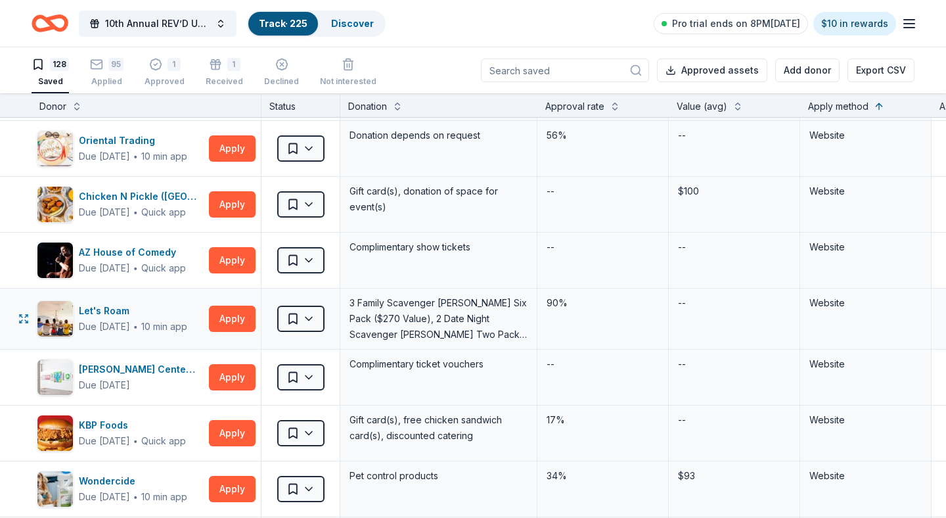
scroll to position [179, 0]
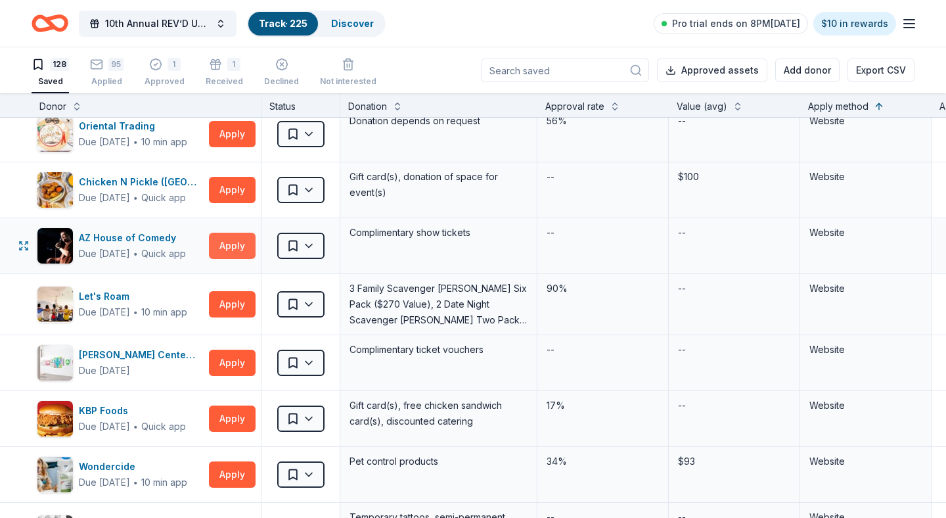
click at [225, 243] on button "Apply" at bounding box center [232, 246] width 47 height 26
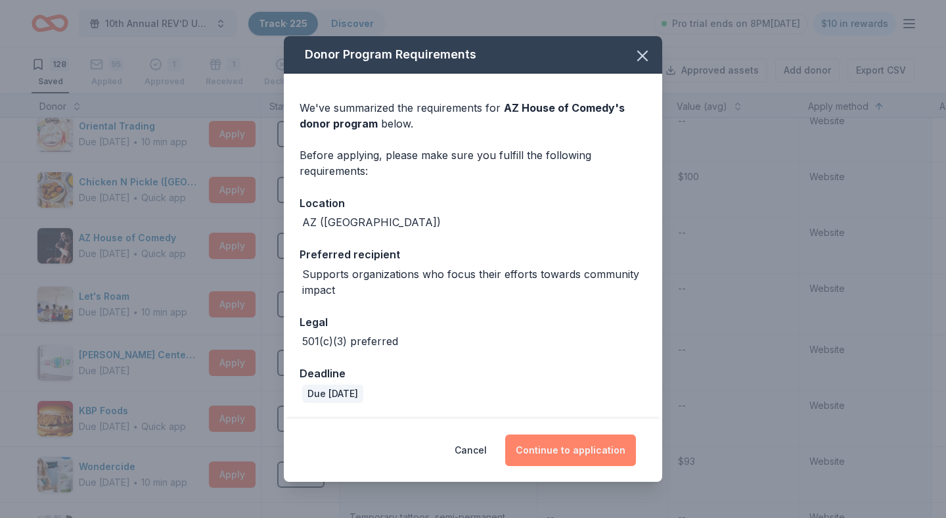
click at [564, 444] on button "Continue to application" at bounding box center [570, 450] width 131 height 32
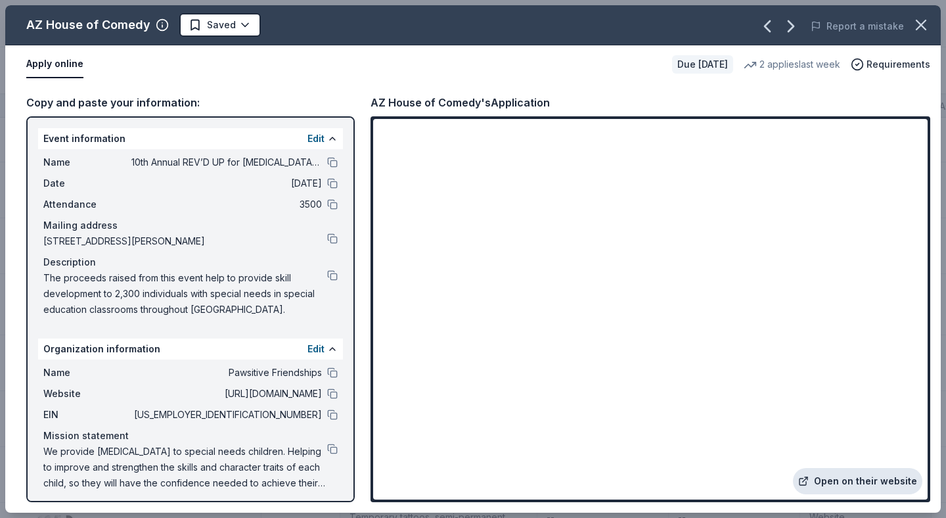
click at [859, 482] on link "Open on their website" at bounding box center [857, 481] width 129 height 26
click at [244, 22] on html "10th Annual REV’D UP for Autism Car Show & Special Needs Resource Fair Track · …" at bounding box center [473, 259] width 946 height 518
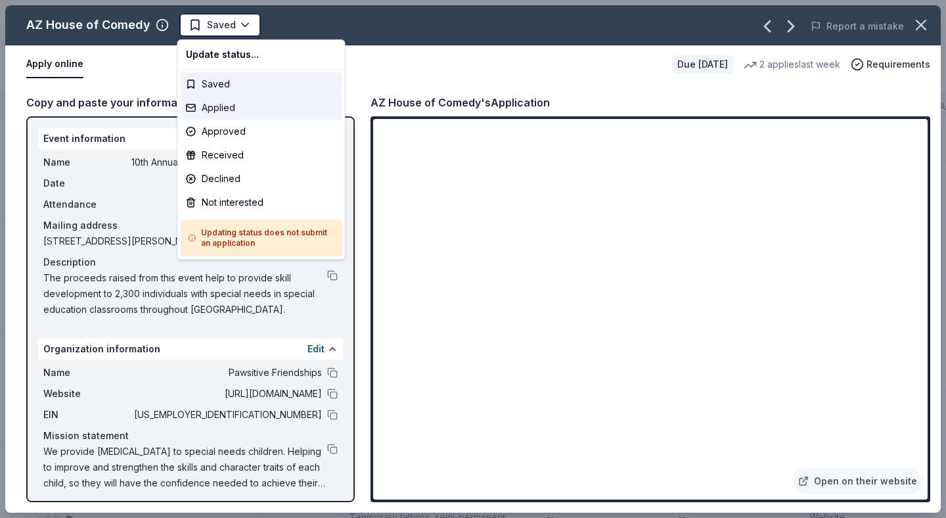
click at [238, 108] on div "Applied" at bounding box center [262, 108] width 162 height 24
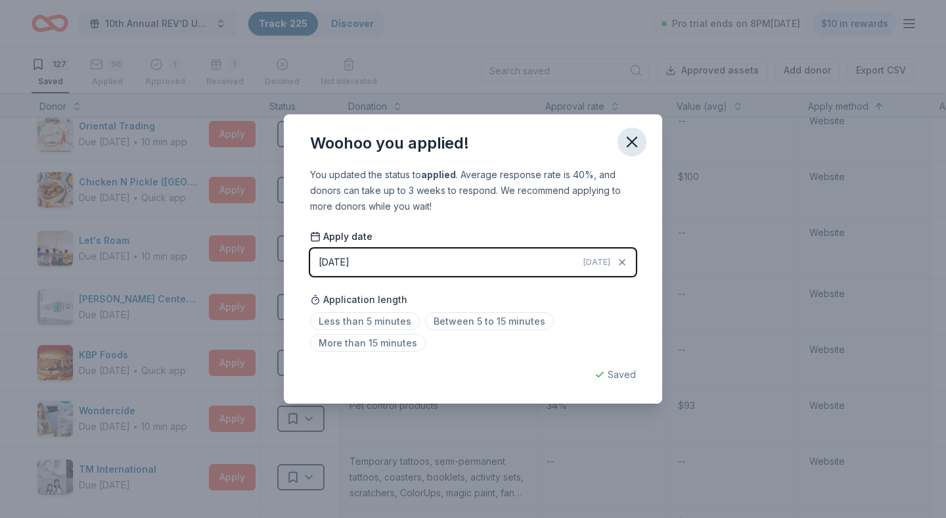
click at [635, 138] on icon "button" at bounding box center [632, 141] width 9 height 9
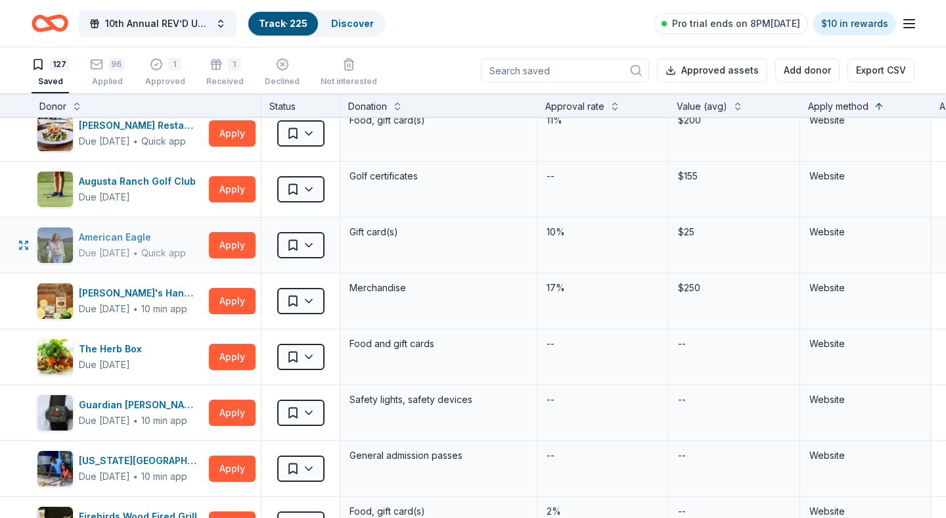
scroll to position [794, 0]
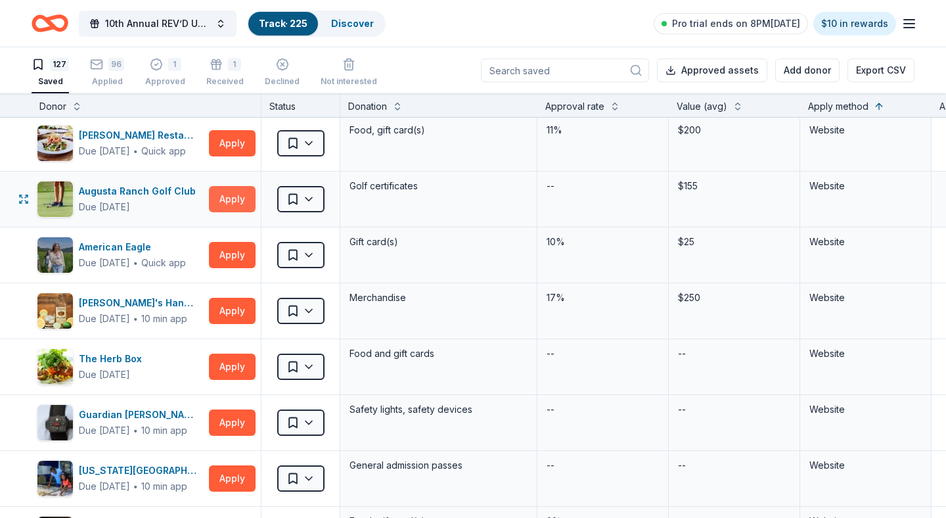
click at [226, 198] on button "Apply" at bounding box center [232, 199] width 47 height 26
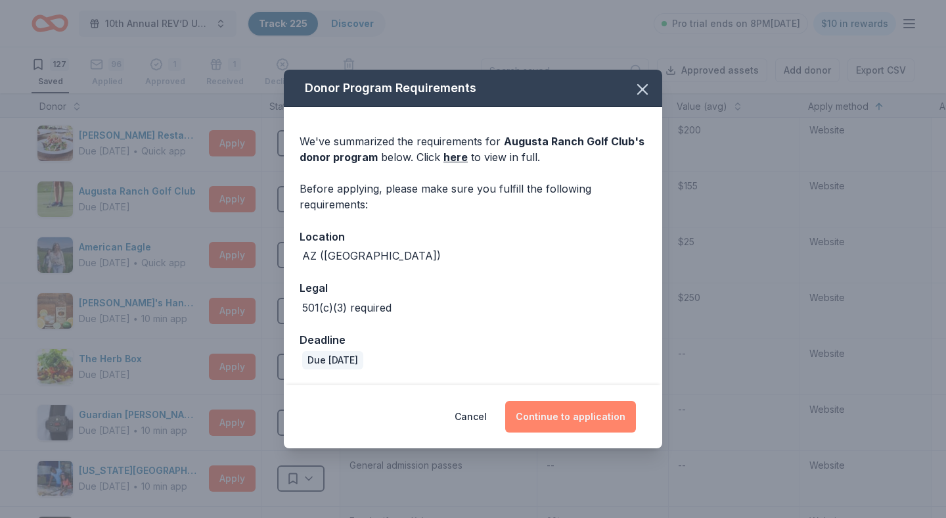
click at [557, 415] on button "Continue to application" at bounding box center [570, 417] width 131 height 32
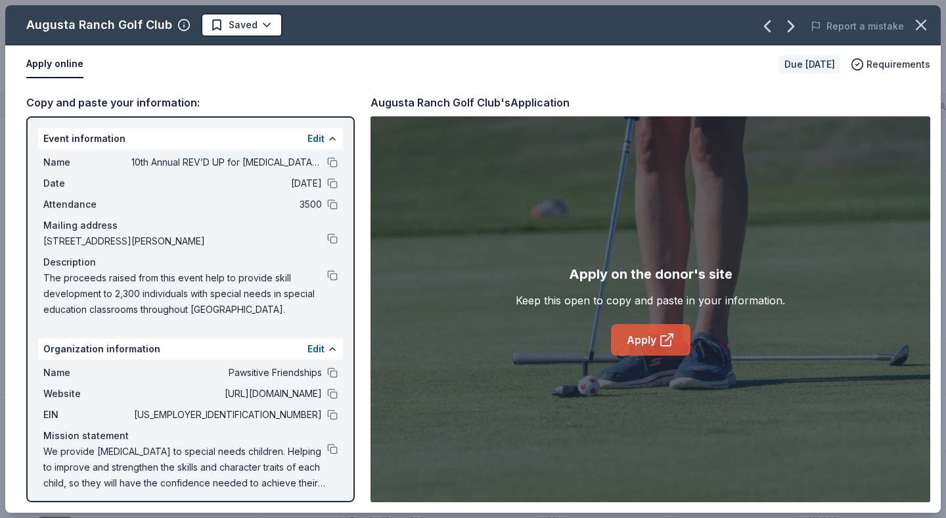
click at [640, 342] on link "Apply" at bounding box center [651, 340] width 80 height 32
click at [262, 26] on html "10th Annual REV’D UP for Autism Car Show & Special Needs Resource Fair Track · …" at bounding box center [473, 259] width 946 height 518
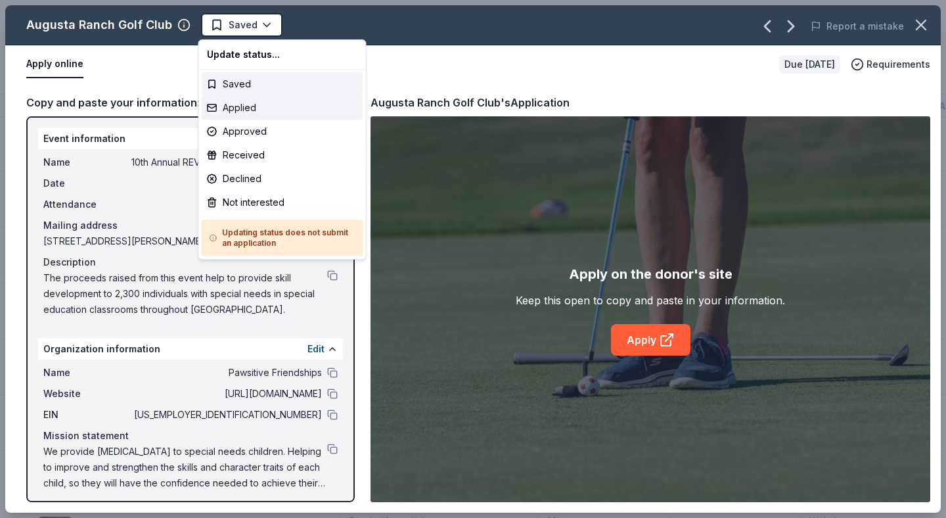
click at [250, 110] on div "Applied" at bounding box center [283, 108] width 162 height 24
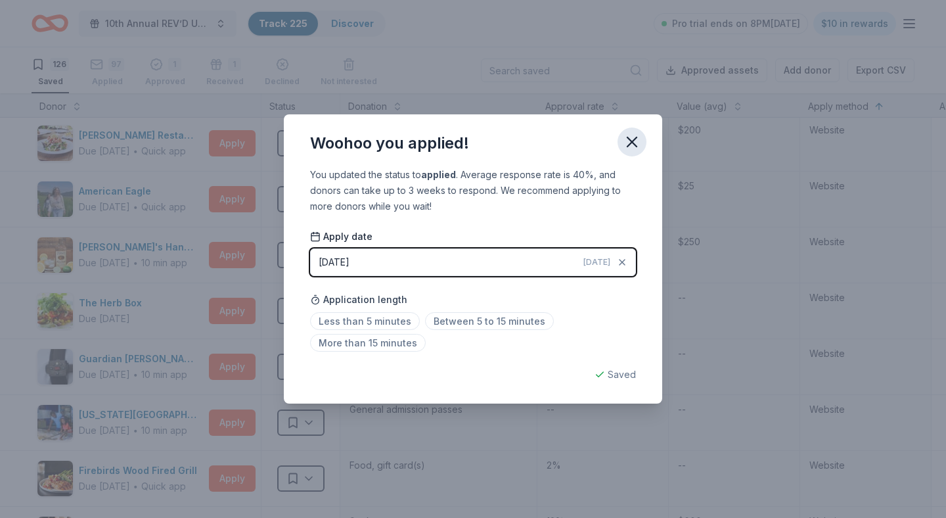
click at [630, 143] on icon "button" at bounding box center [632, 142] width 18 height 18
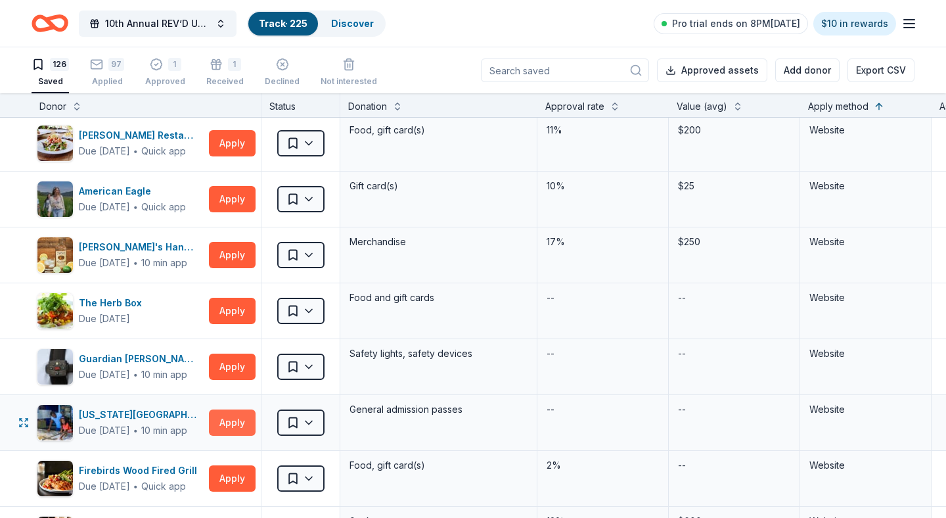
click at [227, 424] on button "Apply" at bounding box center [232, 422] width 47 height 26
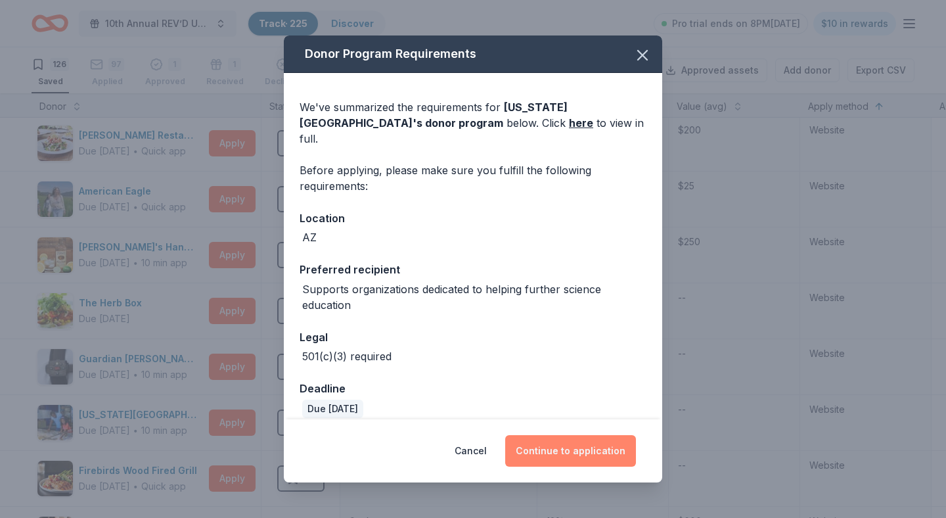
click at [572, 452] on button "Continue to application" at bounding box center [570, 451] width 131 height 32
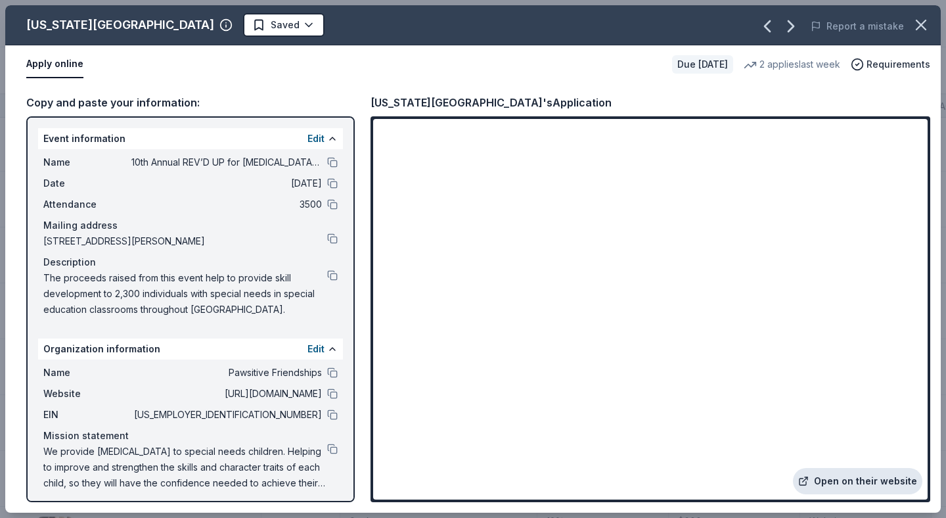
click at [855, 482] on link "Open on their website" at bounding box center [857, 481] width 129 height 26
click at [255, 24] on html "10th Annual REV’D UP for Autism Car Show & Special Needs Resource Fair Track · …" at bounding box center [473, 259] width 946 height 518
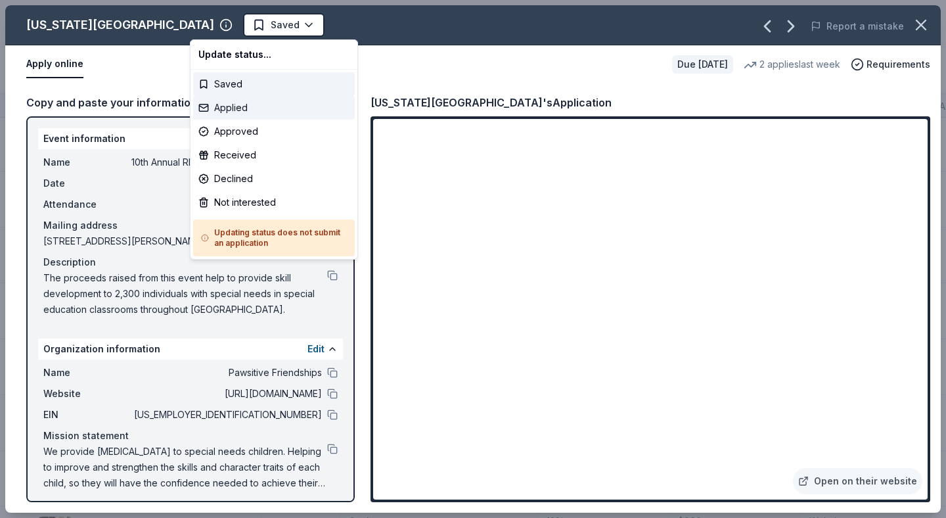
click at [244, 106] on div "Applied" at bounding box center [274, 108] width 162 height 24
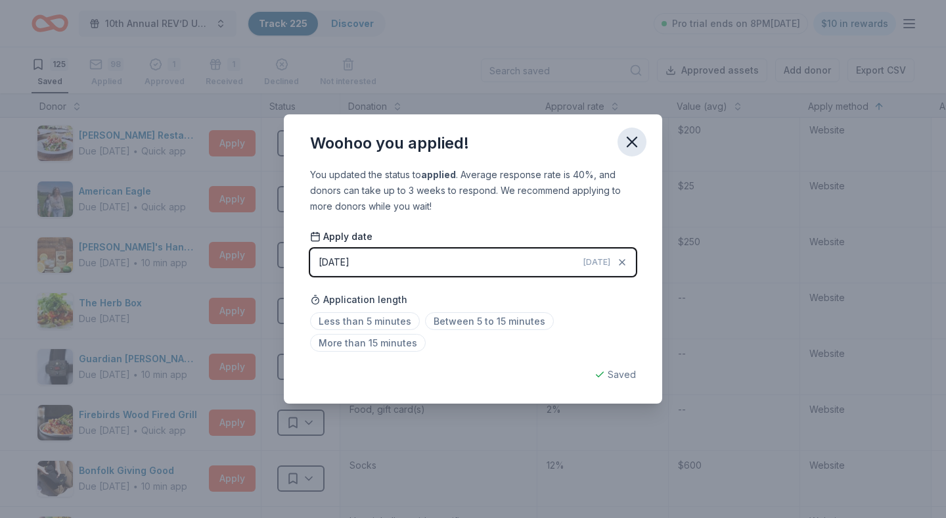
click at [640, 145] on icon "button" at bounding box center [632, 142] width 18 height 18
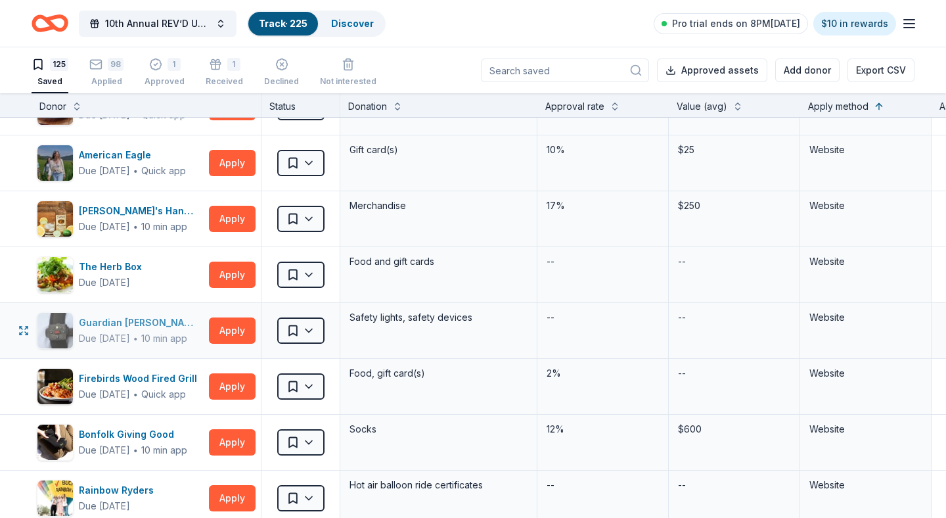
scroll to position [727, 0]
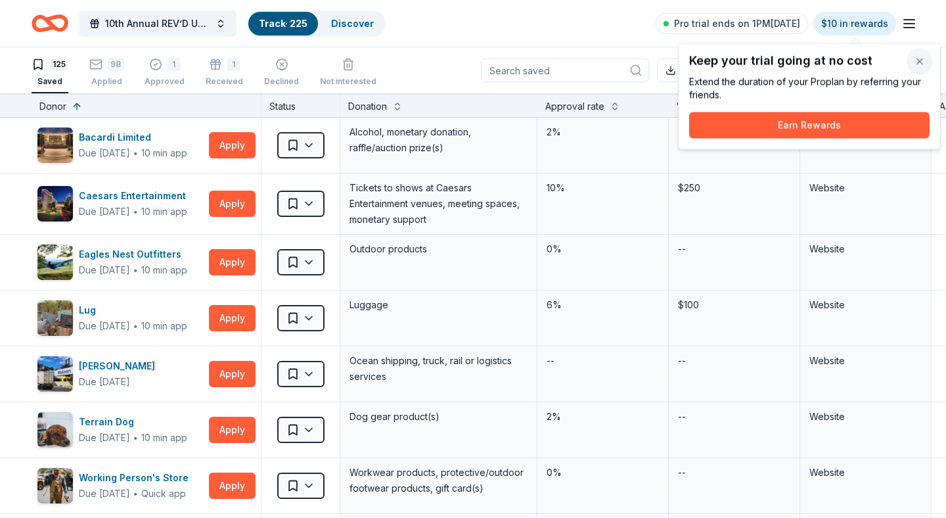
click at [925, 58] on button "button" at bounding box center [920, 62] width 26 height 26
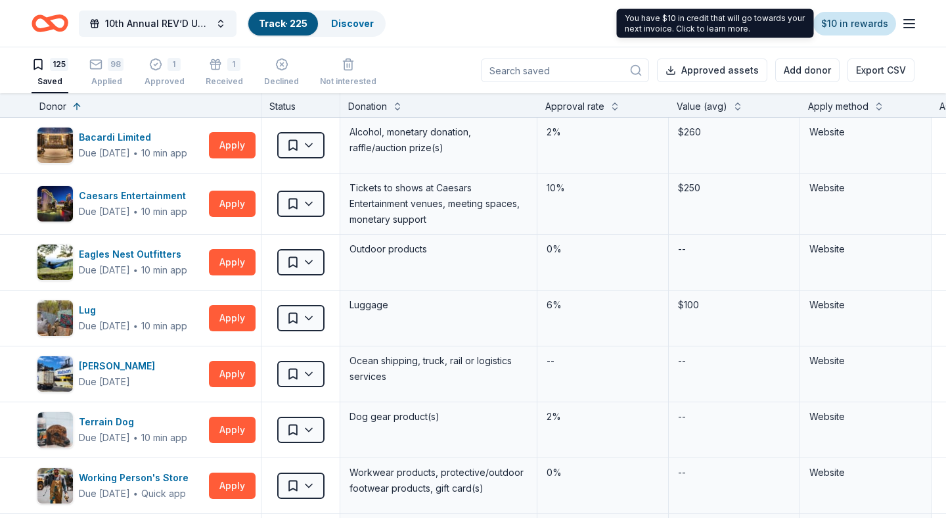
click at [873, 22] on link "$10 in rewards" at bounding box center [855, 24] width 83 height 24
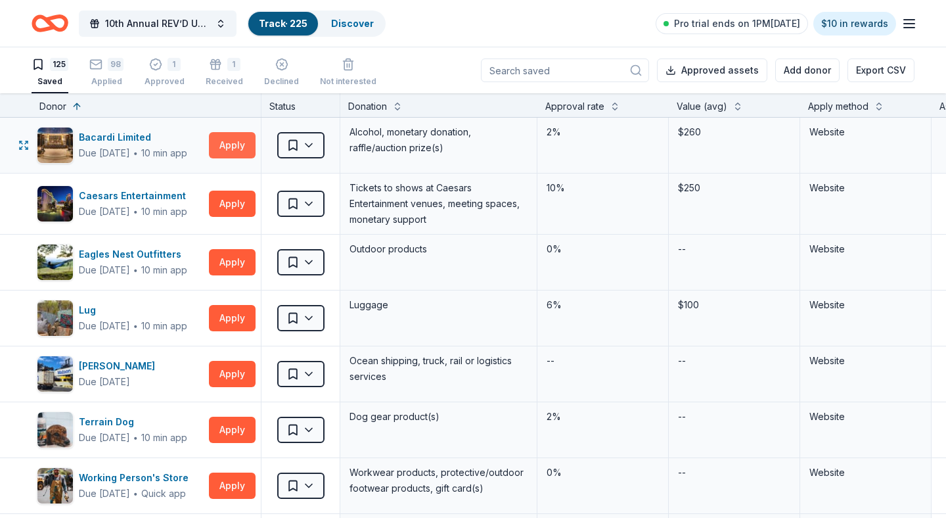
click at [227, 147] on button "Apply" at bounding box center [232, 145] width 47 height 26
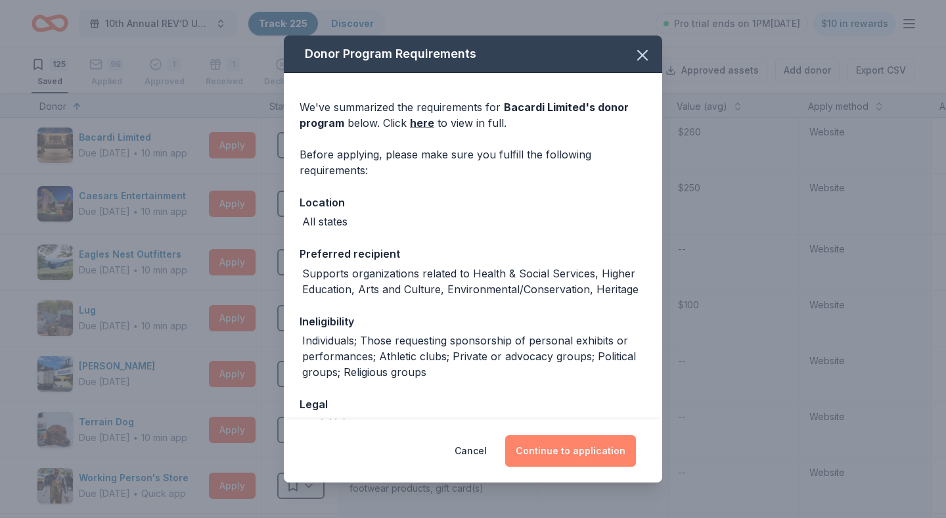
click at [565, 449] on button "Continue to application" at bounding box center [570, 451] width 131 height 32
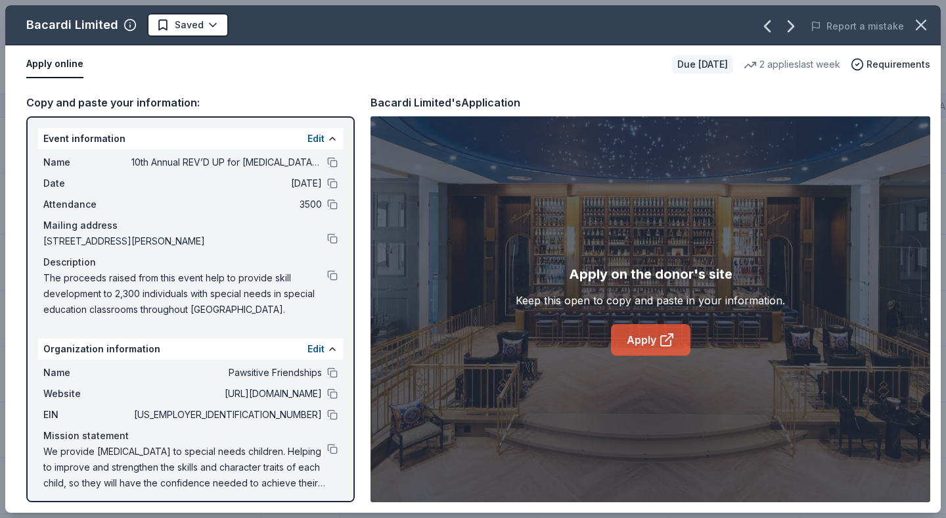
click at [635, 340] on link "Apply" at bounding box center [651, 340] width 80 height 32
click at [211, 22] on html "10th Annual REV’D UP for Autism Car Show & Special Needs Resource Fair Track · …" at bounding box center [473, 259] width 946 height 518
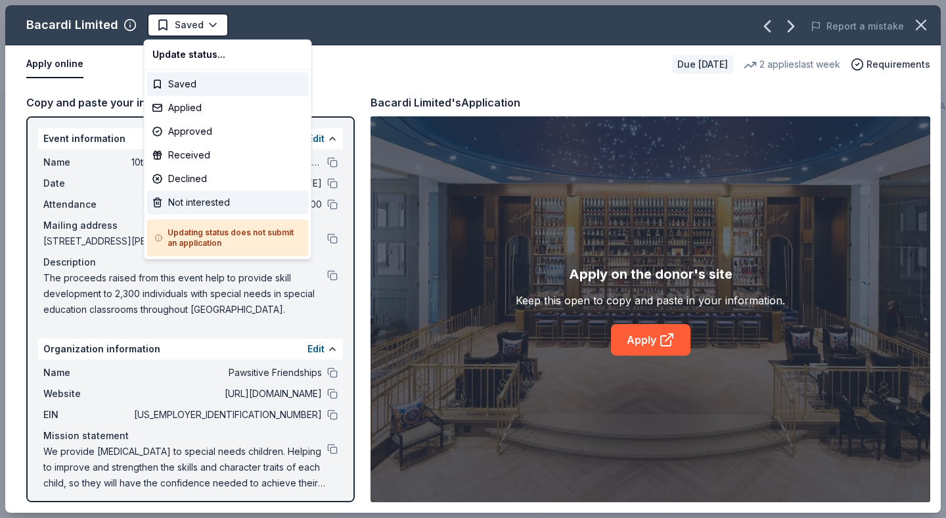
click at [203, 198] on div "Not interested" at bounding box center [228, 203] width 162 height 24
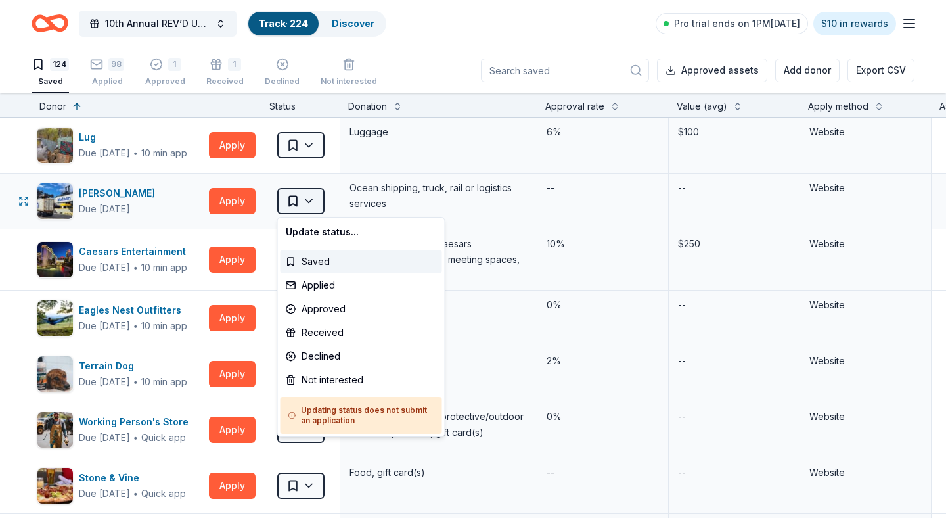
click at [314, 202] on html "10th Annual REV’D UP for Autism Car Show & Special Needs Resource Fair Track · …" at bounding box center [473, 259] width 946 height 518
click at [329, 379] on div "Not interested" at bounding box center [362, 380] width 162 height 24
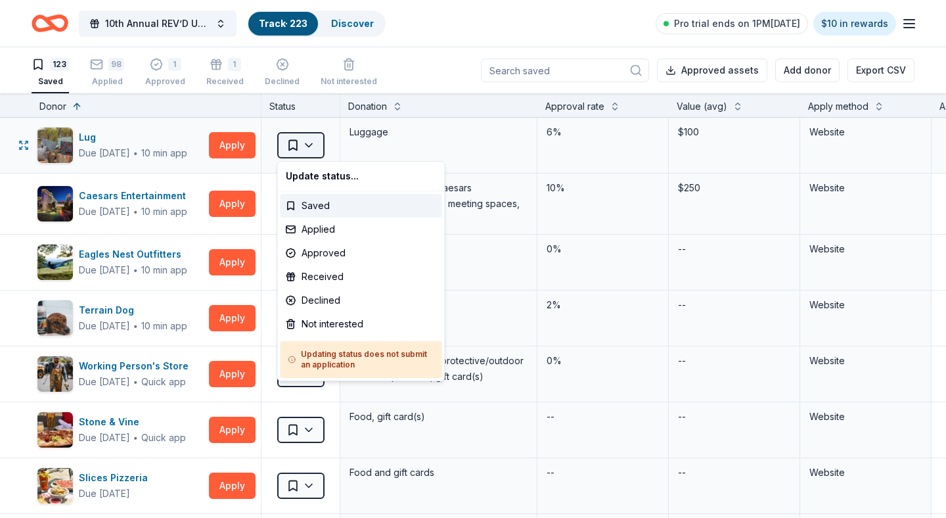
click at [304, 147] on html "10th Annual REV’D UP for Autism Car Show & Special Needs Resource Fair Track · …" at bounding box center [473, 259] width 946 height 518
click at [325, 325] on div "Not interested" at bounding box center [362, 324] width 162 height 24
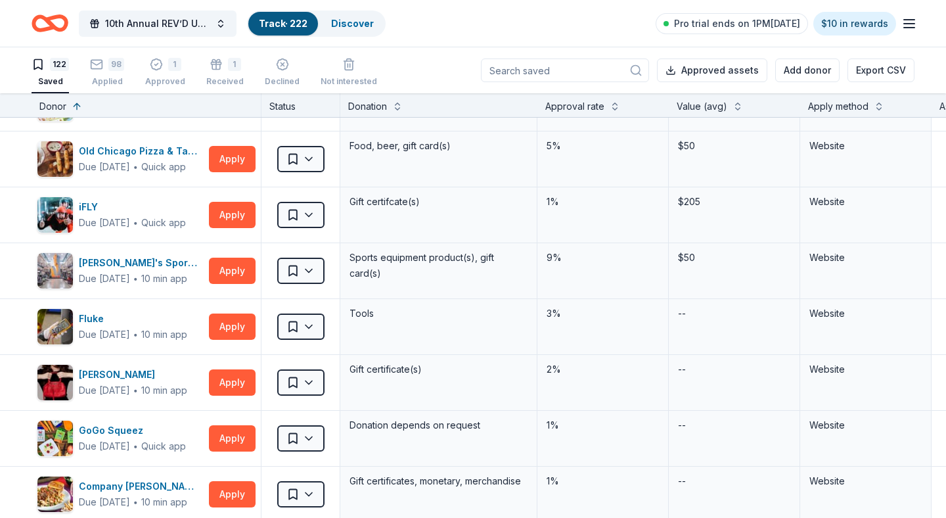
scroll to position [3485, 0]
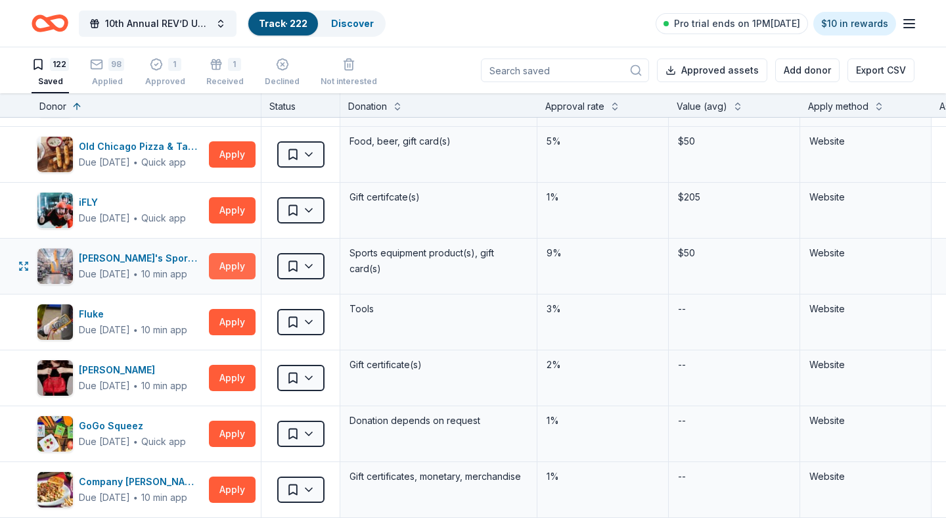
click at [232, 267] on button "Apply" at bounding box center [232, 266] width 47 height 26
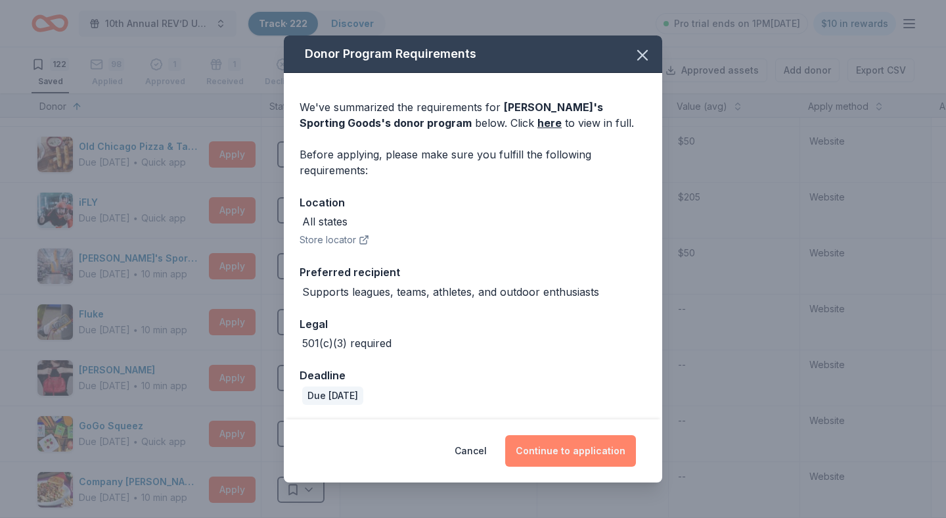
click at [569, 447] on button "Continue to application" at bounding box center [570, 451] width 131 height 32
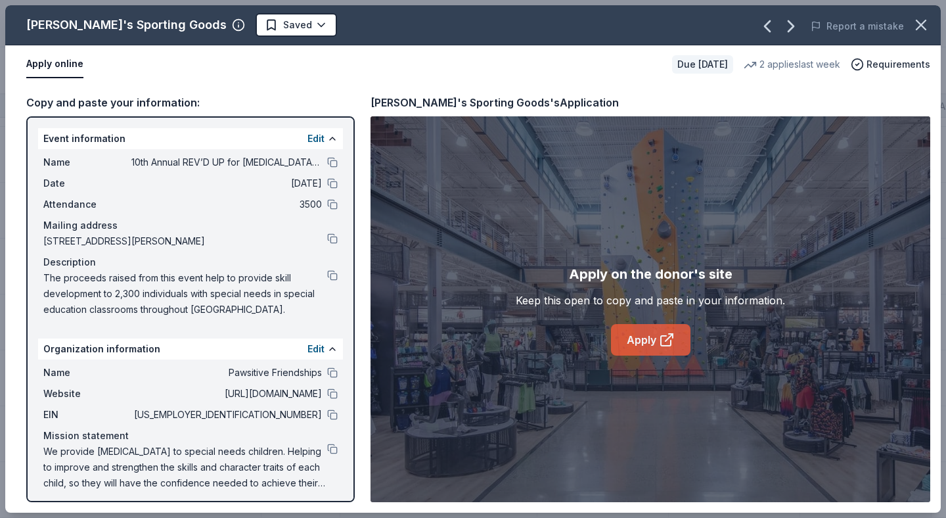
click at [641, 331] on link "Apply" at bounding box center [651, 340] width 80 height 32
click at [252, 27] on html "10th Annual REV’D UP for Autism Car Show & Special Needs Resource Fair Track · …" at bounding box center [473, 259] width 946 height 518
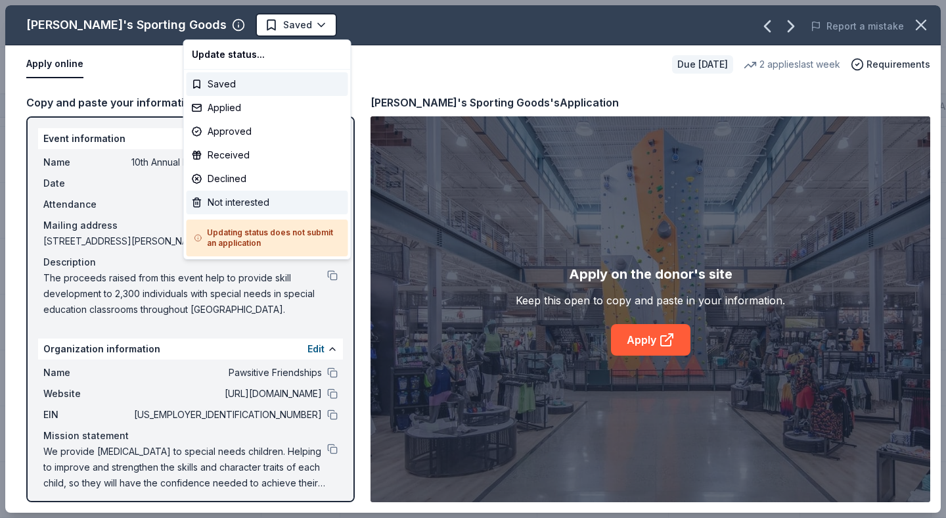
click at [264, 206] on div "Not interested" at bounding box center [268, 203] width 162 height 24
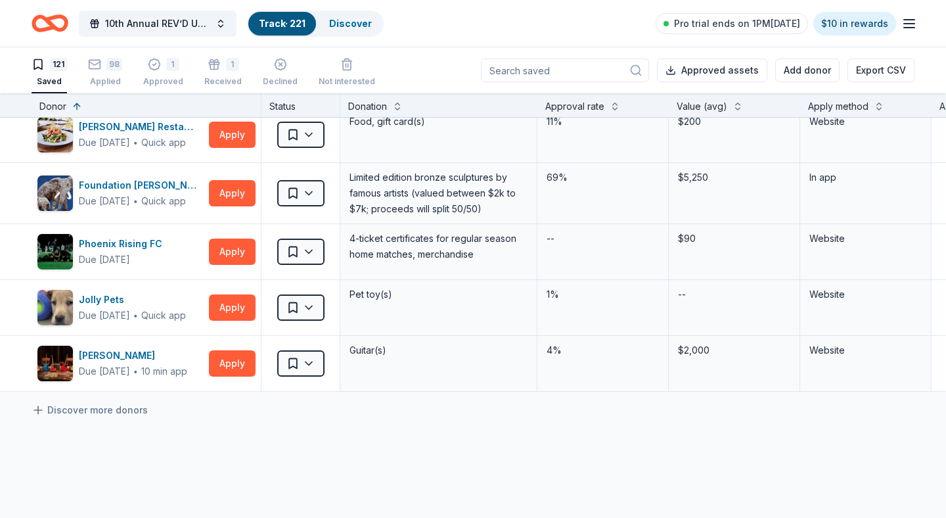
scroll to position [6518, 0]
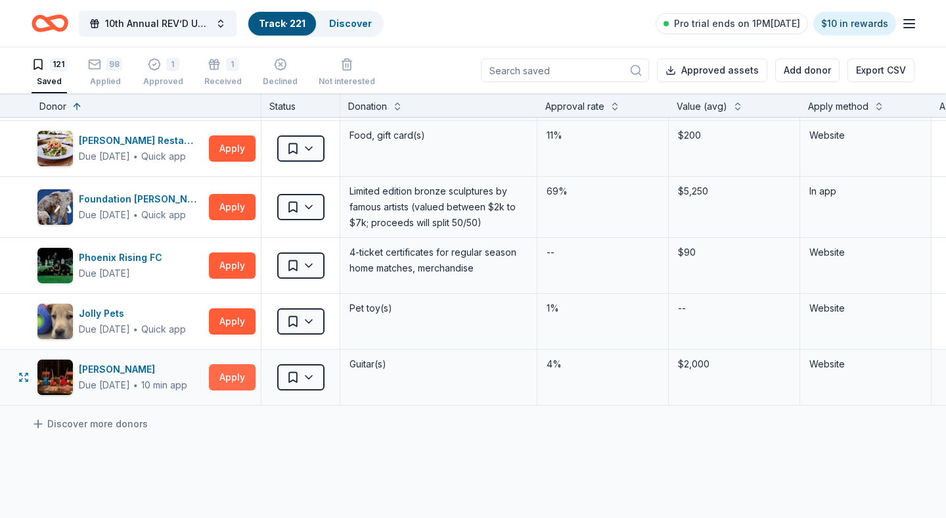
click at [226, 379] on button "Apply" at bounding box center [232, 377] width 47 height 26
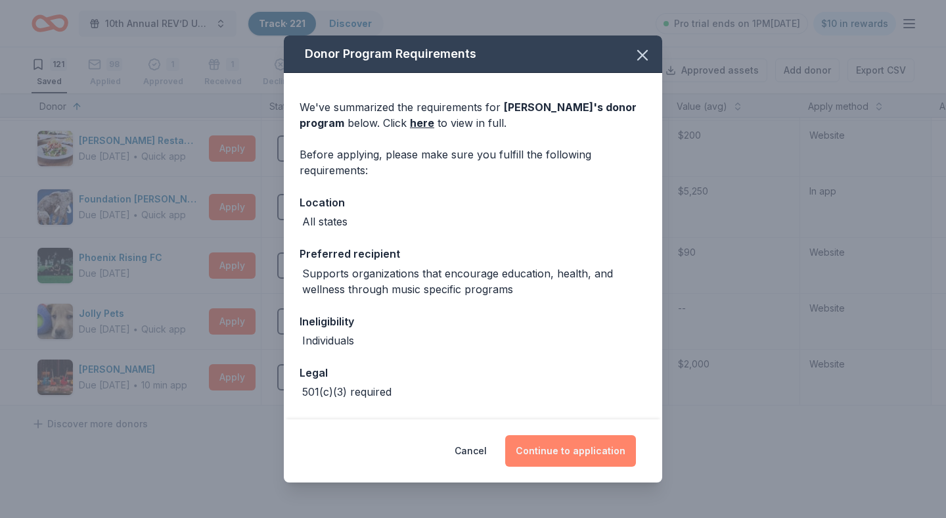
click at [577, 453] on button "Continue to application" at bounding box center [570, 451] width 131 height 32
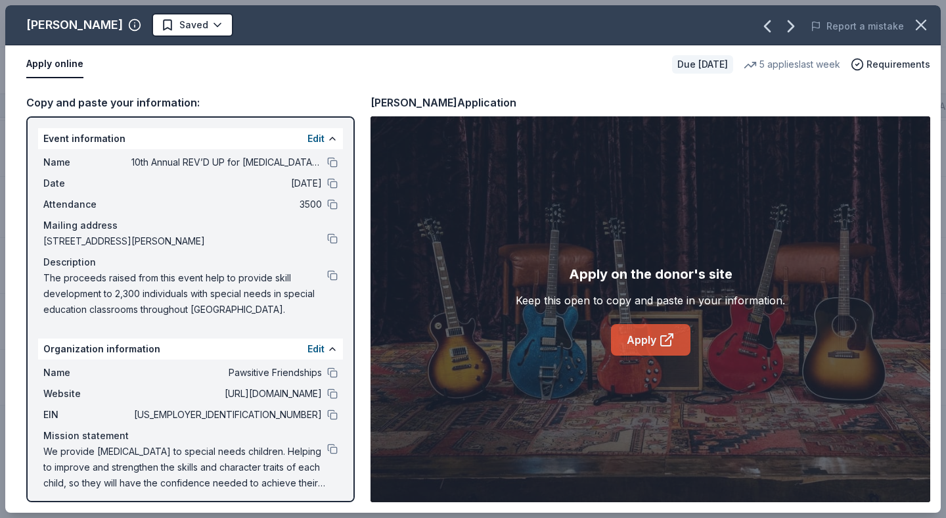
click at [635, 342] on link "Apply" at bounding box center [651, 340] width 80 height 32
click at [167, 25] on html "10th Annual REV’D UP for Autism Car Show & Special Needs Resource Fair Track · …" at bounding box center [473, 259] width 946 height 518
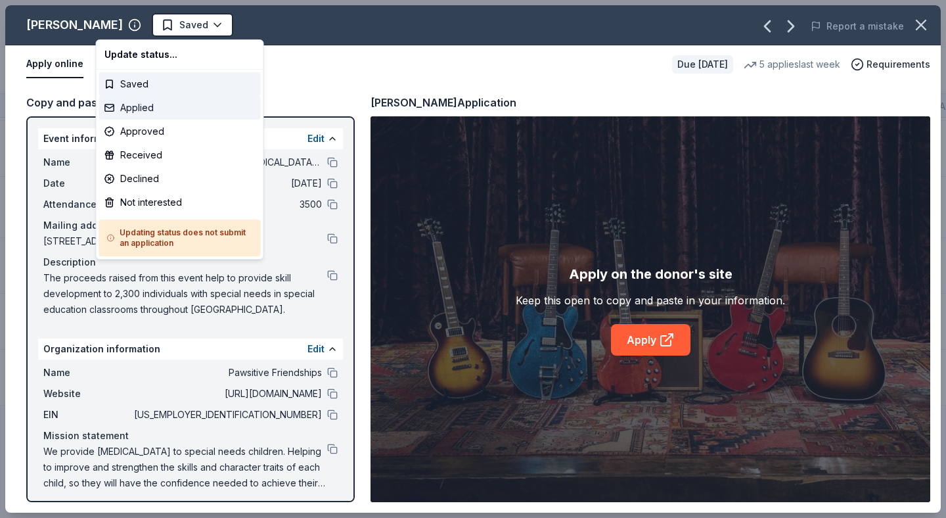
click at [157, 110] on div "Applied" at bounding box center [180, 108] width 162 height 24
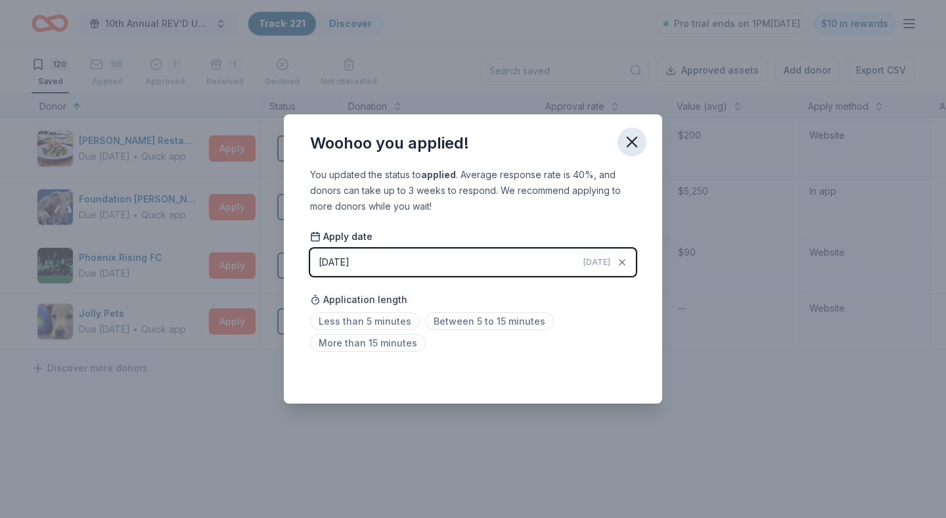
click at [632, 142] on icon "button" at bounding box center [632, 141] width 9 height 9
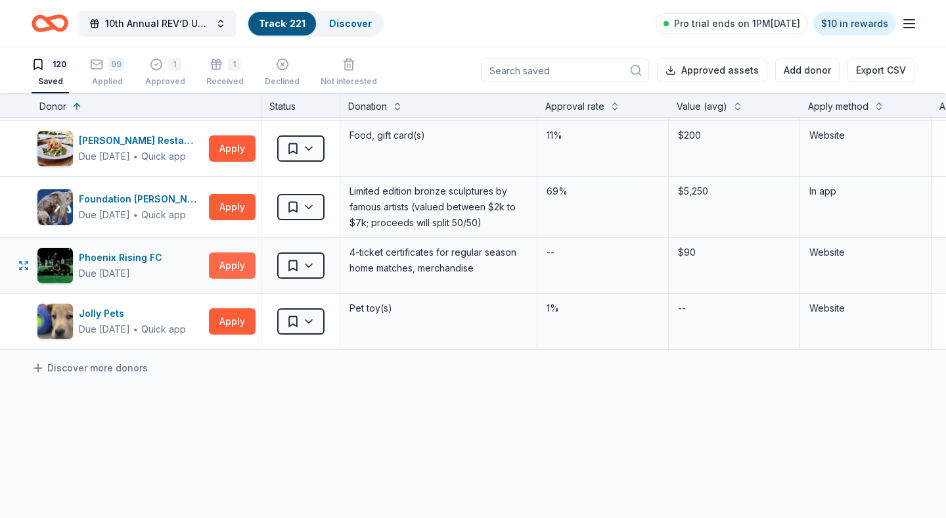
click at [229, 264] on button "Apply" at bounding box center [232, 265] width 47 height 26
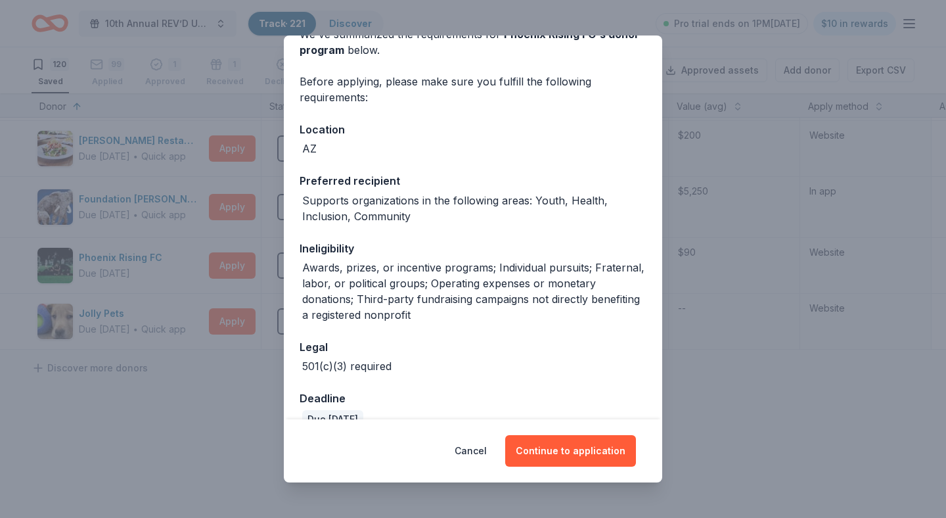
scroll to position [79, 0]
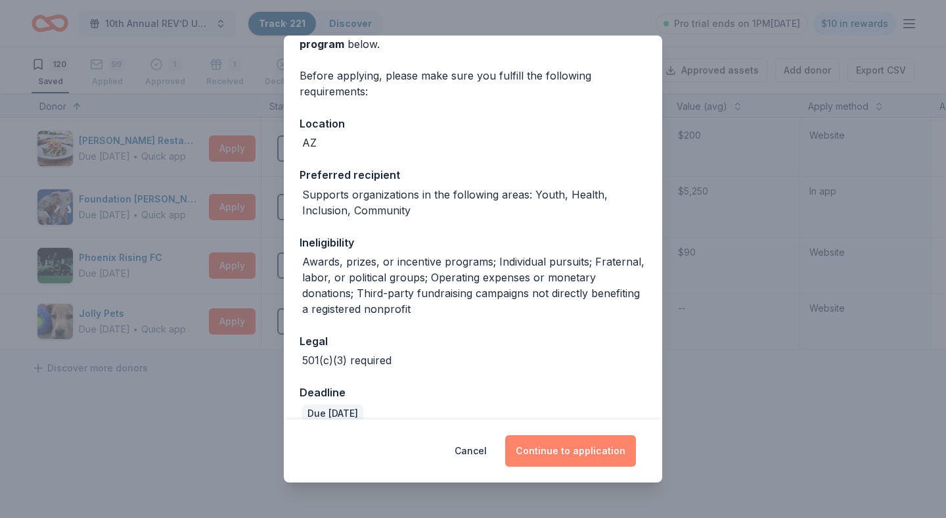
click at [566, 449] on button "Continue to application" at bounding box center [570, 451] width 131 height 32
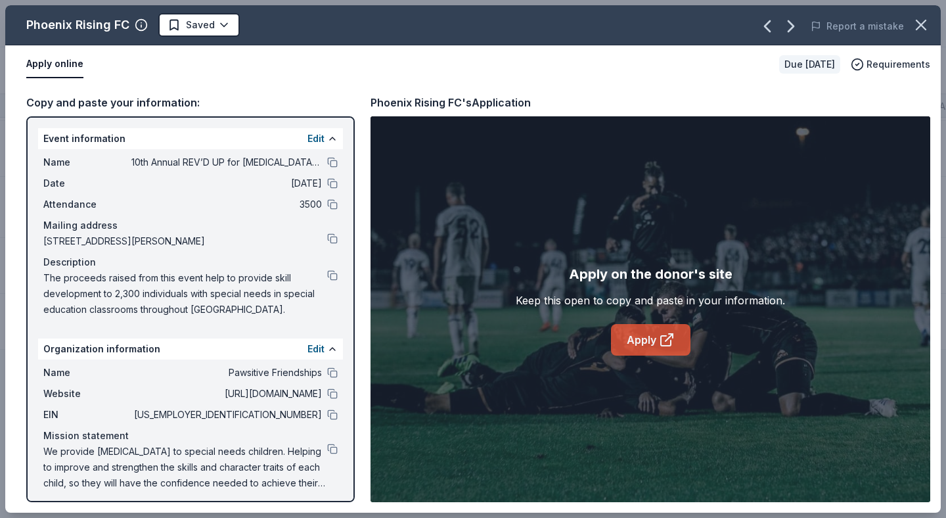
click at [634, 347] on link "Apply" at bounding box center [651, 340] width 80 height 32
click at [222, 26] on html "10th Annual REV’D UP for Autism Car Show & Special Needs Resource Fair Track · …" at bounding box center [473, 259] width 946 height 518
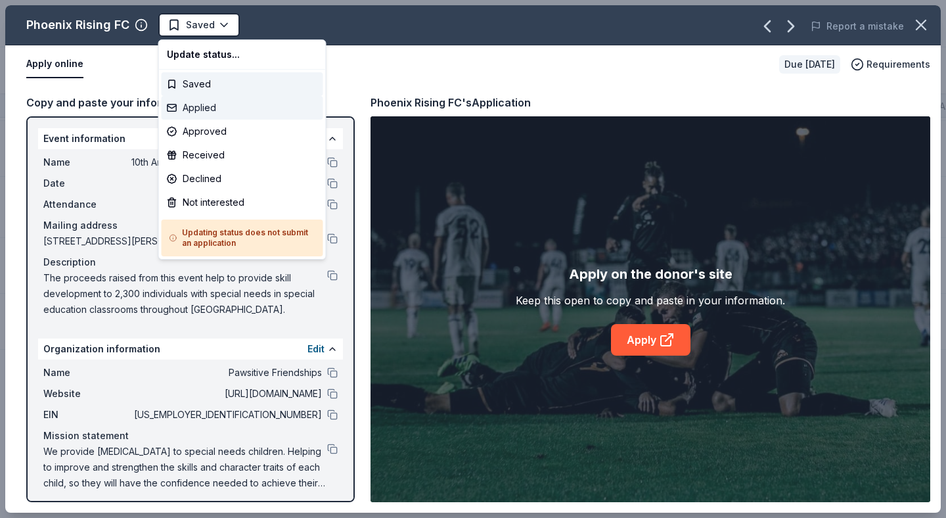
click at [211, 111] on div "Applied" at bounding box center [243, 108] width 162 height 24
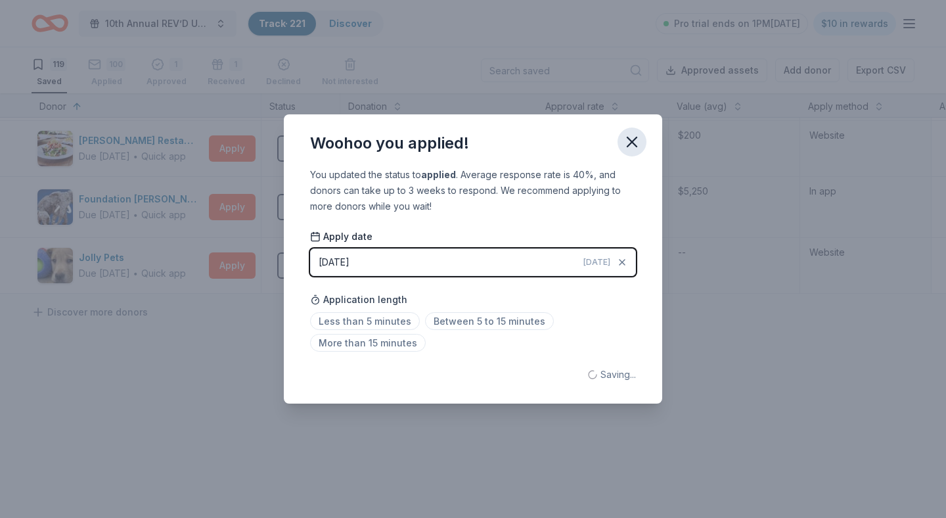
click at [637, 137] on icon "button" at bounding box center [632, 141] width 9 height 9
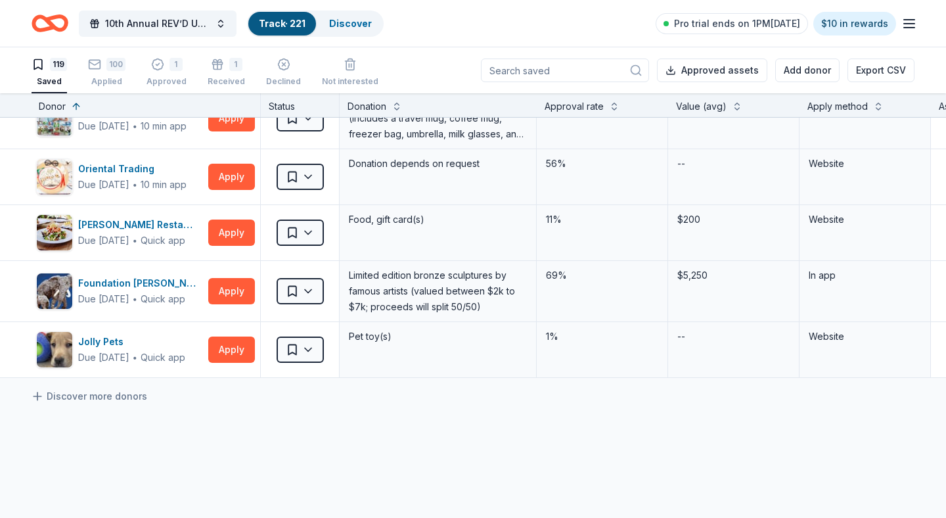
scroll to position [6447, 1]
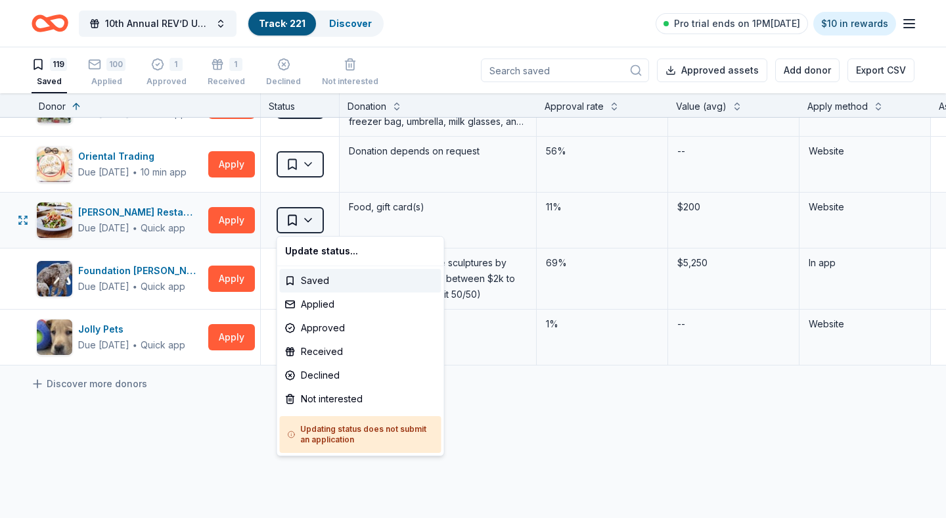
click at [308, 220] on html "10th Annual REV’D UP for Autism Car Show & Special Needs Resource Fair Track · …" at bounding box center [473, 259] width 946 height 518
click at [163, 216] on html "10th Annual REV’D UP for Autism Car Show & Special Needs Resource Fair Track · …" at bounding box center [473, 259] width 946 height 518
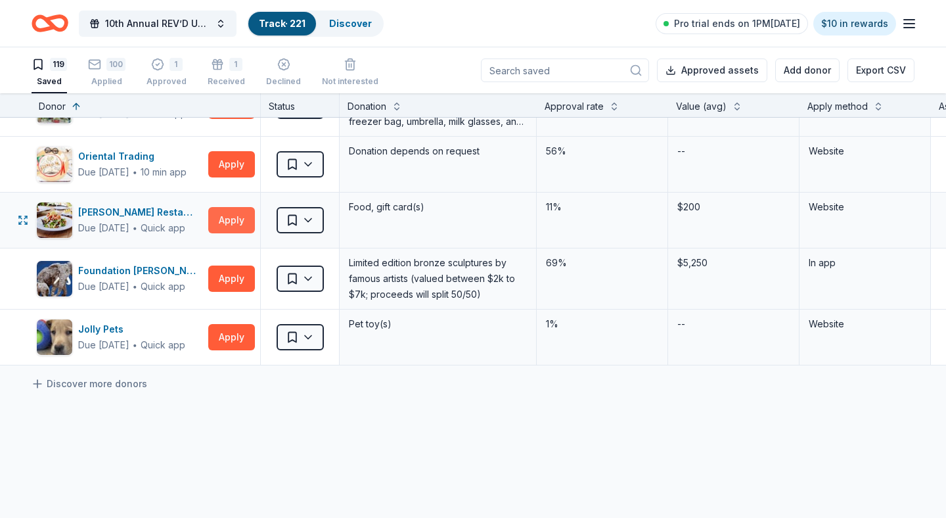
click at [224, 216] on button "Apply" at bounding box center [231, 220] width 47 height 26
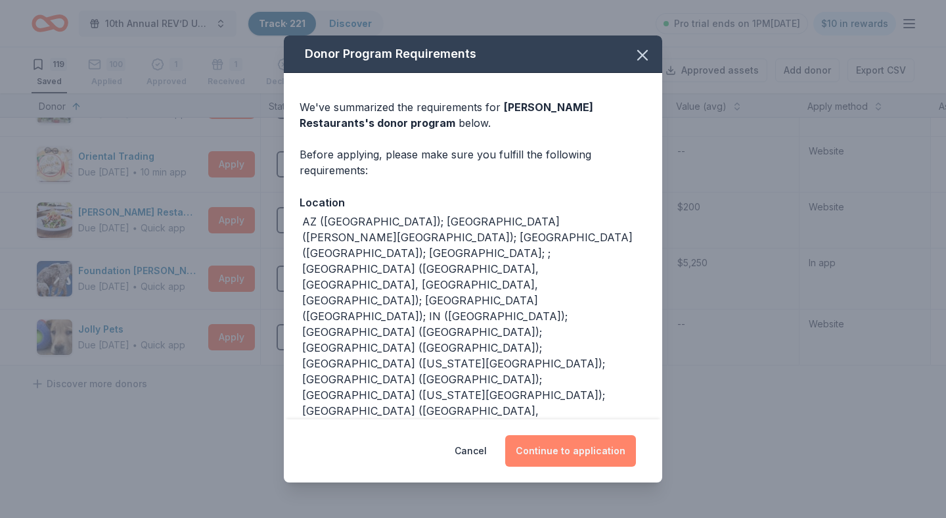
click at [581, 449] on button "Continue to application" at bounding box center [570, 451] width 131 height 32
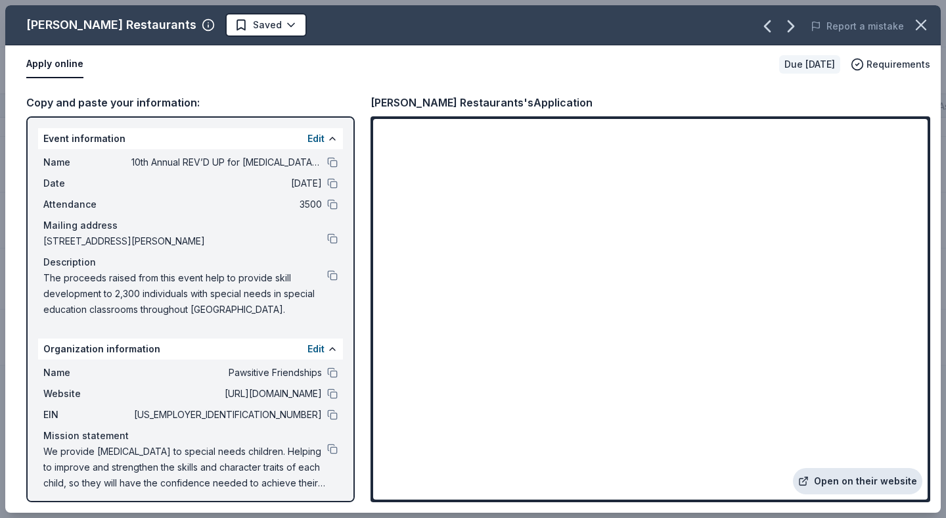
click at [857, 476] on link "Open on their website" at bounding box center [857, 481] width 129 height 26
click at [296, 26] on html "10th Annual REV’D UP for Autism Car Show & Special Needs Resource Fair Track · …" at bounding box center [473, 259] width 946 height 518
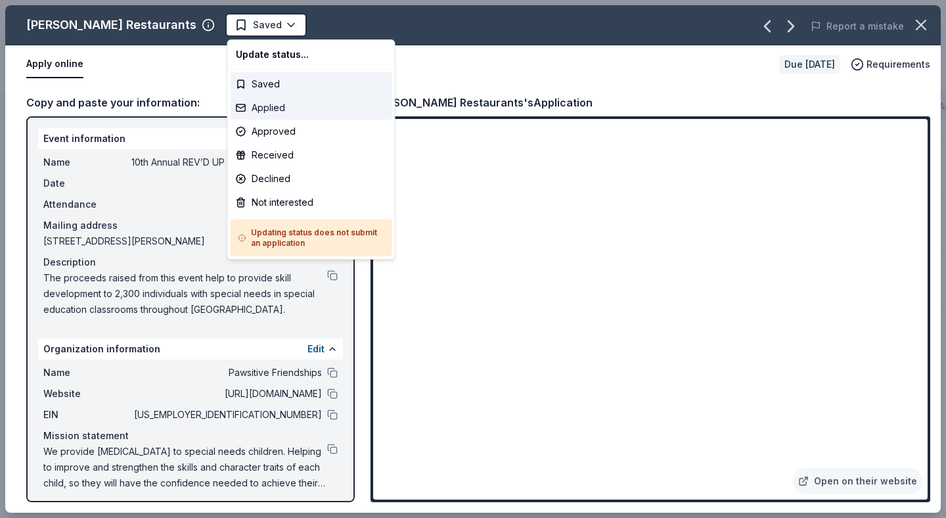
click at [277, 107] on div "Applied" at bounding box center [312, 108] width 162 height 24
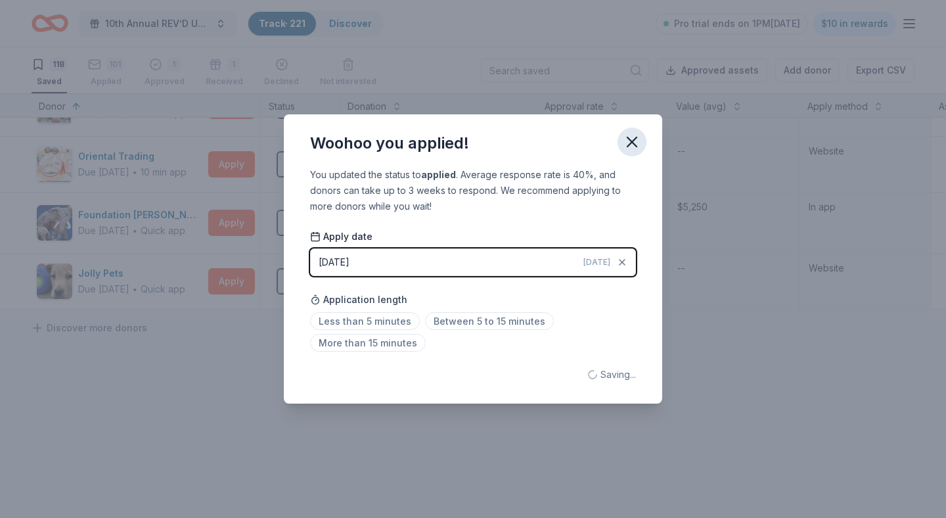
click at [631, 141] on icon "button" at bounding box center [632, 141] width 9 height 9
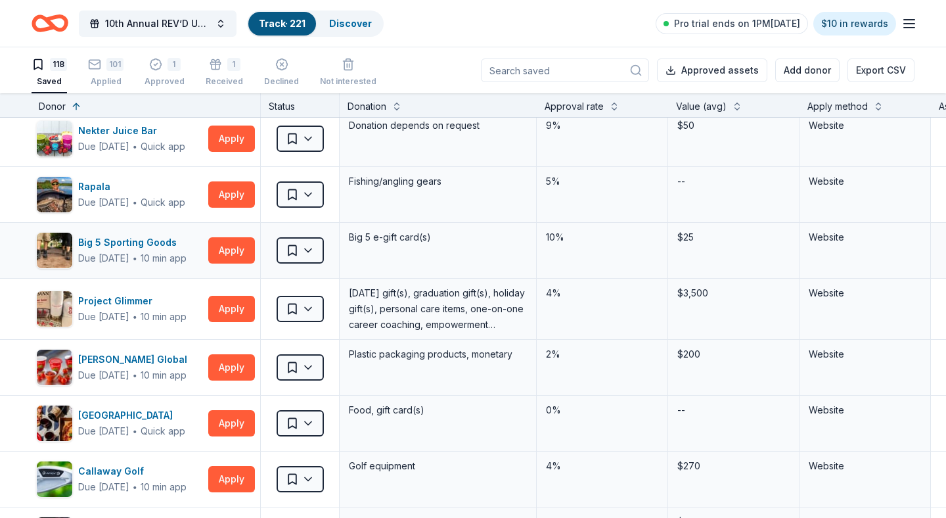
scroll to position [4342, 1]
